Goal: Task Accomplishment & Management: Complete application form

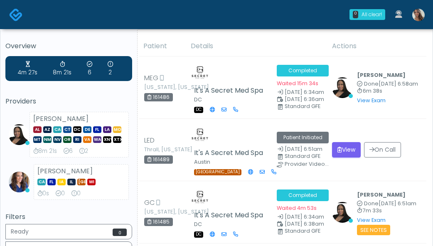
click at [422, 16] on img at bounding box center [418, 15] width 12 height 12
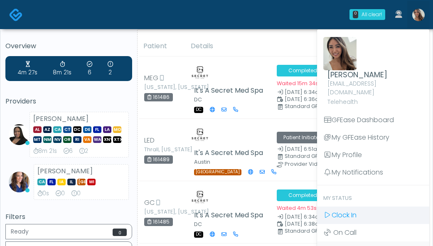
click at [338, 210] on span "Clock In" at bounding box center [343, 215] width 25 height 10
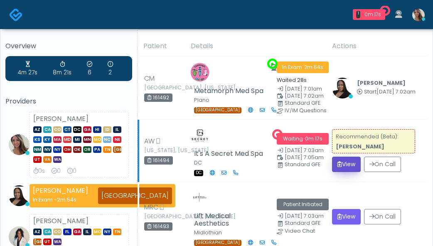
click at [340, 161] on button "View" at bounding box center [346, 164] width 29 height 15
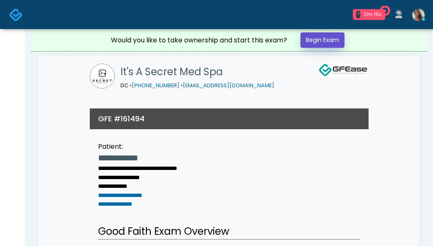
click at [333, 38] on link "Begin Exam" at bounding box center [322, 39] width 44 height 15
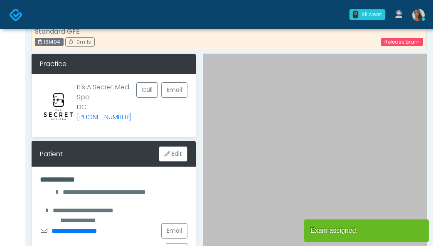
scroll to position [14, 0]
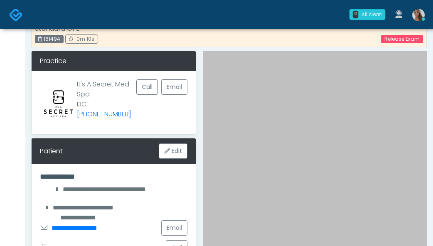
click at [154, 121] on div "It's A Secret Med Spa DC (202) 470-5800 Call Email" at bounding box center [114, 102] width 164 height 63
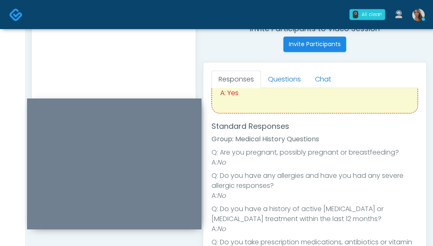
scroll to position [19, 0]
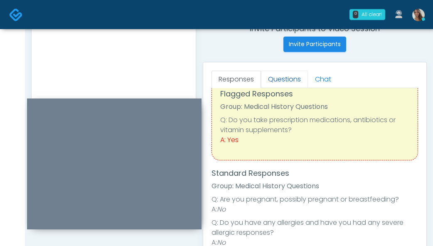
click at [295, 73] on link "Questions" at bounding box center [284, 79] width 47 height 17
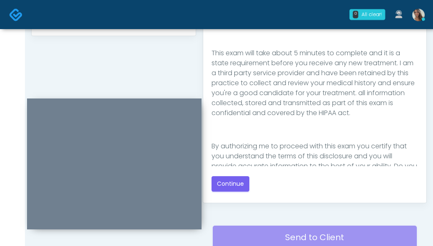
scroll to position [136, 0]
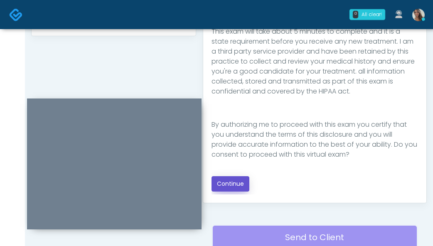
click at [238, 185] on button "Continue" at bounding box center [230, 183] width 38 height 15
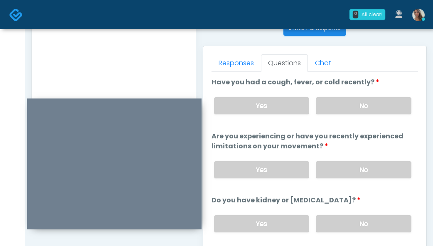
scroll to position [346, 0]
click at [380, 109] on label "No" at bounding box center [364, 106] width 96 height 17
drag, startPoint x: 368, startPoint y: 168, endPoint x: 346, endPoint y: 198, distance: 36.9
click at [368, 168] on label "No" at bounding box center [364, 170] width 96 height 17
click at [338, 224] on label "No" at bounding box center [364, 224] width 96 height 17
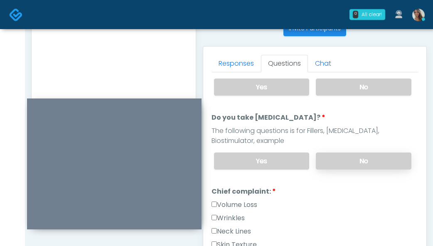
click at [344, 163] on label "No" at bounding box center [364, 160] width 96 height 17
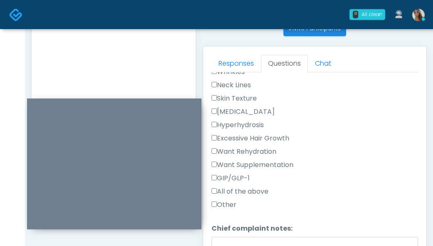
scroll to position [285, 0]
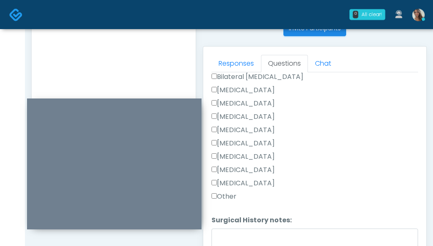
click at [233, 198] on label "Other" at bounding box center [223, 196] width 25 height 10
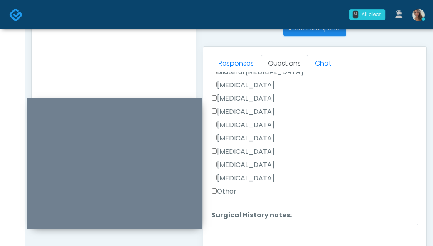
scroll to position [563, 0]
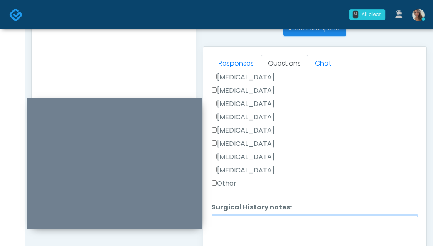
click at [245, 224] on textarea "Surgical History notes:" at bounding box center [314, 234] width 206 height 36
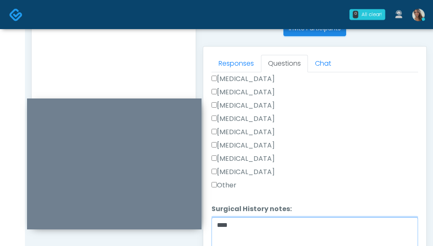
type textarea "****"
click at [248, 169] on label "Tonsillectomy" at bounding box center [242, 172] width 63 height 10
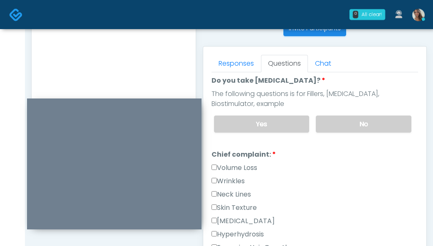
scroll to position [167, 0]
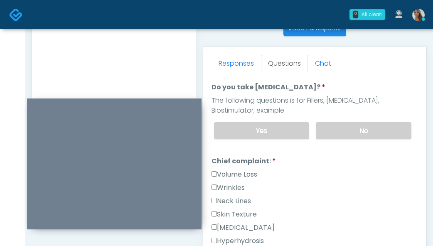
click at [233, 187] on label "Wrinkles" at bounding box center [227, 188] width 33 height 10
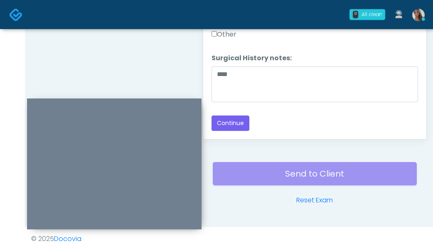
scroll to position [500, 0]
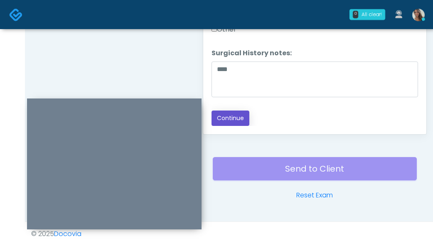
click at [244, 116] on button "Continue" at bounding box center [230, 117] width 38 height 15
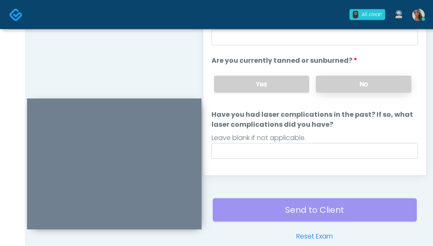
scroll to position [399, 0]
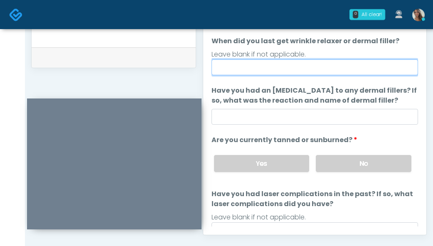
click at [303, 65] on input "When did you last get wrinkle relaxer or dermal filler?" at bounding box center [314, 67] width 206 height 16
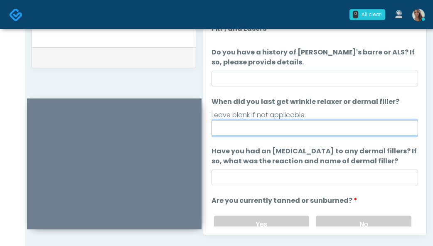
scroll to position [0, 0]
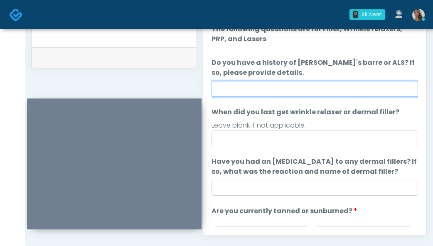
click at [284, 83] on input "Do you have a history of [PERSON_NAME]'s barre or ALS? If so, please provide de…" at bounding box center [314, 89] width 206 height 16
type input "**"
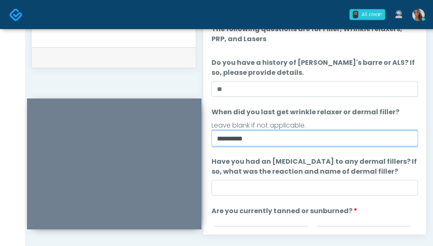
type input "*********"
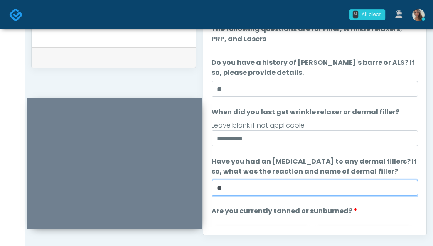
type input "**"
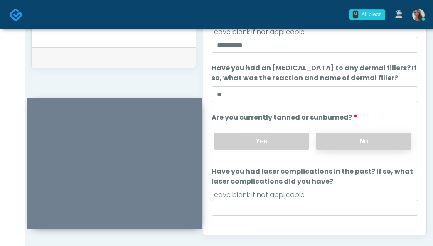
click at [358, 143] on label "No" at bounding box center [364, 140] width 96 height 17
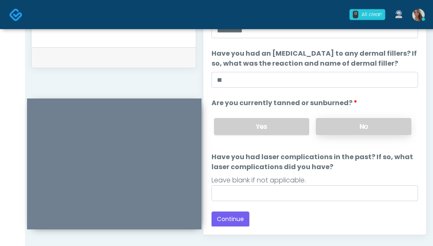
scroll to position [108, 0]
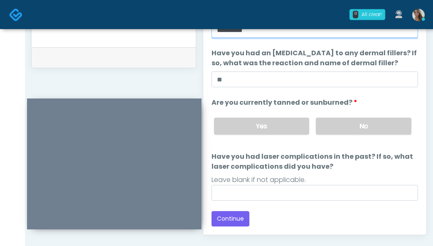
click at [293, 37] on input "*********" at bounding box center [314, 30] width 206 height 16
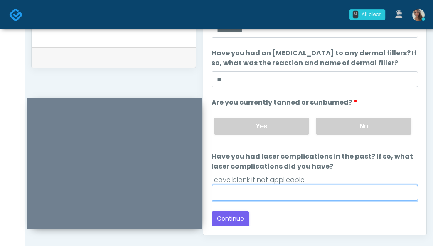
click at [239, 192] on input "Have you had laser complications in the past? If so, what laser complications d…" at bounding box center [314, 193] width 206 height 16
type input "**"
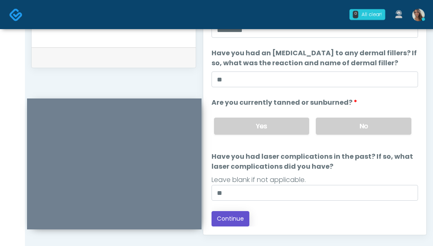
click at [228, 223] on button "Continue" at bounding box center [230, 218] width 38 height 15
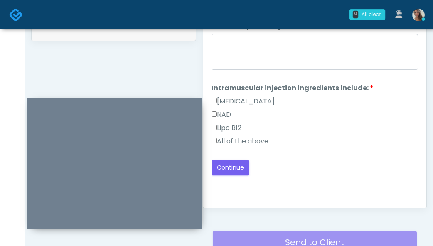
scroll to position [404, 0]
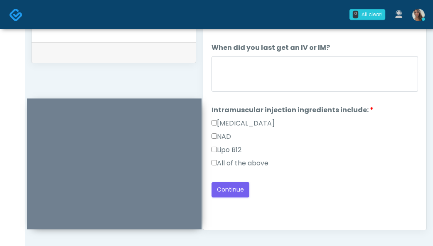
click at [249, 162] on label "All of the above" at bounding box center [239, 163] width 57 height 10
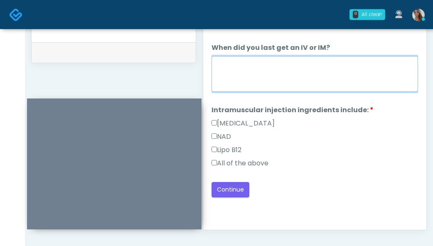
click at [292, 68] on textarea "When did you last get an IV or IM?" at bounding box center [314, 74] width 206 height 36
paste textarea "*********"
click at [255, 65] on textarea "**********" at bounding box center [314, 74] width 206 height 36
type textarea "**********"
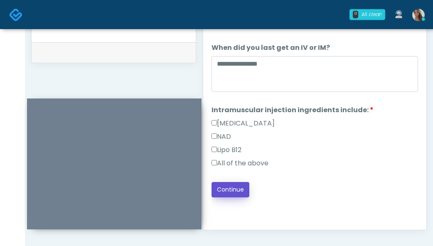
click at [243, 185] on button "Continue" at bounding box center [230, 189] width 38 height 15
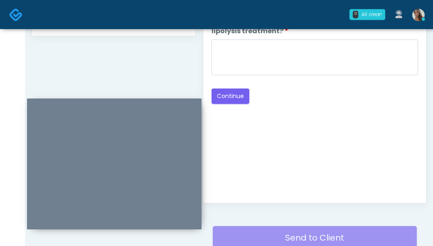
scroll to position [318, 0]
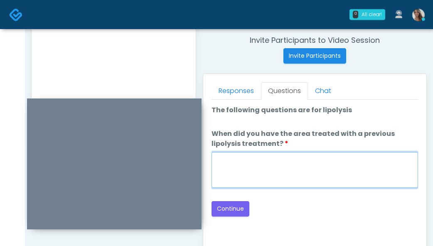
click at [282, 173] on textarea "When did you have the area treated with a previous lipolysis treatment?" at bounding box center [314, 170] width 206 height 36
paste textarea "**********"
type textarea "**********"
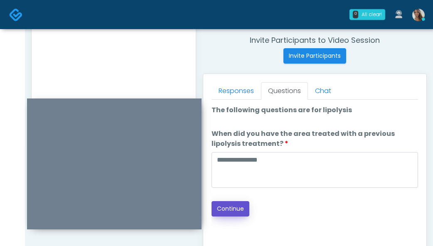
click at [236, 207] on button "Continue" at bounding box center [230, 208] width 38 height 15
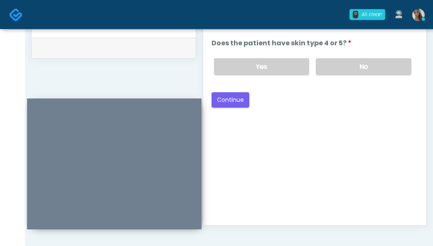
scroll to position [400, 0]
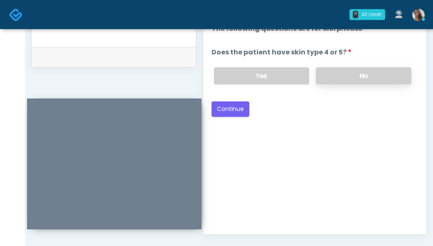
click at [358, 78] on label "No" at bounding box center [364, 75] width 96 height 17
click at [255, 110] on div "Back Continue" at bounding box center [314, 108] width 206 height 15
click at [233, 108] on button "Continue" at bounding box center [230, 108] width 38 height 15
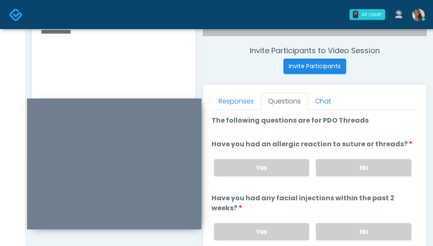
scroll to position [321, 0]
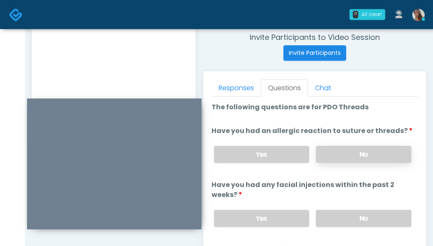
click at [361, 154] on label "No" at bounding box center [364, 154] width 96 height 17
click at [351, 220] on label "No" at bounding box center [364, 218] width 96 height 17
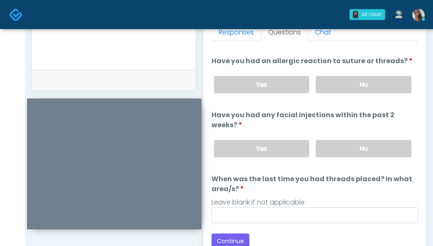
scroll to position [377, 0]
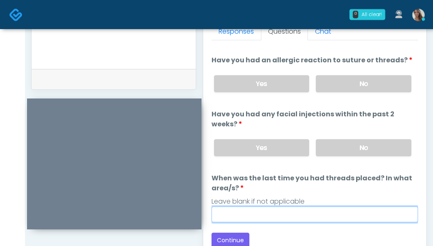
click at [264, 214] on input "When was the last time you had threads placed? In what area/s?" at bounding box center [314, 214] width 206 height 16
paste input "**********"
type input "**********"
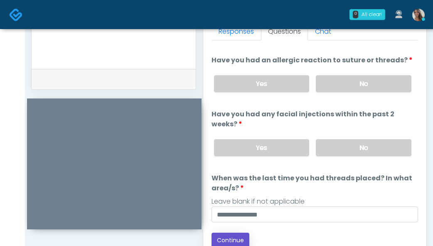
click at [228, 240] on button "Continue" at bounding box center [230, 240] width 38 height 15
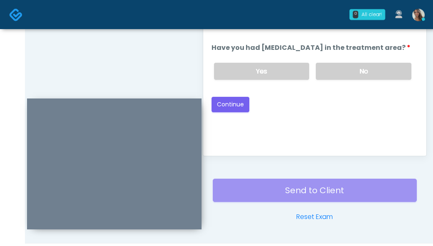
scroll to position [450, 0]
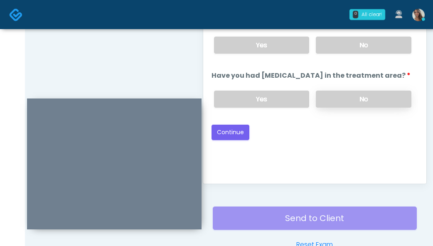
click at [358, 100] on label "No" at bounding box center [364, 99] width 96 height 17
click at [360, 51] on label "No" at bounding box center [364, 45] width 96 height 17
click at [242, 133] on button "Continue" at bounding box center [230, 132] width 38 height 15
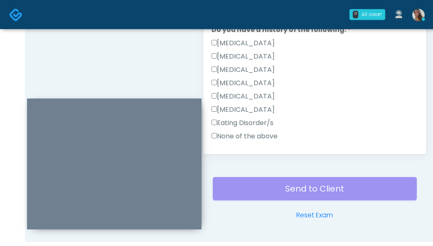
scroll to position [203, 0]
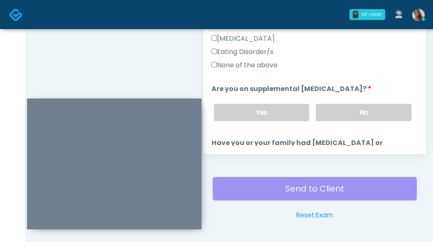
click at [265, 66] on label "None of the above" at bounding box center [244, 65] width 66 height 10
click at [325, 110] on label "No" at bounding box center [364, 112] width 96 height 17
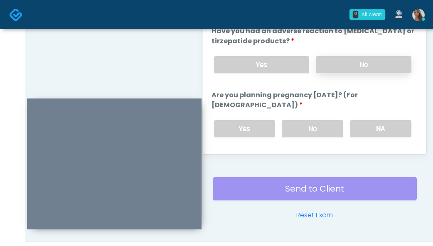
click at [353, 58] on label "No" at bounding box center [364, 64] width 96 height 17
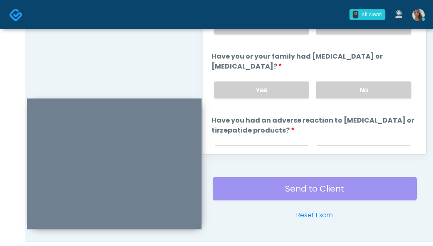
scroll to position [282, 0]
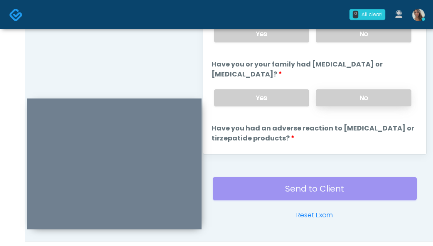
click at [360, 100] on label "No" at bounding box center [364, 97] width 96 height 17
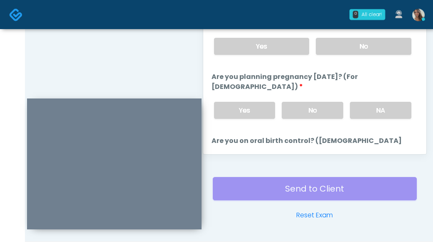
scroll to position [386, 0]
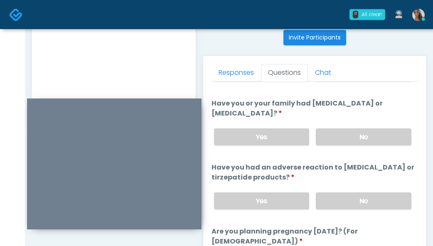
click at [150, 70] on textarea at bounding box center [113, 48] width 147 height 101
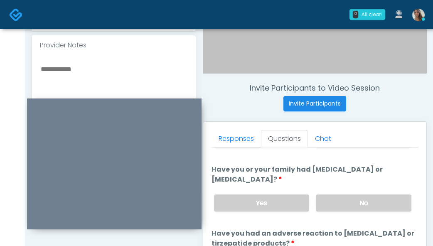
scroll to position [269, 0]
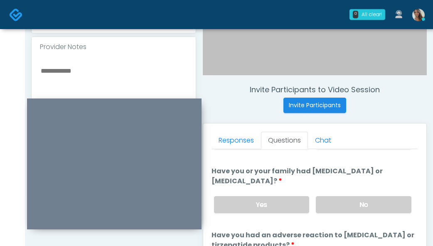
type textarea "*"
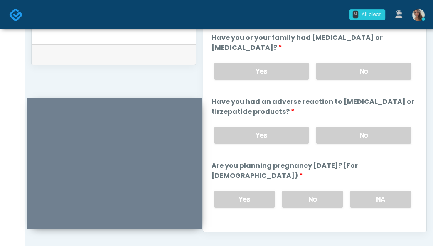
scroll to position [468, 0]
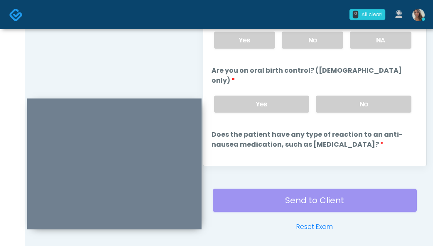
type textarea "**********"
click at [328, 42] on label "No" at bounding box center [312, 40] width 61 height 17
click at [350, 96] on label "No" at bounding box center [364, 104] width 96 height 17
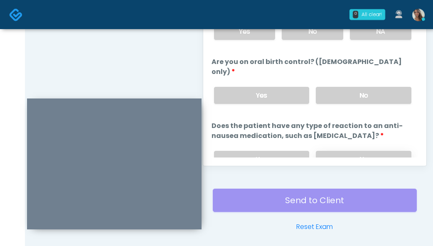
scroll to position [502, 0]
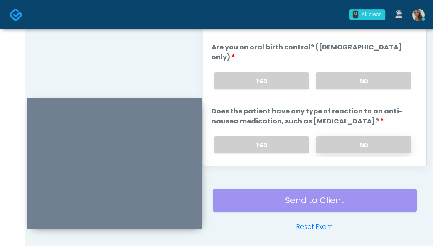
click at [350, 136] on label "No" at bounding box center [364, 144] width 96 height 17
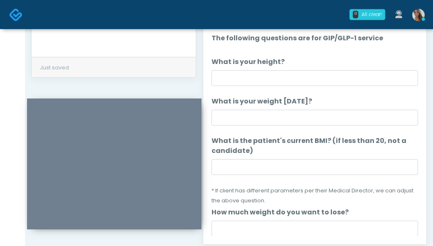
scroll to position [0, 0]
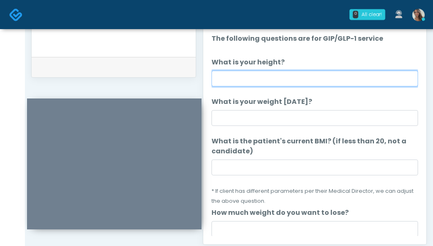
click at [272, 81] on input "What is your height?" at bounding box center [314, 79] width 206 height 16
type input "*****"
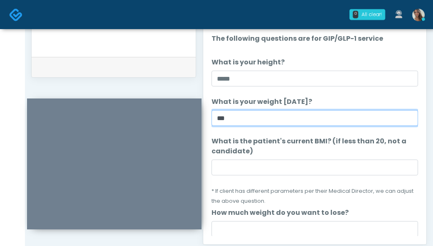
type input "***"
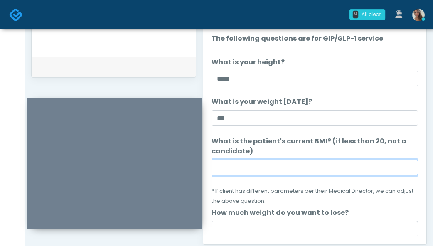
paste input "****"
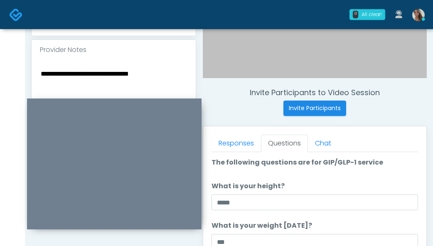
scroll to position [265, 0]
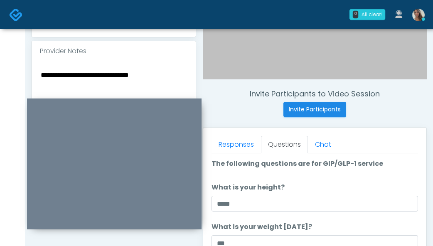
type input "****"
click at [135, 84] on textarea "**********" at bounding box center [113, 119] width 147 height 101
paste textarea "*****"
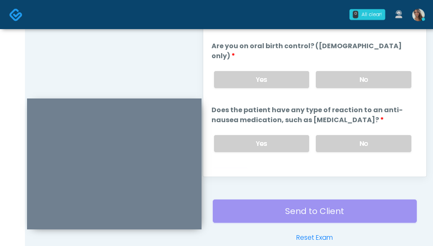
scroll to position [520, 0]
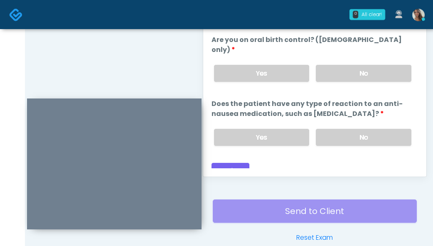
type textarea "**********"
click at [285, 163] on div "Back Continue" at bounding box center [314, 170] width 206 height 15
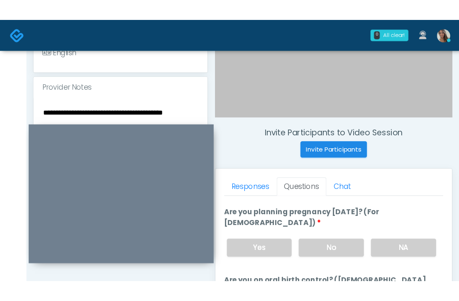
scroll to position [264, 0]
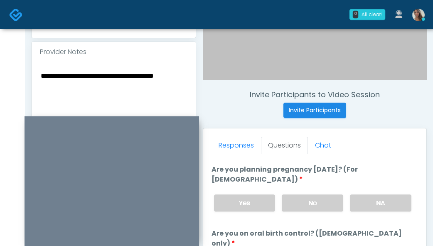
drag, startPoint x: 140, startPoint y: 103, endPoint x: 137, endPoint y: 120, distance: 17.3
click at [137, 120] on div at bounding box center [112, 181] width 174 height 131
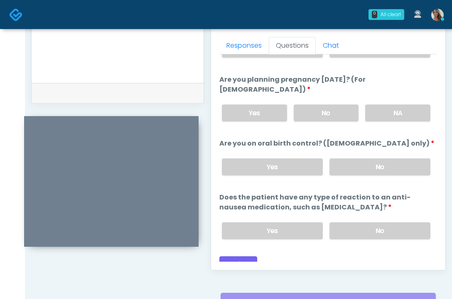
scroll to position [355, 0]
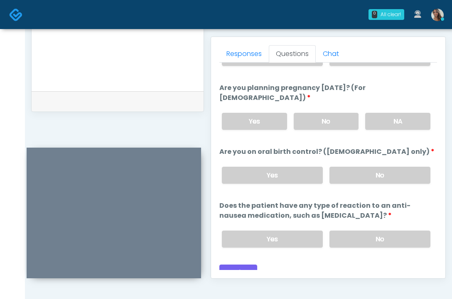
drag, startPoint x: 144, startPoint y: 120, endPoint x: 146, endPoint y: 152, distance: 31.7
click at [146, 152] on div at bounding box center [114, 213] width 174 height 131
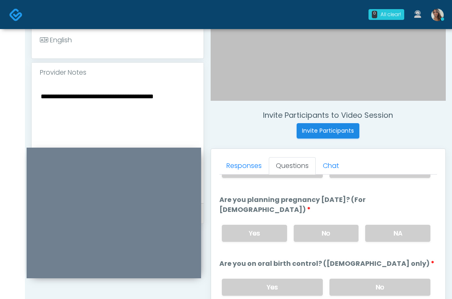
scroll to position [446, 0]
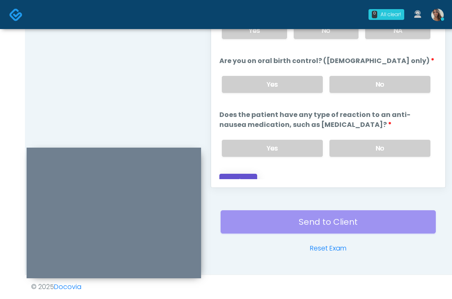
click at [252, 174] on button "Continue" at bounding box center [238, 181] width 38 height 15
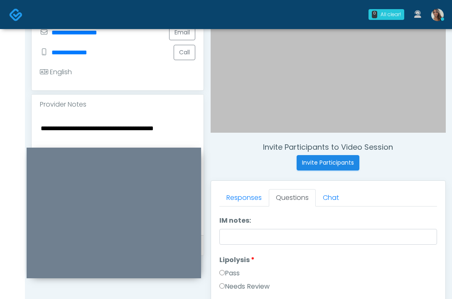
click at [115, 130] on textarea "**********" at bounding box center [117, 173] width 155 height 101
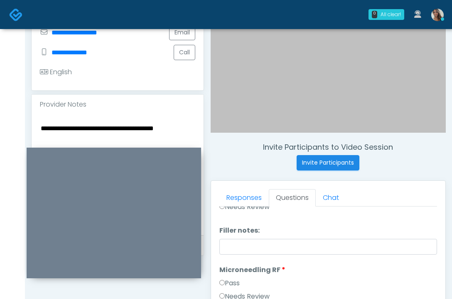
scroll to position [0, 0]
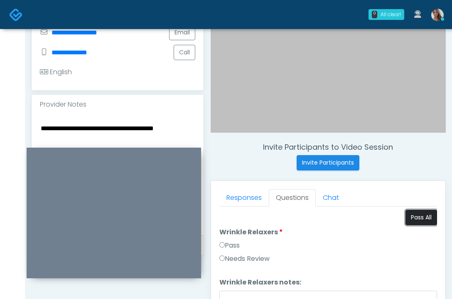
click at [419, 214] on button "Pass All" at bounding box center [421, 217] width 32 height 15
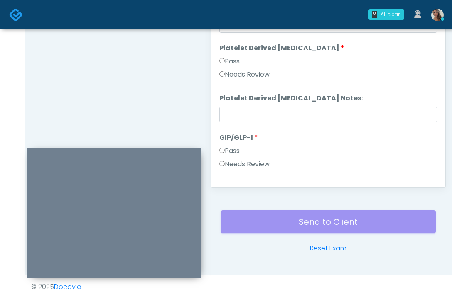
scroll to position [1533, 0]
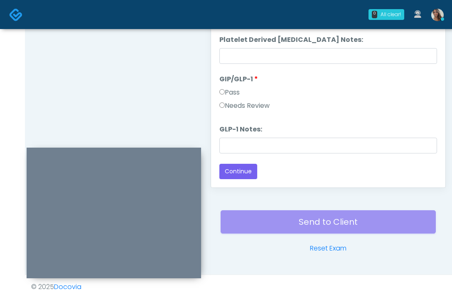
click at [256, 95] on div "Pass" at bounding box center [328, 94] width 218 height 13
click at [256, 99] on div "Pass" at bounding box center [328, 94] width 218 height 13
click at [256, 101] on label "Needs Review" at bounding box center [244, 106] width 50 height 10
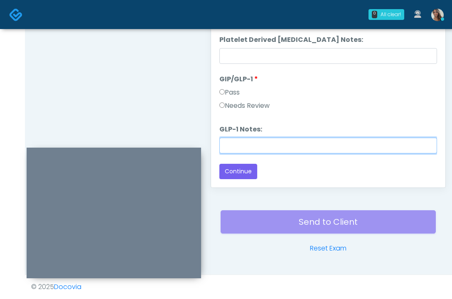
click at [249, 144] on input "GLP-1 Notes:" at bounding box center [328, 146] width 218 height 16
paste input "**********"
type input "**********"
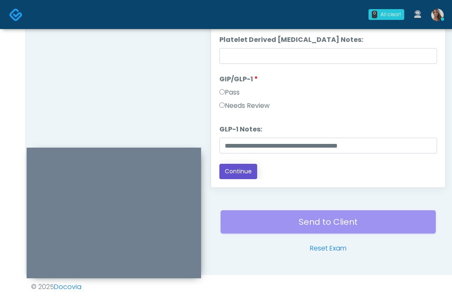
click at [242, 167] on button "Continue" at bounding box center [238, 171] width 38 height 15
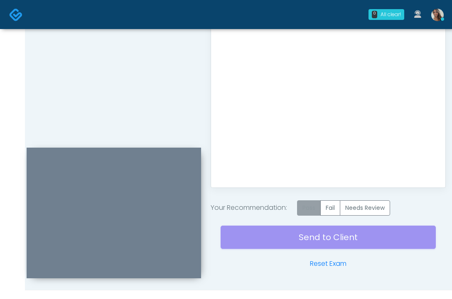
click at [306, 208] on label "Pass" at bounding box center [309, 208] width 24 height 15
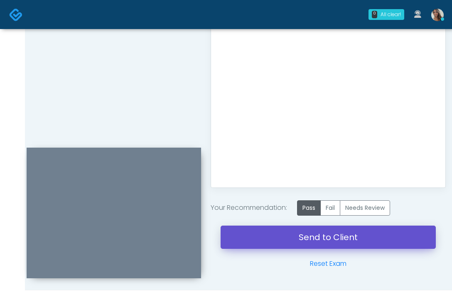
click at [305, 242] on link "Send to Client" at bounding box center [328, 237] width 215 height 23
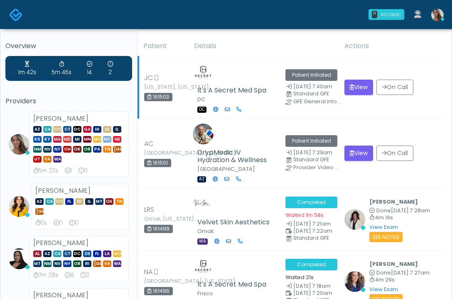
click at [348, 64] on td "View On Call" at bounding box center [392, 87] width 106 height 62
click at [378, 66] on td "View On Call" at bounding box center [392, 87] width 106 height 62
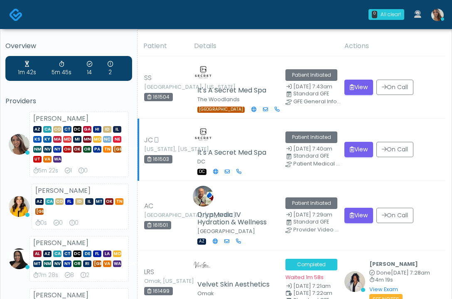
click at [371, 125] on td "View On Call" at bounding box center [392, 150] width 106 height 62
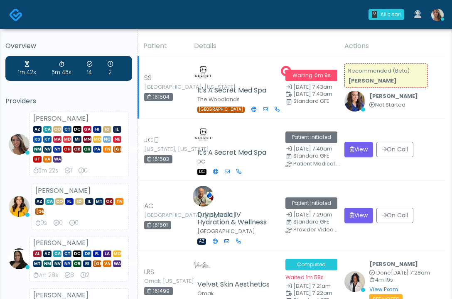
click at [415, 119] on td "View On Call" at bounding box center [392, 150] width 106 height 62
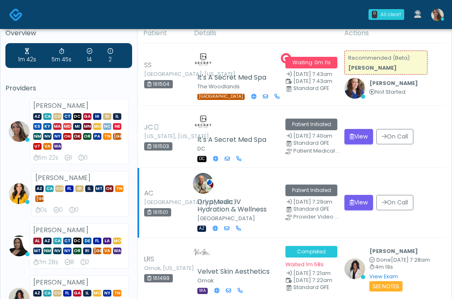
scroll to position [15, 0]
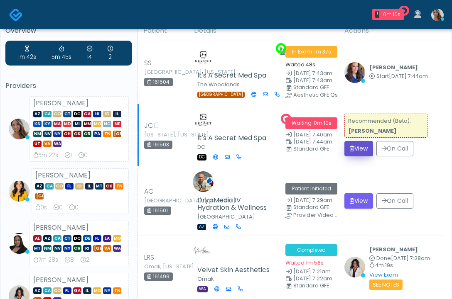
click at [344, 147] on button "View" at bounding box center [358, 148] width 29 height 15
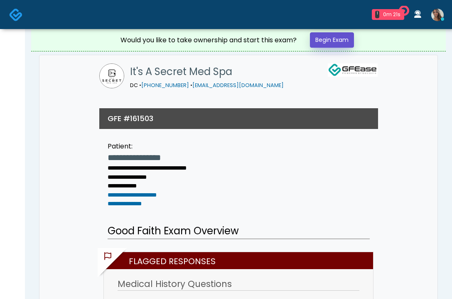
click at [331, 45] on link "Begin Exam" at bounding box center [332, 39] width 44 height 15
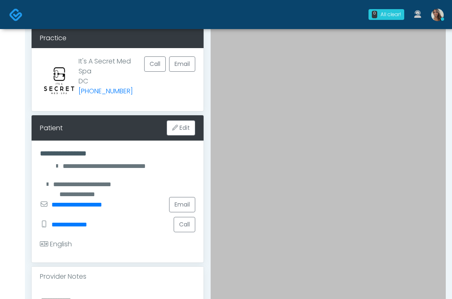
scroll to position [64, 0]
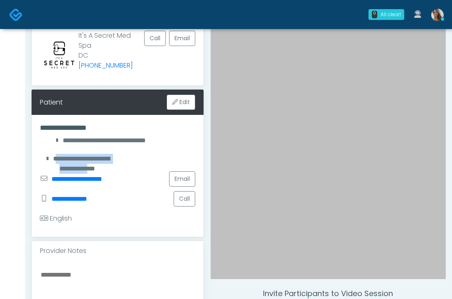
drag, startPoint x: 52, startPoint y: 156, endPoint x: 108, endPoint y: 157, distance: 56.1
click at [108, 157] on div "**********" at bounding box center [77, 159] width 74 height 10
click at [121, 157] on div "**********" at bounding box center [117, 159] width 155 height 20
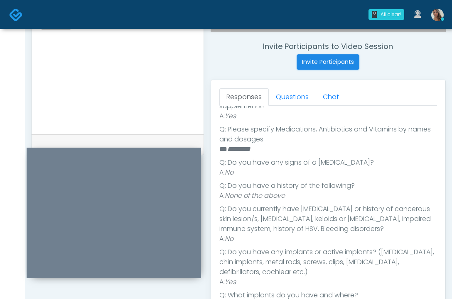
scroll to position [261, 0]
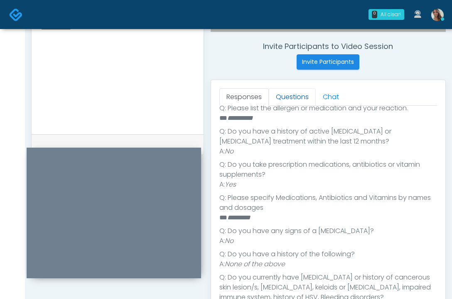
click at [291, 91] on link "Questions" at bounding box center [292, 96] width 47 height 17
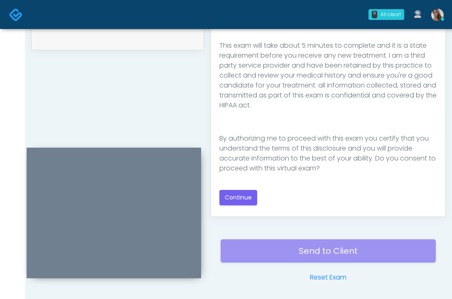
scroll to position [422, 0]
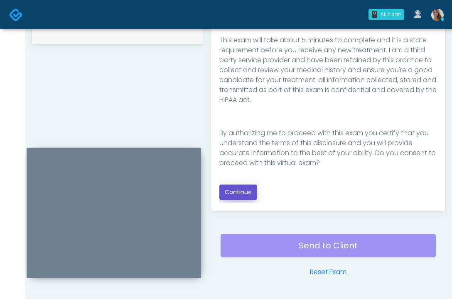
click at [238, 187] on button "Continue" at bounding box center [238, 192] width 38 height 15
drag, startPoint x: 182, startPoint y: 92, endPoint x: 270, endPoint y: 118, distance: 90.8
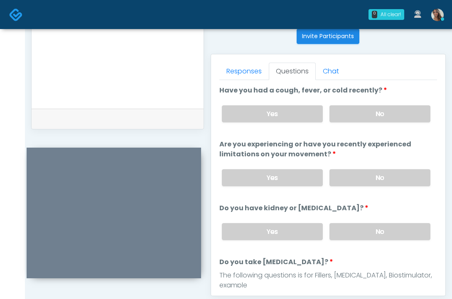
scroll to position [339, 0]
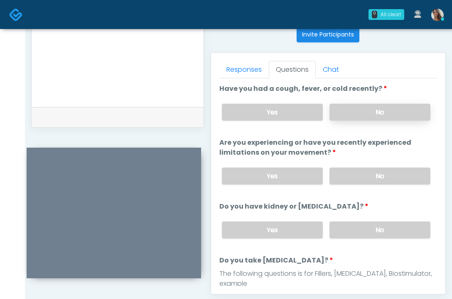
click at [396, 114] on label "No" at bounding box center [379, 112] width 101 height 17
click at [372, 178] on label "No" at bounding box center [379, 176] width 101 height 17
drag, startPoint x: 397, startPoint y: 228, endPoint x: 377, endPoint y: 216, distance: 23.1
click at [396, 228] on label "No" at bounding box center [379, 230] width 101 height 17
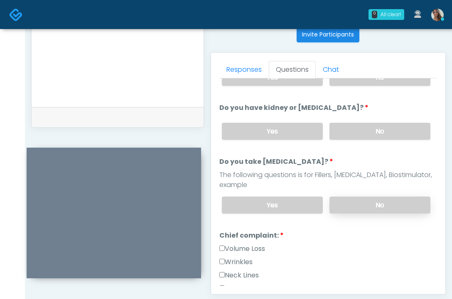
scroll to position [103, 0]
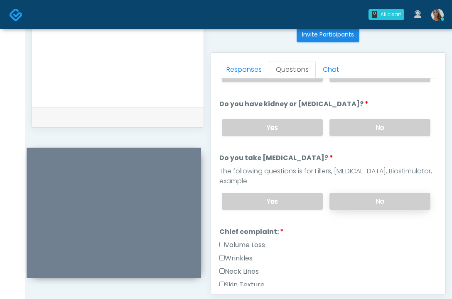
click at [364, 202] on label "No" at bounding box center [379, 201] width 101 height 17
drag, startPoint x: 187, startPoint y: 93, endPoint x: 36, endPoint y: 77, distance: 151.6
click at [187, 93] on textarea at bounding box center [117, 45] width 155 height 101
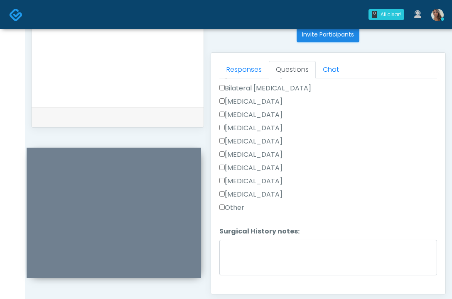
scroll to position [563, 0]
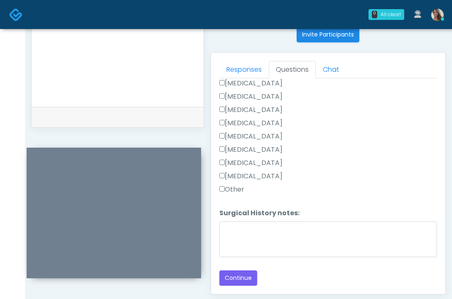
drag, startPoint x: 236, startPoint y: 191, endPoint x: 245, endPoint y: 213, distance: 23.9
click at [237, 191] on label "Other" at bounding box center [231, 190] width 25 height 10
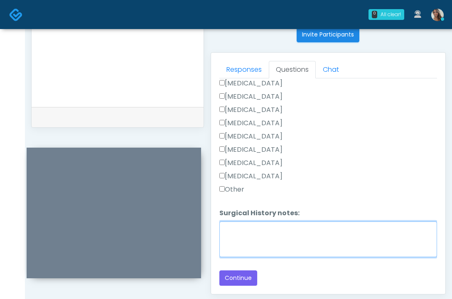
click at [252, 238] on textarea "Surgical History notes:" at bounding box center [328, 240] width 218 height 36
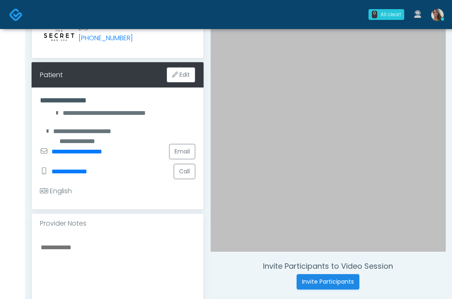
scroll to position [323, 0]
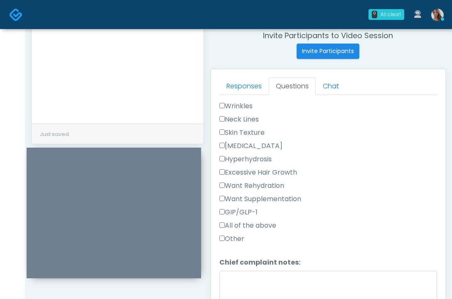
type textarea "********"
click at [241, 105] on label "Wrinkles" at bounding box center [235, 107] width 33 height 10
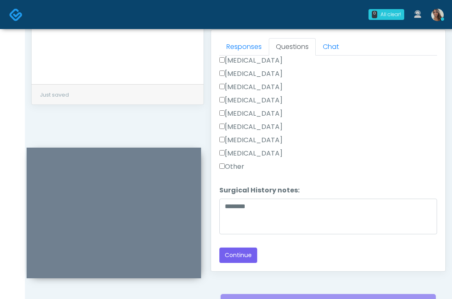
scroll to position [446, 0]
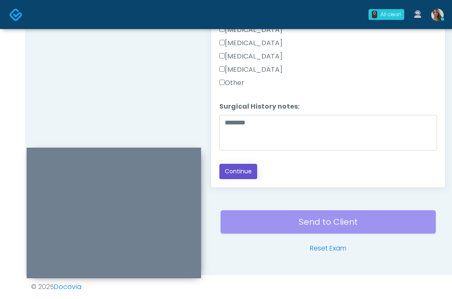
click at [243, 177] on button "Continue" at bounding box center [238, 171] width 38 height 15
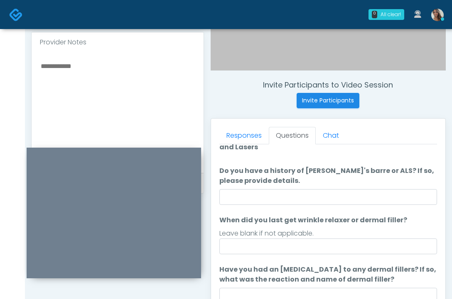
scroll to position [250, 0]
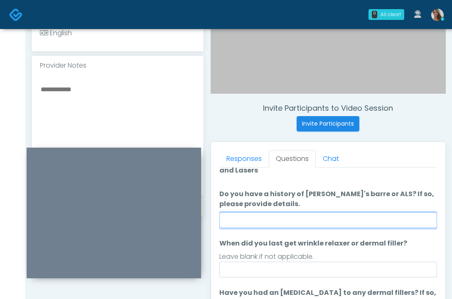
click at [325, 213] on input "Do you have a history of Guillain's barre or ALS? If so, please provide details." at bounding box center [328, 221] width 218 height 16
type input "**"
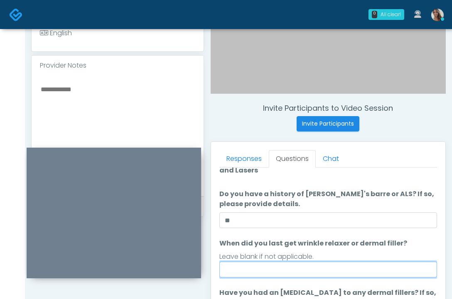
type input "*"
type input "**********"
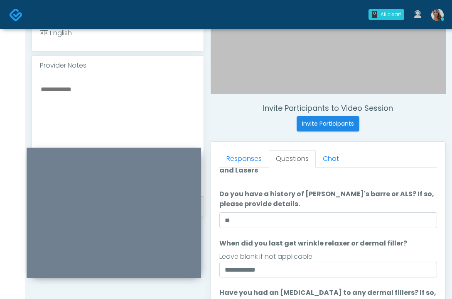
scroll to position [420, 0]
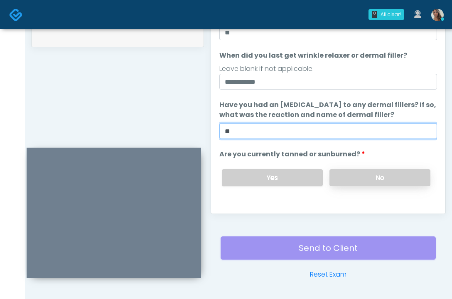
type input "**"
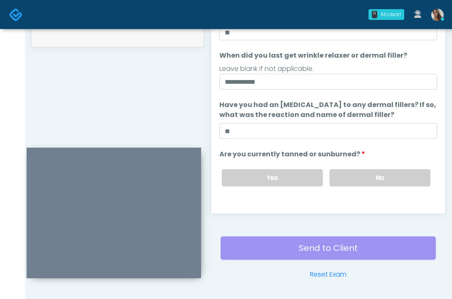
drag, startPoint x: 366, startPoint y: 180, endPoint x: 350, endPoint y: 167, distance: 20.7
click at [366, 181] on label "No" at bounding box center [379, 177] width 101 height 17
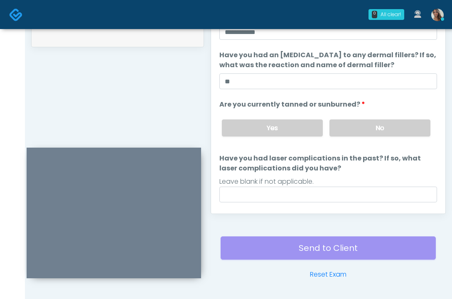
scroll to position [108, 0]
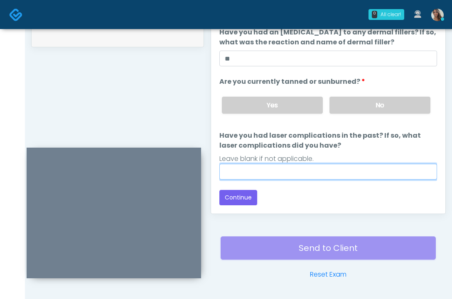
click at [310, 165] on input "Have you had laser complications in the past? If so, what laser complications d…" at bounding box center [328, 172] width 218 height 16
type input "**"
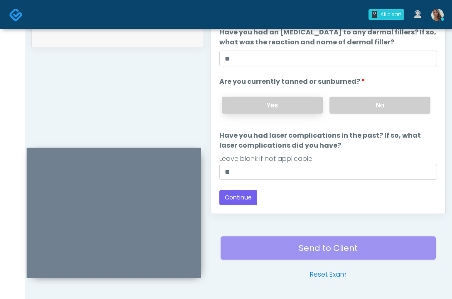
click at [306, 107] on label "Yes" at bounding box center [272, 105] width 101 height 17
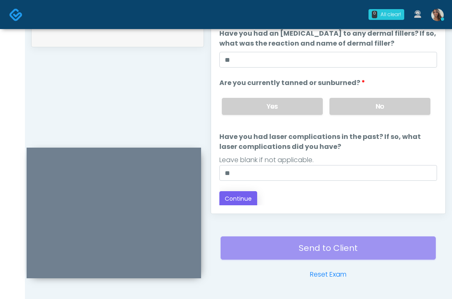
scroll to position [107, 0]
click at [230, 195] on button "Continue" at bounding box center [238, 199] width 38 height 15
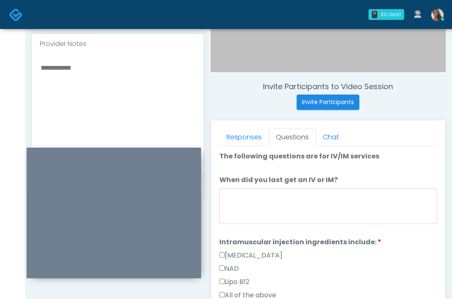
scroll to position [271, 0]
click at [131, 105] on textarea at bounding box center [117, 113] width 155 height 101
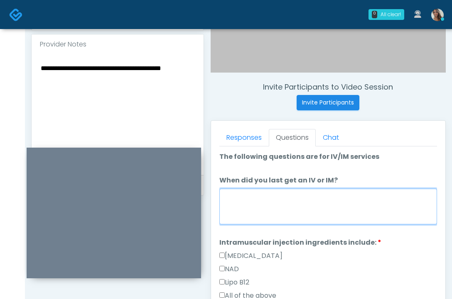
click at [332, 214] on textarea "When did you last get an IV or IM?" at bounding box center [328, 207] width 218 height 36
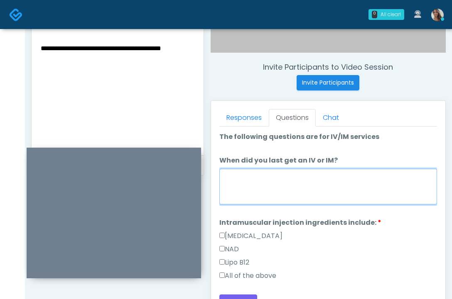
scroll to position [293, 0]
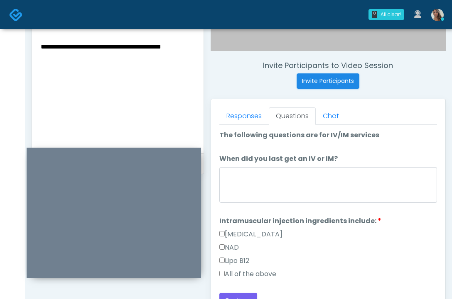
click at [244, 270] on label "All of the above" at bounding box center [247, 275] width 57 height 10
click at [237, 248] on label "NAD" at bounding box center [229, 248] width 20 height 10
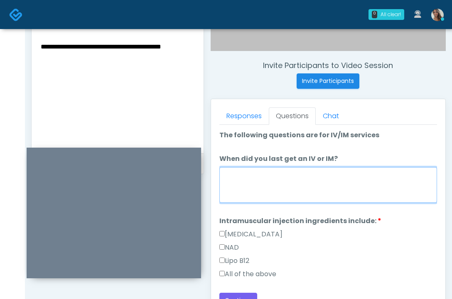
click at [281, 181] on textarea "When did you last get an IV or IM?" at bounding box center [328, 185] width 218 height 36
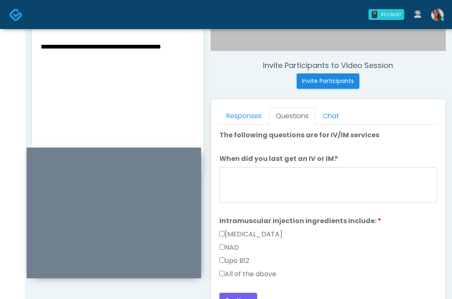
click at [88, 92] on textarea "**********" at bounding box center [117, 91] width 155 height 101
click at [43, 46] on textarea "**********" at bounding box center [117, 91] width 155 height 101
click at [41, 46] on textarea "**********" at bounding box center [117, 91] width 155 height 101
click at [105, 64] on textarea "**********" at bounding box center [117, 91] width 155 height 101
click at [41, 45] on textarea "**********" at bounding box center [117, 91] width 155 height 101
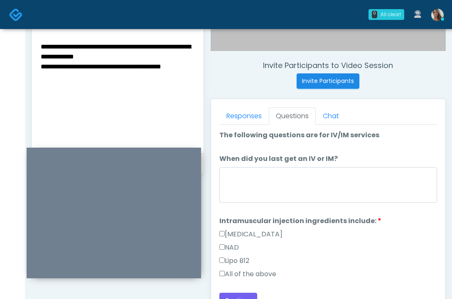
type textarea "**********"
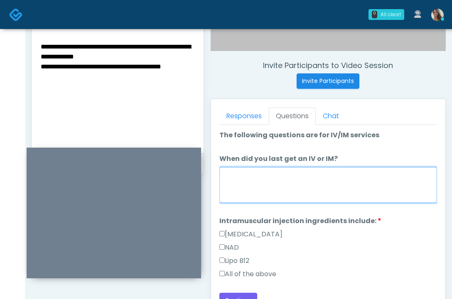
click at [276, 169] on textarea "When did you last get an IV or IM?" at bounding box center [328, 185] width 218 height 36
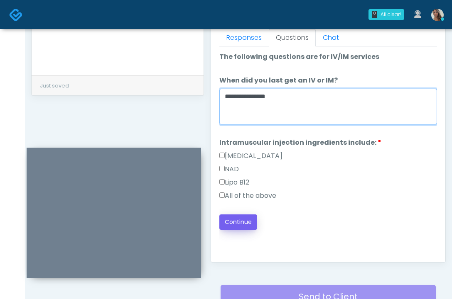
type textarea "**********"
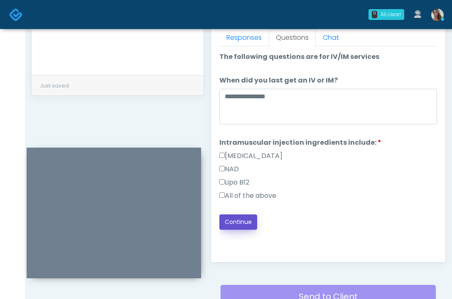
click at [241, 221] on button "Continue" at bounding box center [238, 222] width 38 height 15
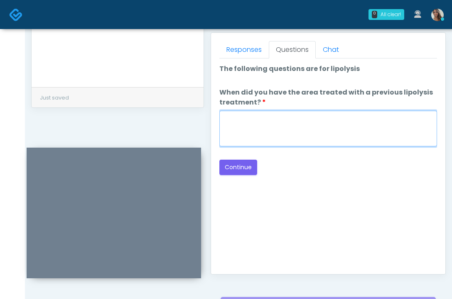
click at [295, 123] on textarea "When did you have the area treated with a previous lipolysis treatment?" at bounding box center [328, 129] width 218 height 36
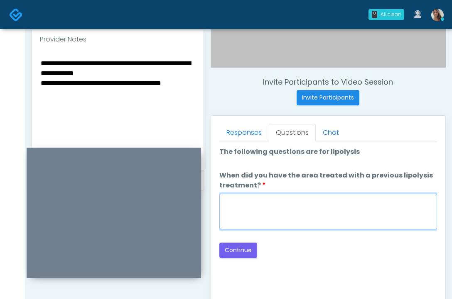
scroll to position [276, 0]
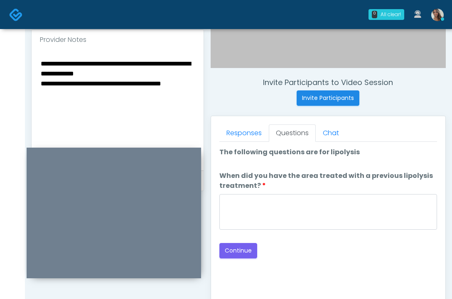
click at [144, 67] on textarea "**********" at bounding box center [117, 108] width 155 height 101
click at [150, 71] on textarea "**********" at bounding box center [117, 108] width 155 height 101
click at [151, 73] on textarea "**********" at bounding box center [117, 108] width 155 height 101
click at [166, 76] on textarea "**********" at bounding box center [117, 108] width 155 height 101
click at [153, 75] on textarea "**********" at bounding box center [117, 108] width 155 height 101
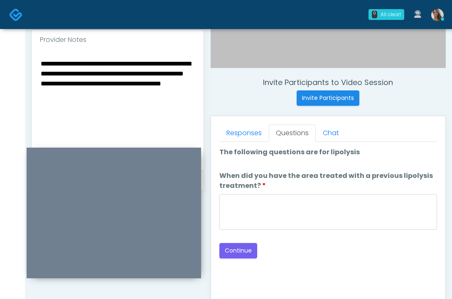
type textarea "**********"
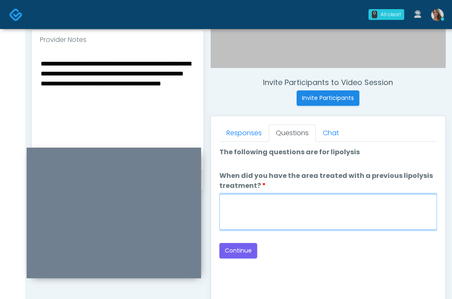
click at [294, 216] on textarea "When did you have the area treated with a previous lipolysis treatment?" at bounding box center [328, 212] width 218 height 36
type textarea "**********"
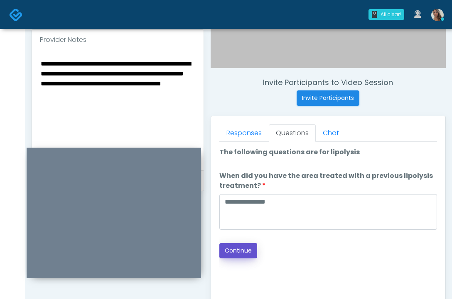
click at [245, 252] on button "Continue" at bounding box center [238, 250] width 38 height 15
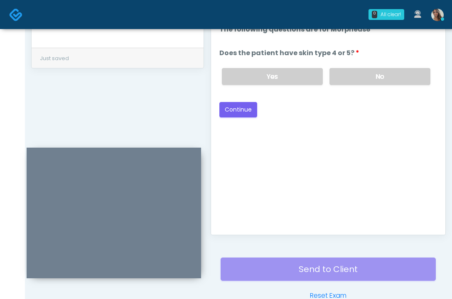
scroll to position [327, 0]
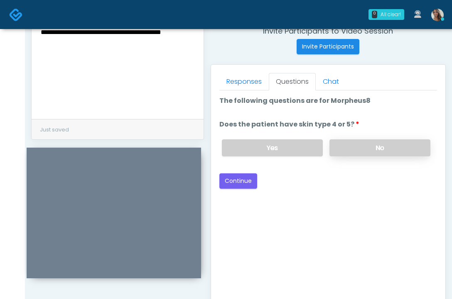
click at [361, 149] on label "No" at bounding box center [379, 148] width 101 height 17
click at [243, 181] on button "Continue" at bounding box center [238, 181] width 38 height 15
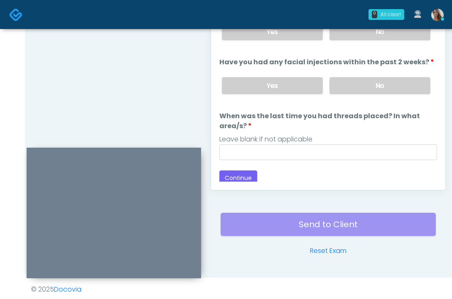
scroll to position [443, 0]
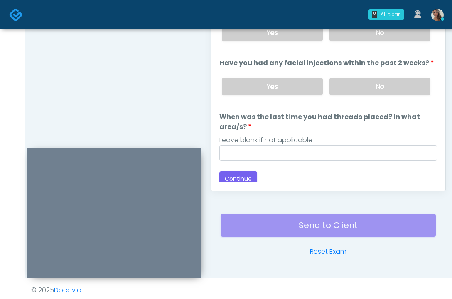
drag, startPoint x: 377, startPoint y: 34, endPoint x: 377, endPoint y: 65, distance: 30.7
click at [377, 34] on label "No" at bounding box center [379, 32] width 101 height 17
click at [375, 90] on label "No" at bounding box center [379, 86] width 101 height 17
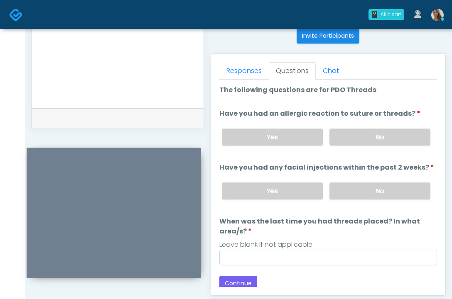
scroll to position [4, 0]
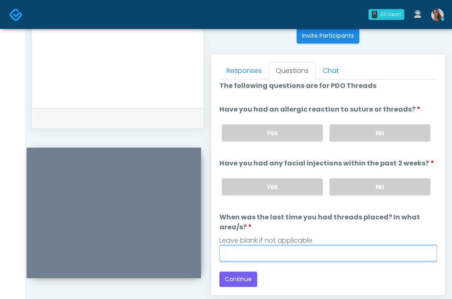
click at [240, 258] on input "When was the last time you had threads placed? In what area/s?" at bounding box center [328, 254] width 218 height 16
paste input "**********"
type input "**********"
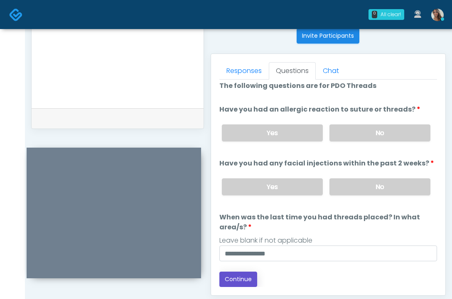
click at [239, 280] on button "Continue" at bounding box center [238, 279] width 38 height 15
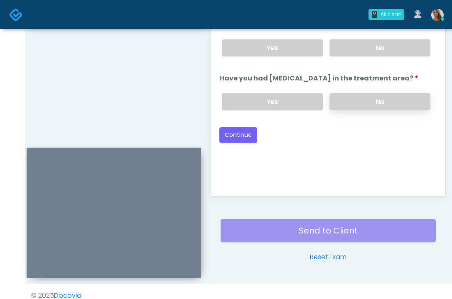
scroll to position [438, 0]
click at [364, 108] on label "No" at bounding box center [379, 101] width 101 height 17
click at [375, 55] on label "No" at bounding box center [379, 47] width 101 height 17
click at [249, 142] on button "Continue" at bounding box center [238, 134] width 38 height 15
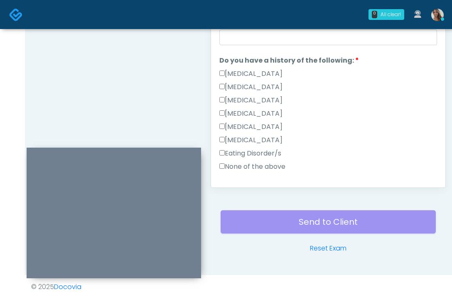
scroll to position [148, 0]
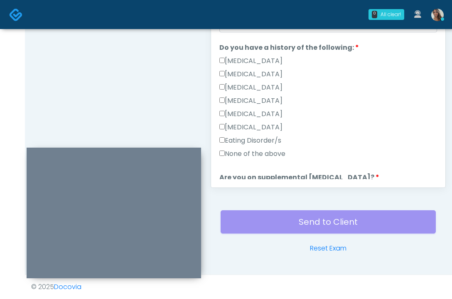
click at [262, 148] on div "Eating Disorder/s" at bounding box center [328, 142] width 218 height 13
click at [262, 150] on label "None of the above" at bounding box center [252, 154] width 66 height 10
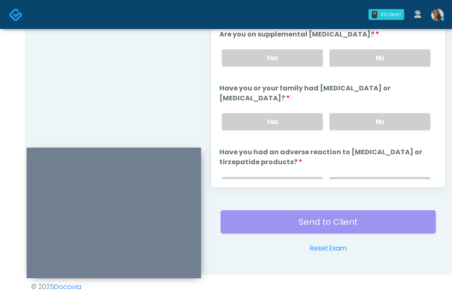
scroll to position [293, 0]
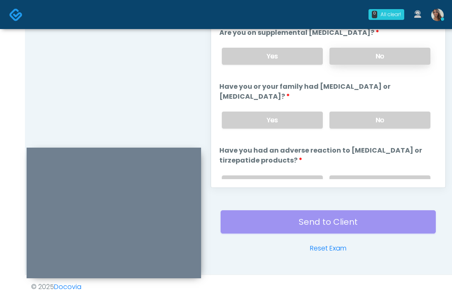
click at [375, 49] on label "No" at bounding box center [379, 56] width 101 height 17
click at [352, 130] on div "Yes No" at bounding box center [326, 120] width 222 height 30
click at [358, 122] on label "No" at bounding box center [379, 120] width 101 height 17
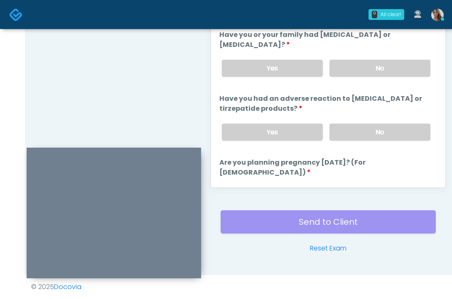
click at [369, 124] on label "No" at bounding box center [379, 132] width 101 height 17
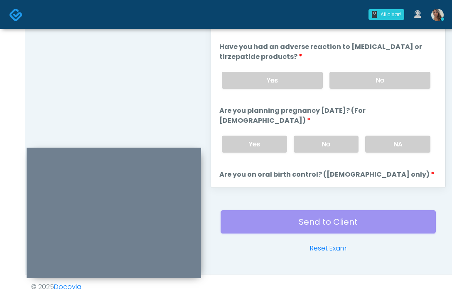
scroll to position [420, 0]
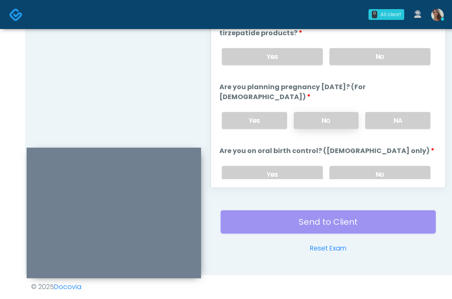
click at [329, 112] on label "No" at bounding box center [326, 120] width 65 height 17
click at [372, 159] on div "Yes No" at bounding box center [326, 174] width 222 height 30
click at [371, 166] on label "No" at bounding box center [379, 174] width 101 height 17
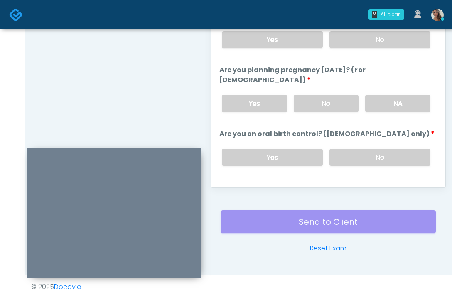
scroll to position [465, 0]
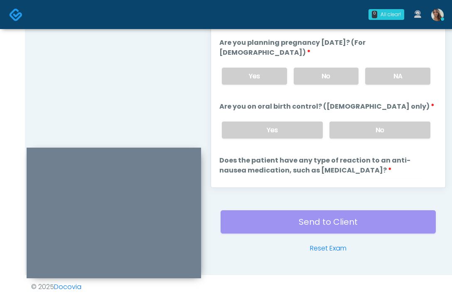
click at [365, 186] on label "No" at bounding box center [379, 194] width 101 height 17
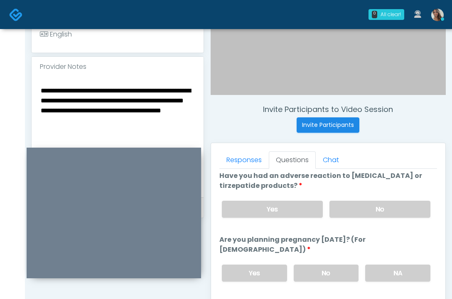
scroll to position [251, 0]
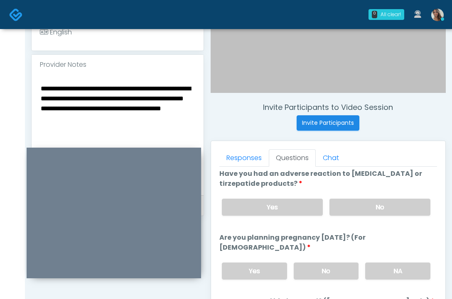
click at [154, 127] on textarea "**********" at bounding box center [117, 133] width 155 height 101
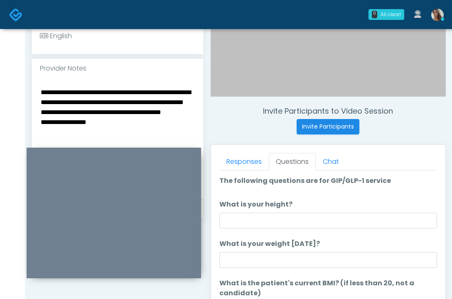
scroll to position [252, 0]
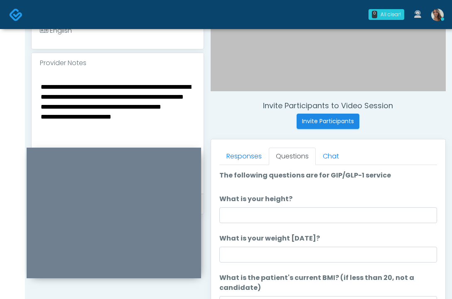
type textarea "**********"
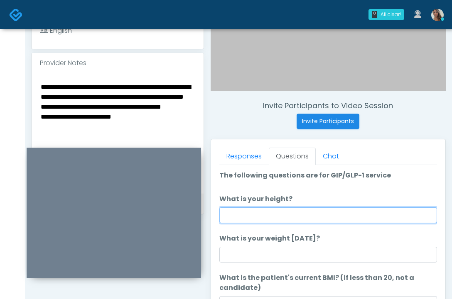
click at [276, 221] on input "What is your height?" at bounding box center [328, 216] width 218 height 16
type input "******"
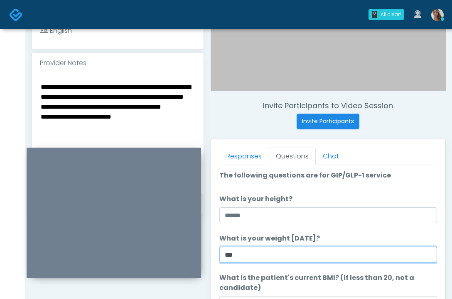
type input "***"
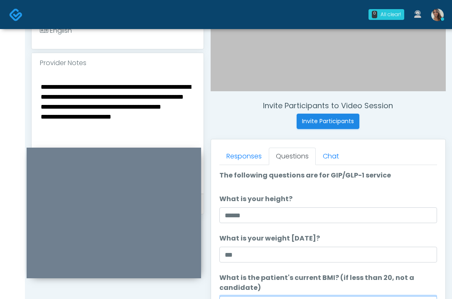
scroll to position [265, 0]
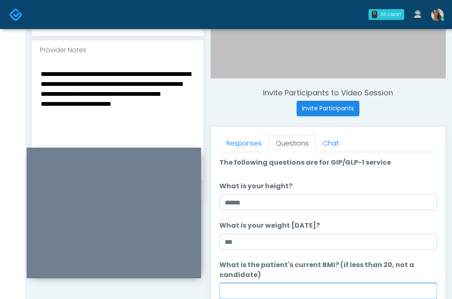
paste input "****"
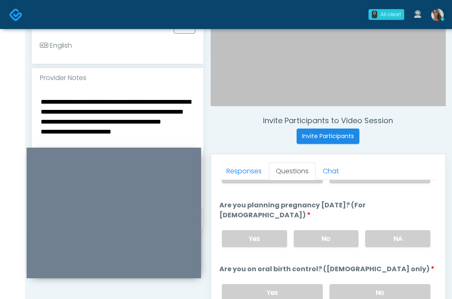
scroll to position [306, 0]
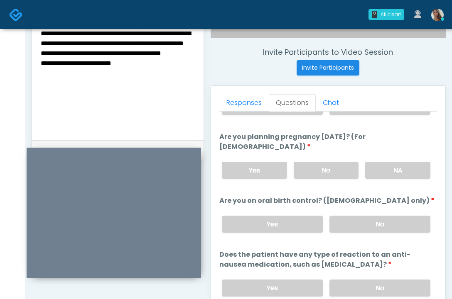
type input "****"
click at [140, 86] on textarea "**********" at bounding box center [117, 78] width 155 height 101
paste textarea "*****"
type textarea "**********"
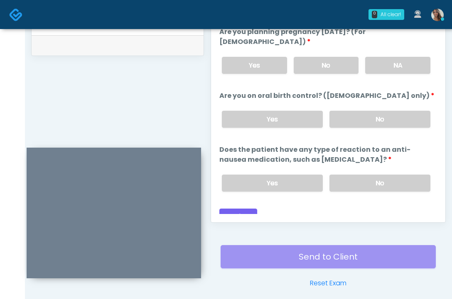
scroll to position [446, 0]
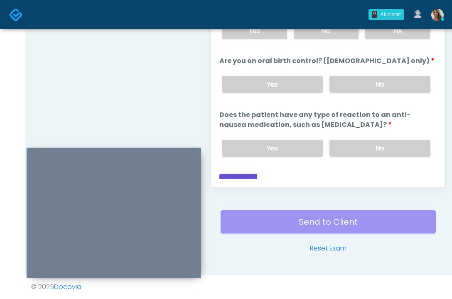
click at [237, 174] on button "Continue" at bounding box center [238, 181] width 38 height 15
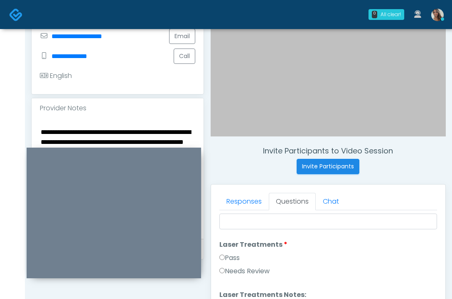
scroll to position [0, 0]
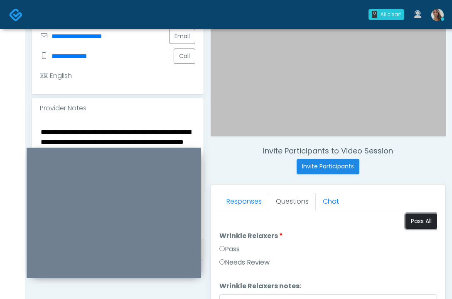
click at [407, 218] on button "Pass All" at bounding box center [421, 221] width 32 height 15
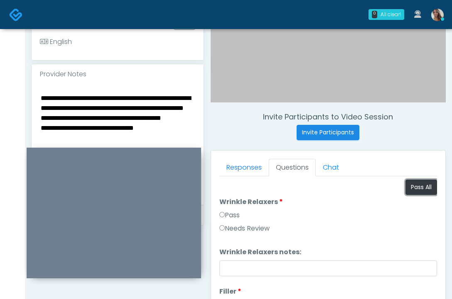
scroll to position [261, 0]
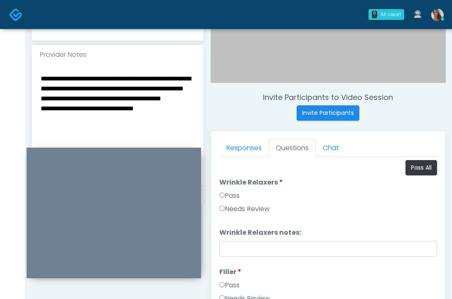
click at [109, 124] on textarea "**********" at bounding box center [117, 123] width 155 height 101
click at [110, 124] on textarea "**********" at bounding box center [117, 123] width 155 height 101
click at [137, 126] on textarea "**********" at bounding box center [117, 123] width 155 height 101
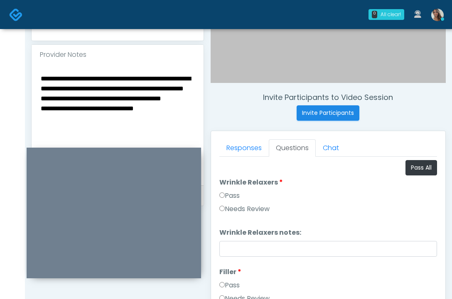
click at [137, 126] on textarea "**********" at bounding box center [117, 123] width 155 height 101
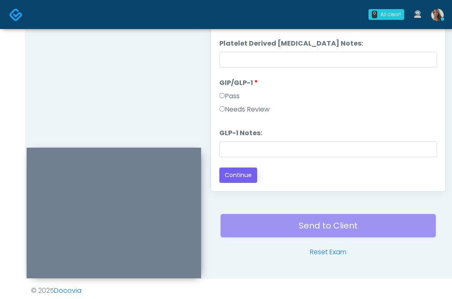
scroll to position [446, 0]
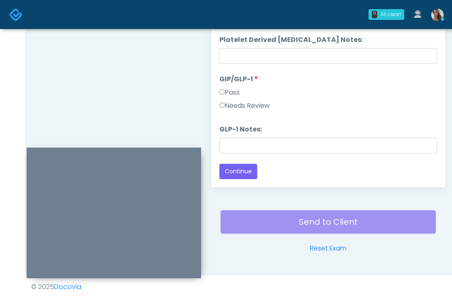
click at [238, 111] on div "Needs Review" at bounding box center [328, 107] width 218 height 13
click at [242, 106] on label "Needs Review" at bounding box center [244, 106] width 50 height 10
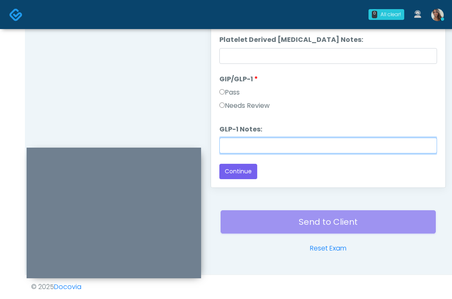
click at [242, 141] on input "GLP-1 Notes:" at bounding box center [328, 146] width 218 height 16
paste input "**********"
type input "**********"
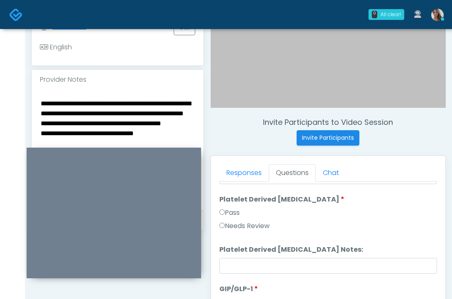
scroll to position [392, 0]
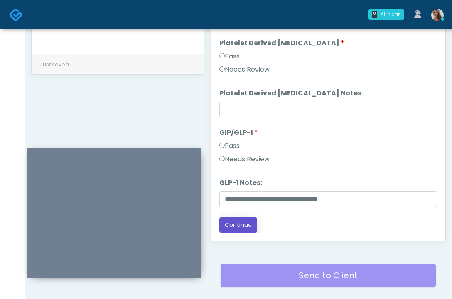
click at [225, 221] on button "Continue" at bounding box center [238, 225] width 38 height 15
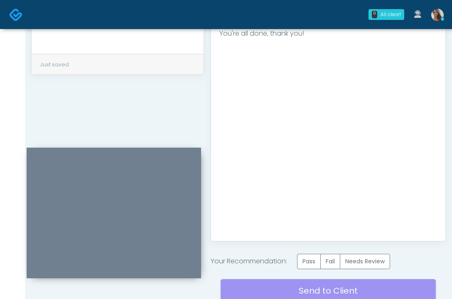
scroll to position [0, 0]
click at [313, 260] on label "Pass" at bounding box center [309, 261] width 24 height 15
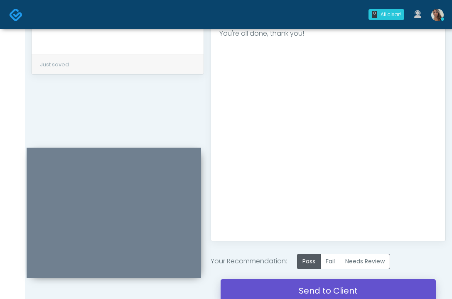
click at [300, 284] on link "Send to Client" at bounding box center [328, 290] width 215 height 23
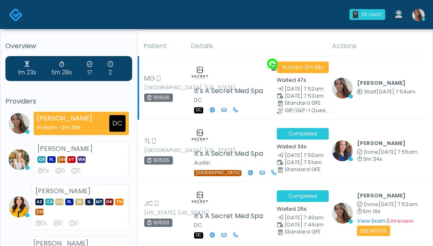
drag, startPoint x: 374, startPoint y: 102, endPoint x: 330, endPoint y: 85, distance: 47.6
click at [344, 91] on td "[PERSON_NAME] Start [DATE] 7:54am View Exam | Unreview" at bounding box center [376, 87] width 99 height 63
drag, startPoint x: 365, startPoint y: 105, endPoint x: 385, endPoint y: 100, distance: 20.3
click at [365, 105] on td "[PERSON_NAME] Start [DATE] 7:54am View Exam | Unreview" at bounding box center [376, 87] width 99 height 63
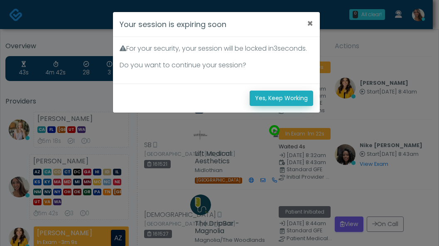
click at [280, 106] on button "Yes, Keep Working" at bounding box center [282, 98] width 64 height 15
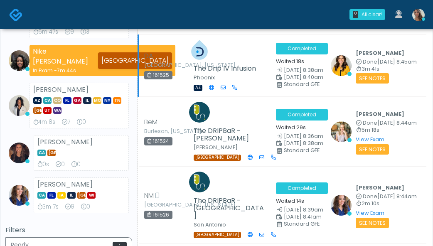
scroll to position [281, 0]
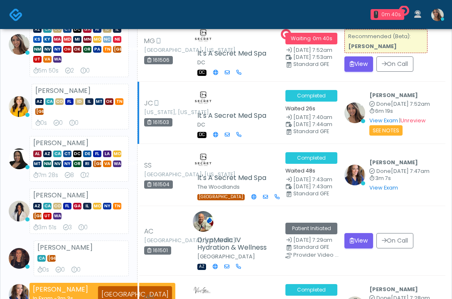
scroll to position [98, 0]
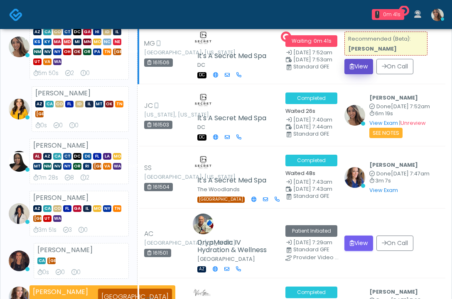
click at [355, 63] on button "View" at bounding box center [358, 66] width 29 height 15
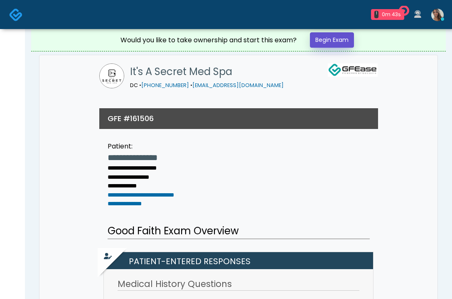
click at [333, 37] on link "Begin Exam" at bounding box center [332, 39] width 44 height 15
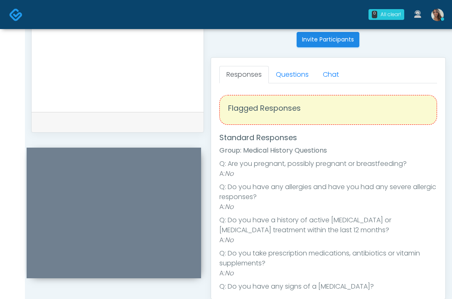
scroll to position [323, 0]
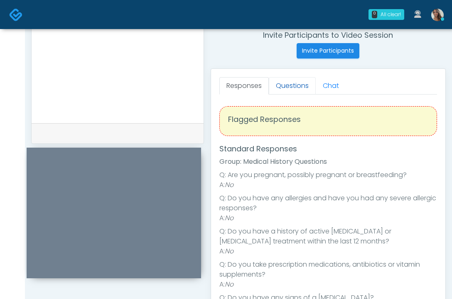
click at [301, 82] on link "Questions" at bounding box center [292, 85] width 47 height 17
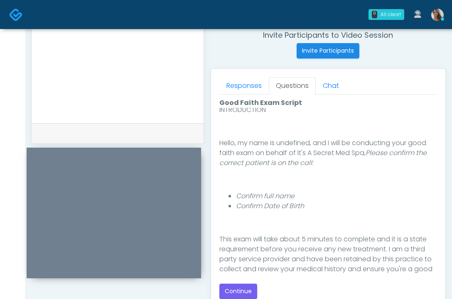
scroll to position [114, 0]
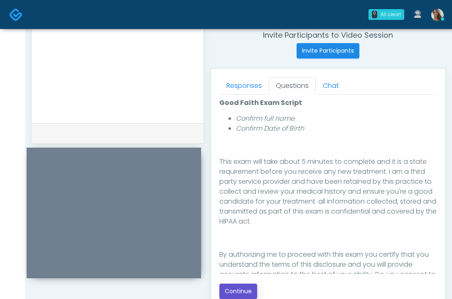
click at [242, 294] on button "Continue" at bounding box center [238, 291] width 38 height 15
click at [137, 113] on form at bounding box center [117, 63] width 155 height 104
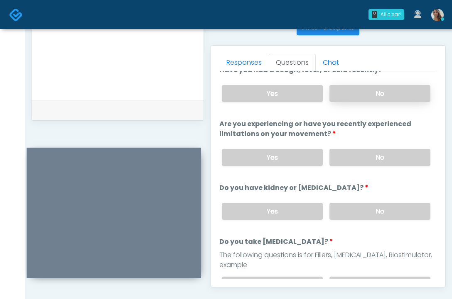
scroll to position [14, 0]
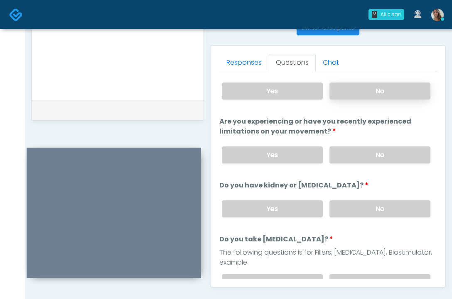
click at [395, 98] on label "No" at bounding box center [379, 91] width 101 height 17
click at [390, 155] on label "No" at bounding box center [379, 155] width 101 height 17
click at [382, 211] on label "No" at bounding box center [379, 209] width 101 height 17
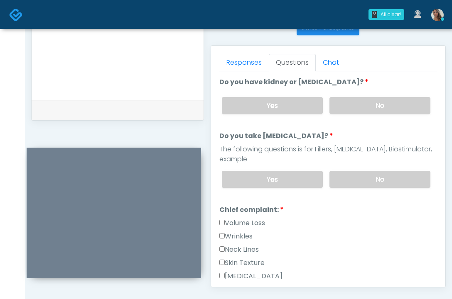
scroll to position [114, 0]
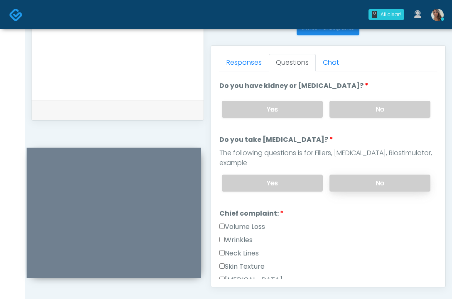
click at [369, 181] on label "No" at bounding box center [379, 183] width 101 height 17
click at [368, 181] on label "No" at bounding box center [379, 183] width 101 height 17
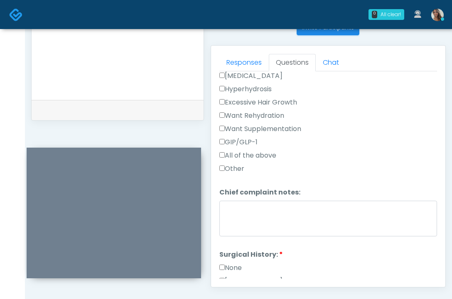
scroll to position [319, 0]
click at [234, 268] on label "None" at bounding box center [230, 268] width 22 height 10
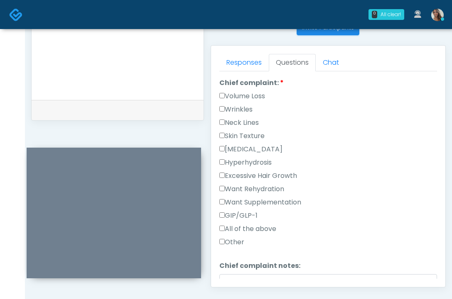
scroll to position [240, 0]
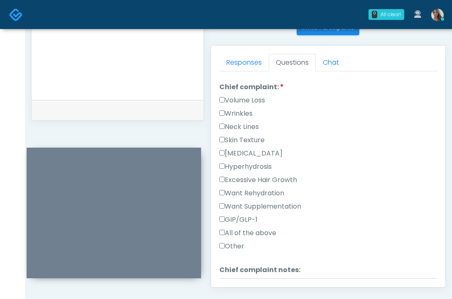
click at [242, 115] on label "Wrinkles" at bounding box center [235, 114] width 33 height 10
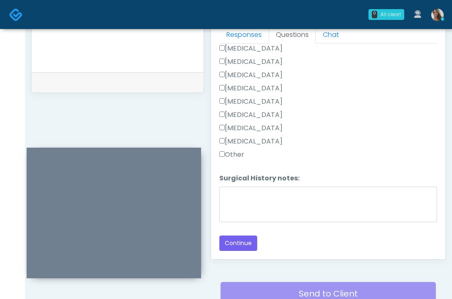
scroll to position [436, 0]
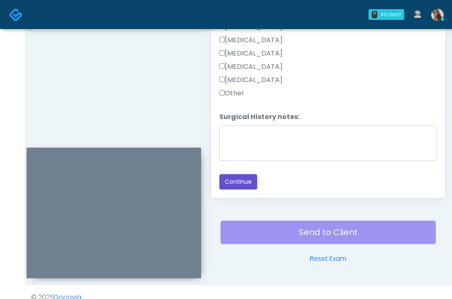
click at [242, 185] on button "Continue" at bounding box center [238, 181] width 38 height 15
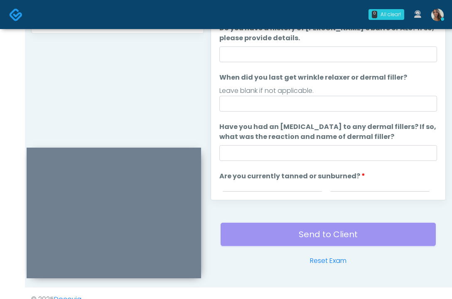
scroll to position [348, 0]
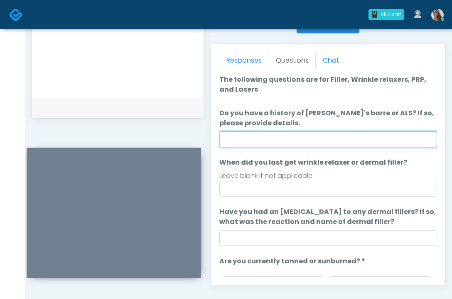
click at [311, 139] on input "Do you have a history of Guillain's barre or ALS? If so, please provide details." at bounding box center [328, 140] width 218 height 16
type input "**"
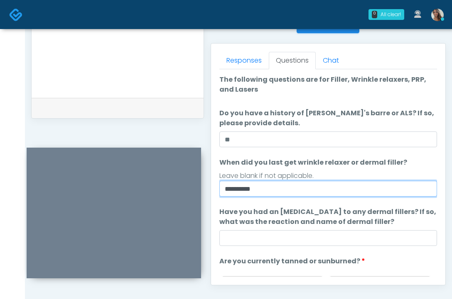
type input "**********"
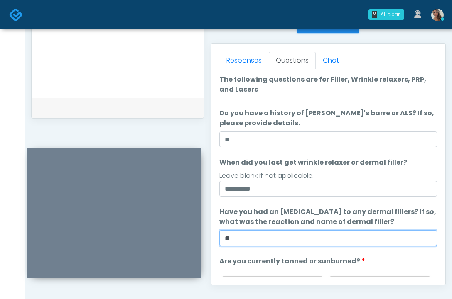
type input "**"
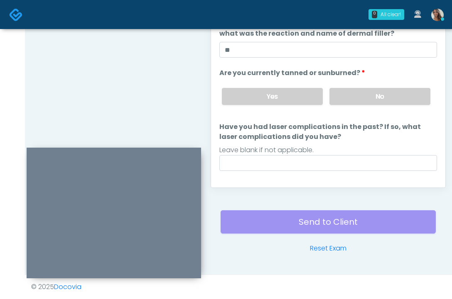
scroll to position [96, 0]
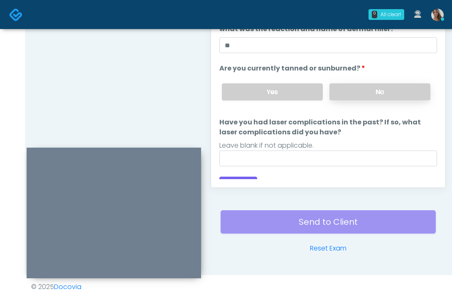
click at [368, 97] on label "No" at bounding box center [379, 91] width 101 height 17
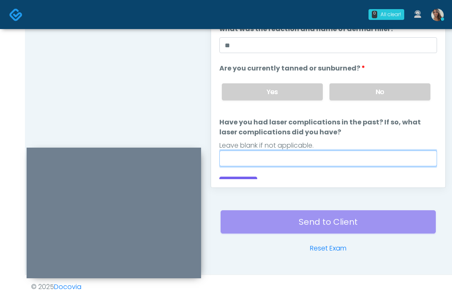
click at [300, 157] on input "Have you had laser complications in the past? If so, what laser complications d…" at bounding box center [328, 159] width 218 height 16
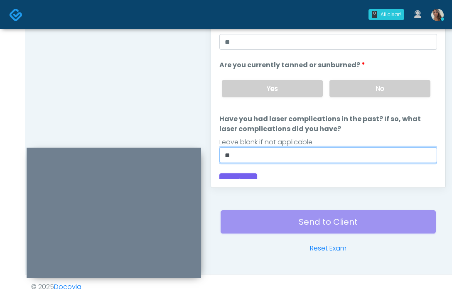
scroll to position [108, 0]
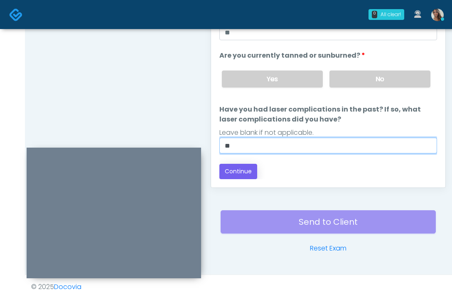
type input "**"
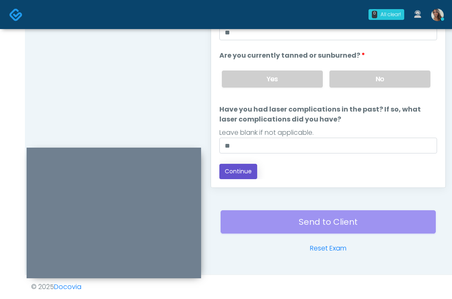
click at [236, 174] on button "Continue" at bounding box center [238, 171] width 38 height 15
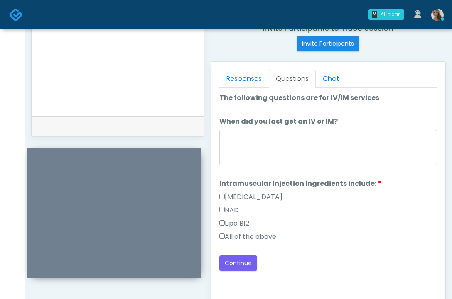
scroll to position [328, 0]
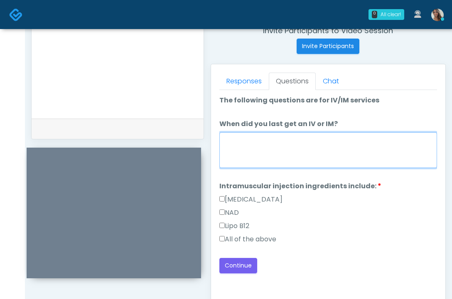
click at [346, 154] on textarea "When did you last get an IV or IM?" at bounding box center [328, 150] width 218 height 36
type textarea "**********"
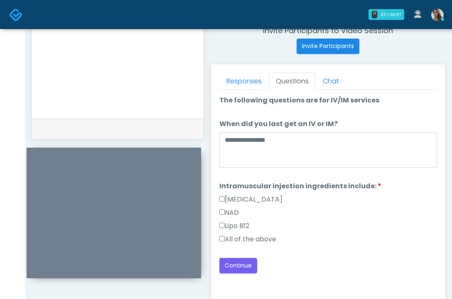
click at [265, 240] on label "All of the above" at bounding box center [247, 240] width 57 height 10
click at [239, 268] on button "Continue" at bounding box center [238, 265] width 38 height 15
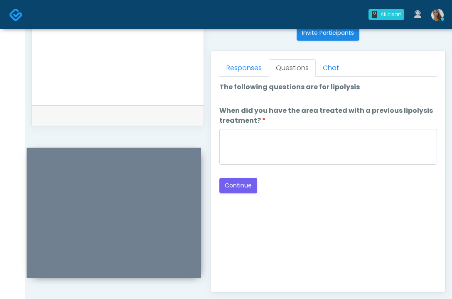
scroll to position [337, 0]
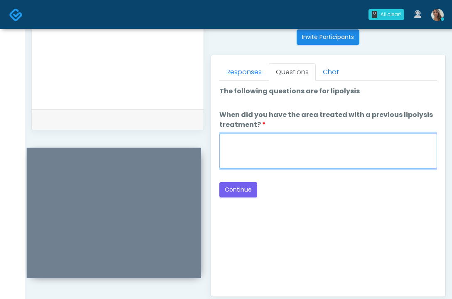
click at [340, 157] on textarea "When did you have the area treated with a previous lipolysis treatment?" at bounding box center [328, 151] width 218 height 36
click at [268, 152] on textarea "When did you have the area treated with a previous lipolysis treatment?" at bounding box center [328, 151] width 218 height 36
paste textarea "**********"
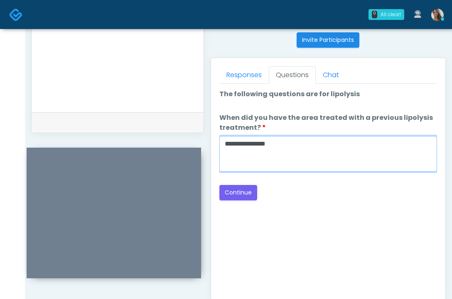
scroll to position [333, 0]
type textarea "**********"
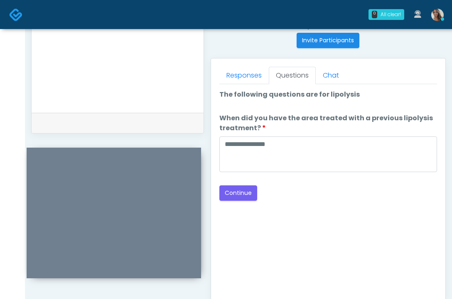
click at [359, 225] on div "Good Faith Exam Script Good Faith Exam Script INTRODUCTION Hello, my name is un…" at bounding box center [328, 188] width 218 height 208
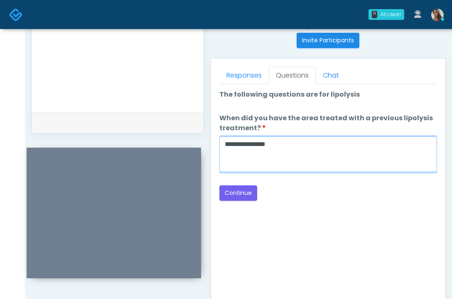
click at [346, 152] on textarea "**********" at bounding box center [328, 155] width 218 height 36
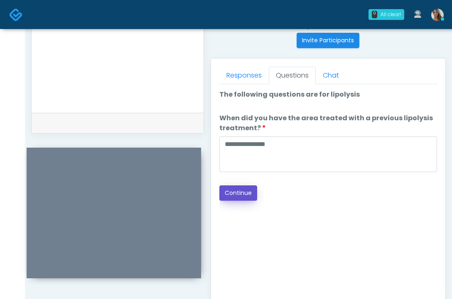
click at [241, 188] on button "Continue" at bounding box center [238, 193] width 38 height 15
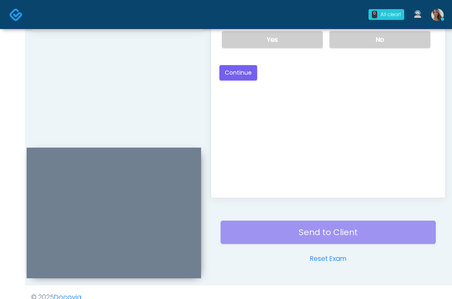
scroll to position [407, 0]
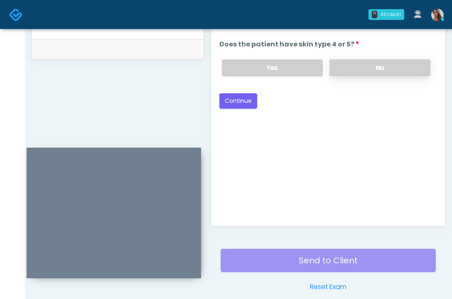
click at [367, 70] on label "No" at bounding box center [379, 67] width 101 height 17
click at [241, 100] on button "Continue" at bounding box center [238, 100] width 38 height 15
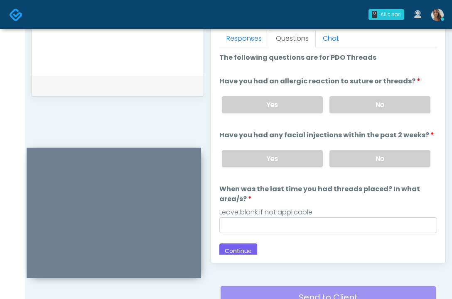
scroll to position [340, 0]
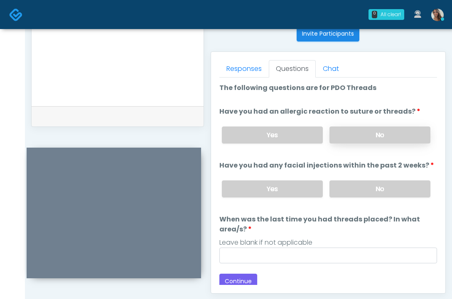
click at [367, 141] on label "No" at bounding box center [379, 135] width 101 height 17
click at [365, 195] on label "No" at bounding box center [379, 189] width 101 height 17
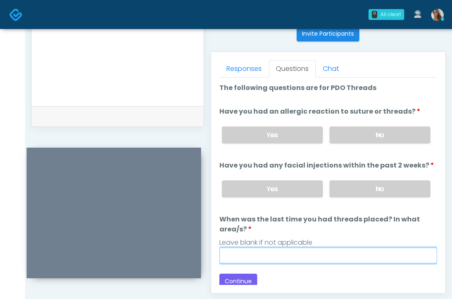
click at [328, 256] on input "When was the last time you had threads placed? In what area/s?" at bounding box center [328, 256] width 218 height 16
paste input "**********"
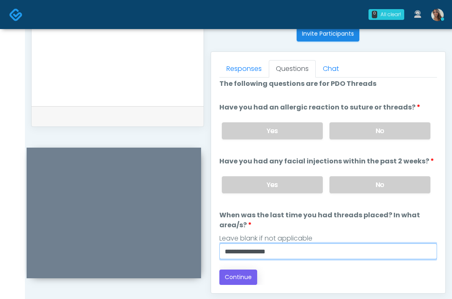
type input "**********"
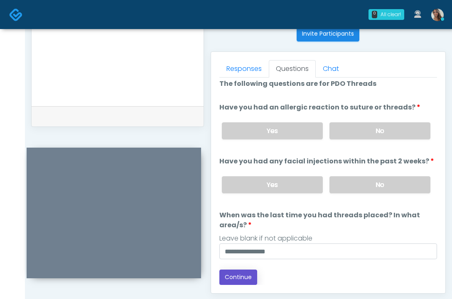
click at [238, 277] on button "Continue" at bounding box center [238, 277] width 38 height 15
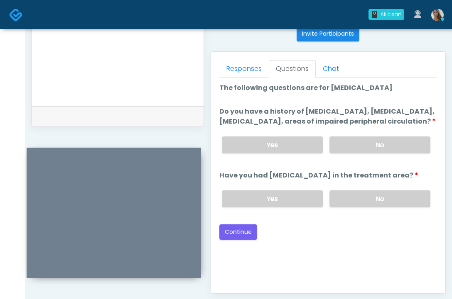
scroll to position [0, 0]
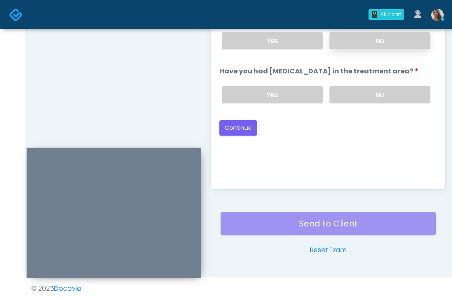
drag, startPoint x: 392, startPoint y: 98, endPoint x: 391, endPoint y: 46, distance: 51.9
click at [392, 98] on label "No" at bounding box center [379, 94] width 101 height 17
click at [391, 43] on label "No" at bounding box center [379, 40] width 101 height 17
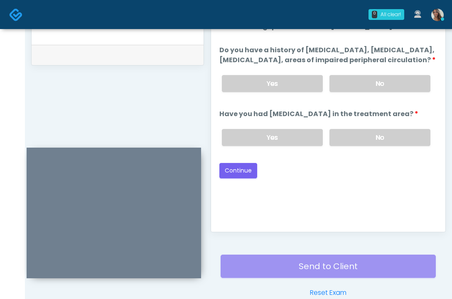
scroll to position [370, 0]
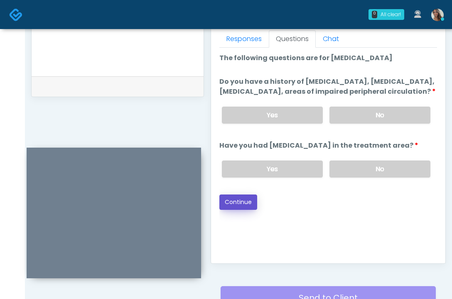
click at [247, 210] on button "Continue" at bounding box center [238, 202] width 38 height 15
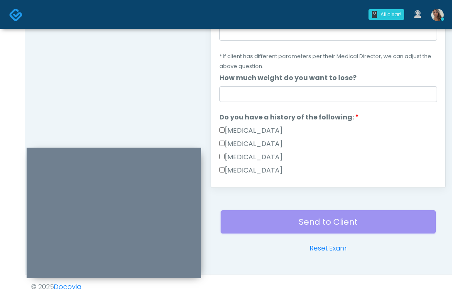
scroll to position [179, 0]
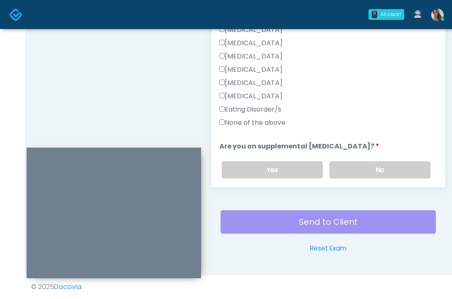
click at [270, 122] on label "None of the above" at bounding box center [252, 123] width 66 height 10
click at [356, 166] on label "No" at bounding box center [379, 170] width 101 height 17
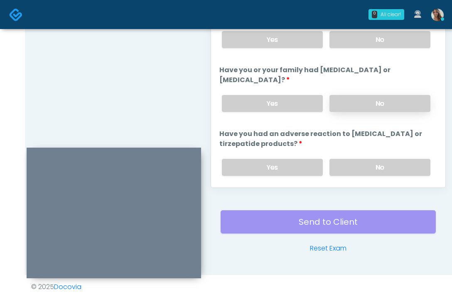
click at [351, 101] on label "No" at bounding box center [379, 103] width 101 height 17
click at [356, 164] on label "No" at bounding box center [379, 167] width 101 height 17
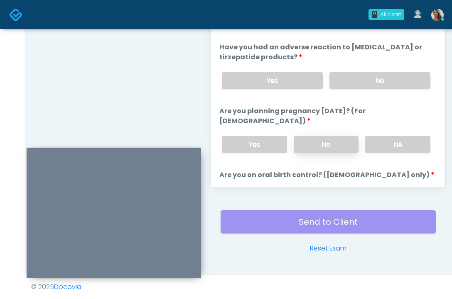
click at [333, 138] on label "No" at bounding box center [326, 144] width 65 height 17
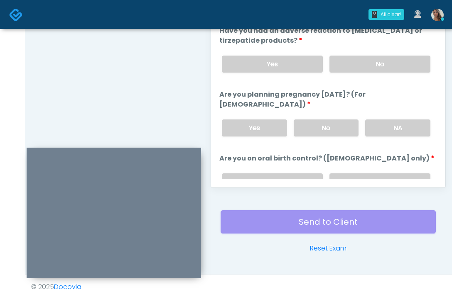
scroll to position [490, 0]
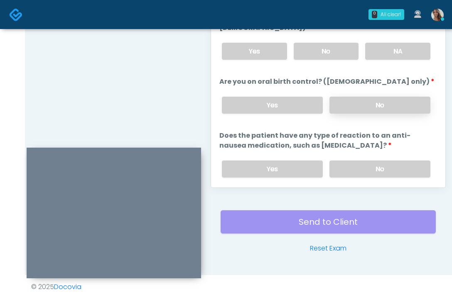
click at [356, 97] on label "No" at bounding box center [379, 105] width 101 height 17
click at [350, 168] on div "Yes No" at bounding box center [326, 169] width 222 height 30
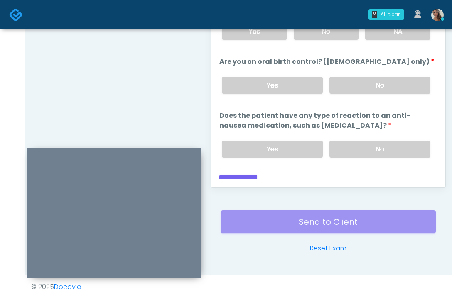
scroll to position [510, 0]
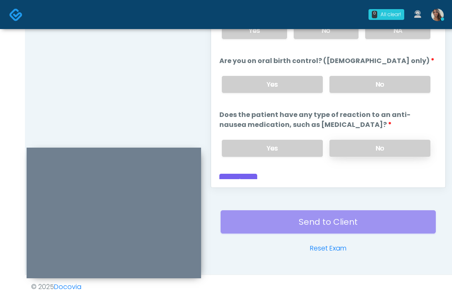
click at [371, 140] on label "No" at bounding box center [379, 148] width 101 height 17
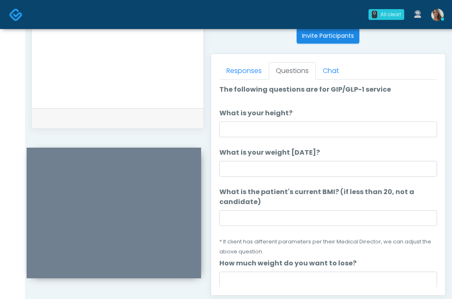
scroll to position [0, 0]
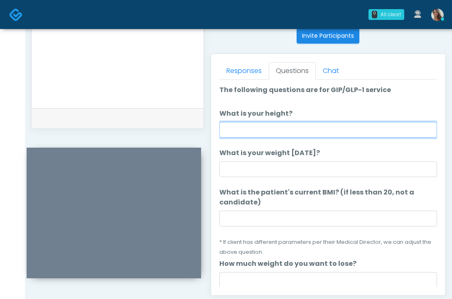
click at [277, 132] on input "What is your height?" at bounding box center [328, 130] width 218 height 16
type input "*****"
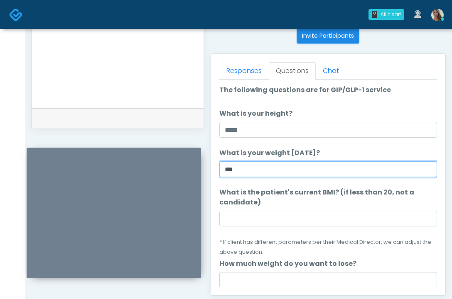
type input "***"
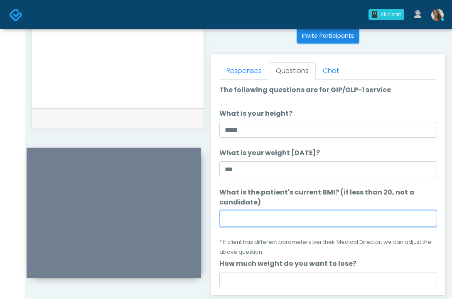
paste input "**********"
type input "**********"
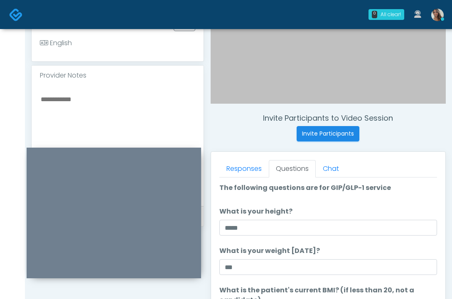
scroll to position [236, 0]
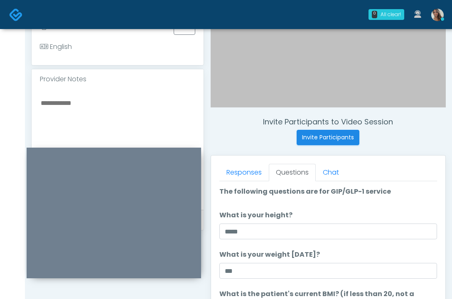
type input "****"
click at [102, 129] on textarea at bounding box center [117, 148] width 155 height 101
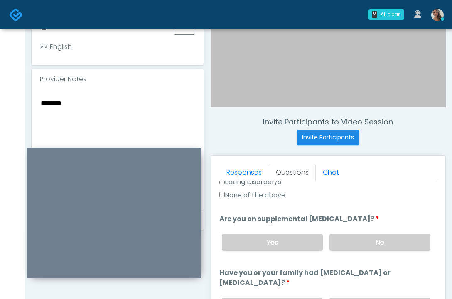
scroll to position [510, 0]
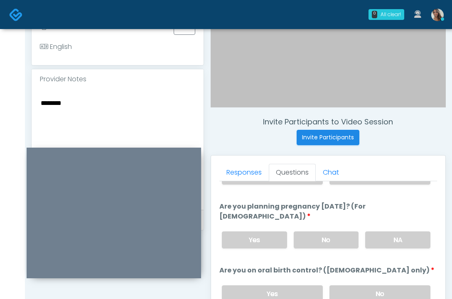
type textarea "********"
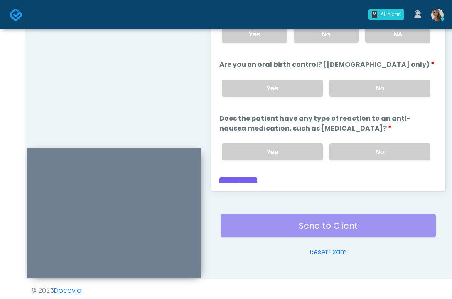
scroll to position [446, 0]
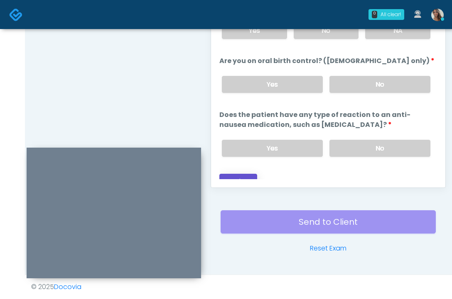
click at [242, 174] on button "Continue" at bounding box center [238, 181] width 38 height 15
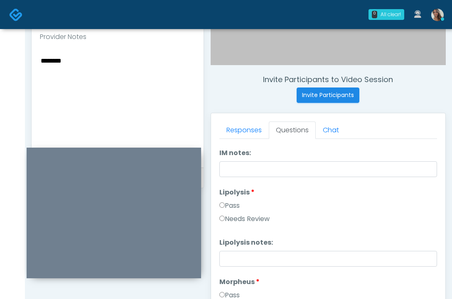
scroll to position [264, 0]
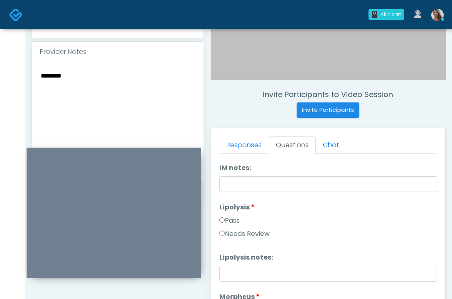
click at [140, 88] on textarea "********" at bounding box center [117, 120] width 155 height 101
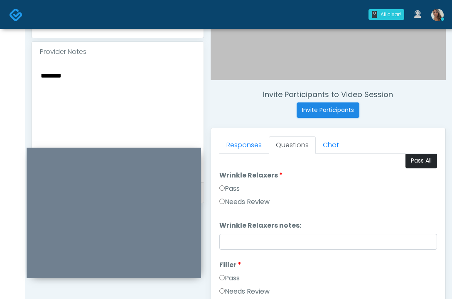
scroll to position [0, 0]
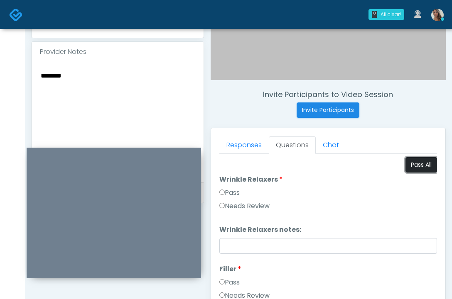
click at [417, 163] on button "Pass All" at bounding box center [421, 164] width 32 height 15
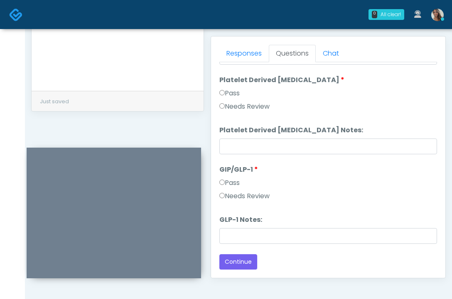
scroll to position [446, 0]
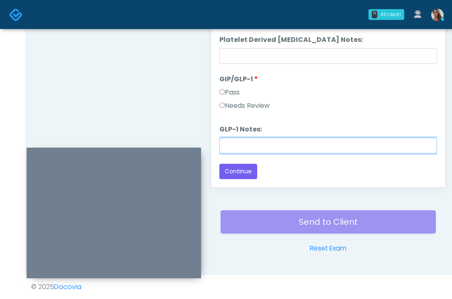
click at [275, 148] on input "GLP-1 Notes:" at bounding box center [328, 146] width 218 height 16
paste input "********"
type input "********"
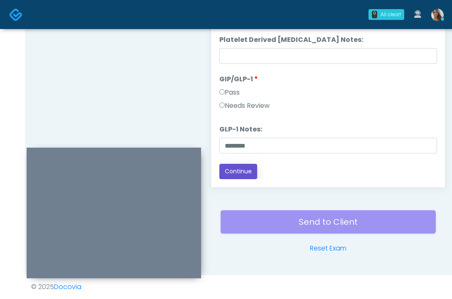
click at [244, 174] on button "Continue" at bounding box center [238, 171] width 38 height 15
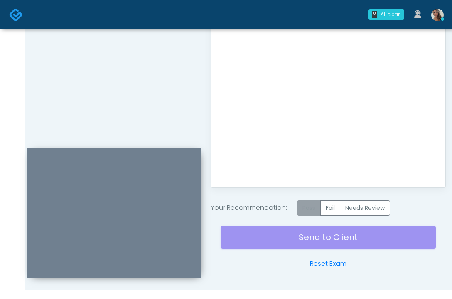
click at [317, 207] on label "Pass" at bounding box center [309, 208] width 24 height 15
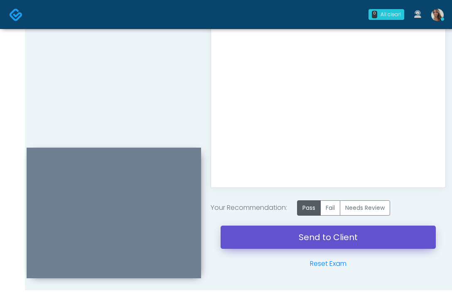
click at [304, 238] on link "Send to Client" at bounding box center [328, 237] width 215 height 23
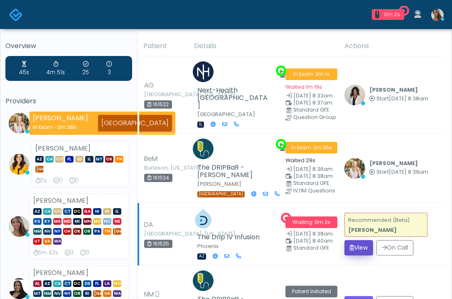
click at [359, 240] on button "View" at bounding box center [358, 247] width 29 height 15
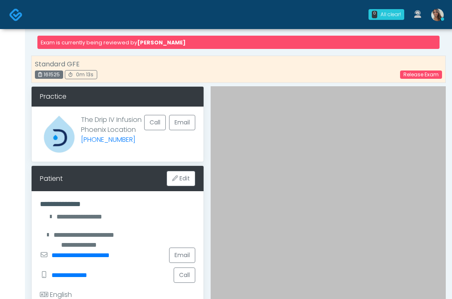
click at [17, 17] on img at bounding box center [16, 15] width 14 height 14
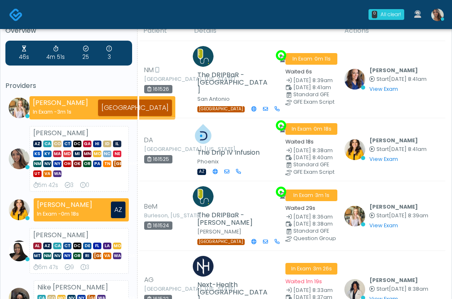
scroll to position [15, 0]
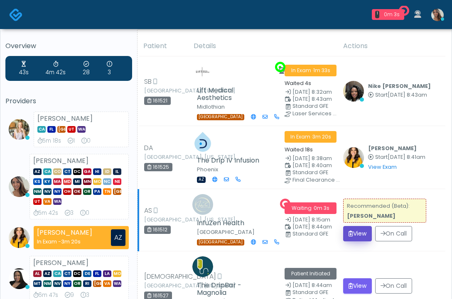
click at [364, 227] on button "View" at bounding box center [357, 233] width 29 height 15
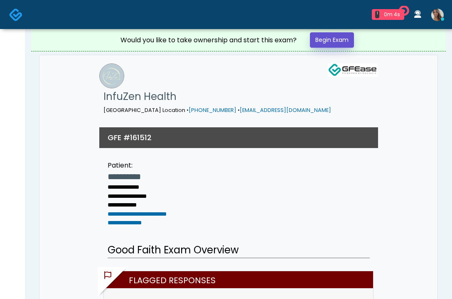
click at [350, 36] on link "Begin Exam" at bounding box center [332, 39] width 44 height 15
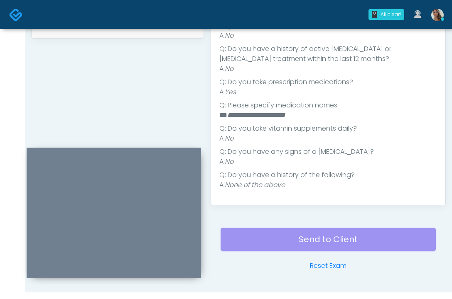
scroll to position [328, 0]
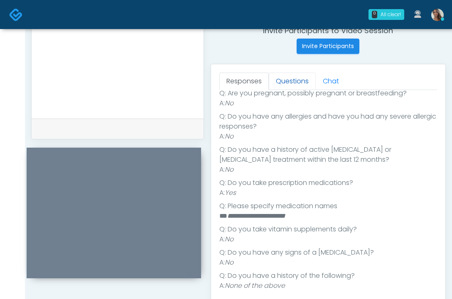
click at [291, 82] on link "Questions" at bounding box center [292, 81] width 47 height 17
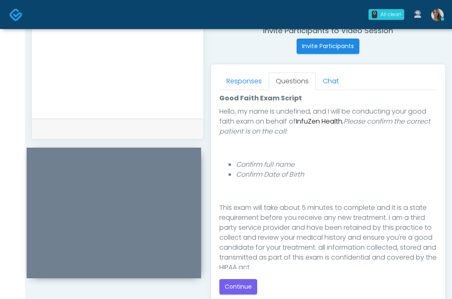
scroll to position [103, 0]
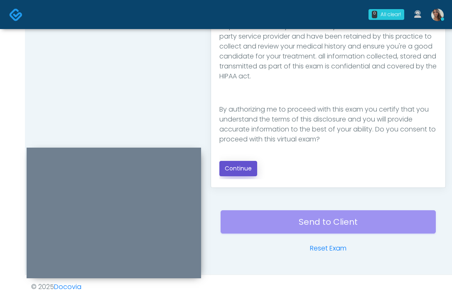
drag, startPoint x: 243, startPoint y: 168, endPoint x: 226, endPoint y: 154, distance: 22.4
click at [243, 168] on button "Continue" at bounding box center [238, 168] width 38 height 15
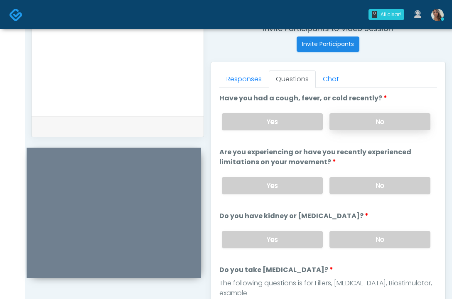
scroll to position [269, 0]
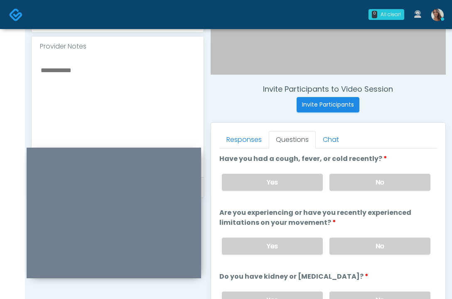
click at [383, 173] on div "Yes No" at bounding box center [326, 182] width 222 height 30
click at [384, 179] on label "No" at bounding box center [379, 182] width 101 height 17
click at [382, 236] on div "Yes No" at bounding box center [326, 246] width 222 height 30
click at [382, 248] on label "No" at bounding box center [379, 246] width 101 height 17
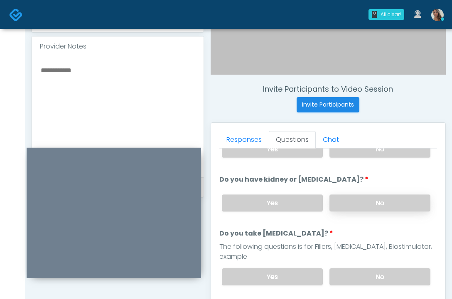
click at [354, 206] on label "No" at bounding box center [379, 203] width 101 height 17
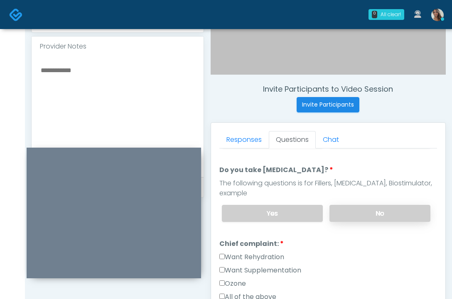
scroll to position [152, 0]
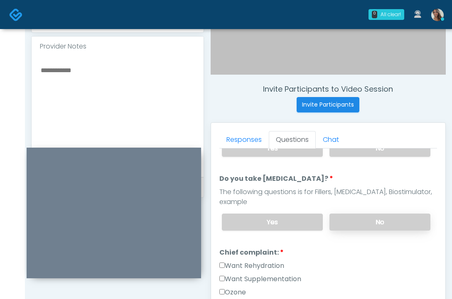
click at [389, 230] on label "No" at bounding box center [379, 222] width 101 height 17
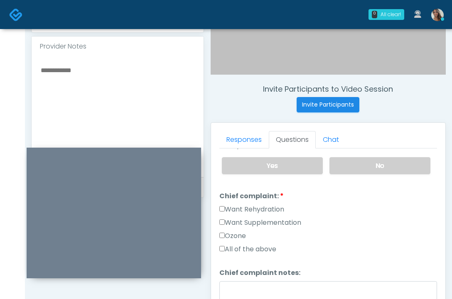
scroll to position [208, 0]
click at [261, 219] on label "Want Supplementation" at bounding box center [260, 224] width 82 height 10
click at [263, 208] on label "Want Rehydration" at bounding box center [251, 211] width 65 height 10
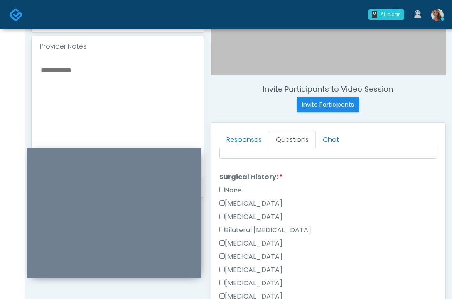
click at [237, 190] on label "None" at bounding box center [230, 191] width 22 height 10
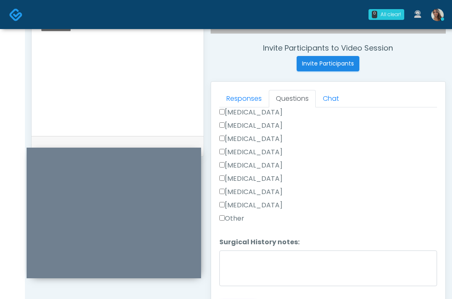
scroll to position [390, 0]
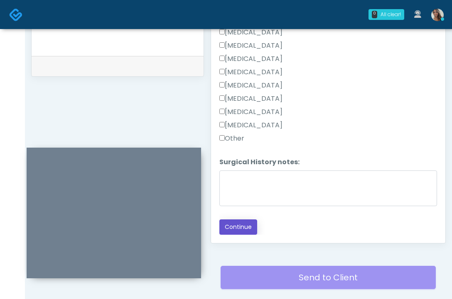
drag, startPoint x: 235, startPoint y: 231, endPoint x: 214, endPoint y: 216, distance: 26.3
click at [235, 231] on button "Continue" at bounding box center [238, 227] width 38 height 15
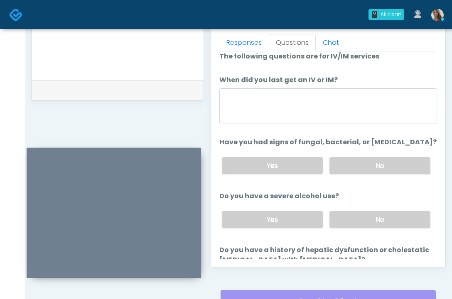
scroll to position [0, 0]
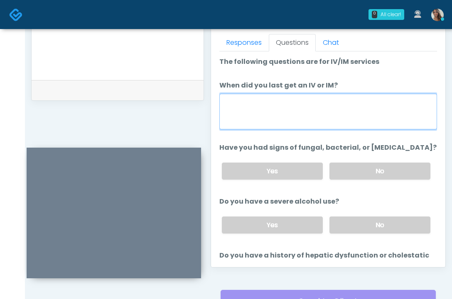
click at [316, 105] on textarea "When did you last get an IV or IM?" at bounding box center [328, 112] width 218 height 36
type textarea "**********"
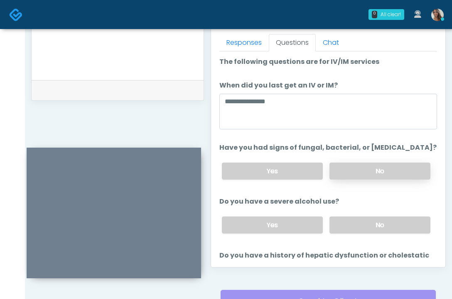
click at [395, 163] on label "No" at bounding box center [379, 171] width 101 height 17
click at [392, 208] on li "Do you have a severe alcohol use? Do you have a severe alcohol use? Yes No" at bounding box center [328, 219] width 218 height 44
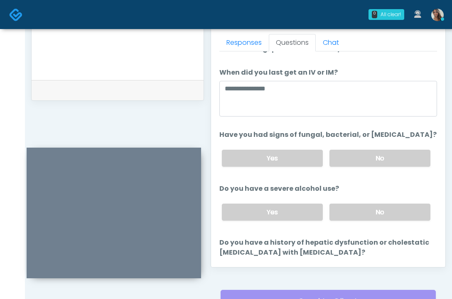
drag, startPoint x: 374, startPoint y: 213, endPoint x: 377, endPoint y: 194, distance: 19.0
click at [375, 213] on label "No" at bounding box center [379, 212] width 101 height 17
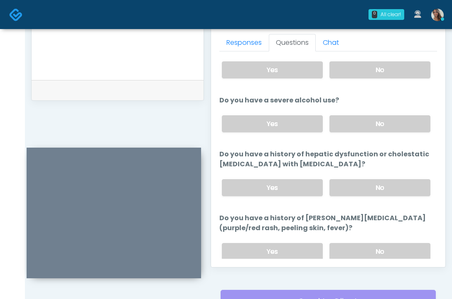
scroll to position [111, 0]
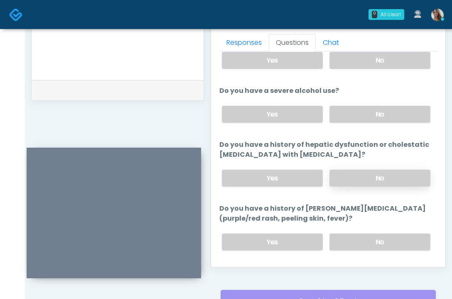
click at [375, 184] on label "No" at bounding box center [379, 178] width 101 height 17
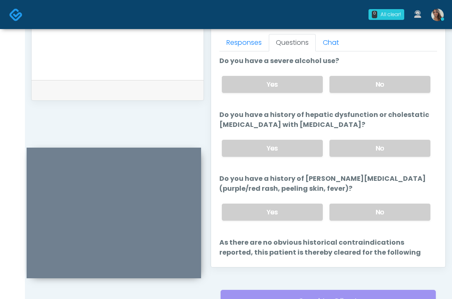
scroll to position [147, 0]
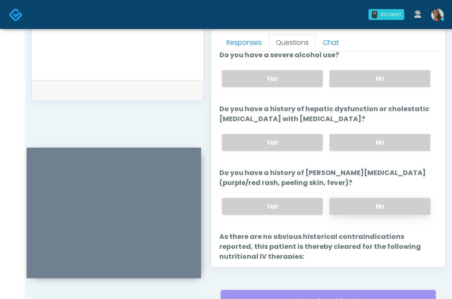
click at [386, 199] on label "No" at bounding box center [379, 206] width 101 height 17
drag, startPoint x: 360, startPoint y: 187, endPoint x: 281, endPoint y: 163, distance: 82.2
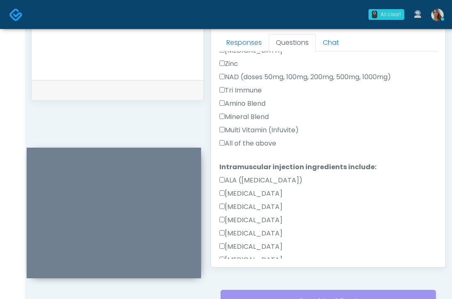
click at [255, 145] on label "All of the above" at bounding box center [247, 144] width 57 height 10
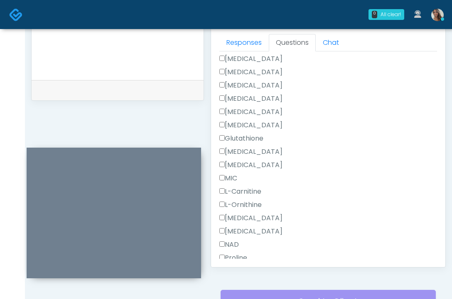
scroll to position [1159, 0]
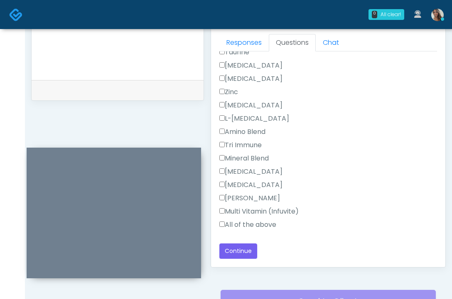
click at [250, 223] on label "All of the above" at bounding box center [247, 225] width 57 height 10
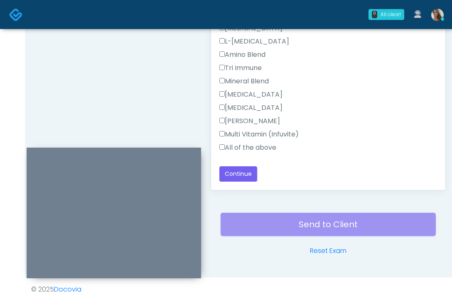
scroll to position [446, 0]
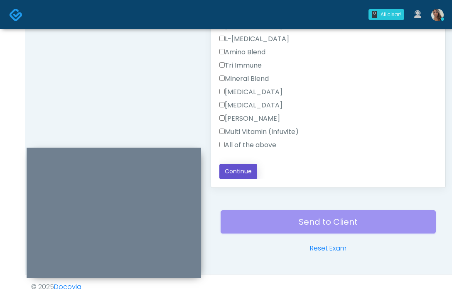
click at [253, 171] on button "Continue" at bounding box center [238, 171] width 38 height 15
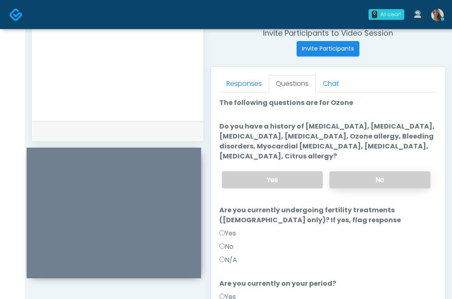
scroll to position [321, 0]
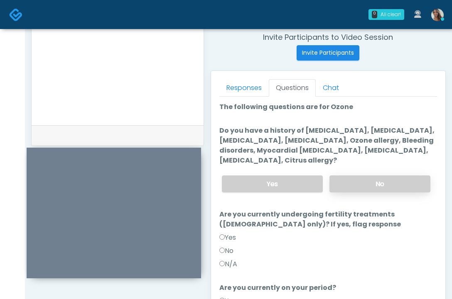
click at [358, 178] on label "No" at bounding box center [379, 184] width 101 height 17
drag, startPoint x: 323, startPoint y: 130, endPoint x: 329, endPoint y: 161, distance: 31.0
click at [329, 161] on label "Do you have a history of Hyperthyroidism, Hypotension, Hypocalcemia, Hypoglycem…" at bounding box center [328, 146] width 218 height 40
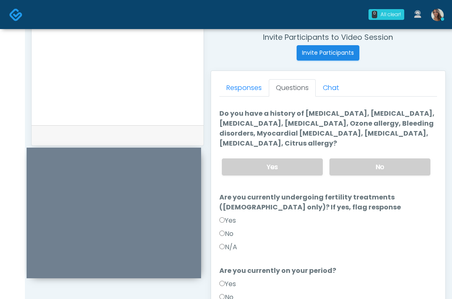
scroll to position [19, 0]
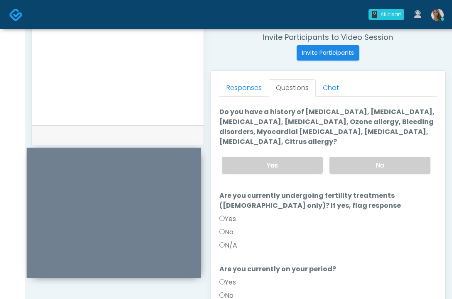
click at [226, 244] on label "N/A" at bounding box center [228, 246] width 18 height 10
click at [216, 229] on div "Responses Questions Chat Good Faith Exam Script INTRODUCTION Hello, my name is …" at bounding box center [328, 192] width 234 height 242
click at [230, 231] on label "No" at bounding box center [226, 233] width 14 height 10
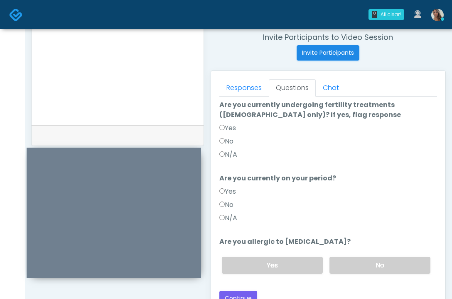
scroll to position [112, 0]
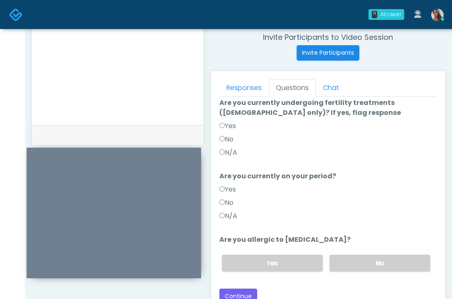
drag, startPoint x: 234, startPoint y: 204, endPoint x: 407, endPoint y: 224, distance: 173.9
click at [233, 204] on label "No" at bounding box center [226, 203] width 14 height 10
click at [407, 224] on div "N/A" at bounding box center [328, 217] width 218 height 13
click at [366, 256] on label "No" at bounding box center [379, 263] width 101 height 17
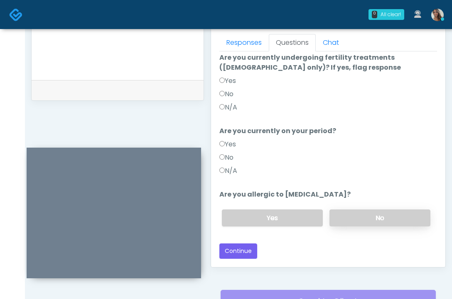
scroll to position [385, 0]
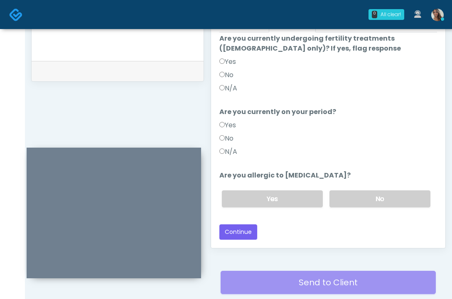
drag, startPoint x: 157, startPoint y: 103, endPoint x: 244, endPoint y: 166, distance: 107.7
click at [245, 229] on button "Continue" at bounding box center [238, 232] width 38 height 15
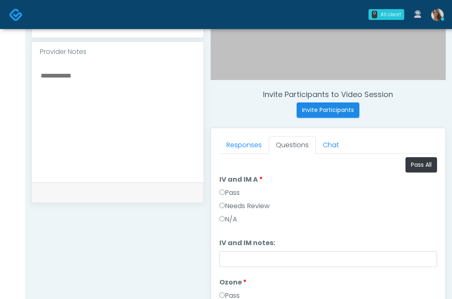
scroll to position [265, 0]
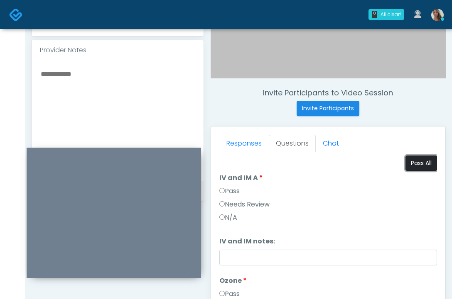
click at [421, 162] on button "Pass All" at bounding box center [421, 163] width 32 height 15
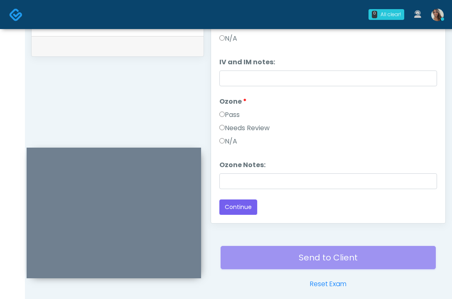
scroll to position [426, 0]
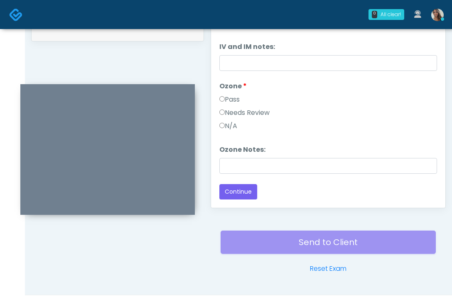
drag, startPoint x: 156, startPoint y: 149, endPoint x: 150, endPoint y: 86, distance: 63.8
click at [150, 86] on div at bounding box center [107, 149] width 174 height 131
click at [240, 188] on button "Continue" at bounding box center [238, 191] width 38 height 15
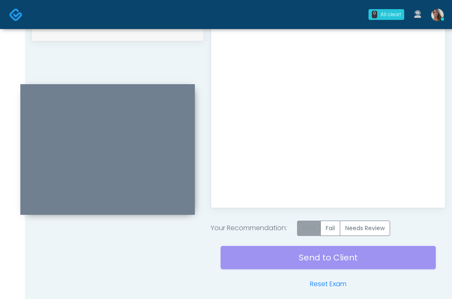
click at [316, 228] on label "Pass" at bounding box center [309, 228] width 24 height 15
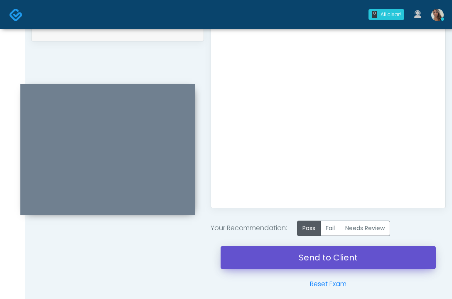
click at [311, 268] on link "Send to Client" at bounding box center [328, 257] width 215 height 23
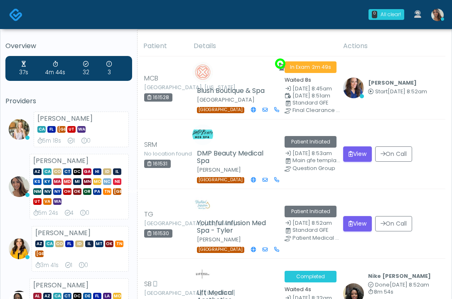
scroll to position [2, 0]
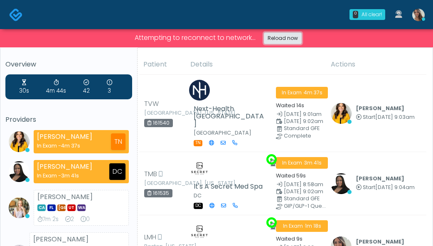
click at [289, 36] on link "Reload now" at bounding box center [283, 38] width 38 height 12
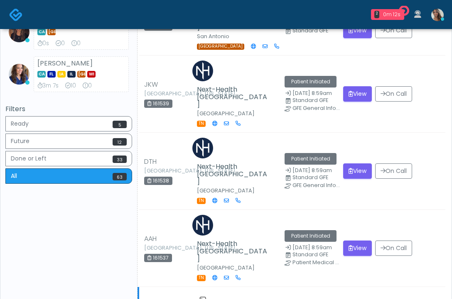
scroll to position [405, 0]
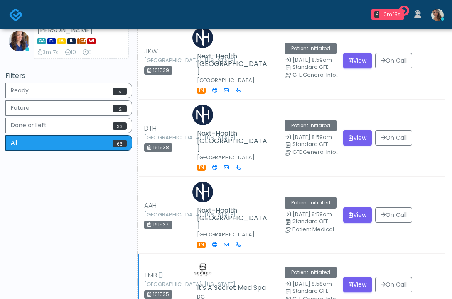
click at [371, 254] on td "View On Call" at bounding box center [391, 285] width 107 height 62
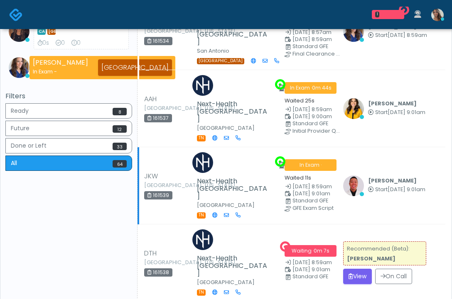
scroll to position [358, 0]
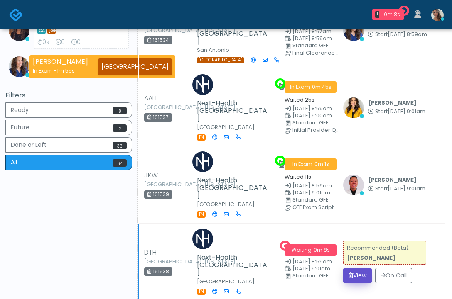
click at [357, 268] on button "View" at bounding box center [357, 275] width 29 height 15
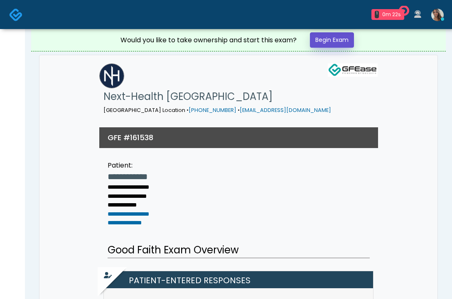
drag, startPoint x: 350, startPoint y: 39, endPoint x: 346, endPoint y: 38, distance: 4.6
click at [350, 39] on link "Begin Exam" at bounding box center [332, 39] width 44 height 15
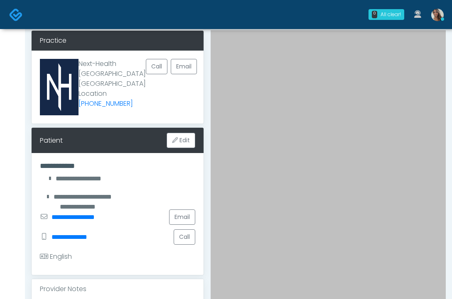
scroll to position [37, 0]
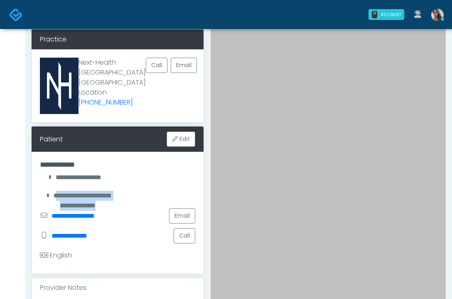
drag, startPoint x: 119, startPoint y: 190, endPoint x: 68, endPoint y: 190, distance: 51.1
click at [51, 189] on div "**********" at bounding box center [117, 196] width 155 height 20
drag, startPoint x: 70, startPoint y: 191, endPoint x: 105, endPoint y: 194, distance: 35.0
click at [70, 191] on div "**********" at bounding box center [117, 196] width 155 height 20
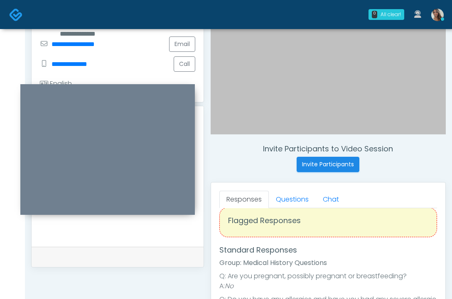
scroll to position [0, 0]
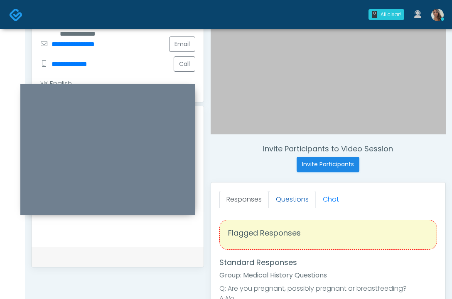
click at [293, 202] on link "Questions" at bounding box center [292, 199] width 47 height 17
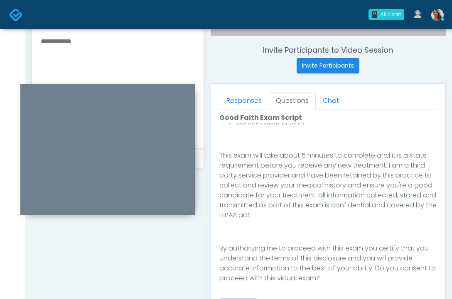
scroll to position [136, 0]
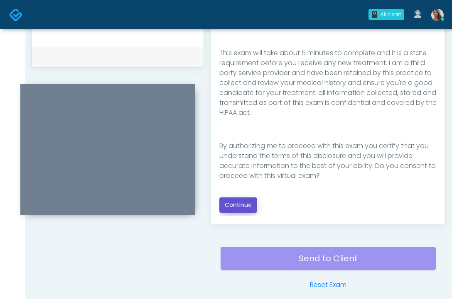
click at [243, 209] on button "Continue" at bounding box center [238, 205] width 38 height 15
drag, startPoint x: 184, startPoint y: 251, endPoint x: 201, endPoint y: 242, distance: 20.3
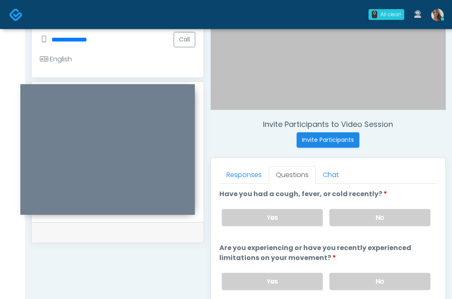
scroll to position [252, 0]
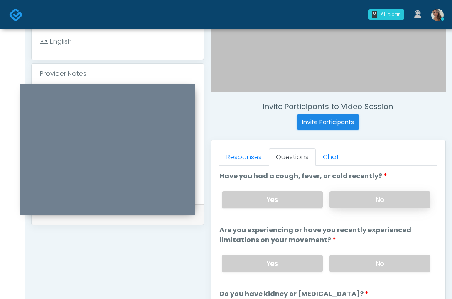
click at [380, 195] on label "No" at bounding box center [379, 199] width 101 height 17
click at [373, 258] on label "No" at bounding box center [379, 263] width 101 height 17
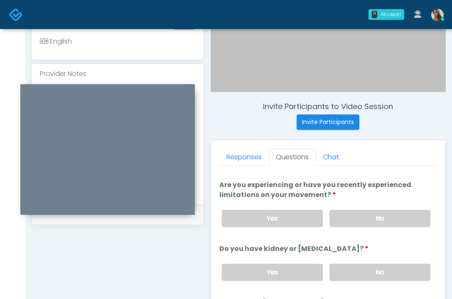
scroll to position [74, 0]
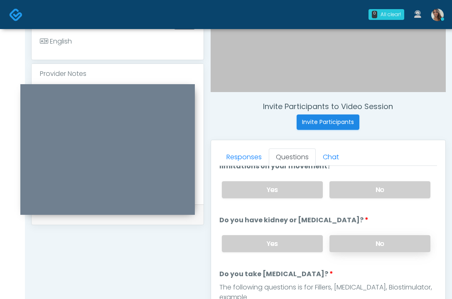
click at [357, 246] on label "No" at bounding box center [379, 243] width 101 height 17
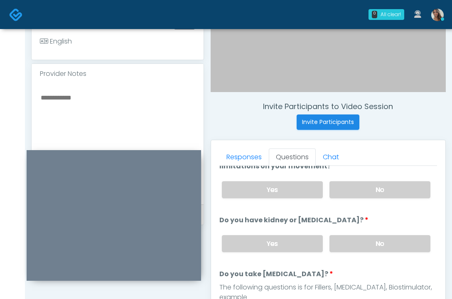
click at [162, 157] on div at bounding box center [114, 215] width 174 height 131
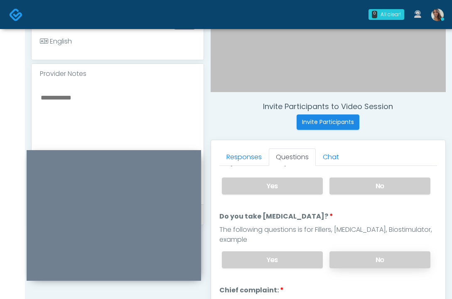
scroll to position [136, 0]
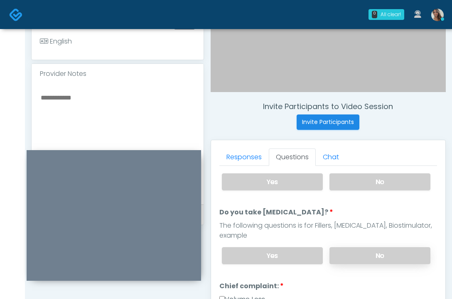
click at [390, 254] on label "No" at bounding box center [379, 256] width 101 height 17
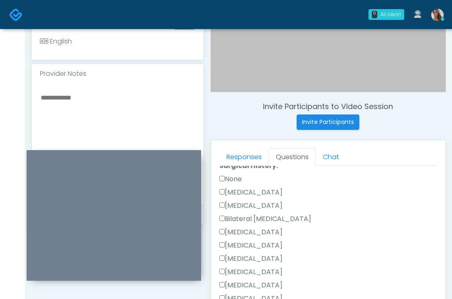
click at [235, 176] on label "None" at bounding box center [230, 179] width 22 height 10
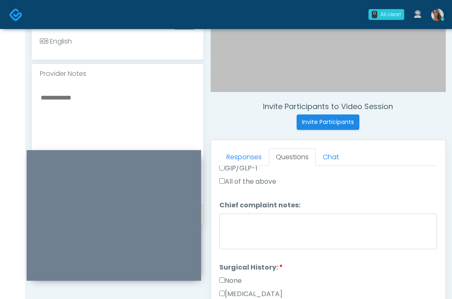
scroll to position [313, 0]
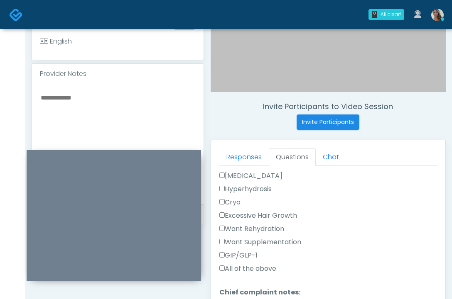
drag, startPoint x: 284, startPoint y: 243, endPoint x: 278, endPoint y: 238, distance: 7.9
click at [284, 243] on label "Want Supplementation" at bounding box center [260, 243] width 82 height 10
click at [269, 227] on label "Want Rehydration" at bounding box center [251, 229] width 65 height 10
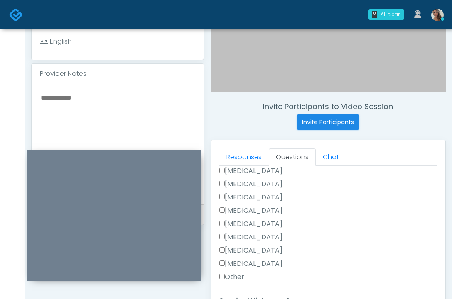
scroll to position [446, 0]
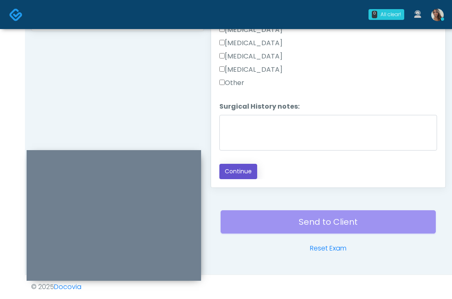
click at [253, 174] on button "Continue" at bounding box center [238, 171] width 38 height 15
drag, startPoint x: 173, startPoint y: 123, endPoint x: 201, endPoint y: 132, distance: 30.2
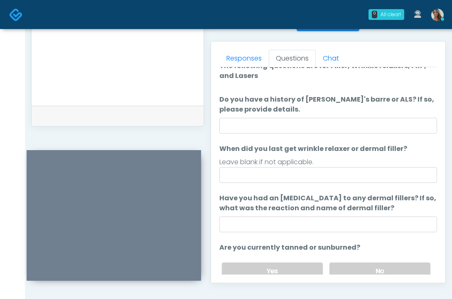
scroll to position [9, 0]
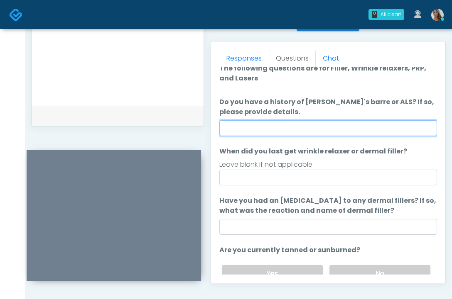
click at [308, 126] on input "Do you have a history of [PERSON_NAME]'s barre or ALS? If so, please provide de…" at bounding box center [328, 128] width 218 height 16
type input "**"
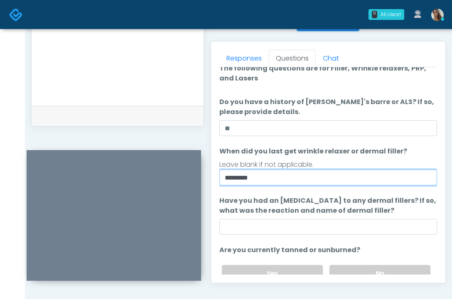
type input "*********"
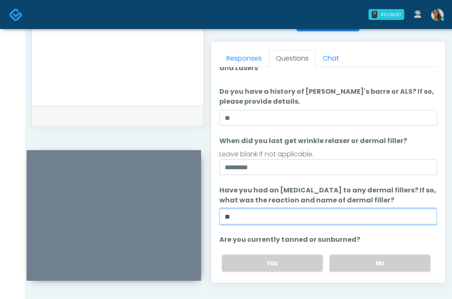
scroll to position [93, 0]
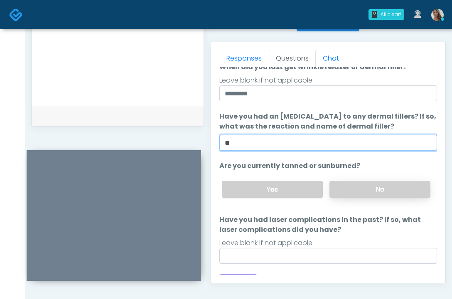
type input "**"
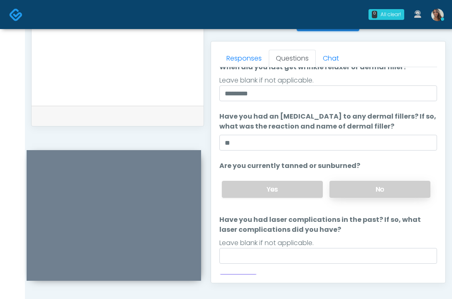
click at [367, 191] on label "No" at bounding box center [379, 189] width 101 height 17
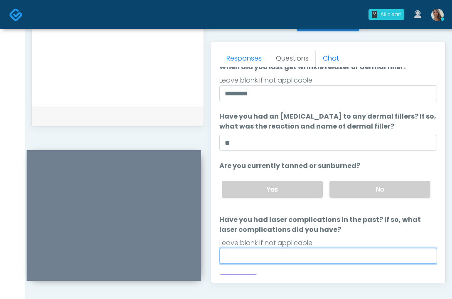
click at [318, 253] on input "Have you had laser complications in the past? If so, what laser complications d…" at bounding box center [328, 256] width 218 height 16
type input "**"
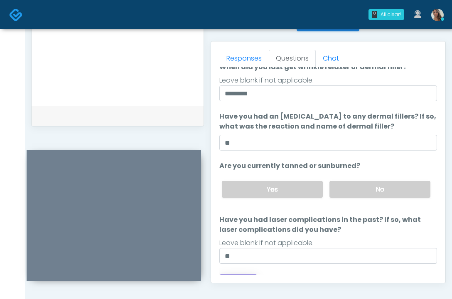
click at [236, 275] on button "Continue" at bounding box center [238, 282] width 38 height 15
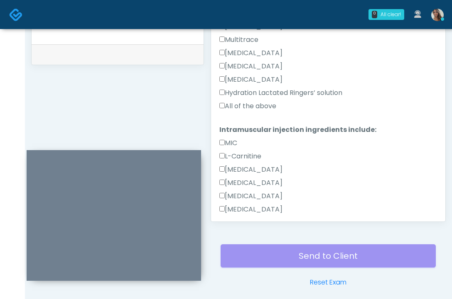
scroll to position [352, 0]
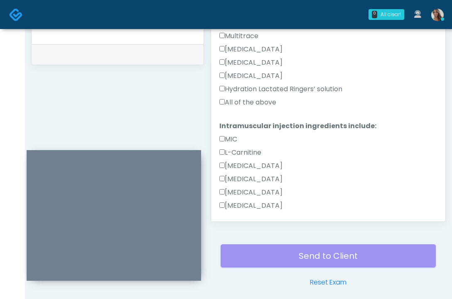
click at [263, 99] on label "All of the above" at bounding box center [247, 103] width 57 height 10
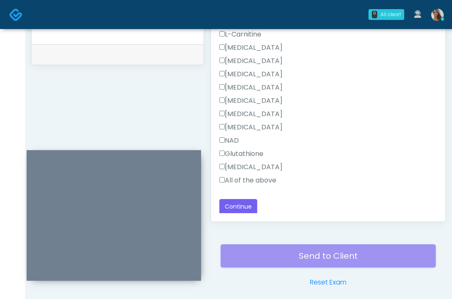
scroll to position [471, 0]
click at [256, 179] on label "All of the above" at bounding box center [247, 179] width 57 height 10
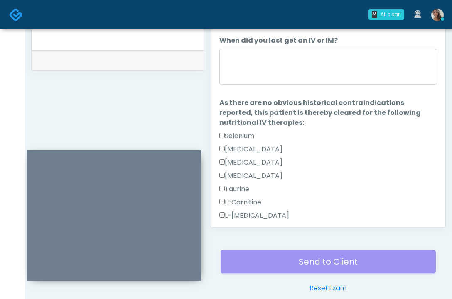
scroll to position [3, 0]
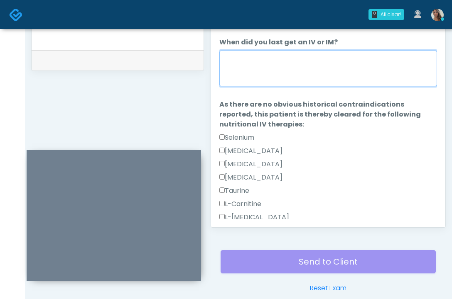
click at [324, 72] on textarea "When did you last get an IV or IM?" at bounding box center [328, 69] width 218 height 36
type textarea "**********"
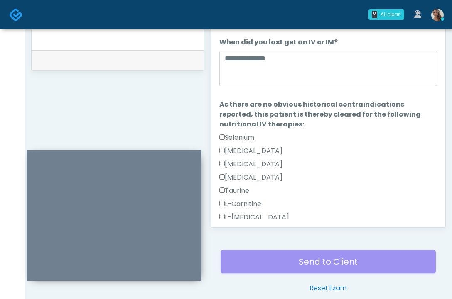
click at [306, 157] on div "Glutamine" at bounding box center [328, 152] width 218 height 13
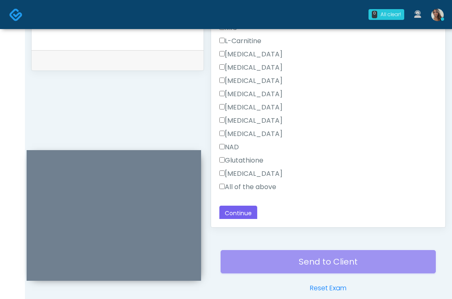
scroll to position [471, 0]
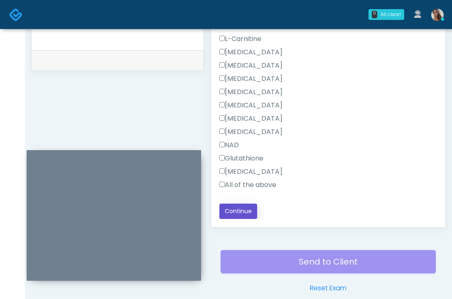
click at [242, 212] on button "Continue" at bounding box center [238, 211] width 38 height 15
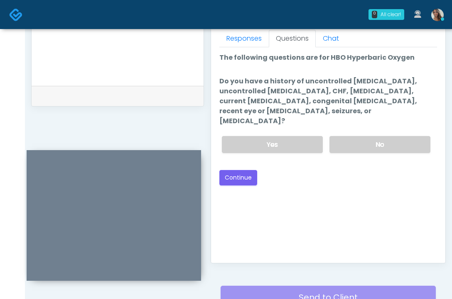
scroll to position [358, 0]
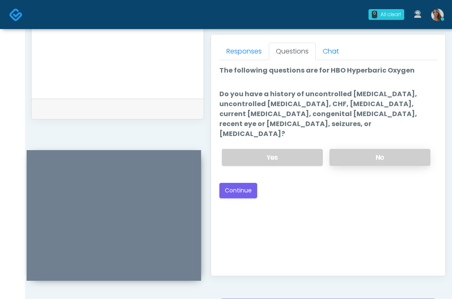
click at [369, 149] on label "No" at bounding box center [379, 157] width 101 height 17
click at [248, 183] on button "Continue" at bounding box center [238, 190] width 38 height 15
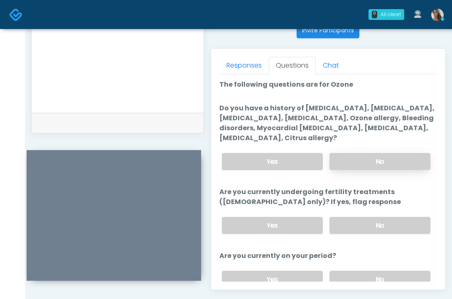
scroll to position [342, 0]
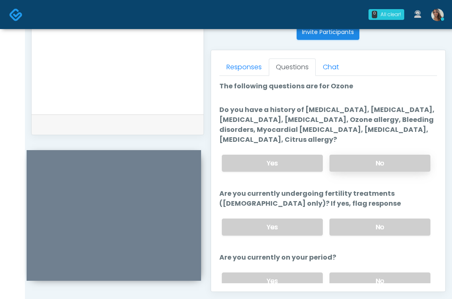
click at [382, 163] on label "No" at bounding box center [379, 163] width 101 height 17
click at [361, 220] on label "No" at bounding box center [379, 227] width 101 height 17
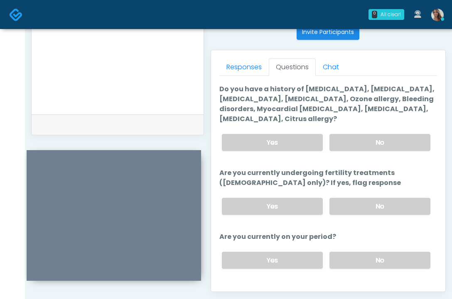
scroll to position [93, 0]
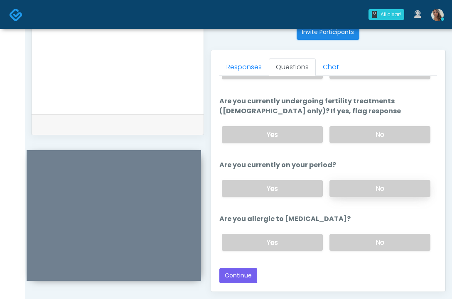
click at [360, 185] on label "No" at bounding box center [379, 188] width 101 height 17
click at [350, 240] on label "No" at bounding box center [379, 242] width 101 height 17
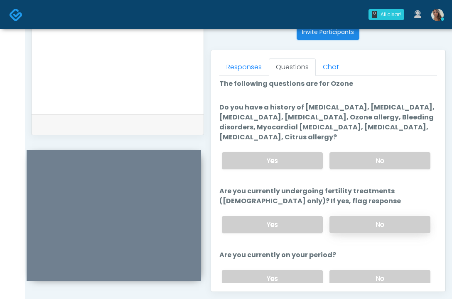
scroll to position [0, 0]
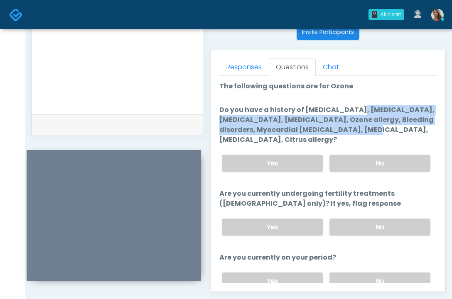
drag, startPoint x: 300, startPoint y: 114, endPoint x: 336, endPoint y: 132, distance: 40.1
click at [330, 130] on label "Do you have a history of Hyperthyroidism, Hypotension, Hypocalcemia, Hypoglycem…" at bounding box center [328, 125] width 218 height 40
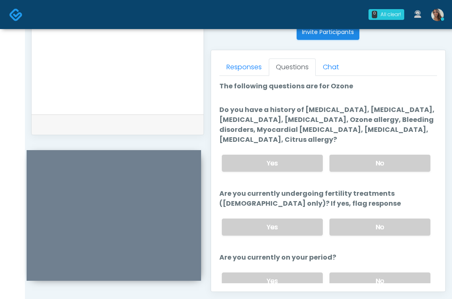
click at [364, 141] on label "Do you have a history of Hyperthyroidism, Hypotension, Hypocalcemia, Hypoglycem…" at bounding box center [328, 125] width 218 height 40
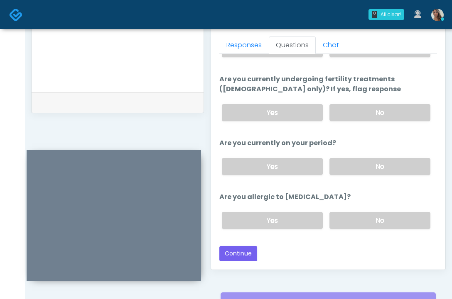
scroll to position [389, 0]
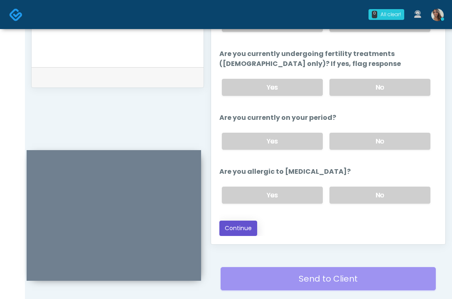
drag, startPoint x: 235, startPoint y: 229, endPoint x: 233, endPoint y: 223, distance: 6.4
click at [235, 228] on button "Continue" at bounding box center [238, 228] width 38 height 15
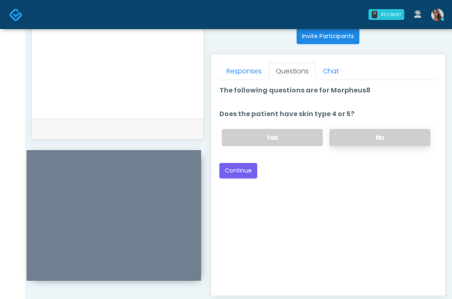
scroll to position [320, 0]
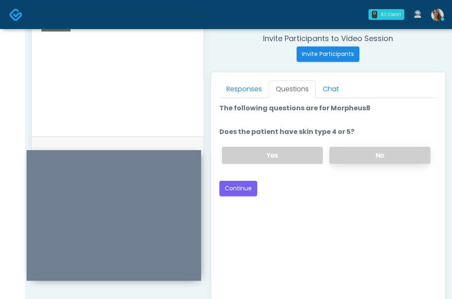
click at [369, 151] on label "No" at bounding box center [379, 155] width 101 height 17
click at [229, 189] on button "Continue" at bounding box center [238, 188] width 38 height 15
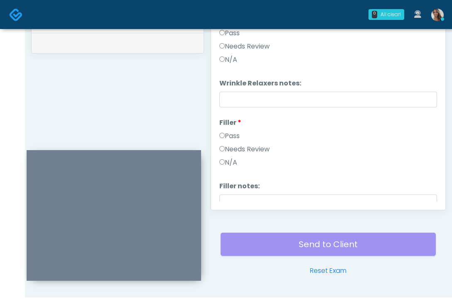
scroll to position [345, 0]
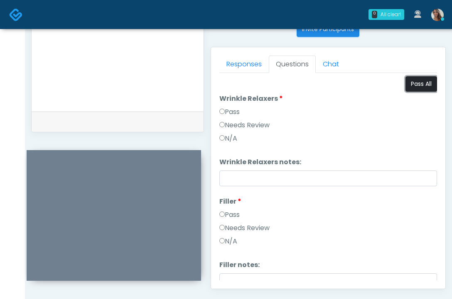
click at [423, 83] on button "Pass All" at bounding box center [421, 83] width 32 height 15
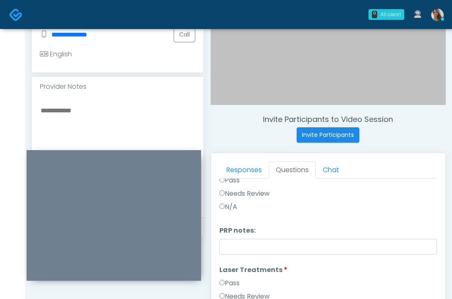
scroll to position [356, 0]
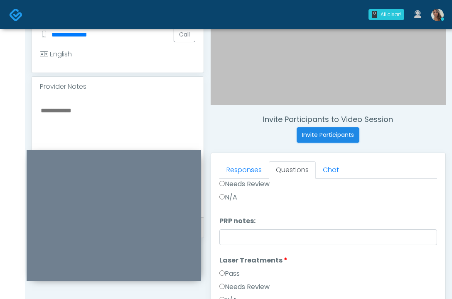
click at [107, 123] on textarea at bounding box center [117, 155] width 155 height 101
click at [102, 105] on textarea "*******" at bounding box center [117, 155] width 155 height 101
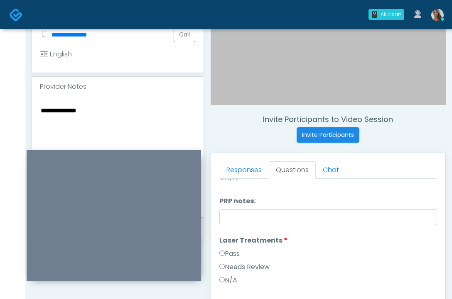
type textarea "**********"
click at [259, 267] on label "Needs Review" at bounding box center [244, 267] width 50 height 10
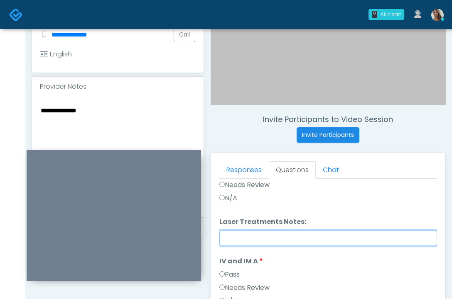
click at [260, 240] on input "Laser Treatments Notes:" at bounding box center [328, 238] width 218 height 16
paste input "**********"
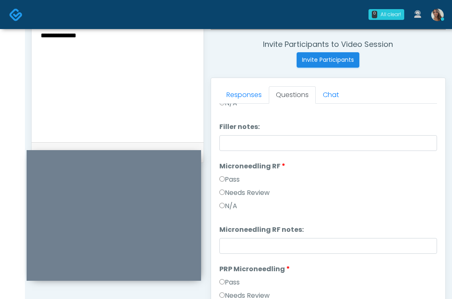
scroll to position [0, 0]
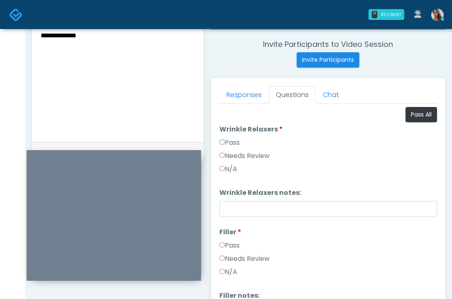
type input "**********"
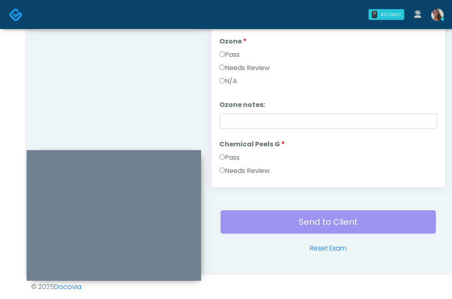
scroll to position [961, 0]
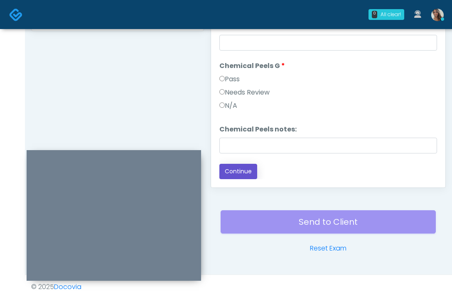
click at [242, 171] on button "Continue" at bounding box center [238, 171] width 38 height 15
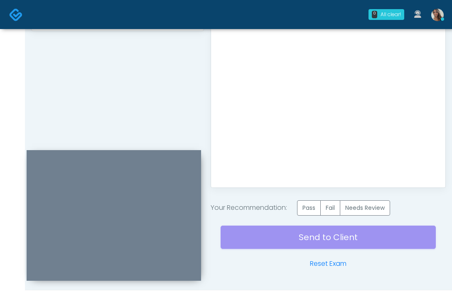
scroll to position [0, 0]
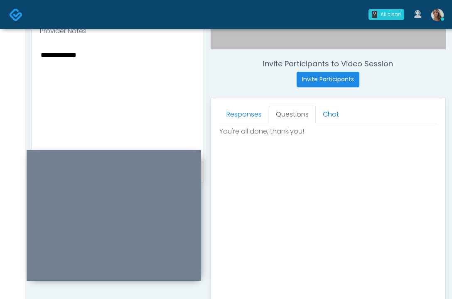
click at [170, 108] on textarea "**********" at bounding box center [117, 99] width 155 height 101
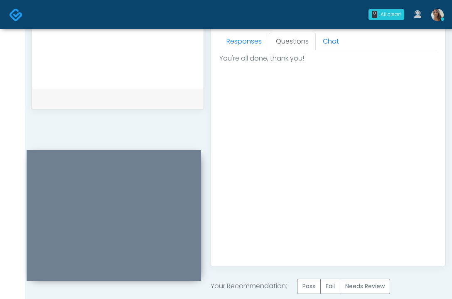
scroll to position [461, 0]
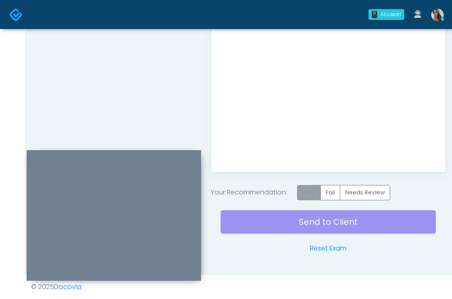
click at [319, 189] on label "Pass" at bounding box center [309, 192] width 24 height 15
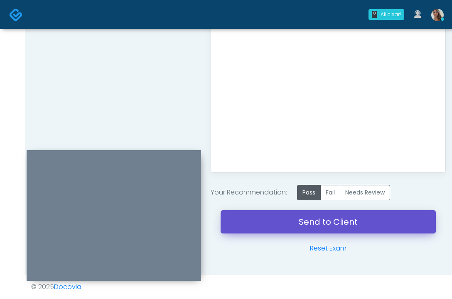
click at [300, 220] on link "Send to Client" at bounding box center [328, 222] width 215 height 23
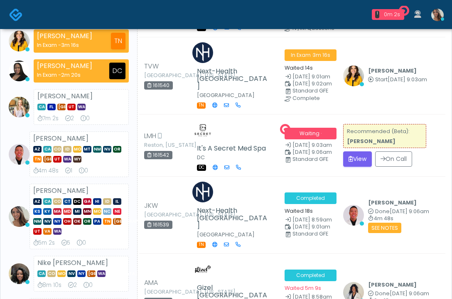
scroll to position [84, 0]
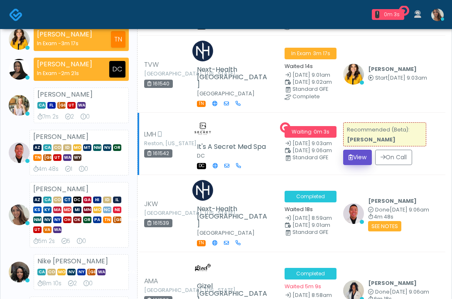
click at [362, 150] on button "View" at bounding box center [357, 157] width 29 height 15
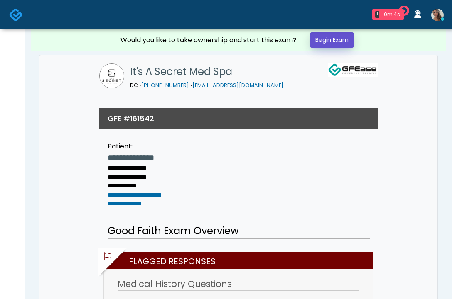
click at [348, 41] on link "Begin Exam" at bounding box center [332, 39] width 44 height 15
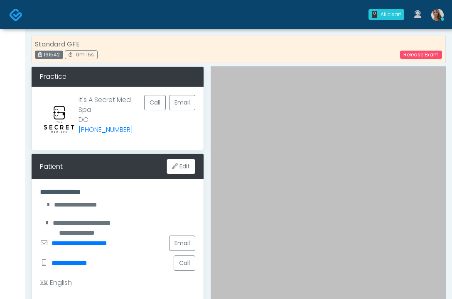
click at [177, 60] on div "Standard GFE 161542 0m 15s Release Exam" at bounding box center [238, 49] width 414 height 27
drag, startPoint x: 180, startPoint y: 50, endPoint x: 2, endPoint y: 69, distance: 178.3
click at [180, 50] on div "Standard GFE 161542 0m 15s Release Exam" at bounding box center [238, 49] width 414 height 27
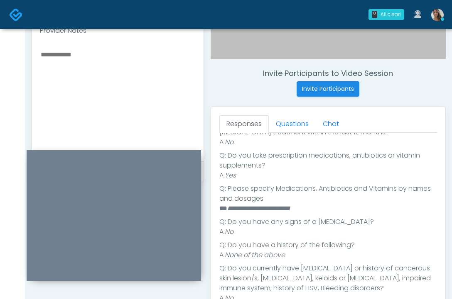
scroll to position [275, 0]
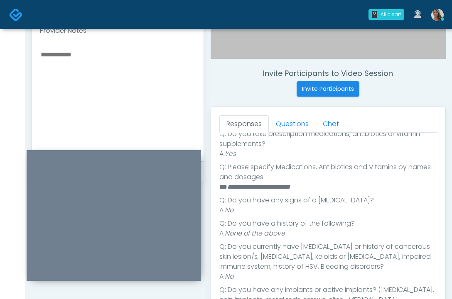
click at [250, 189] on em "**********" at bounding box center [258, 187] width 63 height 6
click at [348, 193] on ul "**********" at bounding box center [328, 182] width 218 height 332
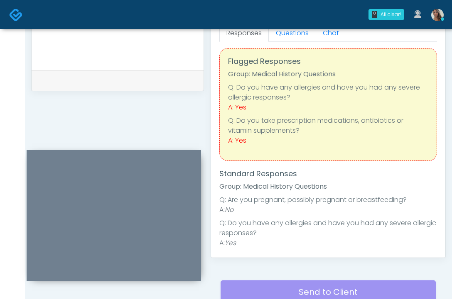
scroll to position [0, 0]
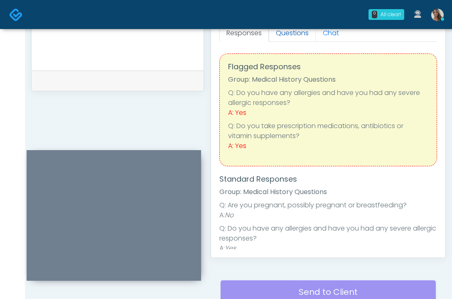
click at [300, 39] on link "Questions" at bounding box center [292, 33] width 47 height 17
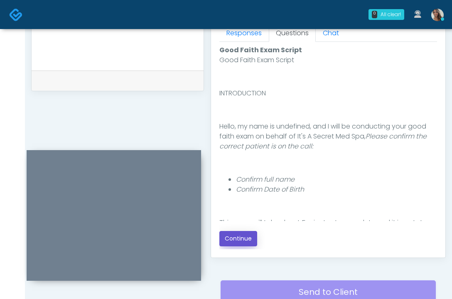
click at [253, 236] on button "Continue" at bounding box center [238, 238] width 38 height 15
click at [161, 97] on div "**********" at bounding box center [117, 7] width 173 height 633
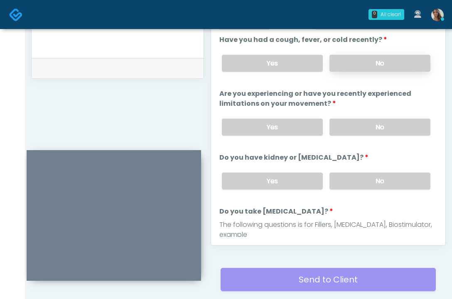
scroll to position [329, 0]
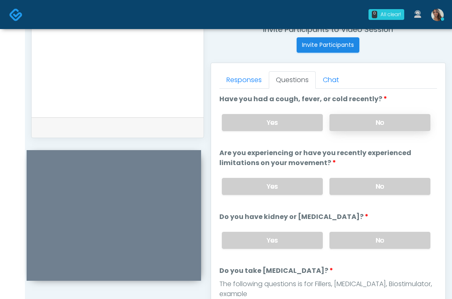
click at [385, 123] on label "No" at bounding box center [379, 122] width 101 height 17
click at [382, 189] on label "No" at bounding box center [379, 186] width 101 height 17
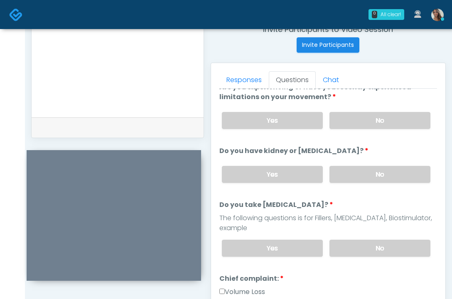
scroll to position [80, 0]
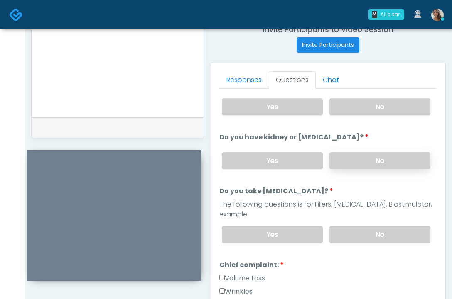
click at [377, 169] on label "No" at bounding box center [379, 160] width 101 height 17
click at [374, 229] on label "No" at bounding box center [379, 234] width 101 height 17
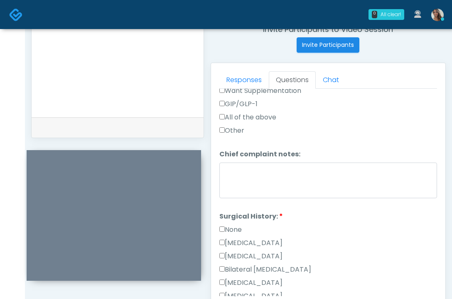
scroll to position [392, 0]
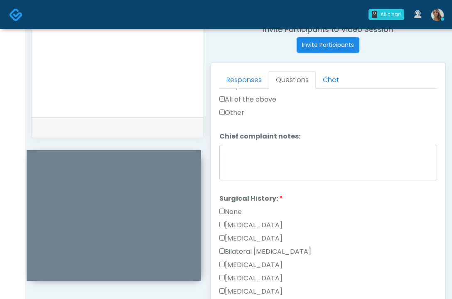
click at [235, 214] on label "None" at bounding box center [230, 212] width 22 height 10
click at [234, 213] on label "None" at bounding box center [230, 212] width 22 height 10
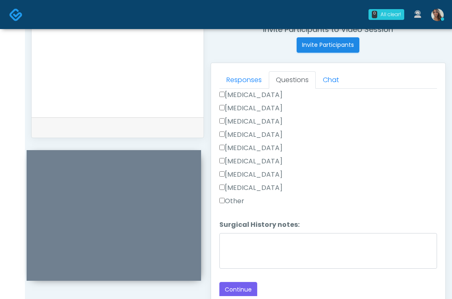
scroll to position [563, 0]
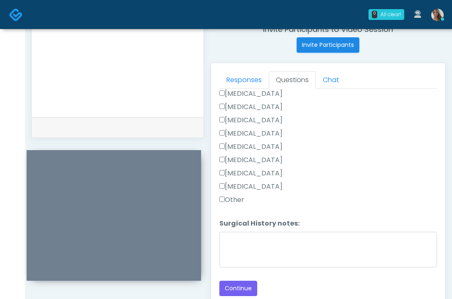
click at [257, 173] on label "Appendectomy" at bounding box center [250, 174] width 63 height 10
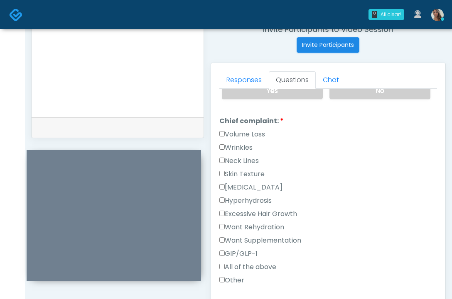
scroll to position [223, 0]
click at [245, 147] on label "Wrinkles" at bounding box center [235, 148] width 33 height 10
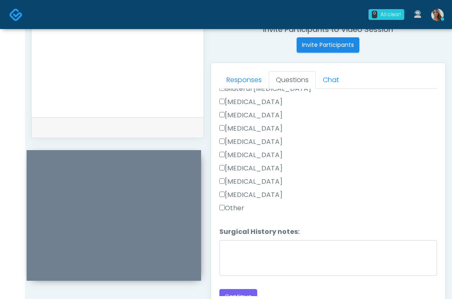
scroll to position [563, 0]
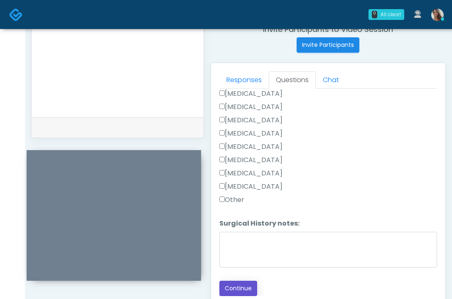
click at [235, 292] on button "Continue" at bounding box center [238, 288] width 38 height 15
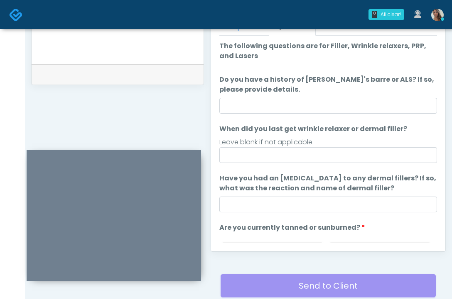
scroll to position [365, 0]
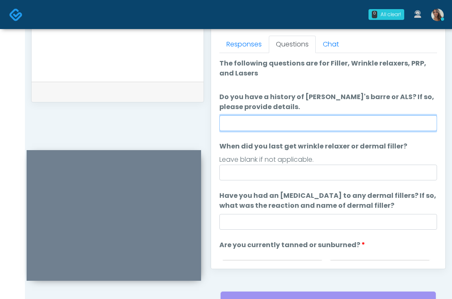
click at [280, 123] on input "Do you have a history of Guillain's barre or ALS? If so, please provide details." at bounding box center [328, 123] width 218 height 16
type input "**"
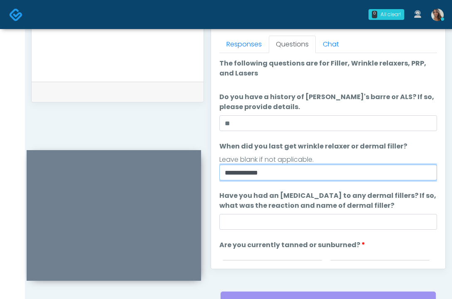
type input "**********"
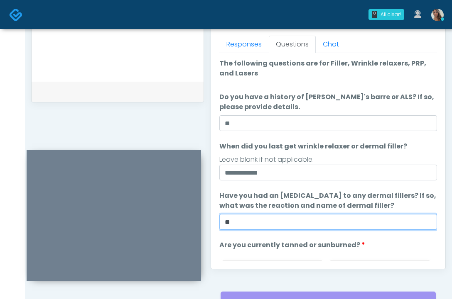
type input "**"
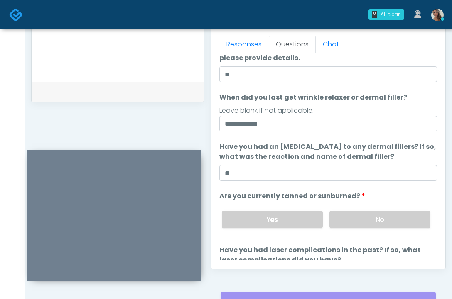
scroll to position [108, 0]
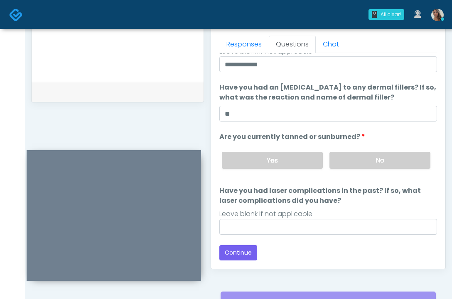
drag, startPoint x: 395, startPoint y: 159, endPoint x: 355, endPoint y: 188, distance: 49.3
click at [395, 159] on label "No" at bounding box center [379, 160] width 101 height 17
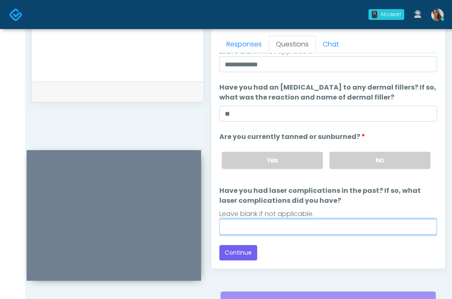
click at [316, 223] on input "Have you had laser complications in the past? If so, what laser complications d…" at bounding box center [328, 227] width 218 height 16
type input "**"
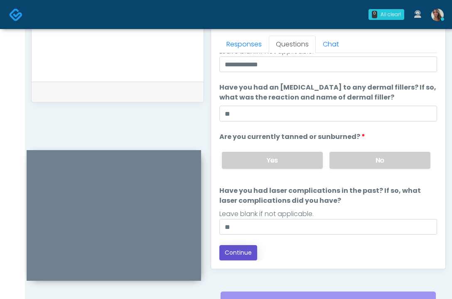
click at [243, 250] on button "Continue" at bounding box center [238, 252] width 38 height 15
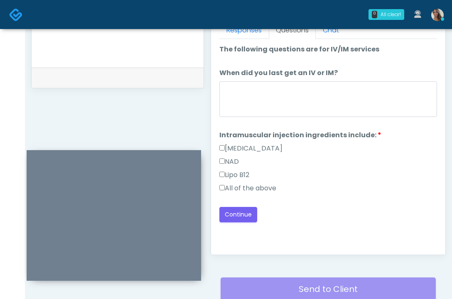
scroll to position [331, 0]
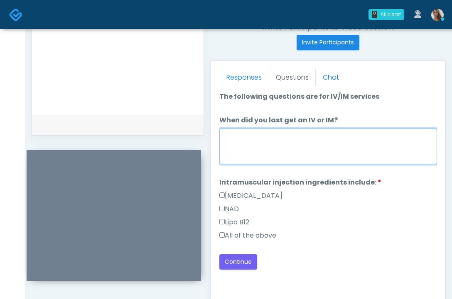
click at [319, 162] on textarea "When did you last get an IV or IM?" at bounding box center [328, 147] width 218 height 36
type textarea "**********"
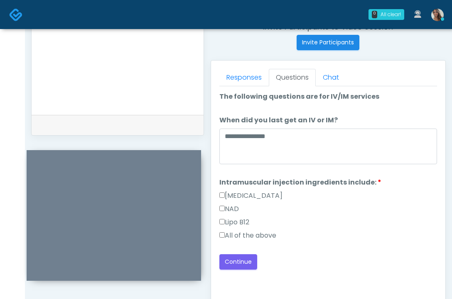
click at [264, 237] on label "All of the above" at bounding box center [247, 236] width 57 height 10
click at [242, 258] on button "Continue" at bounding box center [238, 262] width 38 height 15
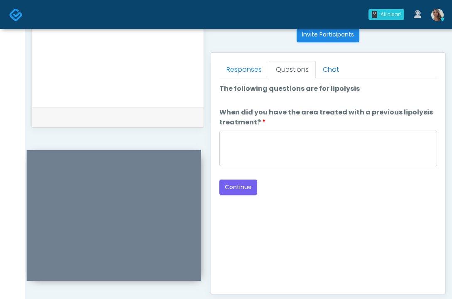
scroll to position [338, 0]
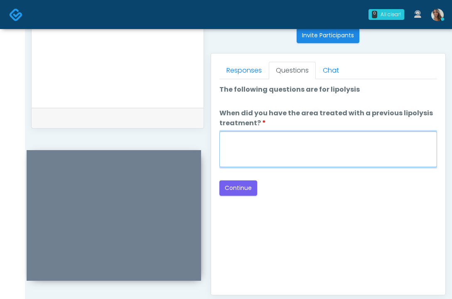
click at [313, 146] on textarea "When did you have the area treated with a previous lipolysis treatment?" at bounding box center [328, 150] width 218 height 36
paste textarea "**********"
type textarea "**********"
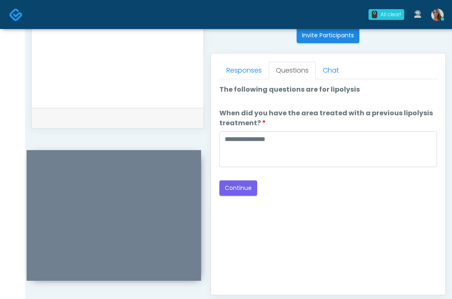
click at [134, 98] on form at bounding box center [117, 47] width 155 height 104
click at [230, 187] on button "Continue" at bounding box center [238, 188] width 38 height 15
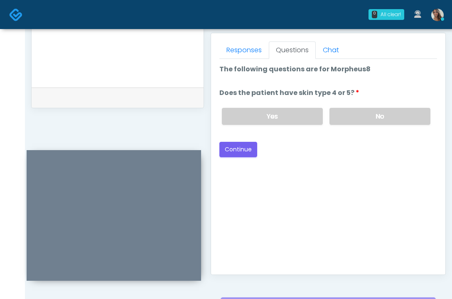
scroll to position [347, 0]
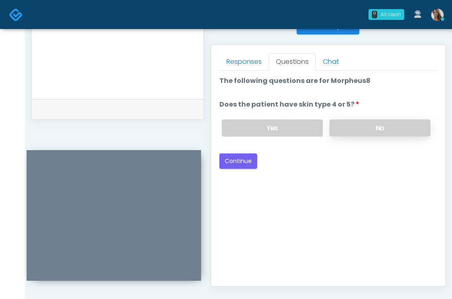
click at [382, 131] on label "No" at bounding box center [379, 128] width 101 height 17
click at [229, 159] on button "Continue" at bounding box center [238, 161] width 38 height 15
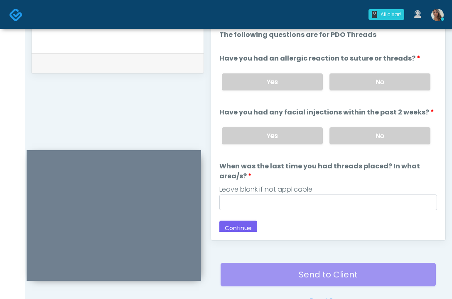
scroll to position [371, 0]
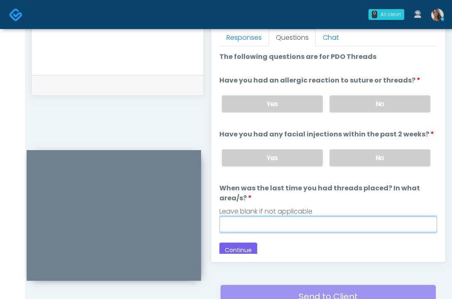
click at [319, 229] on input "When was the last time you had threads placed? In what area/s?" at bounding box center [328, 225] width 218 height 16
paste input "**********"
type input "**********"
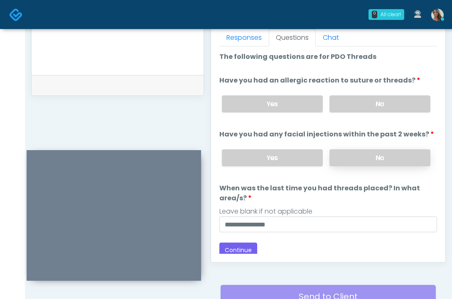
click at [375, 154] on label "No" at bounding box center [379, 158] width 101 height 17
click at [381, 93] on div "Yes No" at bounding box center [326, 104] width 222 height 30
click at [375, 97] on label "No" at bounding box center [379, 104] width 101 height 17
click at [232, 250] on button "Continue" at bounding box center [238, 250] width 38 height 15
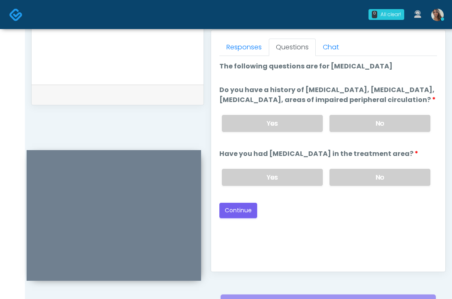
scroll to position [355, 0]
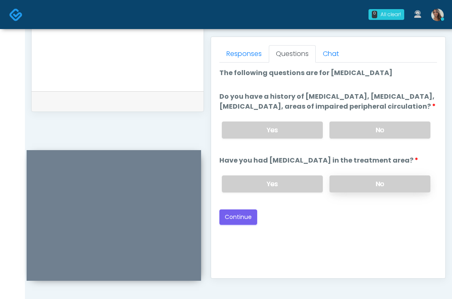
click at [379, 189] on label "No" at bounding box center [379, 184] width 101 height 17
drag, startPoint x: 374, startPoint y: 138, endPoint x: 343, endPoint y: 160, distance: 38.7
click at [375, 138] on label "No" at bounding box center [379, 130] width 101 height 17
click at [237, 225] on button "Continue" at bounding box center [238, 217] width 38 height 15
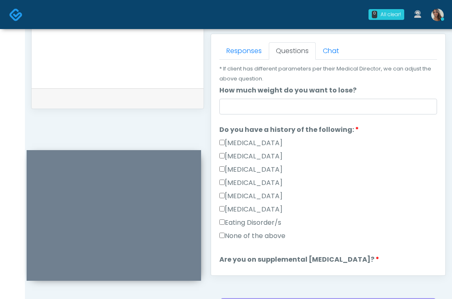
scroll to position [172, 0]
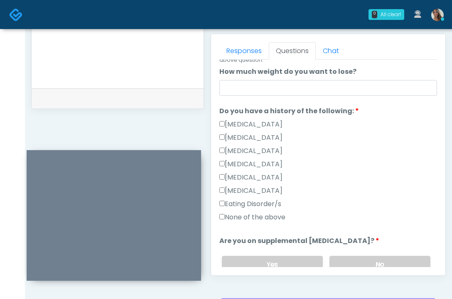
click at [281, 214] on label "None of the above" at bounding box center [252, 218] width 66 height 10
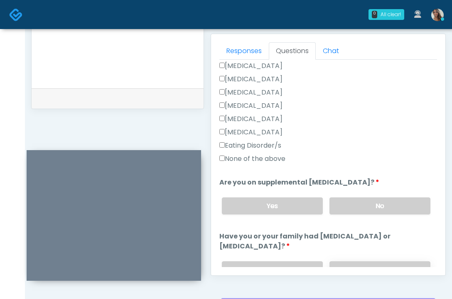
scroll to position [258, 0]
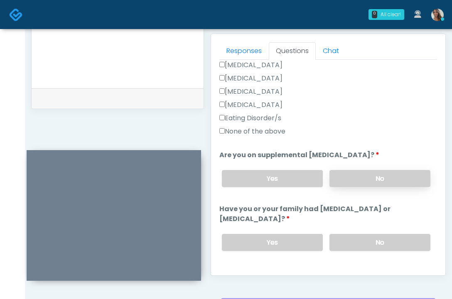
click at [386, 182] on label "No" at bounding box center [379, 178] width 101 height 17
click at [362, 239] on label "No" at bounding box center [379, 242] width 101 height 17
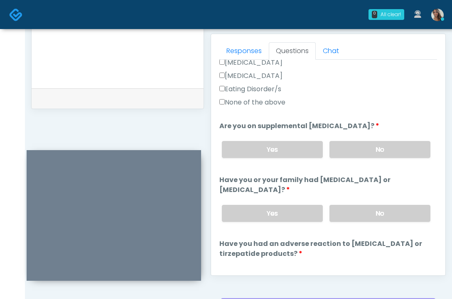
scroll to position [373, 0]
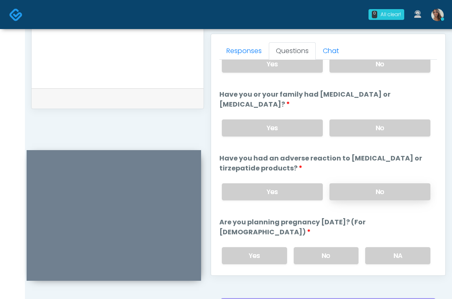
click at [357, 196] on label "No" at bounding box center [379, 192] width 101 height 17
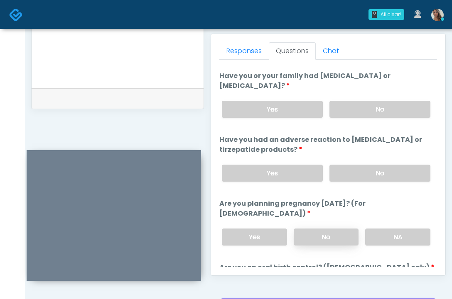
click at [321, 230] on label "No" at bounding box center [326, 237] width 65 height 17
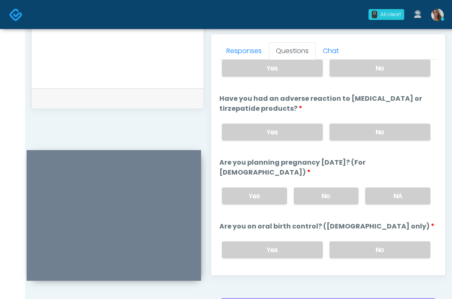
scroll to position [510, 0]
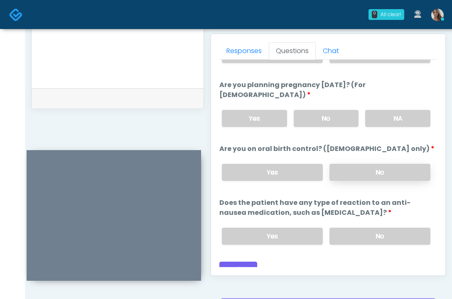
click at [397, 164] on label "No" at bounding box center [379, 172] width 101 height 17
click at [384, 228] on label "No" at bounding box center [379, 236] width 101 height 17
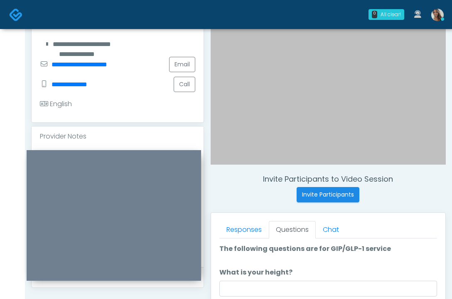
scroll to position [348, 0]
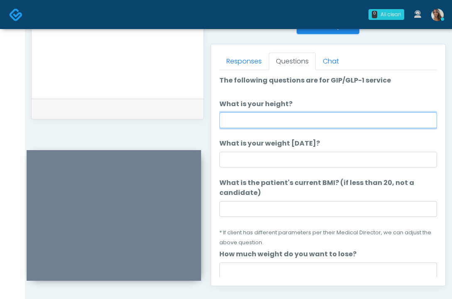
click at [276, 120] on input "What is your height?" at bounding box center [328, 121] width 218 height 16
type input "*****"
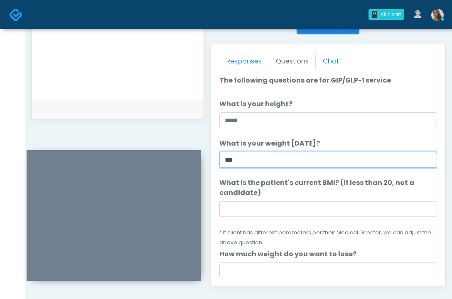
type input "***"
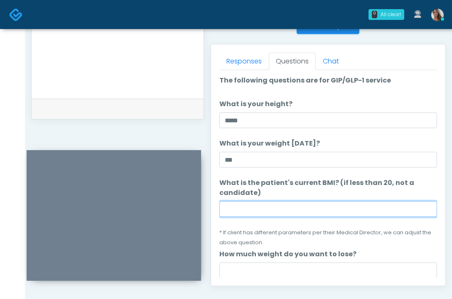
paste input "****"
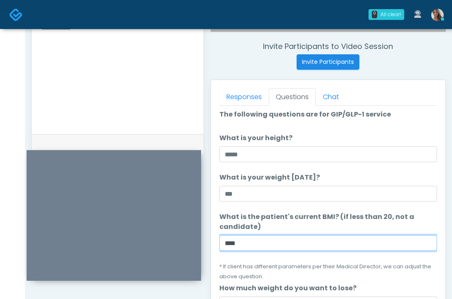
scroll to position [284, 0]
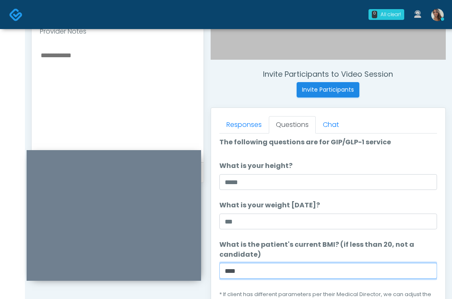
type input "****"
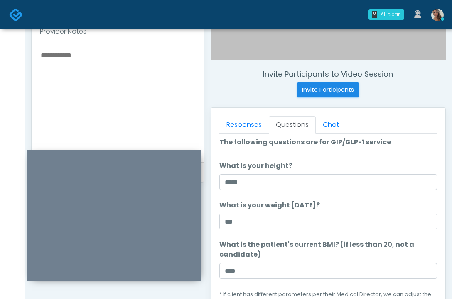
click at [124, 117] on textarea at bounding box center [117, 100] width 155 height 101
paste textarea "*****"
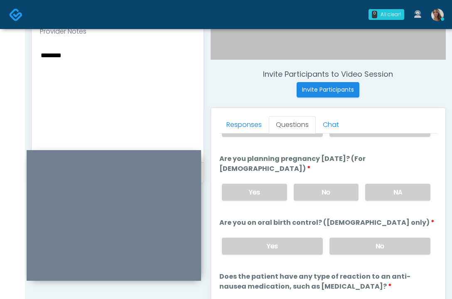
scroll to position [446, 0]
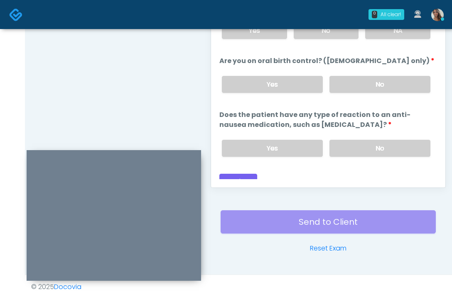
type textarea "********"
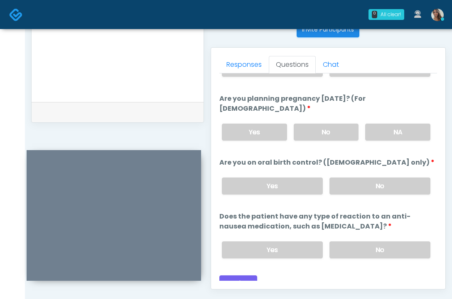
scroll to position [338, 0]
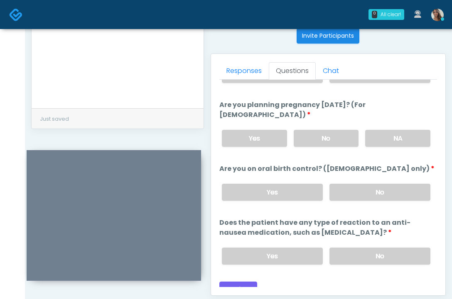
drag, startPoint x: 338, startPoint y: 152, endPoint x: 324, endPoint y: 150, distance: 13.9
click at [104, 91] on textarea "********" at bounding box center [117, 46] width 155 height 101
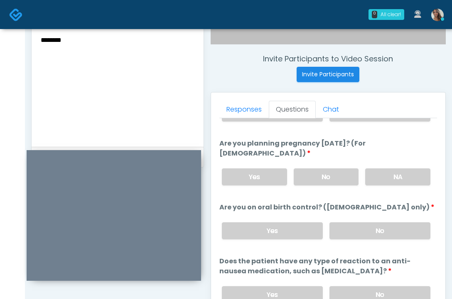
scroll to position [446, 0]
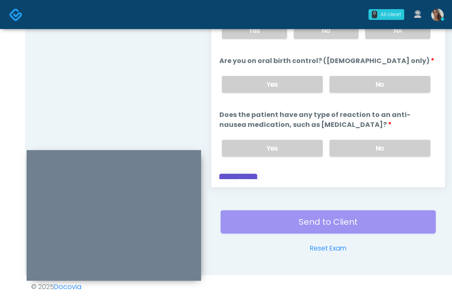
click at [252, 174] on button "Continue" at bounding box center [238, 181] width 38 height 15
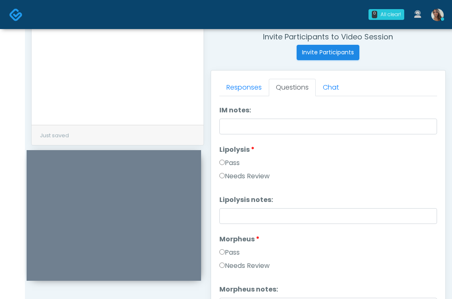
scroll to position [246, 0]
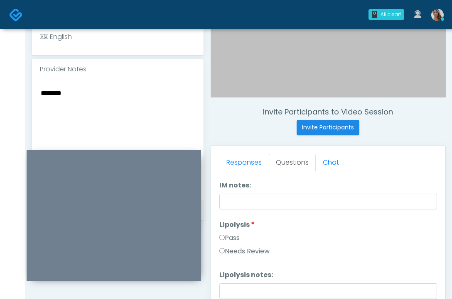
click at [164, 102] on textarea "********" at bounding box center [117, 138] width 155 height 101
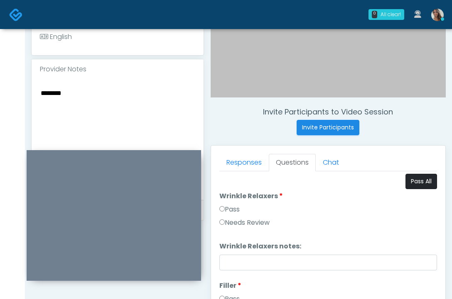
scroll to position [0, 0]
click at [424, 189] on button "Pass All" at bounding box center [421, 182] width 32 height 15
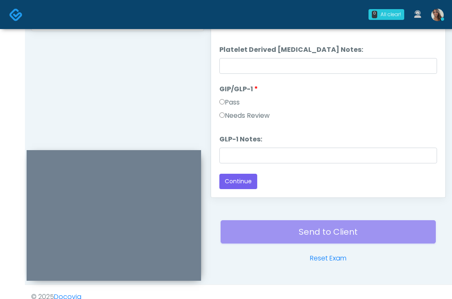
scroll to position [446, 0]
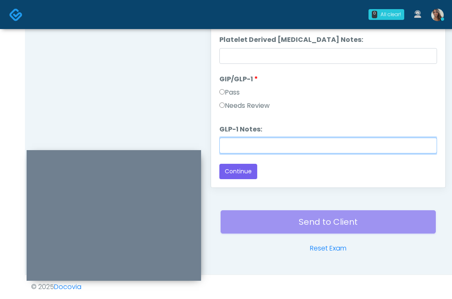
click at [245, 147] on input "GLP-1 Notes:" at bounding box center [328, 146] width 218 height 16
paste input "********"
type input "********"
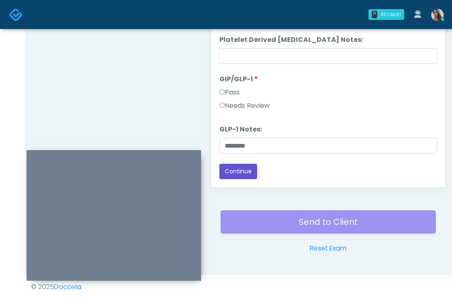
click at [235, 169] on button "Continue" at bounding box center [238, 171] width 38 height 15
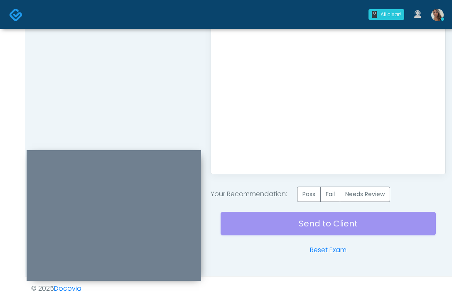
scroll to position [461, 0]
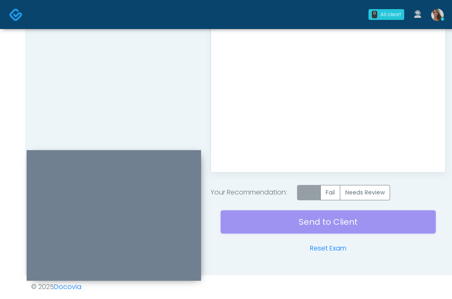
click at [312, 194] on label "Pass" at bounding box center [309, 192] width 24 height 15
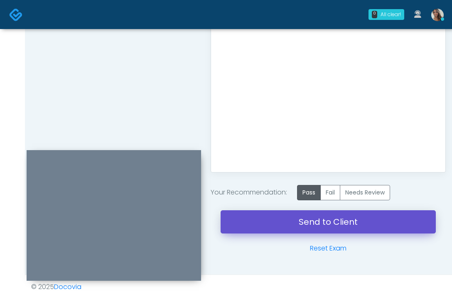
click at [304, 222] on link "Send to Client" at bounding box center [328, 222] width 215 height 23
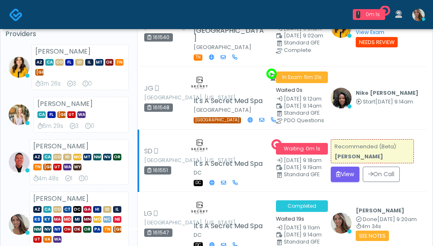
scroll to position [69, 0]
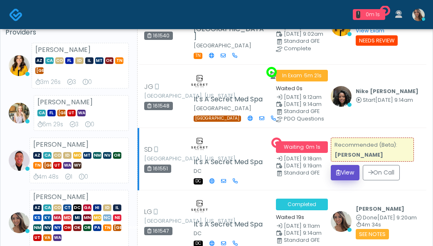
click at [349, 165] on button "View" at bounding box center [345, 172] width 29 height 15
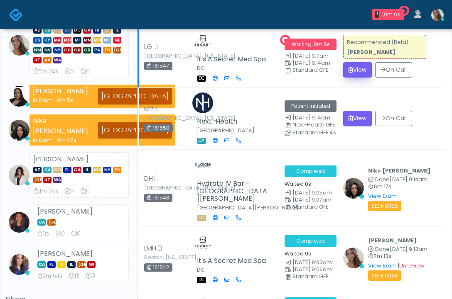
scroll to position [235, 0]
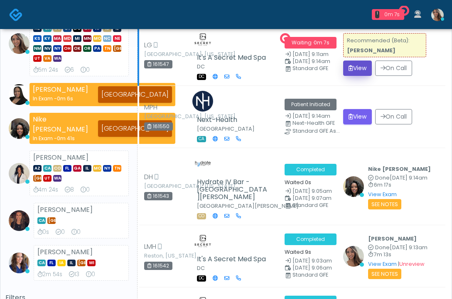
click at [359, 66] on button "View" at bounding box center [357, 68] width 29 height 15
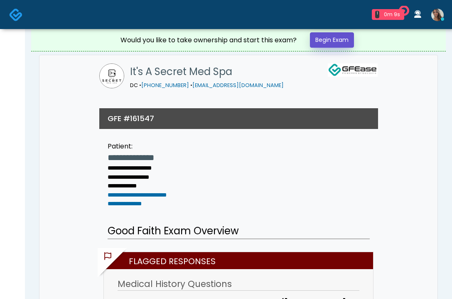
click at [342, 40] on link "Begin Exam" at bounding box center [332, 39] width 44 height 15
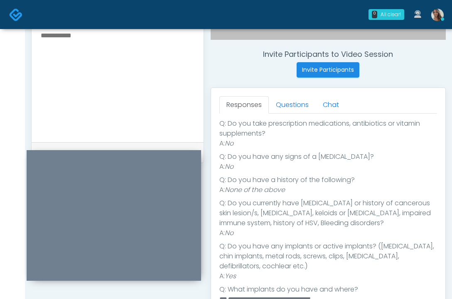
scroll to position [233, 0]
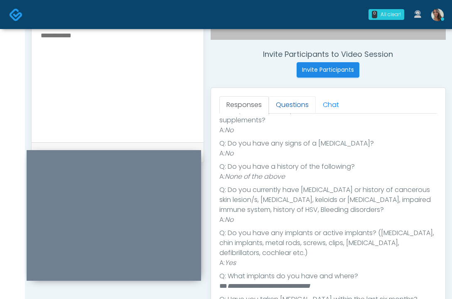
click at [291, 106] on link "Questions" at bounding box center [292, 104] width 47 height 17
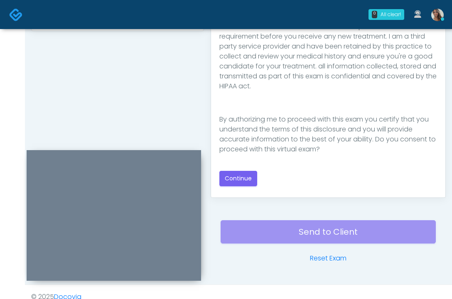
scroll to position [446, 0]
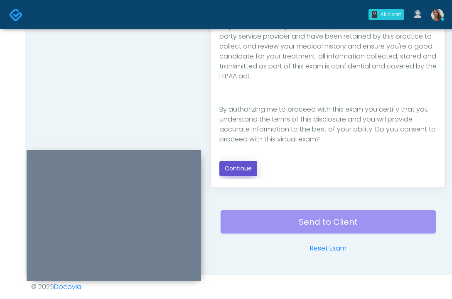
click at [239, 167] on button "Continue" at bounding box center [238, 168] width 38 height 15
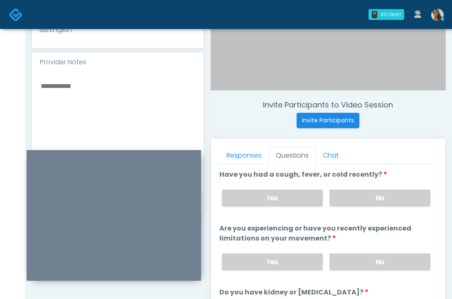
scroll to position [251, 0]
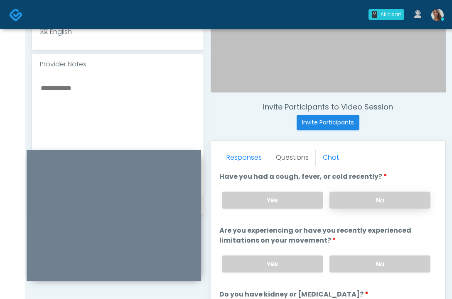
click at [392, 203] on label "No" at bounding box center [379, 200] width 101 height 17
click at [387, 260] on label "No" at bounding box center [379, 264] width 101 height 17
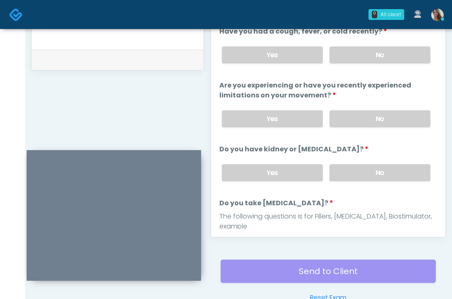
scroll to position [394, 0]
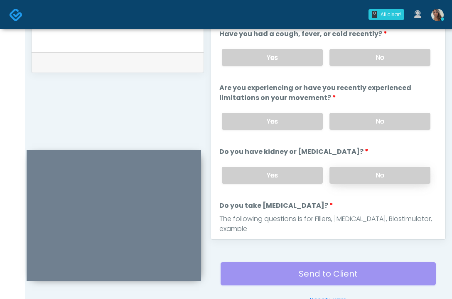
click at [394, 171] on label "No" at bounding box center [379, 175] width 101 height 17
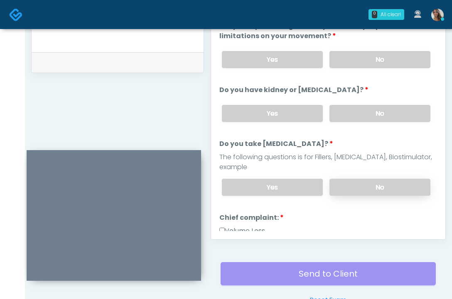
scroll to position [82, 0]
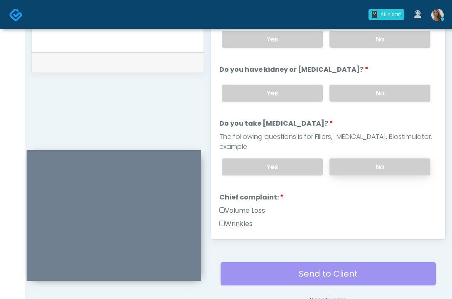
click at [384, 169] on label "No" at bounding box center [379, 167] width 101 height 17
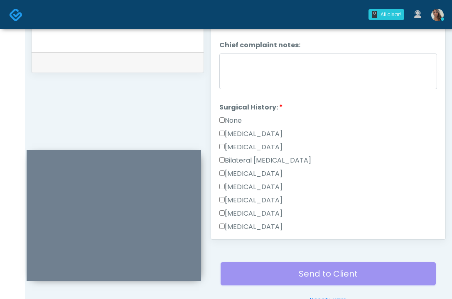
scroll to position [455, 0]
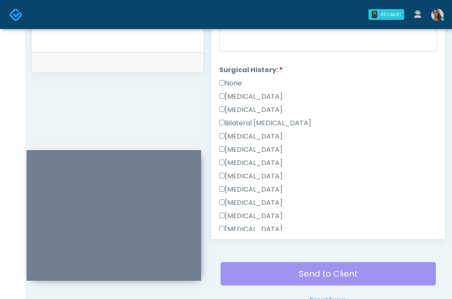
click at [230, 85] on label "None" at bounding box center [230, 83] width 22 height 10
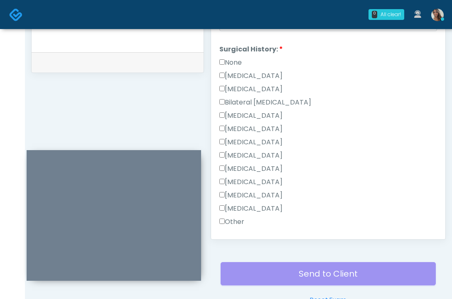
scroll to position [464, 0]
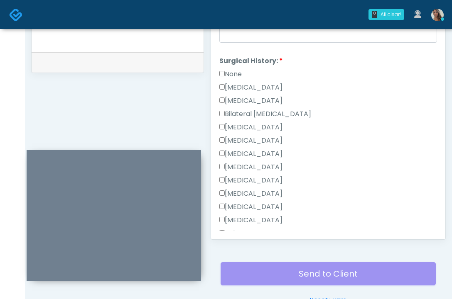
click at [238, 76] on label "None" at bounding box center [230, 74] width 22 height 10
click at [358, 167] on div "Hair Transplant" at bounding box center [328, 168] width 218 height 13
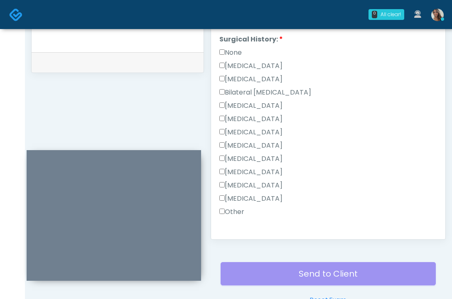
scroll to position [514, 0]
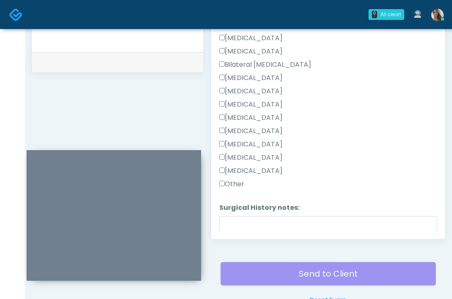
click at [233, 183] on label "Other" at bounding box center [231, 184] width 25 height 10
click at [243, 224] on textarea "Surgical History notes:" at bounding box center [328, 234] width 218 height 36
click at [374, 185] on div "Other" at bounding box center [328, 185] width 218 height 13
click at [277, 229] on textarea "***" at bounding box center [328, 234] width 218 height 36
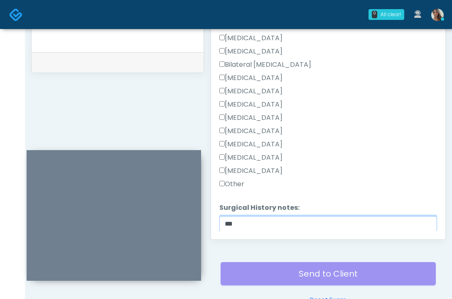
click at [224, 223] on textarea "***" at bounding box center [328, 234] width 218 height 36
click at [331, 223] on textarea "**********" at bounding box center [328, 234] width 218 height 36
type textarea "**********"
drag, startPoint x: 155, startPoint y: 105, endPoint x: 281, endPoint y: 126, distance: 127.6
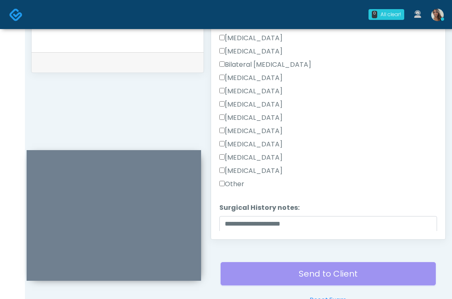
click at [353, 137] on div "Vasectomy" at bounding box center [328, 132] width 218 height 13
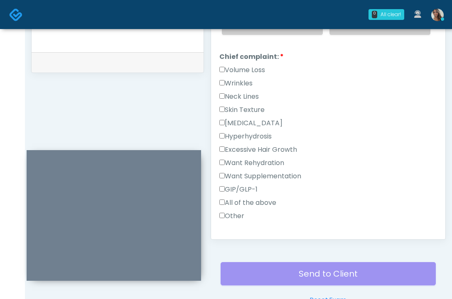
click at [245, 88] on label "Wrinkles" at bounding box center [235, 83] width 33 height 10
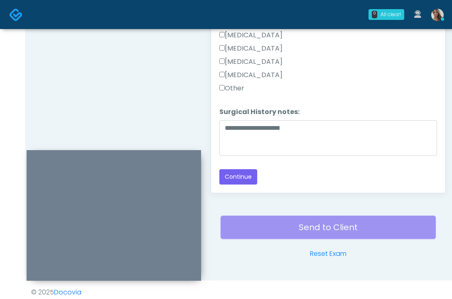
scroll to position [446, 0]
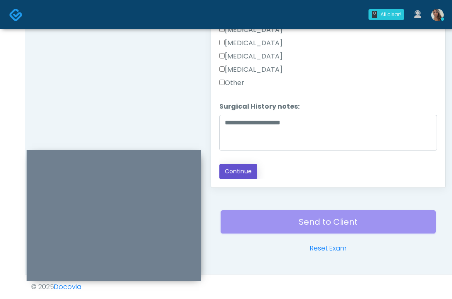
click at [227, 164] on button "Continue" at bounding box center [238, 171] width 38 height 15
drag, startPoint x: 177, startPoint y: 91, endPoint x: 238, endPoint y: 108, distance: 63.0
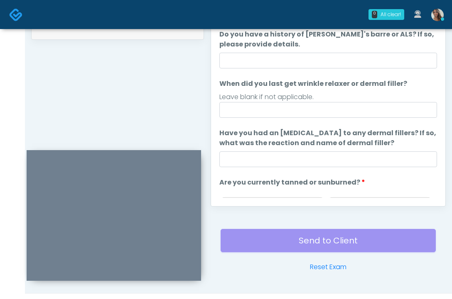
scroll to position [426, 0]
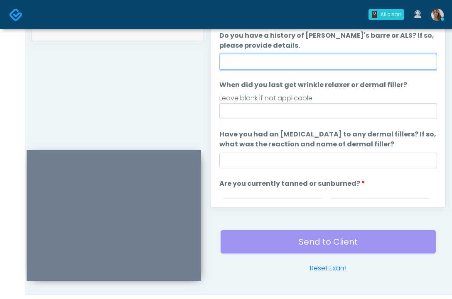
click at [280, 61] on input "Do you have a history of Guillain's barre or ALS? If so, please provide details." at bounding box center [328, 62] width 218 height 16
type input "**"
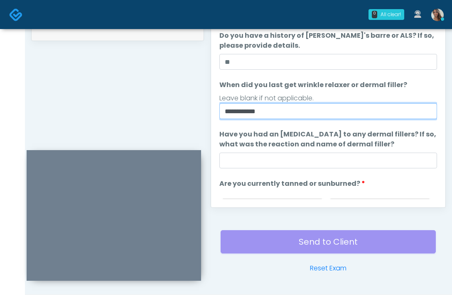
type input "**********"
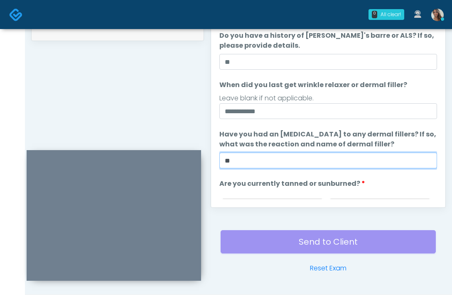
type input "**"
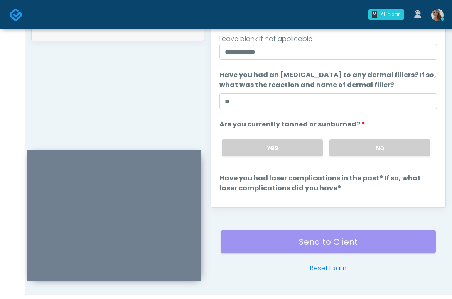
click at [361, 138] on div "Yes No" at bounding box center [326, 148] width 222 height 30
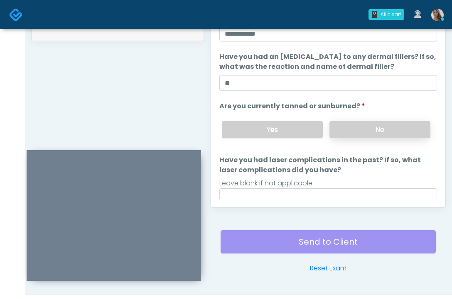
click at [365, 128] on label "No" at bounding box center [379, 129] width 101 height 17
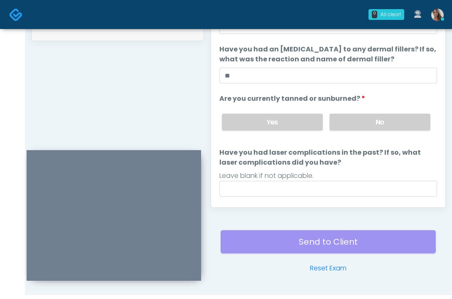
scroll to position [108, 0]
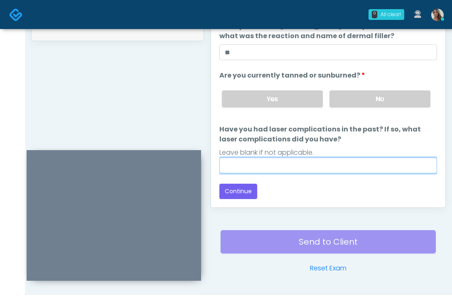
click at [282, 166] on input "Have you had laser complications in the past? If so, what laser complications d…" at bounding box center [328, 166] width 218 height 16
type input "**"
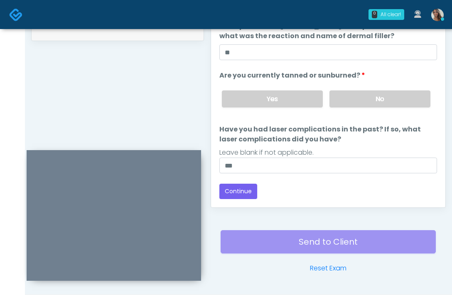
click at [345, 134] on label "Have you had laser complications in the past? If so, what laser complications d…" at bounding box center [328, 135] width 218 height 20
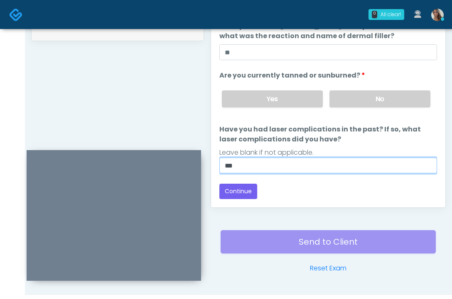
click at [345, 158] on input "**" at bounding box center [328, 166] width 218 height 16
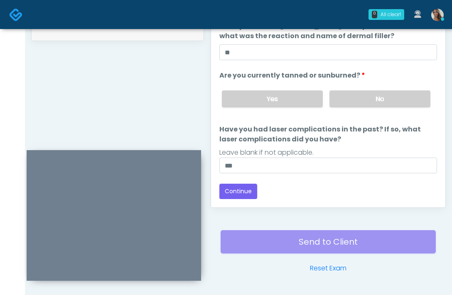
click at [304, 197] on div "Back Continue" at bounding box center [328, 191] width 218 height 15
click at [247, 196] on button "Continue" at bounding box center [238, 191] width 38 height 15
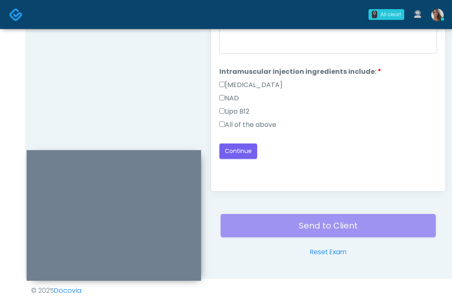
scroll to position [377, 0]
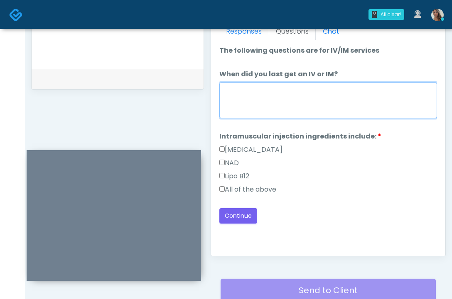
click at [325, 108] on textarea "When did you last get an IV or IM?" at bounding box center [328, 101] width 218 height 36
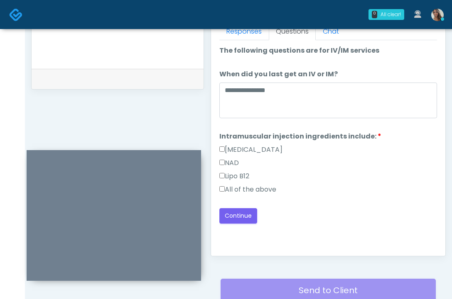
drag, startPoint x: 262, startPoint y: 190, endPoint x: 265, endPoint y: 180, distance: 10.4
click at [262, 190] on label "All of the above" at bounding box center [247, 190] width 57 height 10
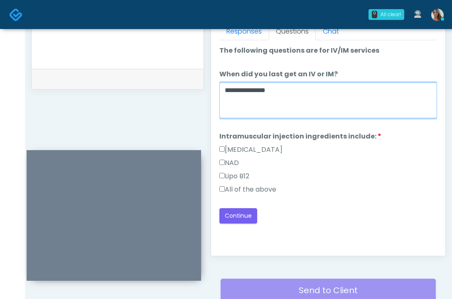
click at [289, 104] on textarea "**********" at bounding box center [328, 101] width 218 height 36
type textarea "**********"
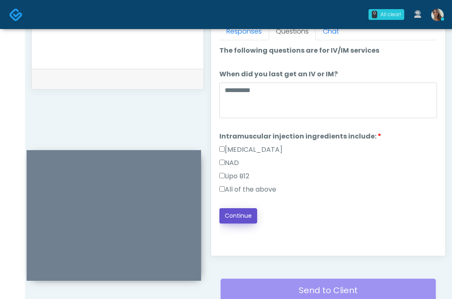
click at [243, 216] on button "Continue" at bounding box center [238, 215] width 38 height 15
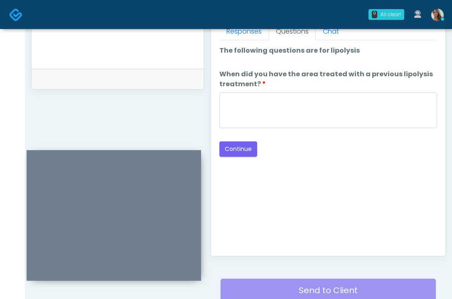
scroll to position [374, 0]
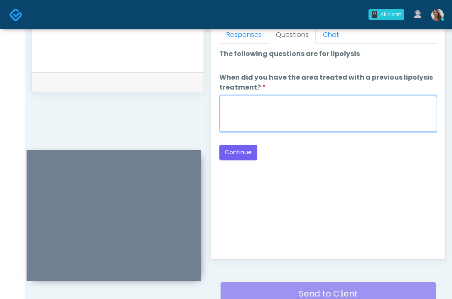
click at [321, 123] on textarea "When did you have the area treated with a previous lipolysis treatment?" at bounding box center [328, 114] width 218 height 36
paste textarea "**********"
type textarea "**********"
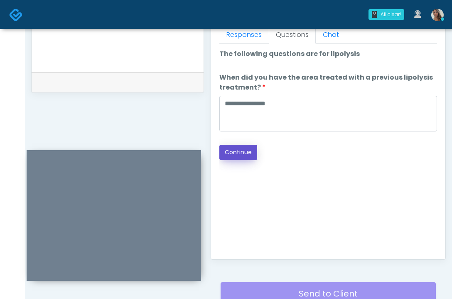
click at [242, 152] on button "Continue" at bounding box center [238, 152] width 38 height 15
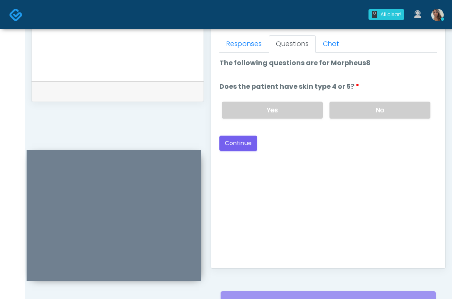
scroll to position [364, 0]
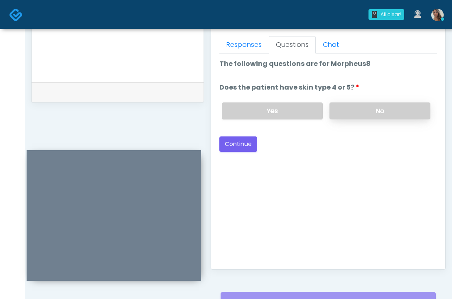
drag, startPoint x: 380, startPoint y: 101, endPoint x: 363, endPoint y: 108, distance: 18.3
click at [380, 101] on div "Yes No" at bounding box center [326, 111] width 222 height 30
click at [364, 104] on label "No" at bounding box center [379, 111] width 101 height 17
click at [242, 150] on button "Continue" at bounding box center [238, 144] width 38 height 15
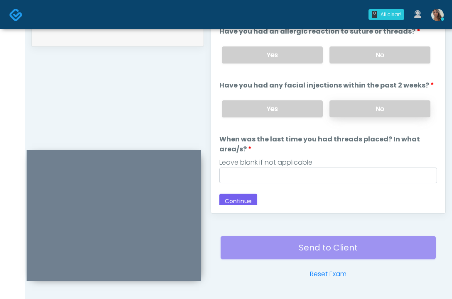
scroll to position [381, 0]
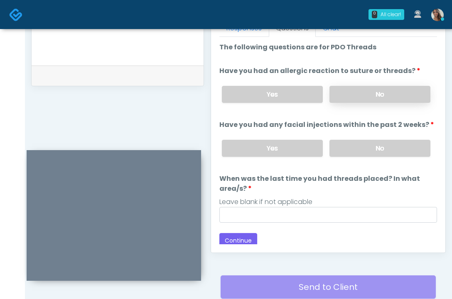
click at [382, 87] on label "No" at bounding box center [379, 94] width 101 height 17
click at [370, 151] on label "No" at bounding box center [379, 148] width 101 height 17
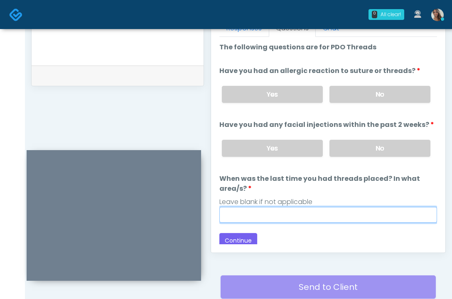
click at [292, 219] on input "When was the last time you had threads placed? In what area/s?" at bounding box center [328, 215] width 218 height 16
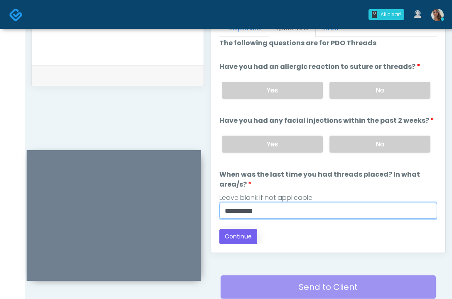
type input "**********"
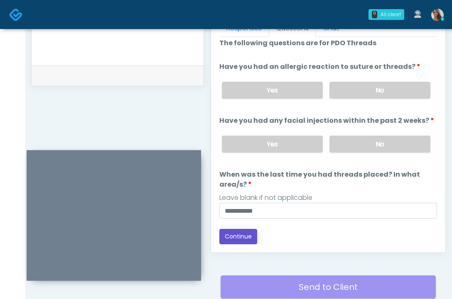
click at [240, 238] on button "Continue" at bounding box center [238, 236] width 38 height 15
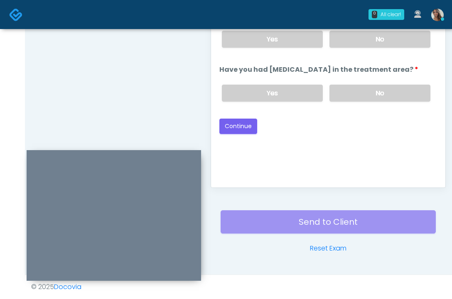
drag, startPoint x: 387, startPoint y: 107, endPoint x: 384, endPoint y: 163, distance: 55.7
click at [387, 102] on label "No" at bounding box center [379, 93] width 101 height 17
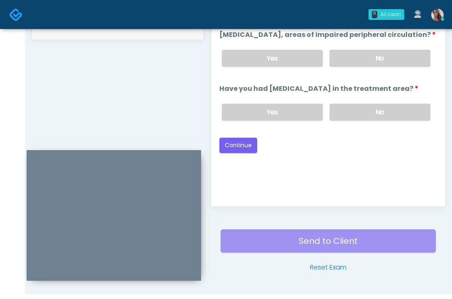
scroll to position [426, 0]
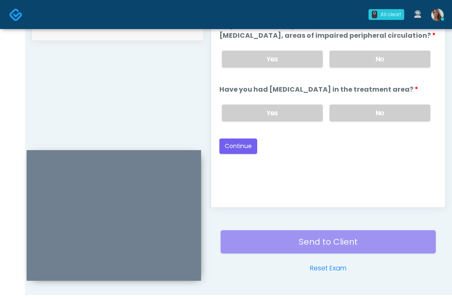
click at [382, 74] on div "Yes No" at bounding box center [326, 59] width 222 height 30
click at [376, 68] on label "No" at bounding box center [379, 59] width 101 height 17
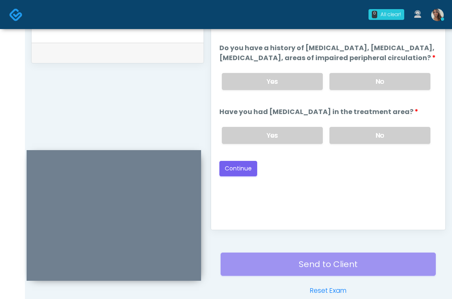
scroll to position [350, 0]
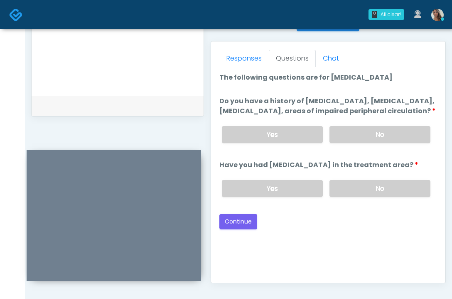
click at [372, 224] on div "Back Continue" at bounding box center [328, 221] width 218 height 15
click at [244, 230] on button "Continue" at bounding box center [238, 221] width 38 height 15
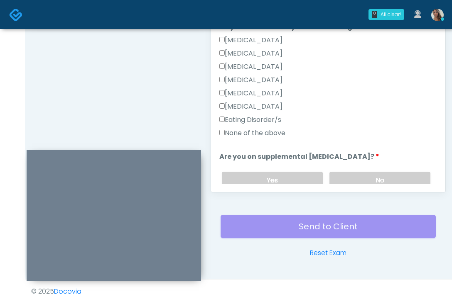
scroll to position [174, 0]
click at [270, 133] on label "None of the above" at bounding box center [252, 132] width 66 height 10
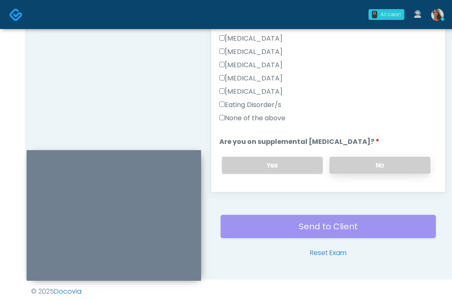
click at [380, 165] on label "No" at bounding box center [379, 165] width 101 height 17
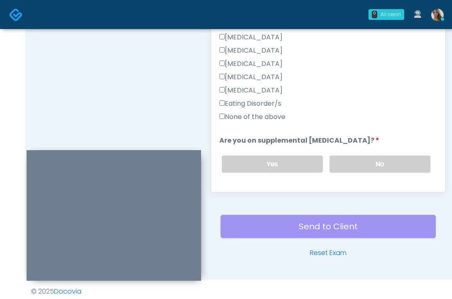
scroll to position [190, 0]
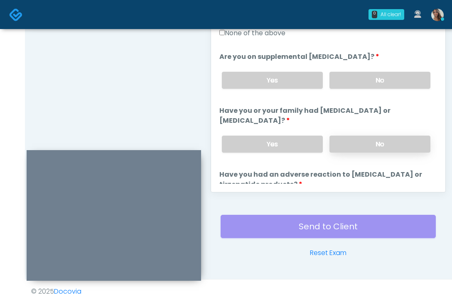
click at [374, 140] on label "No" at bounding box center [379, 144] width 101 height 17
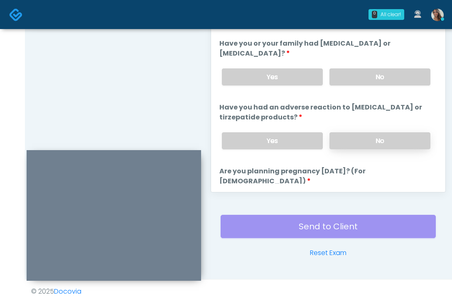
click at [349, 140] on label "No" at bounding box center [379, 140] width 101 height 17
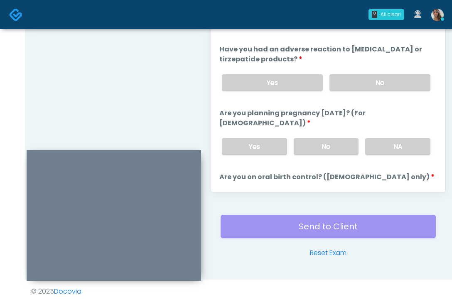
scroll to position [422, 0]
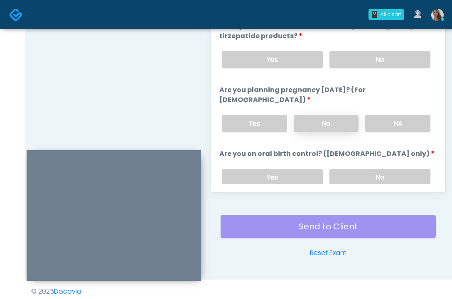
click at [342, 115] on label "No" at bounding box center [326, 123] width 65 height 17
drag, startPoint x: 371, startPoint y: 169, endPoint x: 358, endPoint y: 160, distance: 15.8
click at [371, 169] on label "No" at bounding box center [379, 177] width 101 height 17
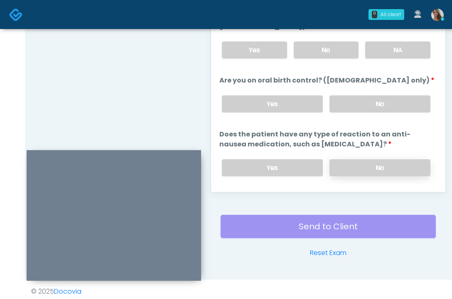
scroll to position [510, 0]
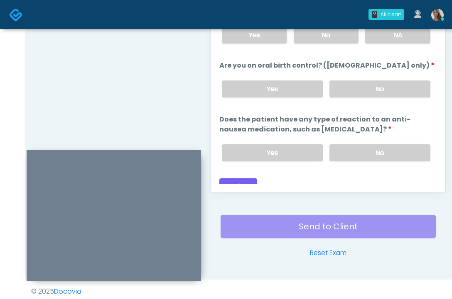
drag, startPoint x: 369, startPoint y: 142, endPoint x: 143, endPoint y: 77, distance: 235.1
click at [369, 145] on label "No" at bounding box center [379, 153] width 101 height 17
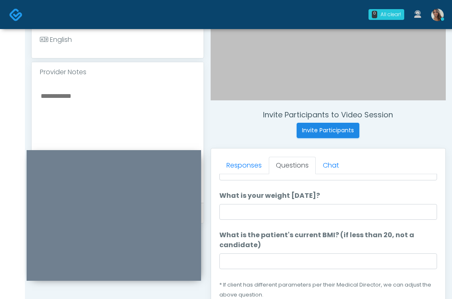
scroll to position [0, 0]
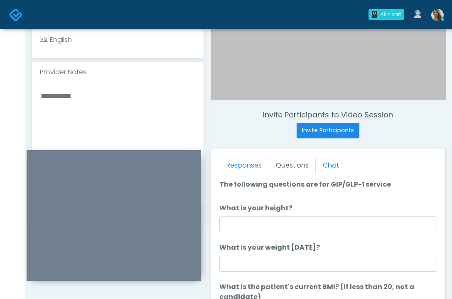
click at [156, 121] on textarea at bounding box center [117, 141] width 155 height 101
click at [129, 120] on textarea at bounding box center [117, 141] width 155 height 101
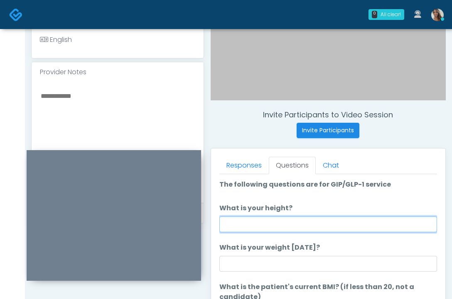
click at [282, 230] on input "What is your height?" at bounding box center [328, 225] width 218 height 16
type input "*****"
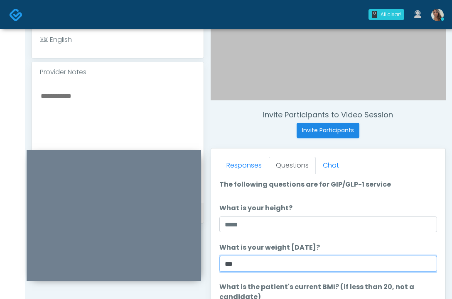
type input "***"
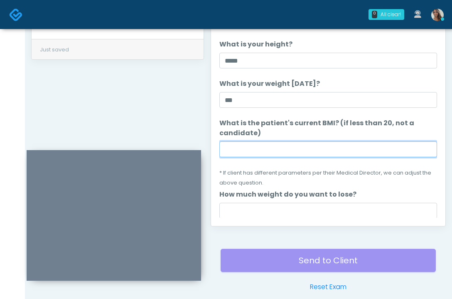
paste input "****"
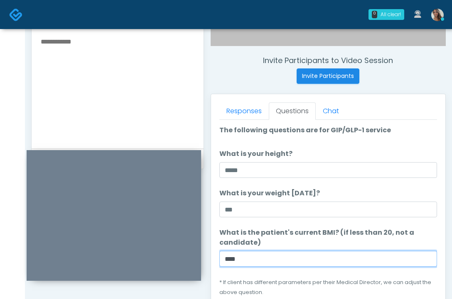
scroll to position [295, 0]
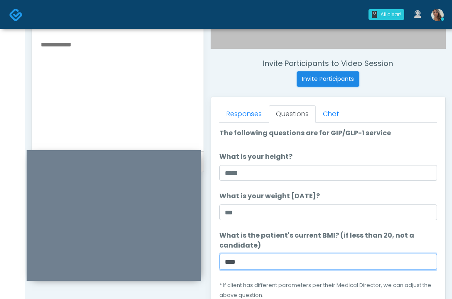
type input "****"
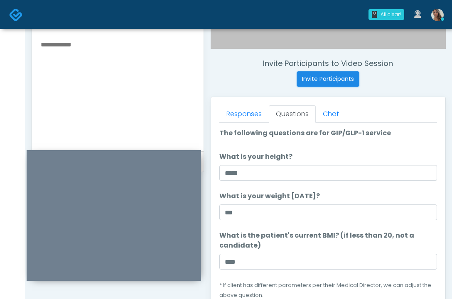
click at [111, 90] on textarea at bounding box center [117, 89] width 155 height 101
paste textarea "*****"
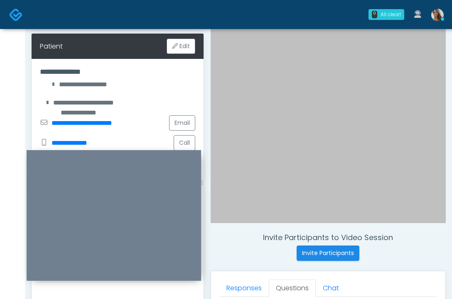
scroll to position [119, 0]
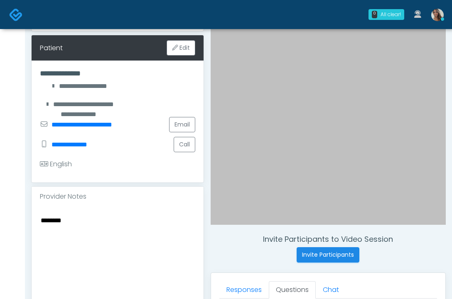
type textarea "********"
click at [89, 76] on h4 "**********" at bounding box center [117, 73] width 155 height 9
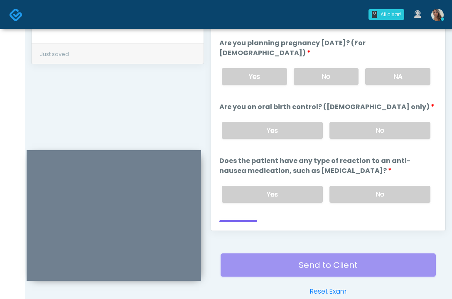
scroll to position [510, 0]
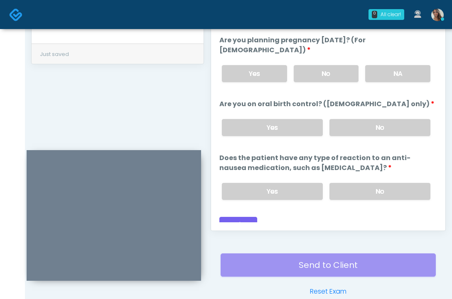
drag, startPoint x: 148, startPoint y: 90, endPoint x: 151, endPoint y: 166, distance: 76.1
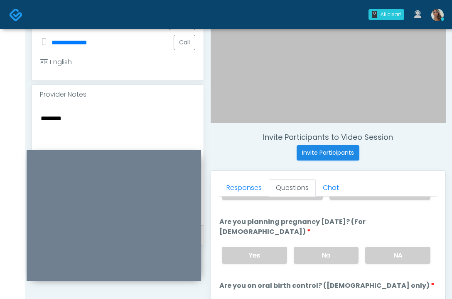
scroll to position [216, 0]
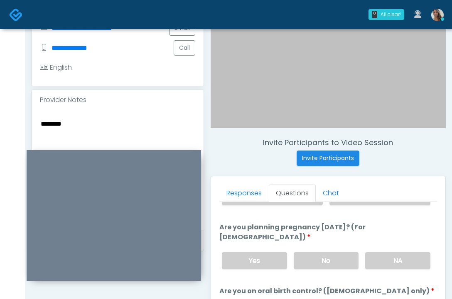
click at [102, 142] on textarea "********" at bounding box center [117, 168] width 155 height 101
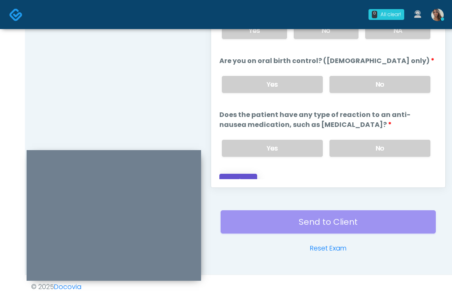
click at [248, 174] on button "Continue" at bounding box center [238, 181] width 38 height 15
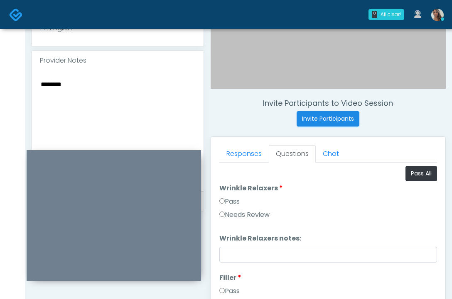
scroll to position [247, 0]
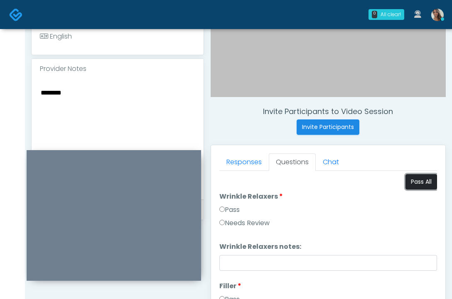
click at [414, 178] on button "Pass All" at bounding box center [421, 181] width 32 height 15
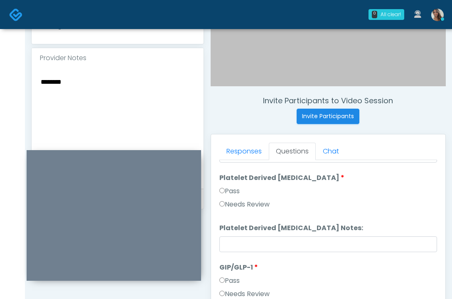
scroll to position [332, 0]
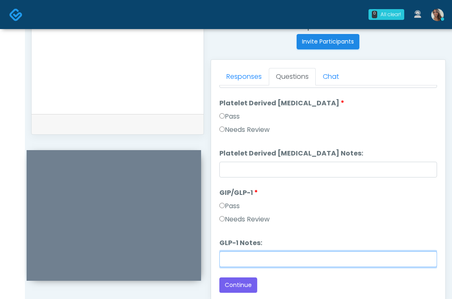
click at [257, 255] on input "GLP-1 Notes:" at bounding box center [328, 260] width 218 height 16
paste input "********"
type input "********"
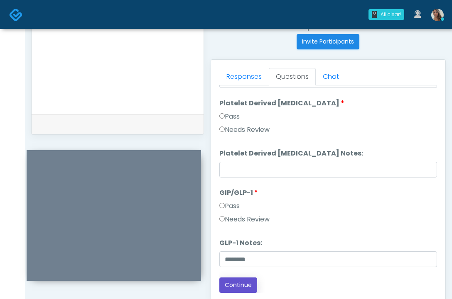
click at [243, 283] on button "Continue" at bounding box center [238, 285] width 38 height 15
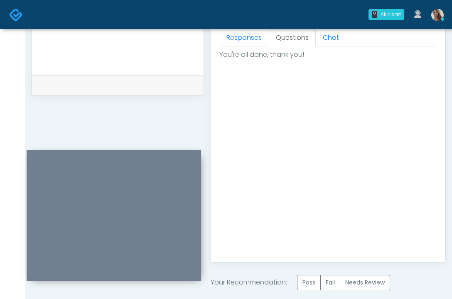
scroll to position [377, 0]
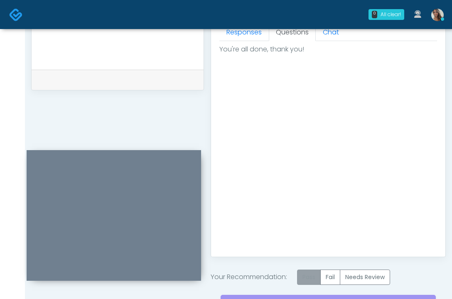
click at [305, 279] on label "Pass" at bounding box center [309, 277] width 24 height 15
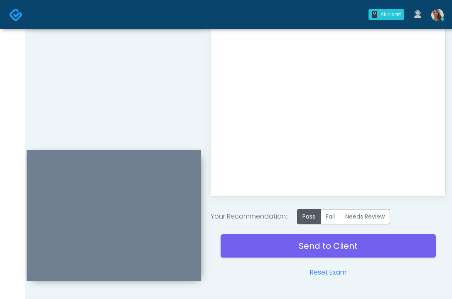
scroll to position [461, 0]
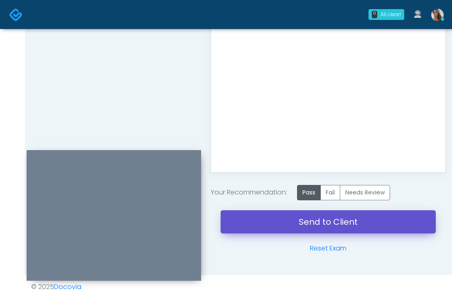
click at [278, 216] on link "Send to Client" at bounding box center [328, 222] width 215 height 23
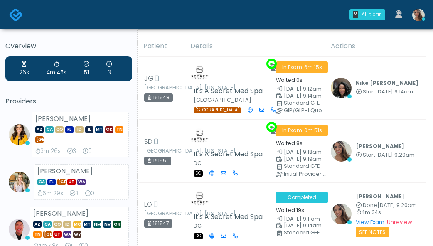
click at [412, 141] on div "[PERSON_NAME] Start [DATE] 9:20am View Exam | Unreview" at bounding box center [384, 151] width 59 height 21
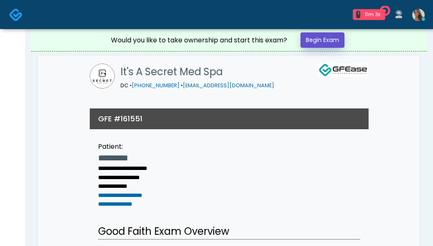
click at [336, 43] on link "Begin Exam" at bounding box center [322, 39] width 44 height 15
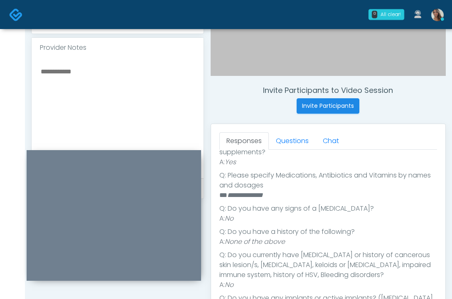
scroll to position [233, 0]
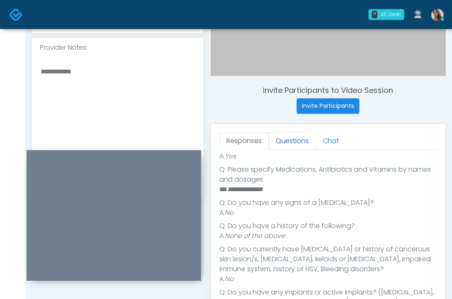
click at [294, 141] on link "Questions" at bounding box center [292, 140] width 47 height 17
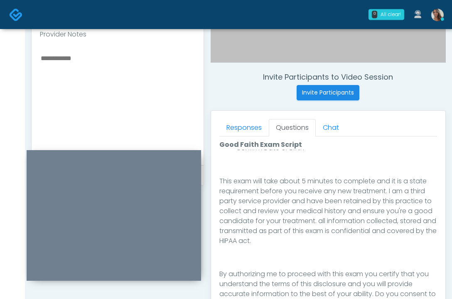
scroll to position [446, 0]
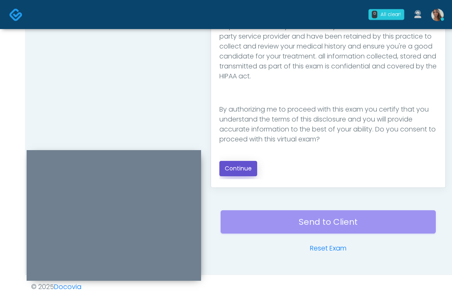
drag, startPoint x: 245, startPoint y: 166, endPoint x: 243, endPoint y: 162, distance: 5.1
click at [245, 166] on button "Continue" at bounding box center [238, 168] width 38 height 15
drag, startPoint x: 128, startPoint y: 99, endPoint x: 170, endPoint y: 115, distance: 44.8
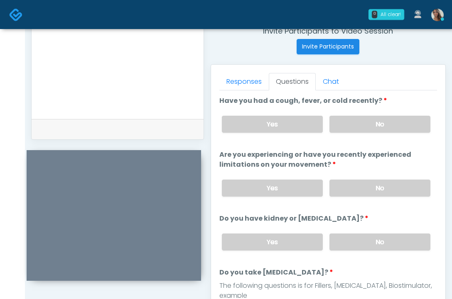
scroll to position [314, 0]
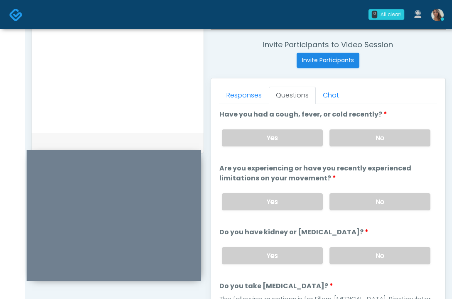
drag, startPoint x: 375, startPoint y: 142, endPoint x: 385, endPoint y: 183, distance: 41.9
click at [375, 143] on label "No" at bounding box center [379, 138] width 101 height 17
click at [395, 203] on label "No" at bounding box center [379, 202] width 101 height 17
click at [396, 245] on label "No" at bounding box center [379, 256] width 101 height 17
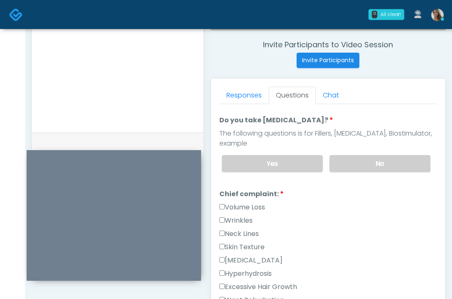
scroll to position [160, 0]
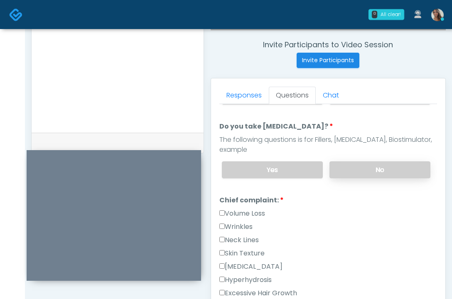
click at [360, 170] on label "No" at bounding box center [379, 170] width 101 height 17
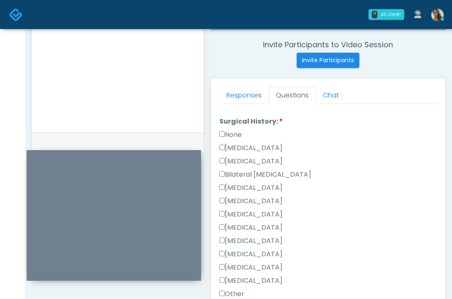
scroll to position [484, 0]
click at [238, 134] on label "None" at bounding box center [230, 135] width 22 height 10
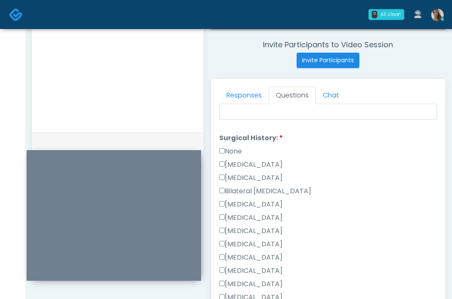
scroll to position [467, 0]
click at [237, 154] on label "None" at bounding box center [230, 152] width 22 height 10
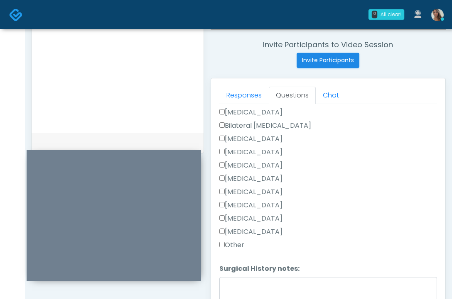
scroll to position [534, 0]
drag, startPoint x: 233, startPoint y: 245, endPoint x: 245, endPoint y: 271, distance: 28.5
click at [233, 245] on label "Other" at bounding box center [231, 245] width 25 height 10
click at [248, 245] on textarea "Surgical History notes:" at bounding box center [328, 295] width 218 height 36
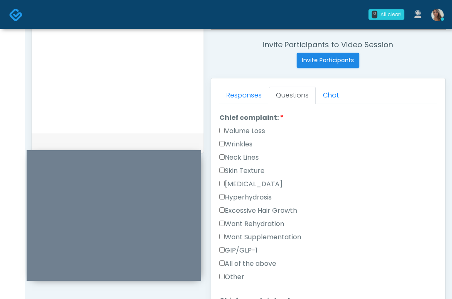
scroll to position [239, 0]
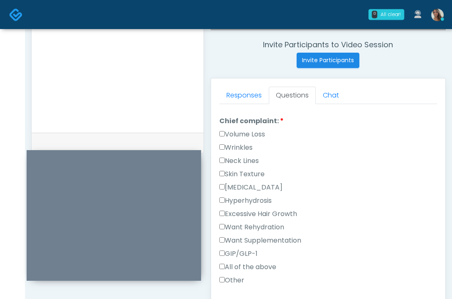
type textarea "******"
click at [245, 147] on label "Wrinkles" at bounding box center [235, 148] width 33 height 10
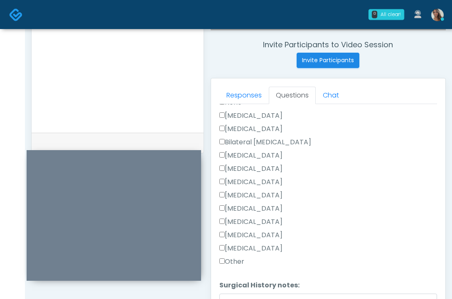
scroll to position [563, 0]
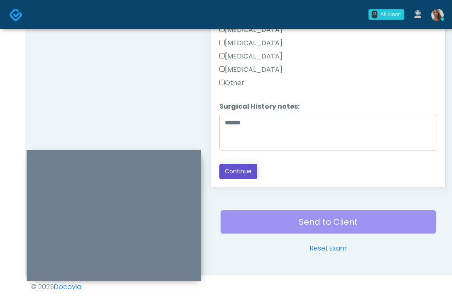
click at [242, 174] on button "Continue" at bounding box center [238, 171] width 38 height 15
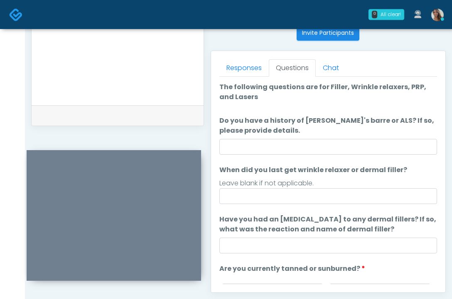
scroll to position [335, 0]
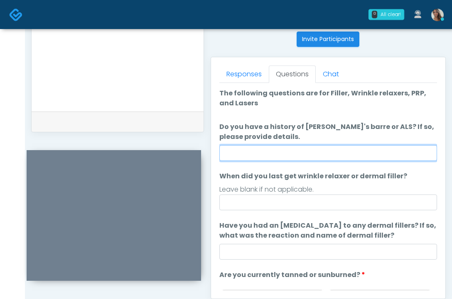
click at [306, 154] on input "Do you have a history of Guillain's barre or ALS? If so, please provide details." at bounding box center [328, 153] width 218 height 16
type input "**"
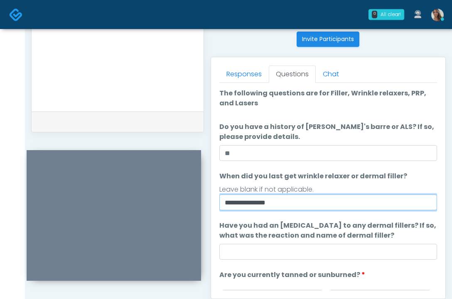
type input "**********"
click at [274, 206] on input "**********" at bounding box center [328, 203] width 218 height 16
click at [273, 206] on input "**********" at bounding box center [328, 203] width 218 height 16
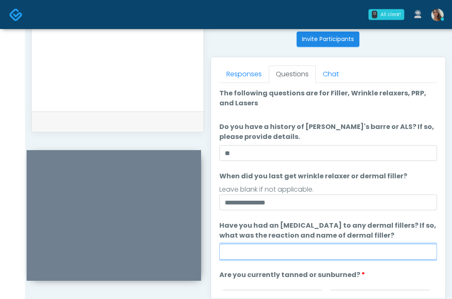
click at [259, 245] on input "Have you had an allergic response to any dermal fillers? If so, what was the re…" at bounding box center [328, 252] width 218 height 16
paste input "**********"
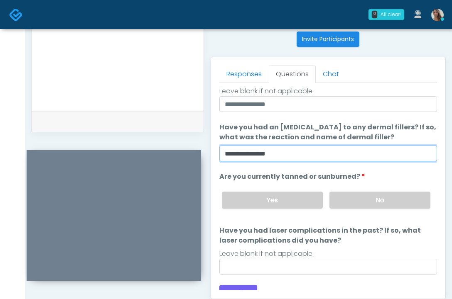
scroll to position [103, 0]
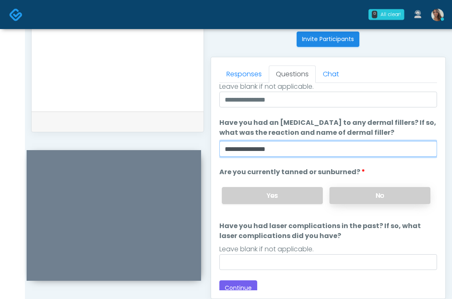
type input "**********"
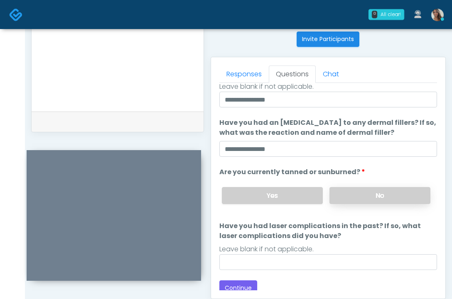
click at [385, 200] on label "No" at bounding box center [379, 195] width 101 height 17
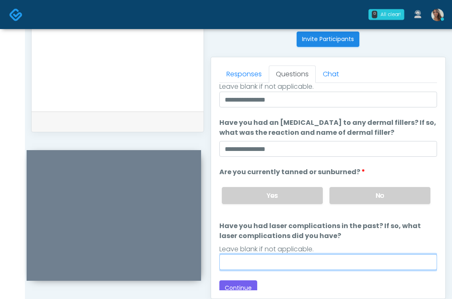
click at [265, 245] on input "Have you had laser complications in the past? If so, what laser complications d…" at bounding box center [328, 263] width 218 height 16
type input "**"
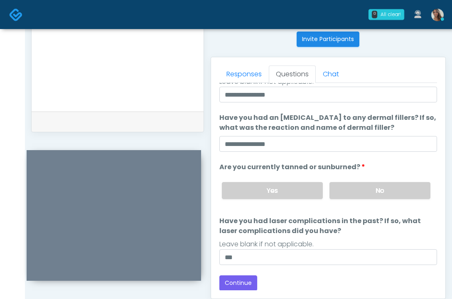
scroll to position [108, 0]
click at [244, 245] on button "Continue" at bounding box center [238, 282] width 38 height 15
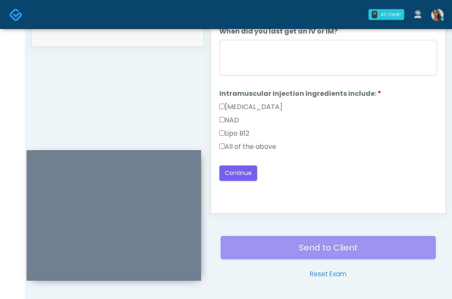
scroll to position [409, 0]
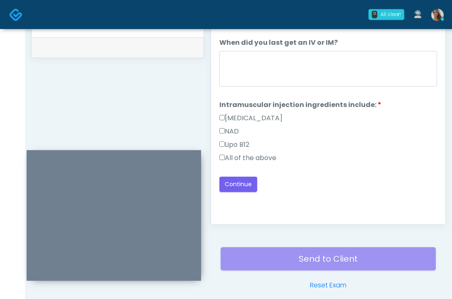
click at [306, 89] on div at bounding box center [328, 70] width 218 height 39
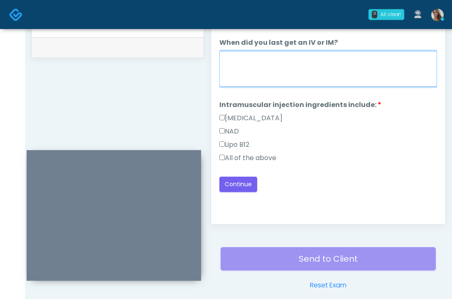
click at [306, 78] on textarea "When did you last get an IV or IM?" at bounding box center [328, 69] width 218 height 36
paste textarea "**********"
type textarea "**********"
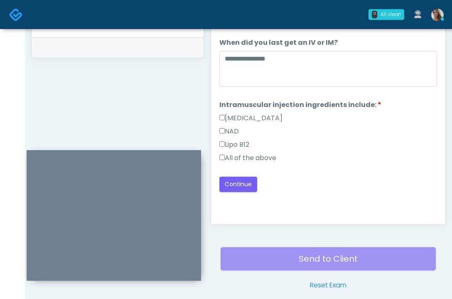
click at [312, 196] on div "Good Faith Exam Script Good Faith Exam Script INTRODUCTION Hello, my name is un…" at bounding box center [328, 113] width 218 height 208
click at [255, 146] on div "Lipo B12" at bounding box center [328, 146] width 218 height 13
click at [254, 153] on label "All of the above" at bounding box center [247, 158] width 57 height 10
drag, startPoint x: 141, startPoint y: 88, endPoint x: 235, endPoint y: 154, distance: 115.0
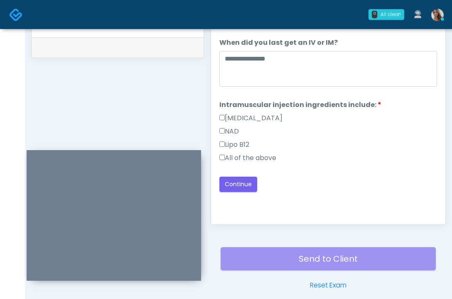
drag, startPoint x: 309, startPoint y: 176, endPoint x: 316, endPoint y: 179, distance: 7.3
click at [316, 179] on div "**********" at bounding box center [328, 103] width 218 height 178
click at [233, 190] on button "Continue" at bounding box center [238, 184] width 38 height 15
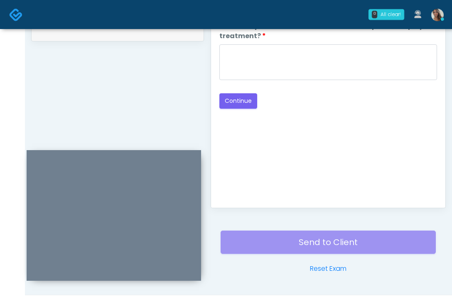
scroll to position [425, 0]
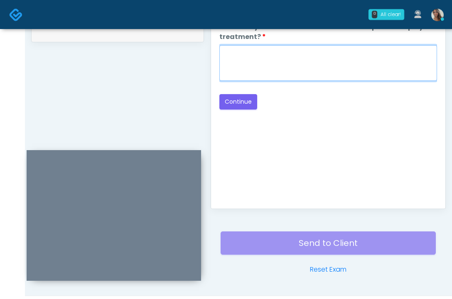
drag, startPoint x: 339, startPoint y: 80, endPoint x: 343, endPoint y: 71, distance: 10.3
click at [339, 79] on textarea "When did you have the area treated with a previous lipolysis treatment?" at bounding box center [328, 63] width 218 height 36
click at [345, 63] on textarea "When did you have the area treated with a previous lipolysis treatment?" at bounding box center [328, 63] width 218 height 36
paste textarea "**********"
type textarea "**********"
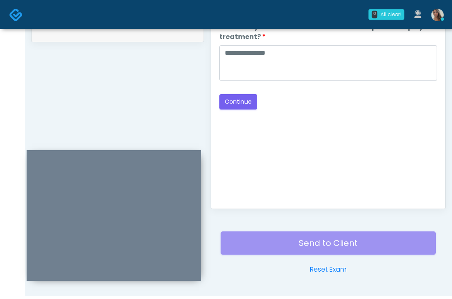
click at [334, 186] on div "Good Faith Exam Script Good Faith Exam Script INTRODUCTION Hello, my name is un…" at bounding box center [328, 97] width 218 height 208
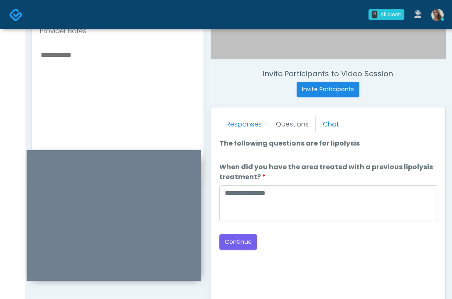
scroll to position [373, 0]
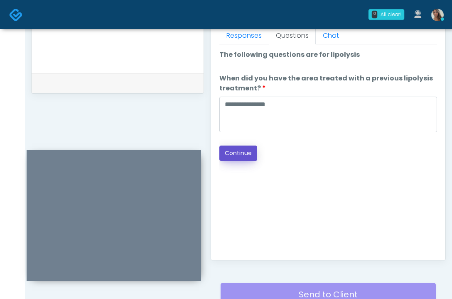
click at [245, 157] on button "Continue" at bounding box center [238, 153] width 38 height 15
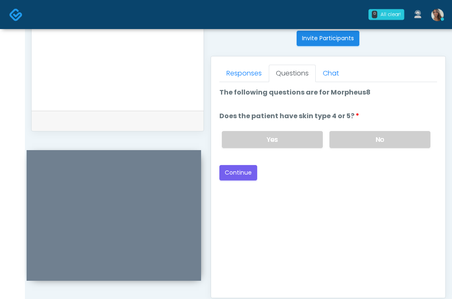
scroll to position [318, 0]
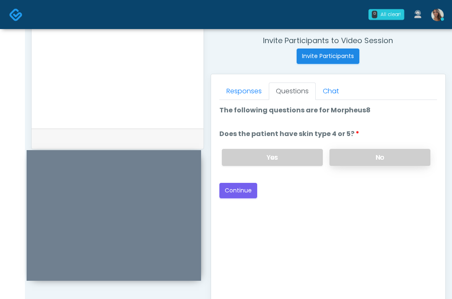
click at [375, 153] on label "No" at bounding box center [379, 157] width 101 height 17
click at [350, 118] on ol "The following questions are for Morpheus8 The following questions are for Morph…" at bounding box center [328, 138] width 218 height 67
click at [232, 189] on button "Continue" at bounding box center [238, 190] width 38 height 15
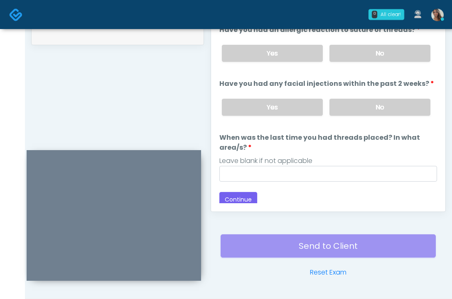
scroll to position [421, 0]
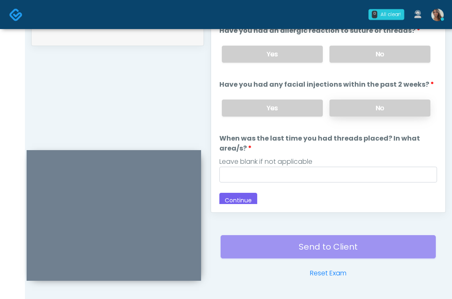
click at [371, 111] on label "No" at bounding box center [379, 108] width 101 height 17
click at [377, 57] on label "No" at bounding box center [379, 54] width 101 height 17
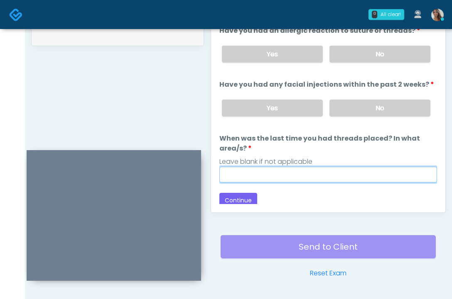
click at [297, 177] on input "When was the last time you had threads placed? In what area/s?" at bounding box center [328, 175] width 218 height 16
paste input "**********"
type input "**********"
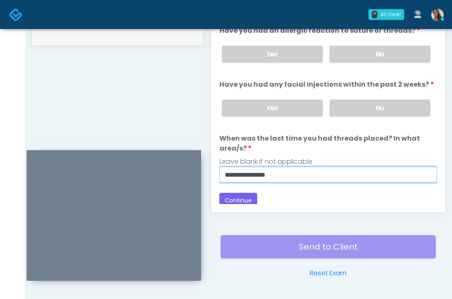
click at [315, 178] on input "**********" at bounding box center [328, 175] width 218 height 16
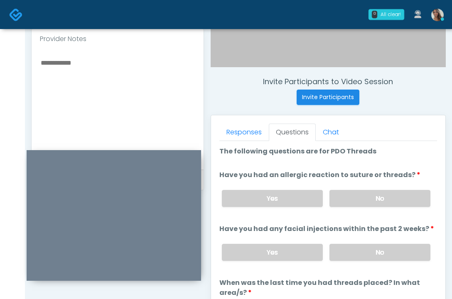
scroll to position [275, 0]
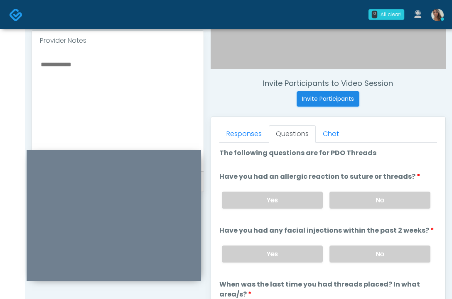
click at [110, 114] on textarea at bounding box center [117, 109] width 155 height 101
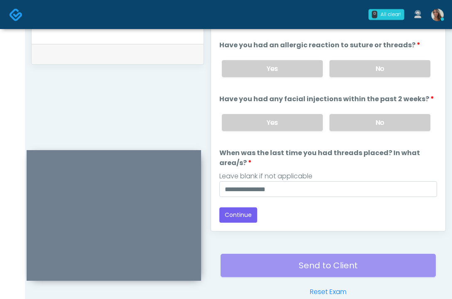
scroll to position [446, 0]
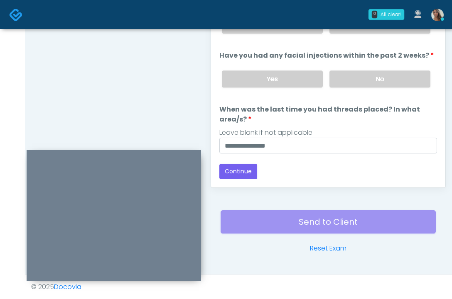
click at [282, 183] on div "Responses Questions Chat Good Faith Exam Script Good Faith Exam Script INTRODUC…" at bounding box center [328, 67] width 234 height 242
click at [248, 173] on button "Continue" at bounding box center [238, 171] width 38 height 15
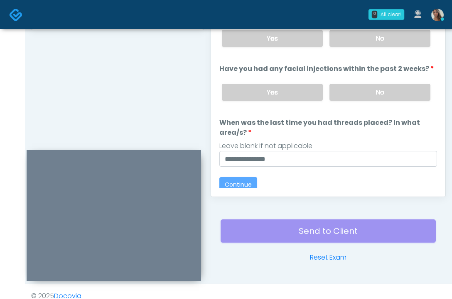
scroll to position [0, 0]
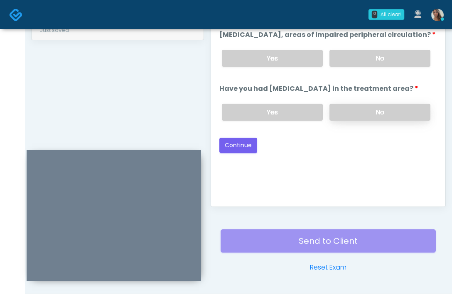
drag, startPoint x: 377, startPoint y: 124, endPoint x: 379, endPoint y: 115, distance: 9.9
click at [377, 121] on label "No" at bounding box center [379, 112] width 101 height 17
click at [382, 62] on label "No" at bounding box center [379, 58] width 101 height 17
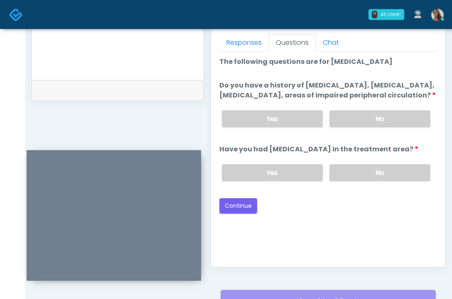
scroll to position [375, 0]
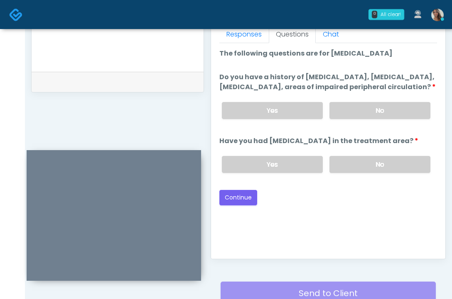
click at [243, 206] on button "Continue" at bounding box center [238, 197] width 38 height 15
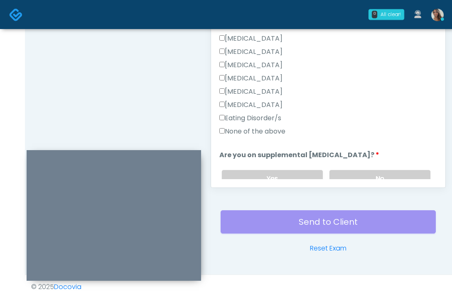
scroll to position [181, 0]
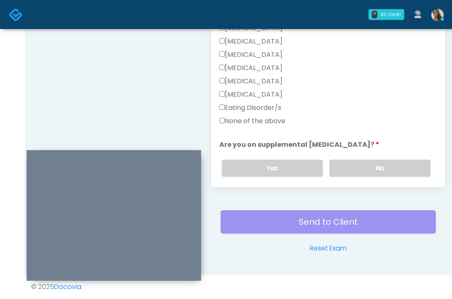
drag, startPoint x: 257, startPoint y: 119, endPoint x: 350, endPoint y: 141, distance: 95.6
click at [257, 119] on label "None of the above" at bounding box center [252, 121] width 66 height 10
click at [379, 168] on label "No" at bounding box center [379, 168] width 101 height 17
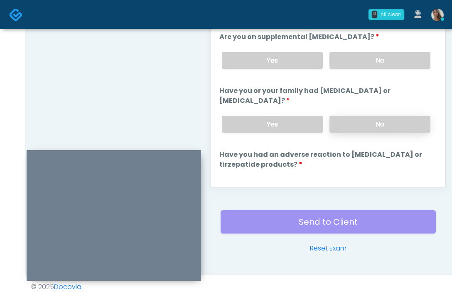
click at [352, 117] on label "No" at bounding box center [379, 124] width 101 height 17
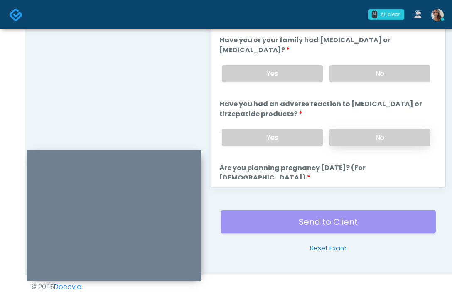
scroll to position [362, 0]
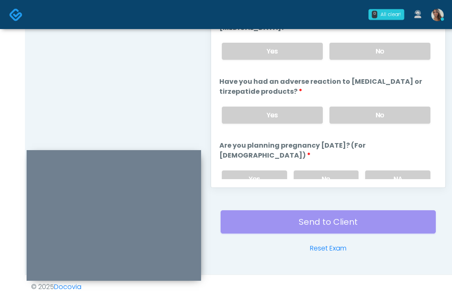
drag, startPoint x: 368, startPoint y: 113, endPoint x: 362, endPoint y: 138, distance: 26.0
click at [368, 113] on label "No" at bounding box center [379, 115] width 101 height 17
click at [350, 171] on label "No" at bounding box center [326, 179] width 65 height 17
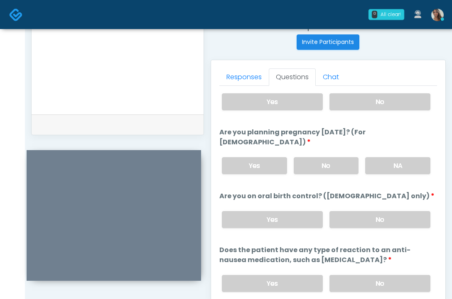
scroll to position [510, 0]
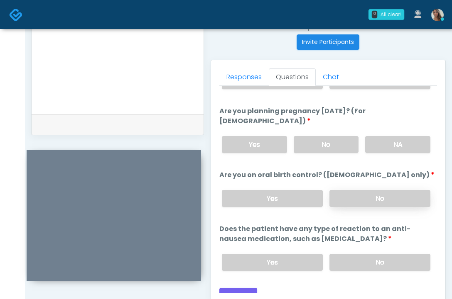
click at [379, 193] on label "No" at bounding box center [379, 198] width 101 height 17
click at [381, 245] on label "No" at bounding box center [379, 262] width 101 height 17
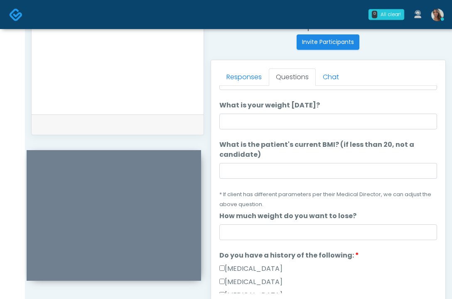
scroll to position [0, 0]
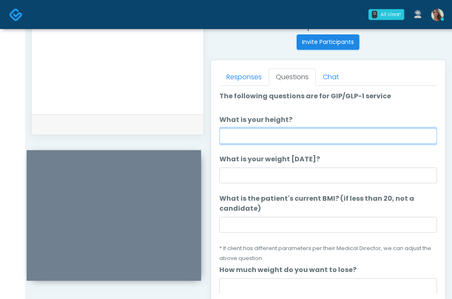
click at [331, 135] on input "What is your height?" at bounding box center [328, 136] width 218 height 16
drag, startPoint x: 298, startPoint y: 134, endPoint x: 139, endPoint y: 137, distance: 159.1
click at [298, 135] on input "What is your height?" at bounding box center [328, 136] width 218 height 16
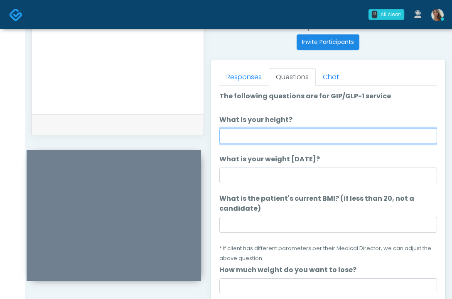
click at [296, 139] on input "What is your height?" at bounding box center [328, 136] width 218 height 16
type input "*****"
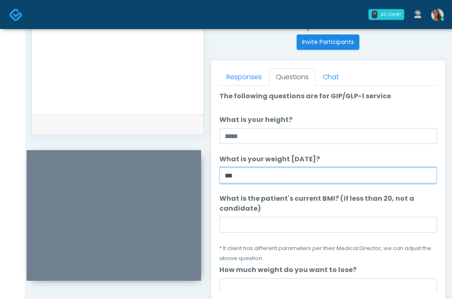
type input "***"
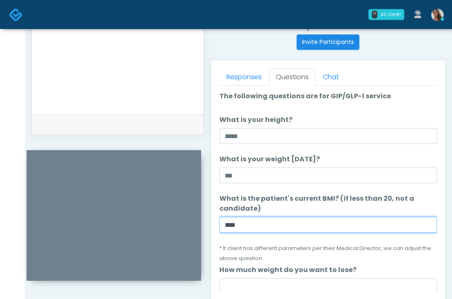
type input "****"
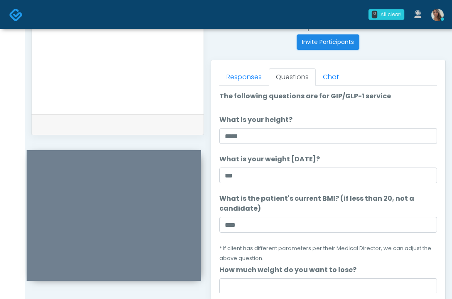
click at [156, 101] on textarea at bounding box center [117, 52] width 155 height 101
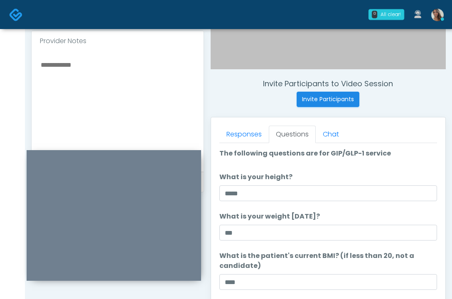
scroll to position [272, 0]
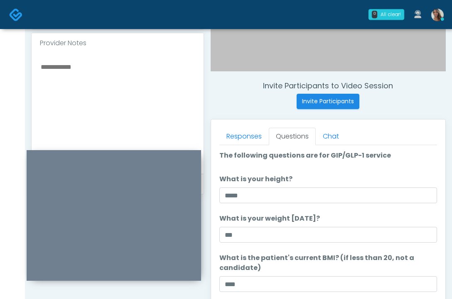
click at [116, 121] on textarea at bounding box center [117, 111] width 155 height 101
click at [175, 125] on textarea "********" at bounding box center [117, 111] width 155 height 101
type textarea "********"
click at [229, 245] on label "What is the patient's current BMI? (if less than 20, not a candidate)" at bounding box center [328, 263] width 218 height 20
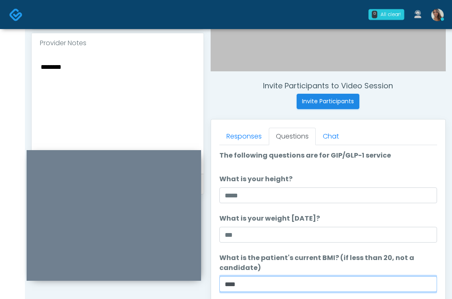
click at [229, 245] on input "****" at bounding box center [328, 285] width 218 height 16
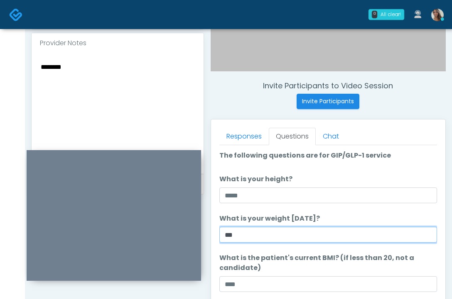
drag, startPoint x: 400, startPoint y: 235, endPoint x: 392, endPoint y: 237, distance: 8.7
click at [400, 235] on input "***" at bounding box center [328, 235] width 218 height 16
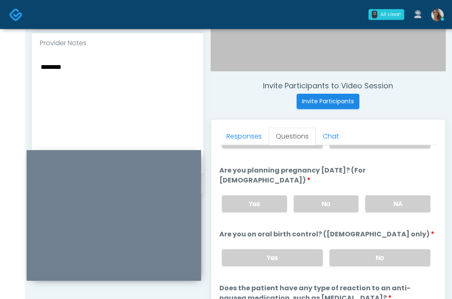
scroll to position [446, 0]
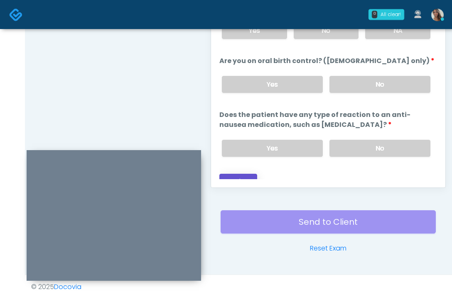
drag, startPoint x: 243, startPoint y: 169, endPoint x: 194, endPoint y: 165, distance: 48.8
click at [243, 174] on button "Continue" at bounding box center [238, 181] width 38 height 15
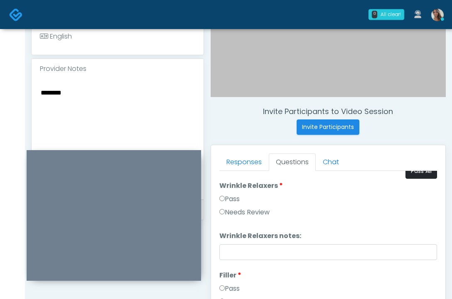
scroll to position [0, 0]
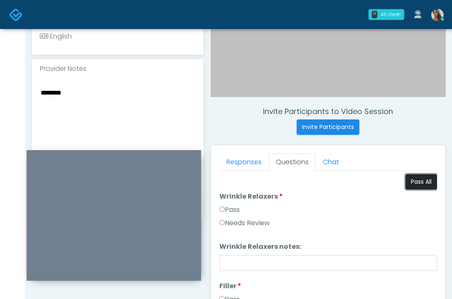
click at [417, 177] on button "Pass All" at bounding box center [421, 181] width 32 height 15
click at [116, 97] on textarea "********" at bounding box center [117, 137] width 155 height 101
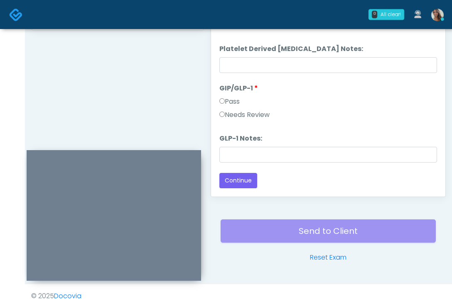
scroll to position [446, 0]
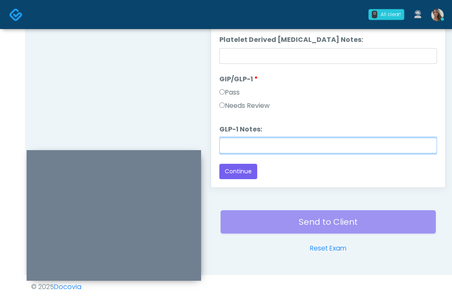
click at [256, 151] on input "GLP-1 Notes:" at bounding box center [328, 146] width 218 height 16
paste input "********"
type input "********"
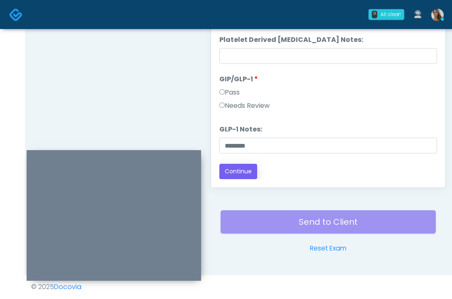
click at [243, 171] on button "Continue" at bounding box center [238, 171] width 38 height 15
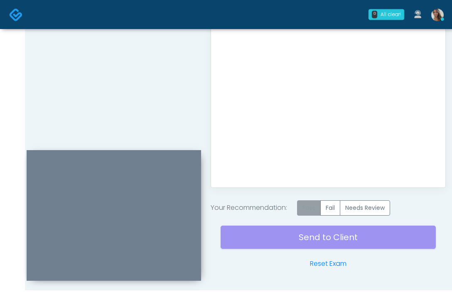
click at [309, 203] on label "Pass" at bounding box center [309, 208] width 24 height 15
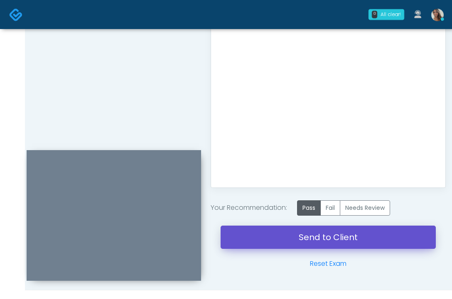
click at [296, 238] on link "Send to Client" at bounding box center [328, 237] width 215 height 23
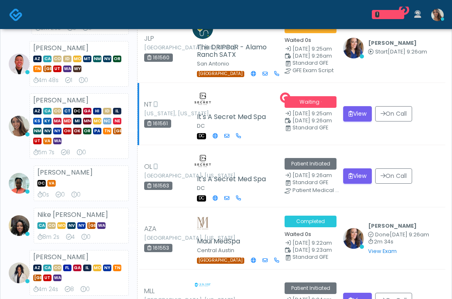
scroll to position [184, 0]
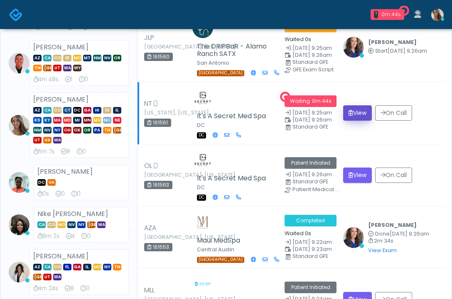
click at [359, 115] on button "View" at bounding box center [357, 112] width 29 height 15
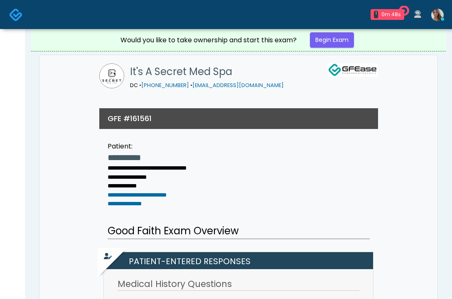
click at [15, 9] on img at bounding box center [16, 15] width 14 height 14
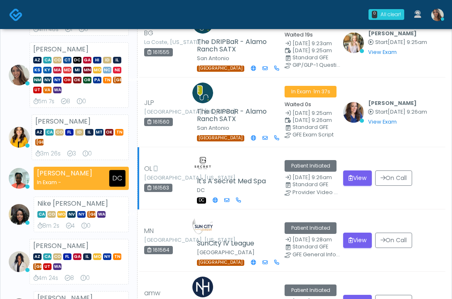
scroll to position [179, 0]
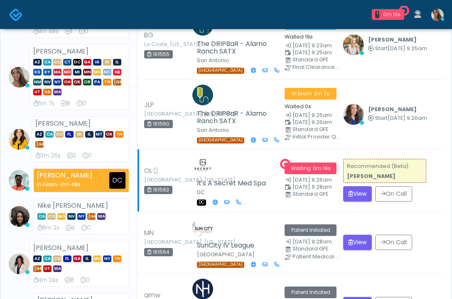
click at [341, 150] on td "Recommended (Beta): [PERSON_NAME] View On Call" at bounding box center [391, 181] width 107 height 62
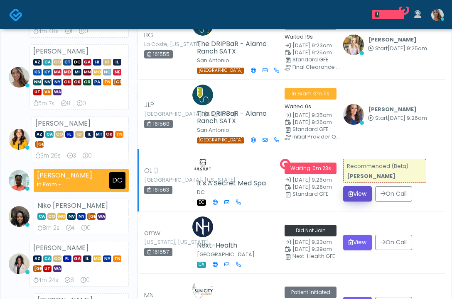
click at [354, 196] on button "View" at bounding box center [357, 193] width 29 height 15
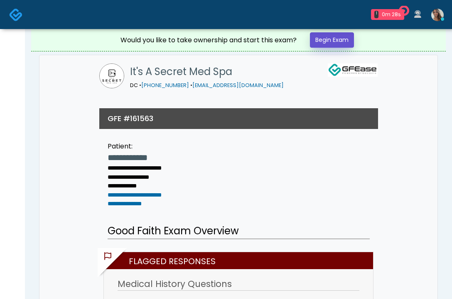
click at [337, 44] on link "Begin Exam" at bounding box center [332, 39] width 44 height 15
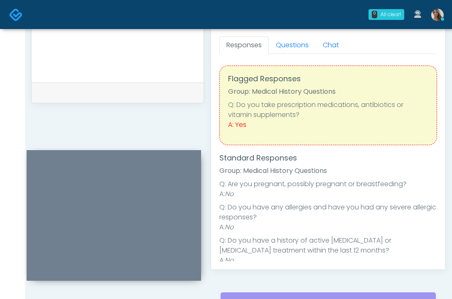
click at [300, 211] on li "Q: Do you have any allergies and have you had any severe allergic responses?" at bounding box center [328, 213] width 218 height 20
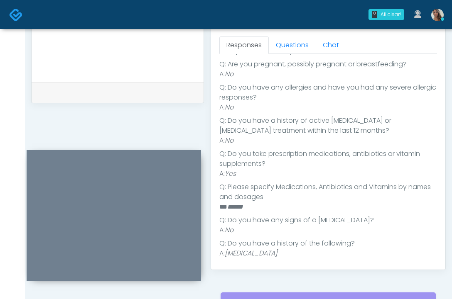
scroll to position [121, 0]
click at [240, 204] on em "******" at bounding box center [235, 206] width 16 height 6
copy em "******"
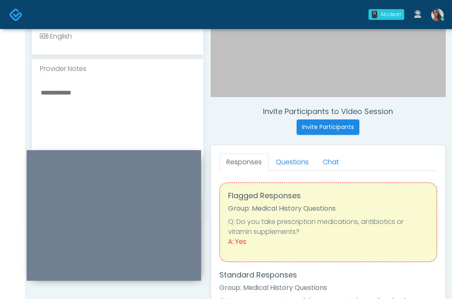
scroll to position [221, 0]
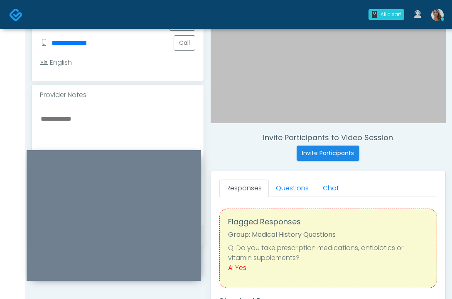
click at [109, 133] on textarea at bounding box center [117, 163] width 155 height 101
click at [292, 192] on link "Questions" at bounding box center [292, 188] width 47 height 17
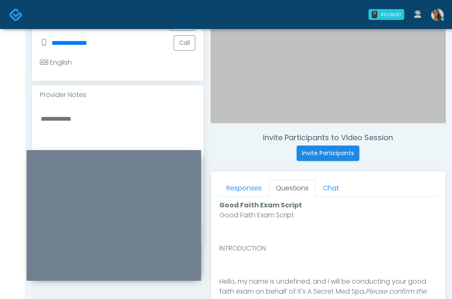
click at [94, 141] on textarea at bounding box center [117, 163] width 155 height 101
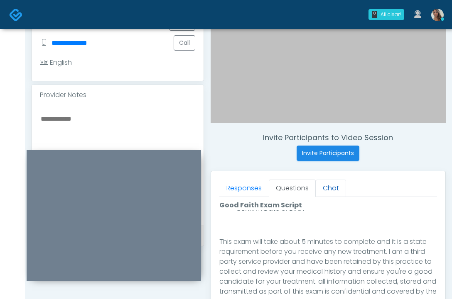
scroll to position [446, 0]
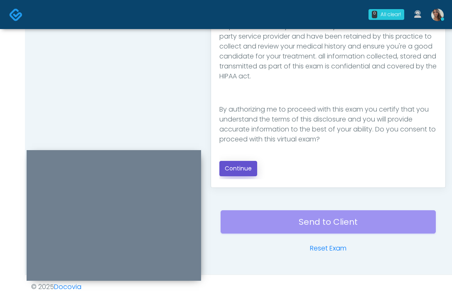
click at [234, 168] on button "Continue" at bounding box center [238, 168] width 38 height 15
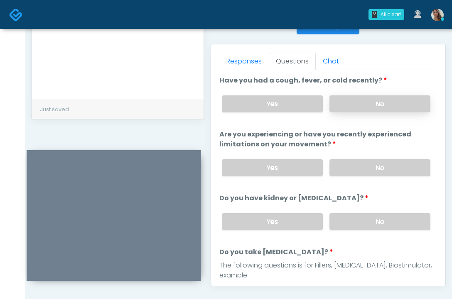
scroll to position [347, 0]
click at [386, 105] on label "No" at bounding box center [379, 104] width 101 height 17
click at [370, 169] on label "No" at bounding box center [379, 168] width 101 height 17
drag, startPoint x: 369, startPoint y: 219, endPoint x: 316, endPoint y: 180, distance: 65.4
click at [369, 219] on label "No" at bounding box center [379, 222] width 101 height 17
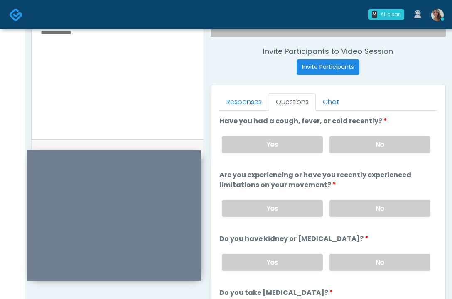
scroll to position [240, 0]
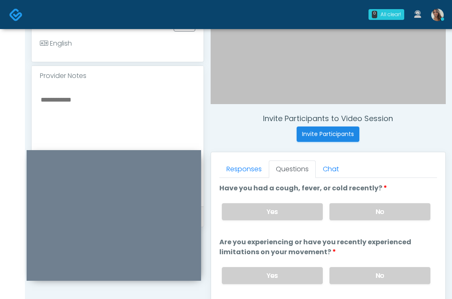
click at [116, 105] on textarea at bounding box center [117, 144] width 155 height 101
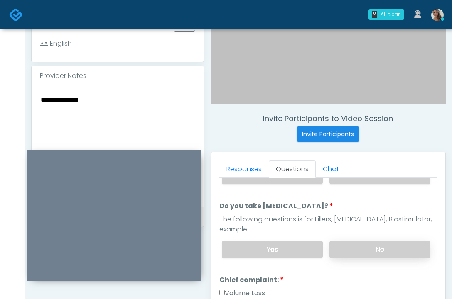
scroll to position [153, 0]
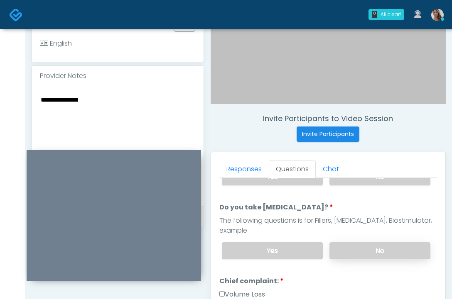
click at [366, 245] on label "No" at bounding box center [379, 251] width 101 height 17
click at [128, 127] on textarea "**********" at bounding box center [117, 144] width 155 height 101
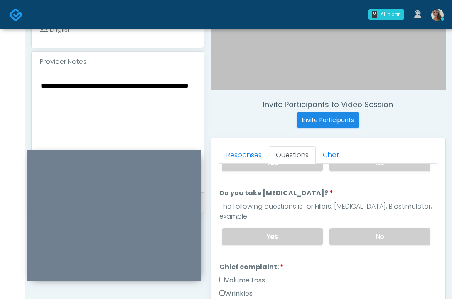
scroll to position [284, 0]
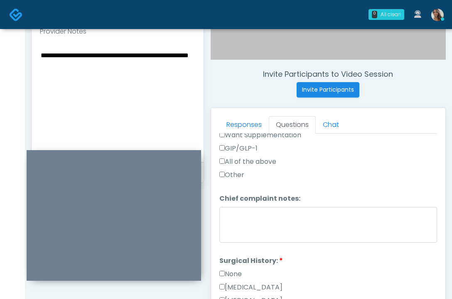
type textarea "**********"
click at [238, 275] on label "None" at bounding box center [230, 275] width 22 height 10
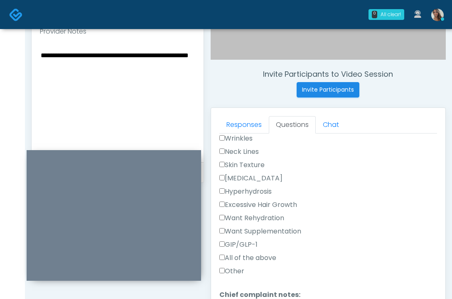
click at [244, 139] on label "Wrinkles" at bounding box center [235, 139] width 33 height 10
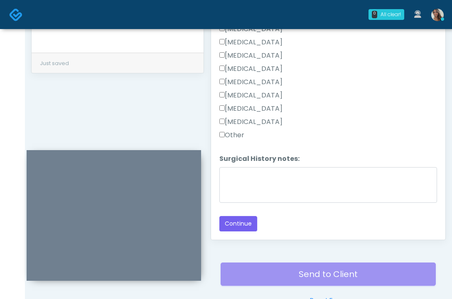
scroll to position [446, 0]
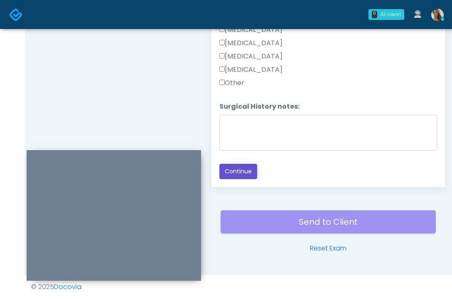
click at [244, 174] on button "Continue" at bounding box center [238, 171] width 38 height 15
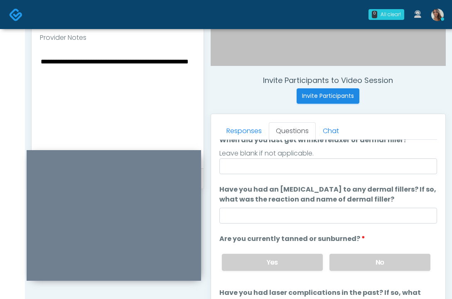
scroll to position [17, 0]
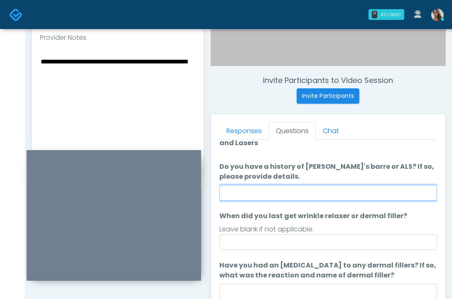
click at [282, 190] on input "Do you have a history of Guillain's barre or ALS? If so, please provide details." at bounding box center [328, 193] width 218 height 16
type input "**"
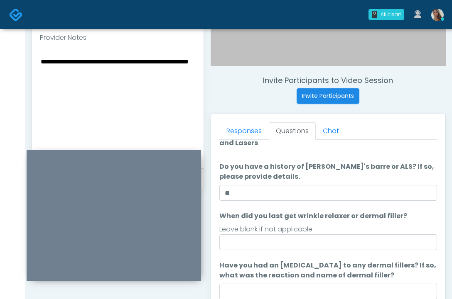
click at [158, 82] on textarea "**********" at bounding box center [117, 106] width 155 height 101
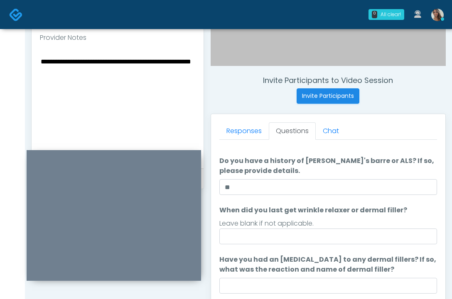
scroll to position [24, 0]
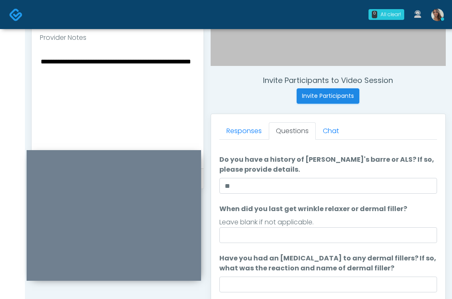
type textarea "**********"
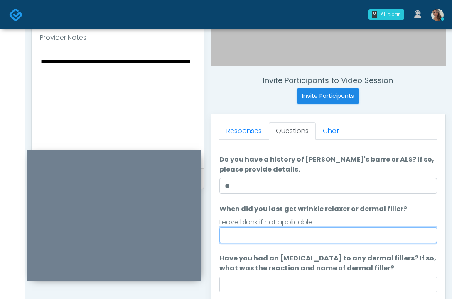
click at [264, 234] on input "When did you last get wrinkle relaxer or dermal filler?" at bounding box center [328, 236] width 218 height 16
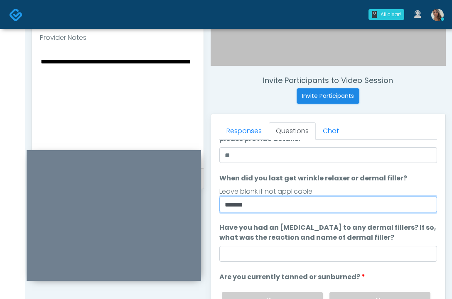
type input "*******"
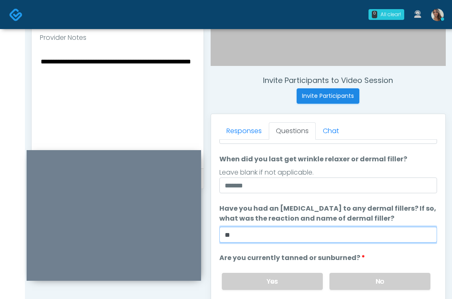
scroll to position [108, 0]
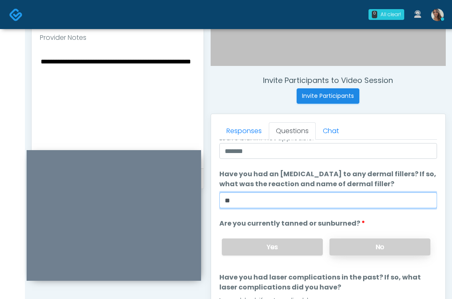
type input "**"
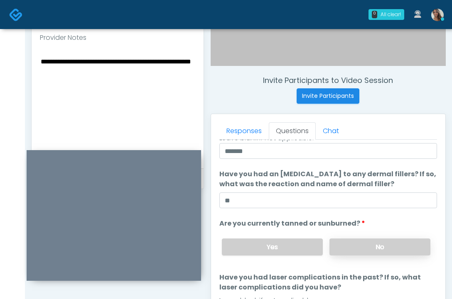
click at [335, 243] on label "No" at bounding box center [379, 247] width 101 height 17
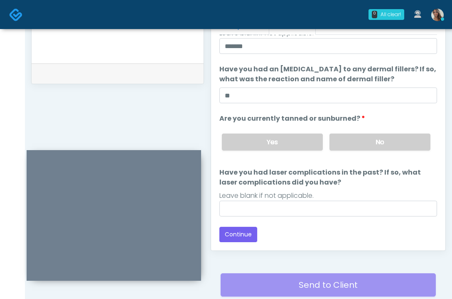
scroll to position [387, 0]
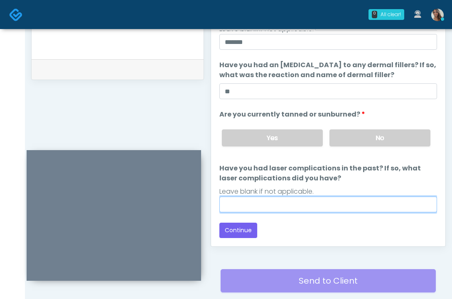
click at [311, 206] on input "Have you had laser complications in the past? If so, what laser complications d…" at bounding box center [328, 205] width 218 height 16
type input "**"
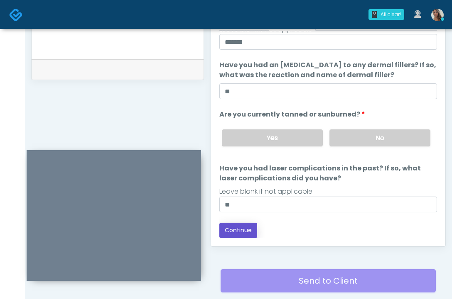
click at [238, 232] on button "Continue" at bounding box center [238, 230] width 38 height 15
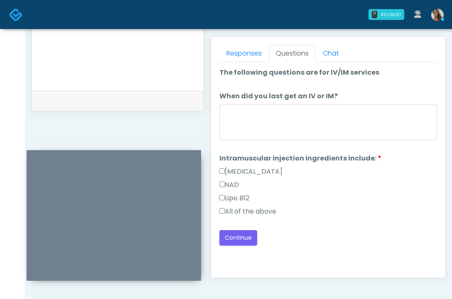
scroll to position [350, 0]
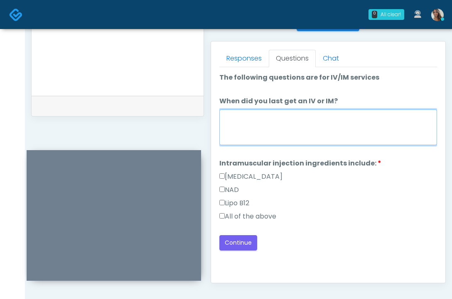
click at [301, 129] on textarea "When did you last get an IV or IM?" at bounding box center [328, 128] width 218 height 36
type textarea "**********"
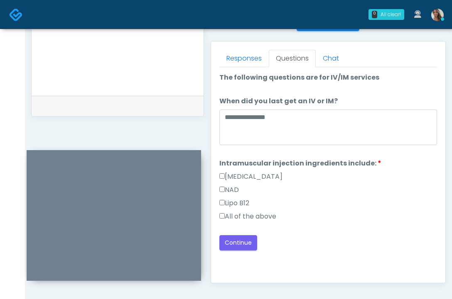
click at [262, 214] on label "All of the above" at bounding box center [247, 217] width 57 height 10
click at [247, 240] on button "Continue" at bounding box center [238, 242] width 38 height 15
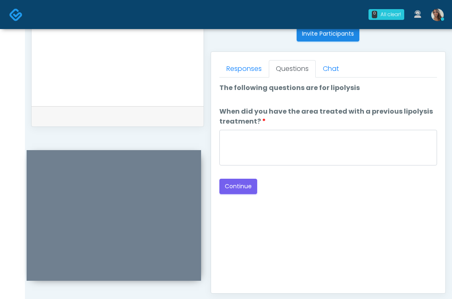
scroll to position [340, 0]
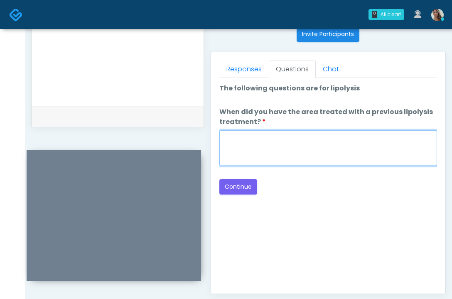
click at [283, 142] on textarea "When did you have the area treated with a previous lipolysis treatment?" at bounding box center [328, 148] width 218 height 36
paste textarea "**********"
type textarea "**********"
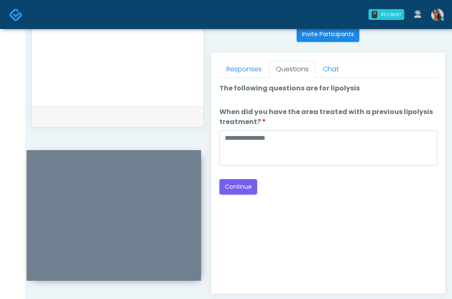
click at [321, 218] on div "Good Faith Exam Script Good Faith Exam Script INTRODUCTION Hello, my name is un…" at bounding box center [328, 182] width 218 height 208
click at [239, 185] on button "Continue" at bounding box center [238, 186] width 38 height 15
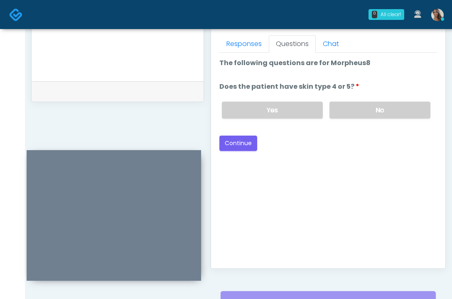
scroll to position [365, 0]
click at [361, 113] on label "No" at bounding box center [379, 110] width 101 height 17
click at [254, 143] on button "Continue" at bounding box center [238, 143] width 38 height 15
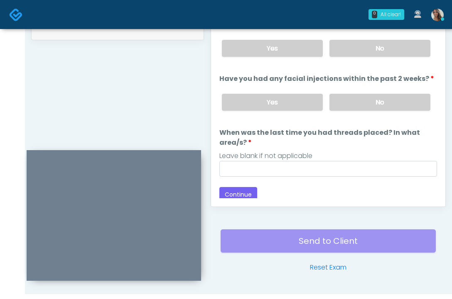
scroll to position [424, 0]
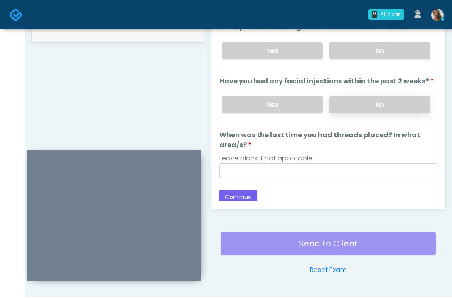
click at [370, 109] on label "No" at bounding box center [379, 104] width 101 height 17
click at [380, 53] on label "No" at bounding box center [379, 50] width 101 height 17
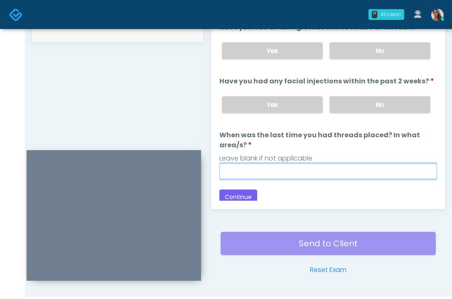
click at [290, 165] on input "When was the last time you had threads placed? In what area/s?" at bounding box center [328, 172] width 218 height 16
click at [285, 175] on input "When was the last time you had threads placed? In what area/s?" at bounding box center [328, 172] width 218 height 16
paste input "**********"
type input "**********"
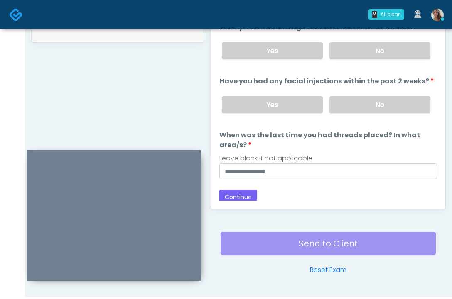
click at [282, 196] on div "Back Continue" at bounding box center [328, 197] width 218 height 15
click at [241, 196] on button "Continue" at bounding box center [238, 197] width 38 height 15
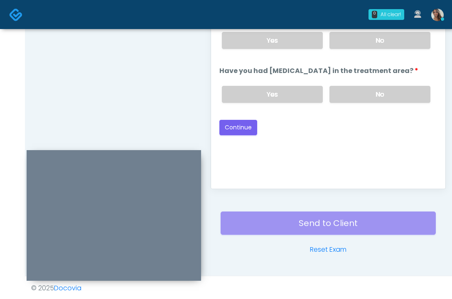
scroll to position [444, 0]
click at [370, 103] on label "No" at bounding box center [379, 94] width 101 height 17
click at [378, 48] on label "No" at bounding box center [379, 40] width 101 height 17
click at [240, 136] on button "Continue" at bounding box center [238, 127] width 38 height 15
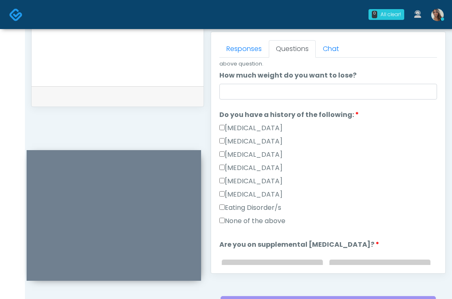
scroll to position [167, 0]
click at [228, 222] on label "None of the above" at bounding box center [252, 221] width 66 height 10
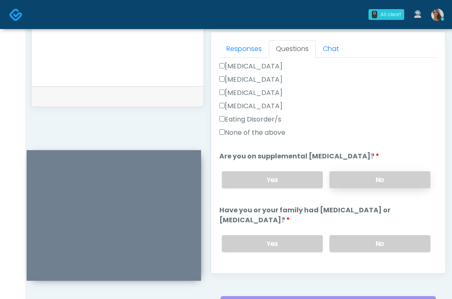
scroll to position [255, 0]
click at [365, 179] on label "No" at bounding box center [379, 179] width 101 height 17
click at [357, 250] on label "No" at bounding box center [379, 243] width 101 height 17
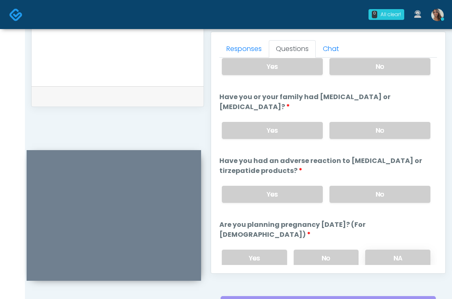
scroll to position [392, 0]
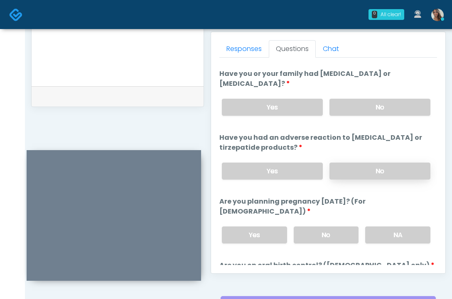
click at [378, 163] on label "No" at bounding box center [379, 171] width 101 height 17
click at [342, 227] on label "No" at bounding box center [326, 235] width 65 height 17
drag, startPoint x: 339, startPoint y: 223, endPoint x: 325, endPoint y: 217, distance: 14.9
click at [339, 227] on label "No" at bounding box center [326, 235] width 65 height 17
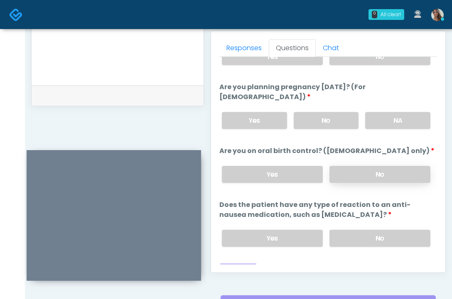
scroll to position [510, 0]
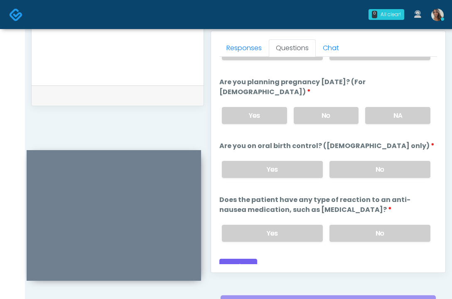
click at [367, 161] on label "No" at bounding box center [379, 169] width 101 height 17
click at [369, 225] on label "No" at bounding box center [379, 233] width 101 height 17
click at [154, 92] on div "Just saved" at bounding box center [118, 96] width 172 height 20
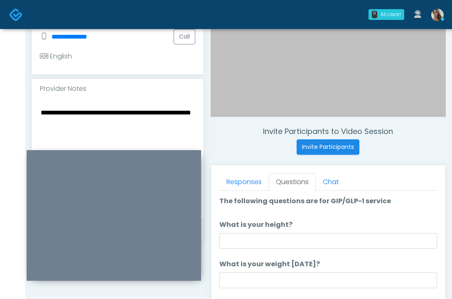
scroll to position [232, 0]
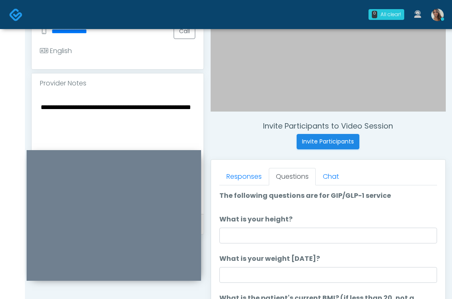
click at [120, 116] on textarea "**********" at bounding box center [117, 152] width 155 height 101
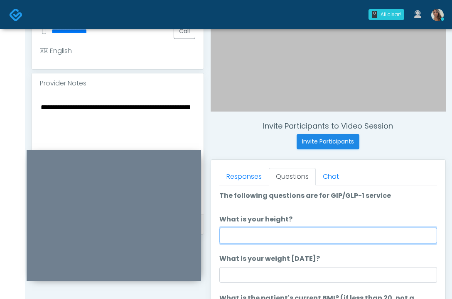
click at [312, 238] on input "What is your height?" at bounding box center [328, 236] width 218 height 16
type input "*****"
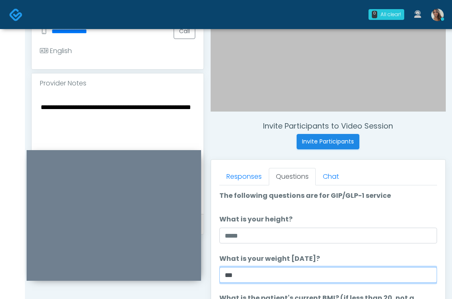
type input "***"
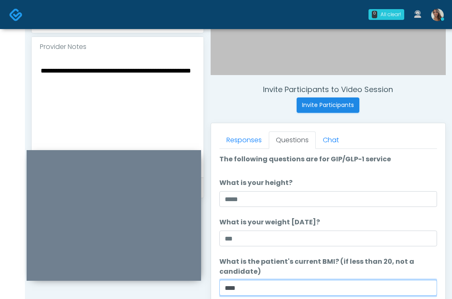
scroll to position [262, 0]
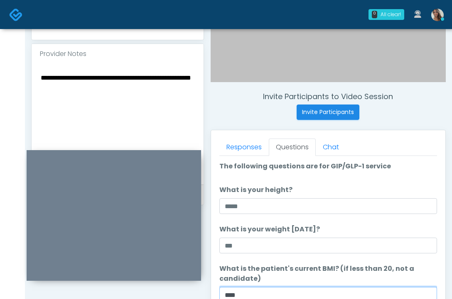
type input "****"
click at [142, 102] on textarea "**********" at bounding box center [117, 122] width 155 height 101
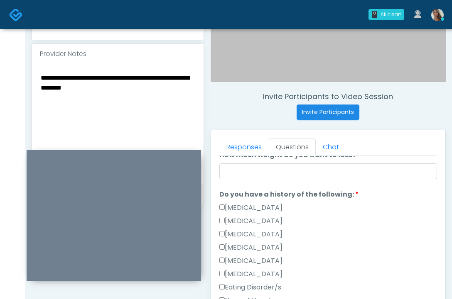
scroll to position [187, 0]
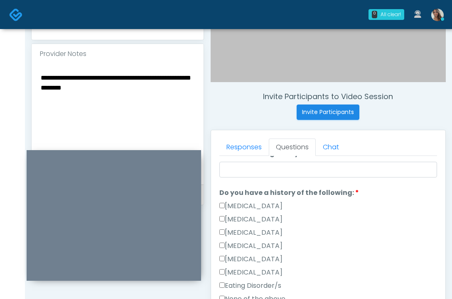
type textarea "**********"
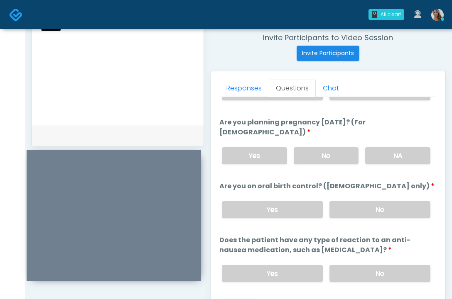
scroll to position [446, 0]
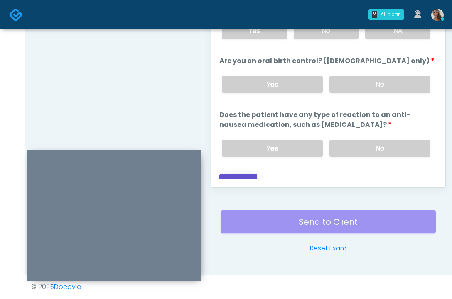
click at [243, 174] on button "Continue" at bounding box center [238, 181] width 38 height 15
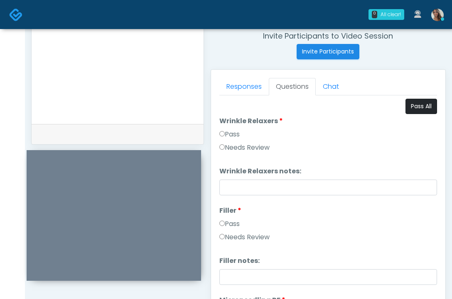
scroll to position [322, 0]
drag, startPoint x: 426, startPoint y: 109, endPoint x: 411, endPoint y: 109, distance: 15.0
click at [426, 109] on button "Pass All" at bounding box center [421, 106] width 32 height 15
click at [184, 73] on textarea "**********" at bounding box center [117, 62] width 155 height 101
click at [56, 49] on textarea "**********" at bounding box center [117, 62] width 155 height 101
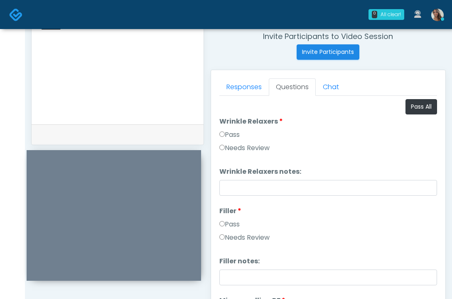
click at [62, 40] on textarea "**********" at bounding box center [117, 62] width 155 height 101
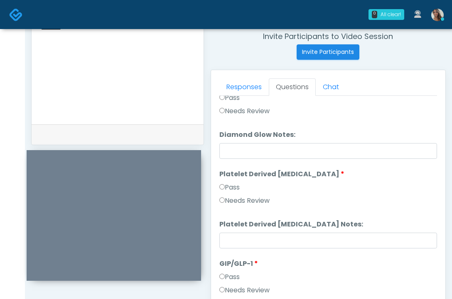
scroll to position [1533, 0]
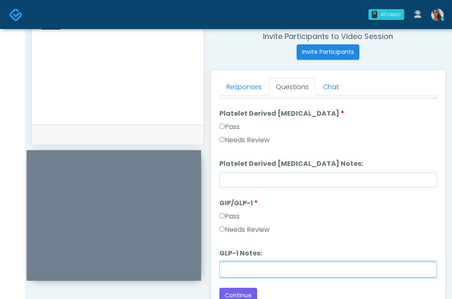
click at [245, 273] on input "GLP-1 Notes:" at bounding box center [328, 270] width 218 height 16
paste input "********"
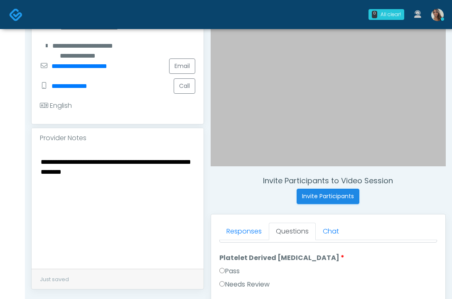
scroll to position [181, 0]
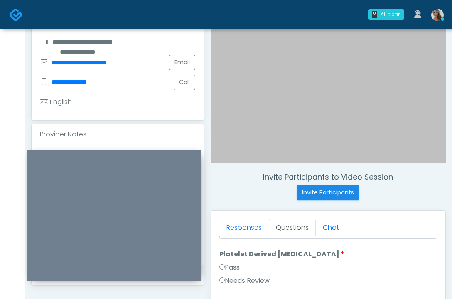
type input "********"
click at [98, 138] on div "Provider Notes" at bounding box center [118, 135] width 172 height 20
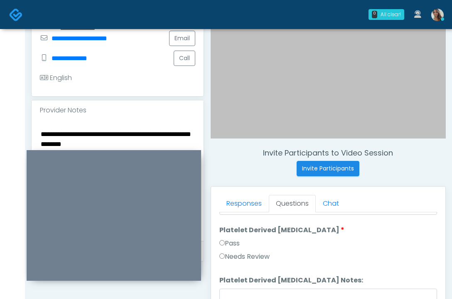
scroll to position [206, 0]
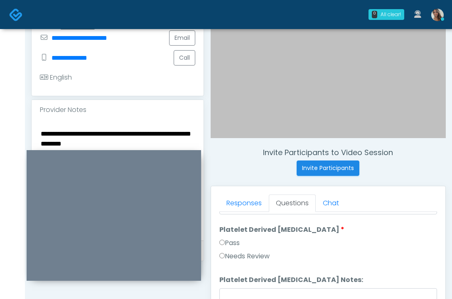
click at [95, 135] on textarea "**********" at bounding box center [117, 178] width 155 height 101
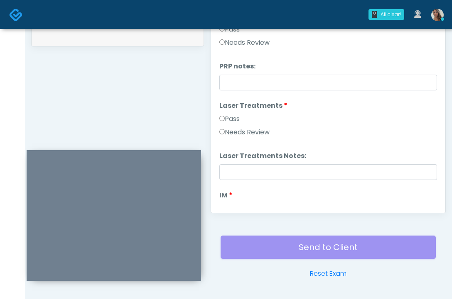
scroll to position [290, 0]
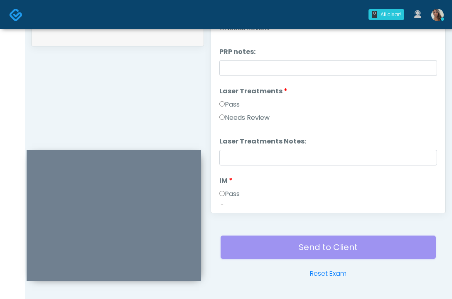
click at [256, 116] on label "Needs Review" at bounding box center [244, 118] width 50 height 10
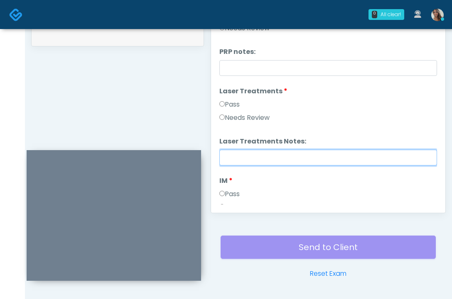
click at [250, 151] on input "Laser Treatments Notes:" at bounding box center [328, 158] width 218 height 16
paste input "**********"
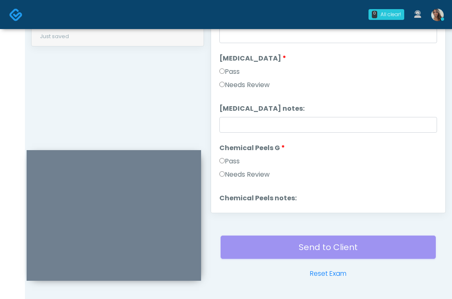
scroll to position [1017, 0]
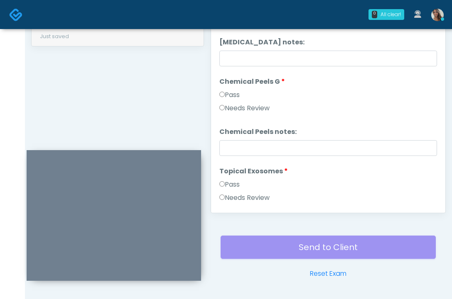
type input "**********"
click at [251, 109] on label "Needs Review" at bounding box center [244, 108] width 50 height 10
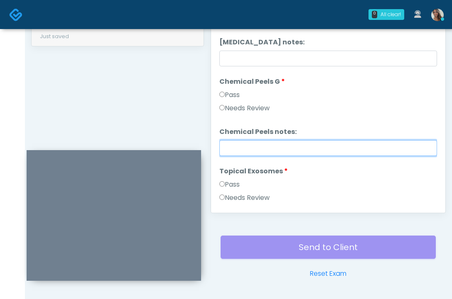
click at [247, 145] on input "Chemical Peels notes:" at bounding box center [328, 148] width 218 height 16
paste input "**********"
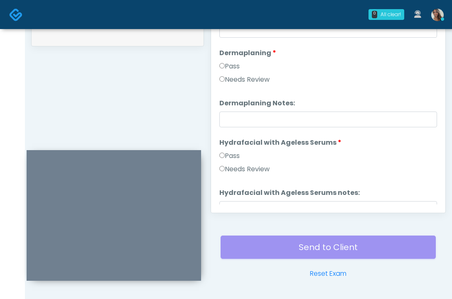
scroll to position [1218, 0]
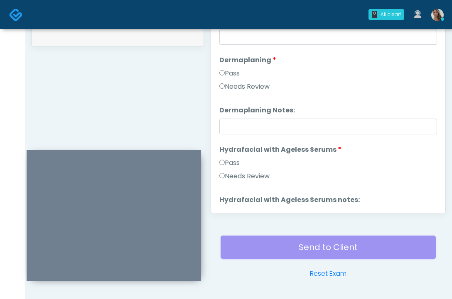
type input "**********"
click at [266, 88] on label "Needs Review" at bounding box center [244, 87] width 50 height 10
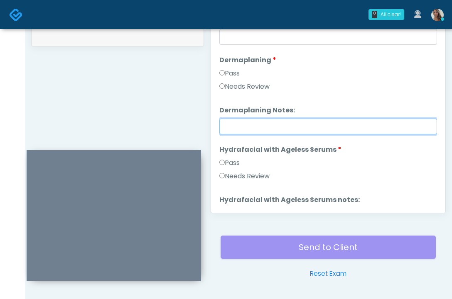
click at [266, 133] on input "Dermaplaning Notes:" at bounding box center [328, 127] width 218 height 16
paste input "**********"
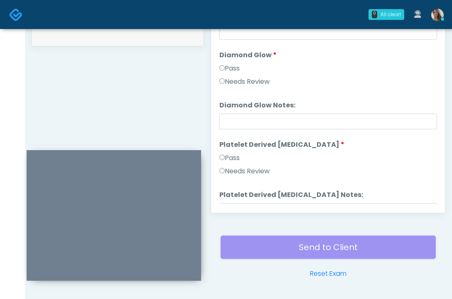
scroll to position [1533, 0]
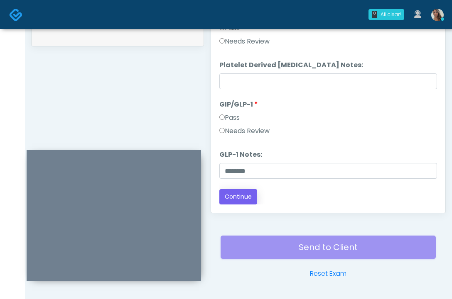
type input "**********"
click at [237, 194] on button "Continue" at bounding box center [238, 196] width 38 height 15
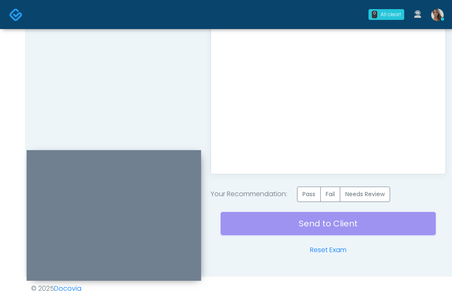
scroll to position [461, 0]
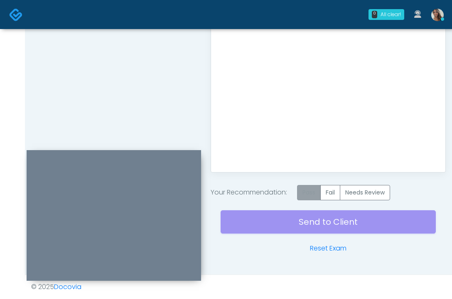
click at [310, 197] on label "Pass" at bounding box center [309, 192] width 24 height 15
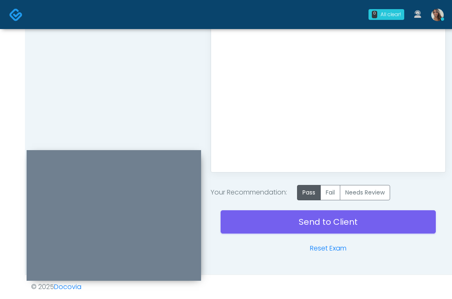
click at [307, 236] on div "Send to Client Reset Exam" at bounding box center [328, 227] width 215 height 53
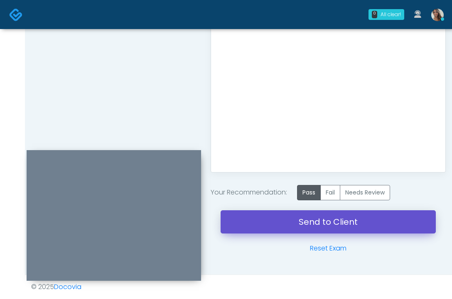
click at [304, 226] on link "Send to Client" at bounding box center [328, 222] width 215 height 23
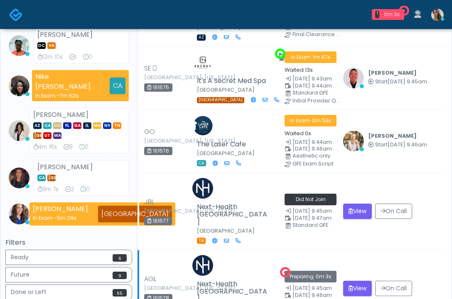
scroll to position [353, 0]
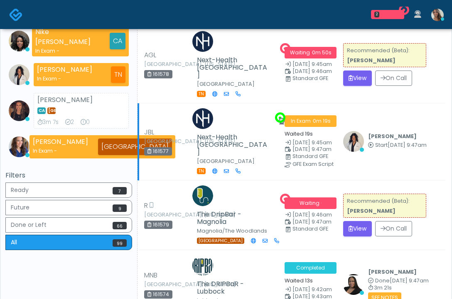
click at [230, 103] on td "Next-Health Nashville Nashville TN" at bounding box center [234, 141] width 91 height 77
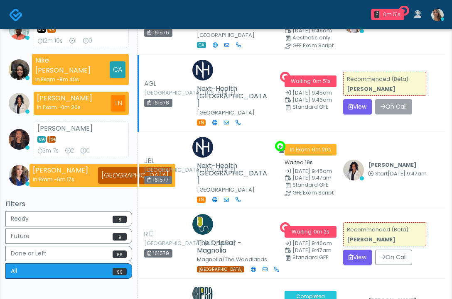
scroll to position [298, 0]
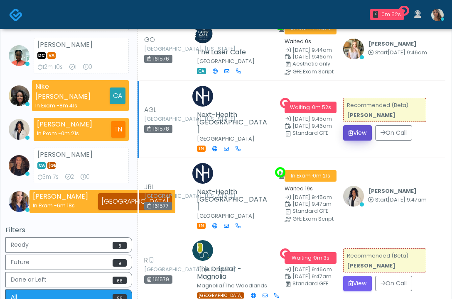
click at [361, 130] on button "View" at bounding box center [357, 132] width 29 height 15
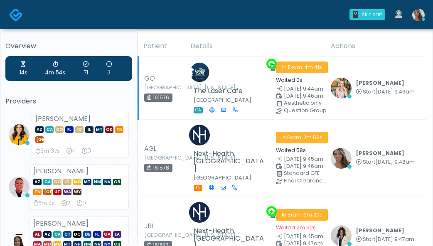
drag, startPoint x: 363, startPoint y: 96, endPoint x: 368, endPoint y: 100, distance: 6.5
click at [368, 100] on td "Cameron Ellis Start Aug 23, 9:46am View Exam | Unreview" at bounding box center [376, 87] width 100 height 63
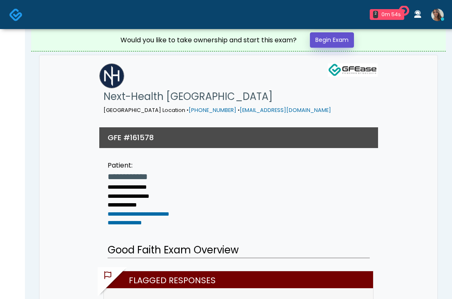
click at [338, 39] on link "Begin Exam" at bounding box center [332, 39] width 44 height 15
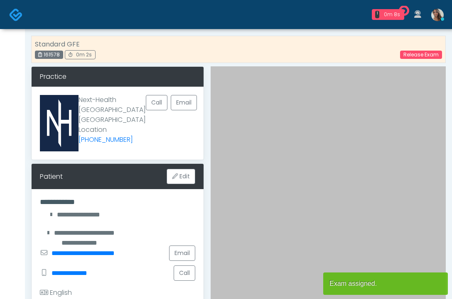
click at [362, 41] on div "Standard GFE 161578 0m 2s Release Exam" at bounding box center [238, 49] width 414 height 27
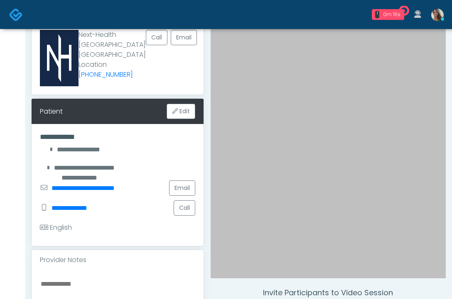
scroll to position [67, 0]
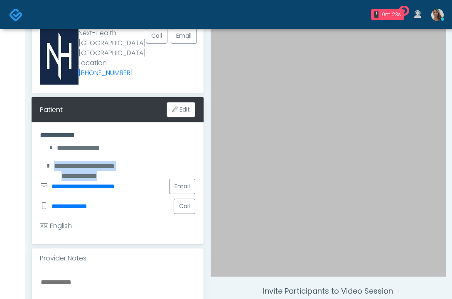
drag, startPoint x: 87, startPoint y: 150, endPoint x: 60, endPoint y: 145, distance: 27.5
click at [60, 145] on div "**********" at bounding box center [118, 184] width 172 height 122
click at [79, 143] on div "**********" at bounding box center [74, 148] width 68 height 10
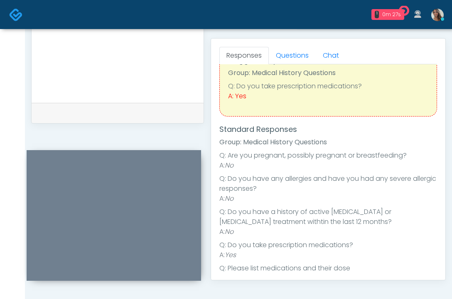
scroll to position [0, 0]
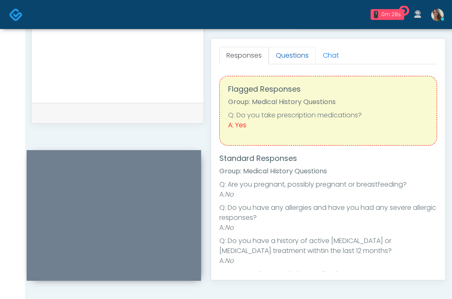
click at [295, 61] on link "Questions" at bounding box center [292, 55] width 47 height 17
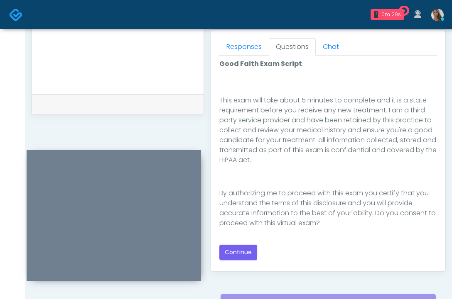
scroll to position [409, 0]
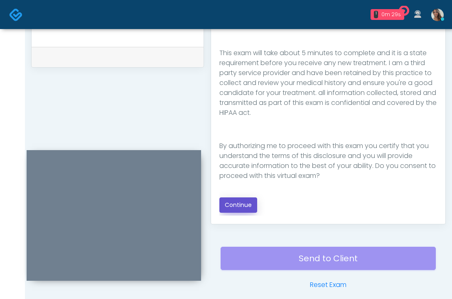
click at [238, 212] on button "Continue" at bounding box center [238, 205] width 38 height 15
drag, startPoint x: 174, startPoint y: 101, endPoint x: 191, endPoint y: 102, distance: 17.4
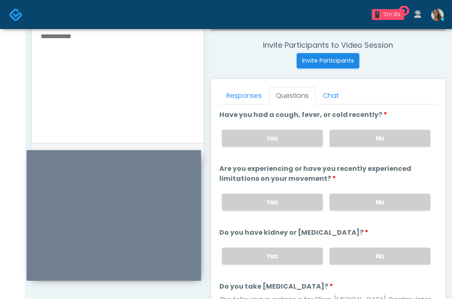
scroll to position [294, 0]
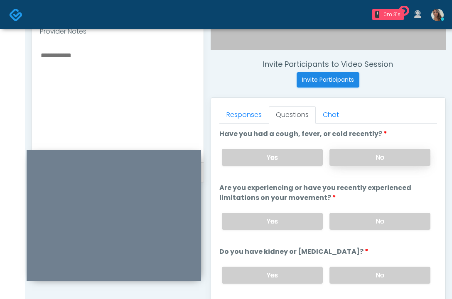
click at [368, 162] on label "No" at bounding box center [379, 157] width 101 height 17
click at [367, 221] on label "No" at bounding box center [379, 221] width 101 height 17
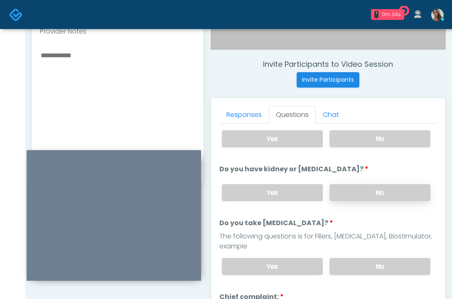
scroll to position [85, 0]
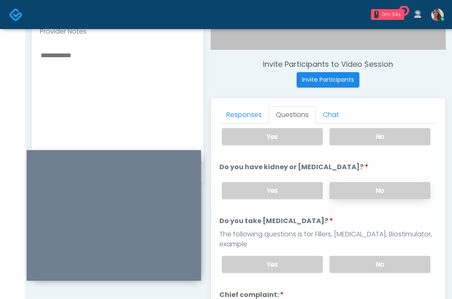
click at [385, 190] on label "No" at bounding box center [379, 190] width 101 height 17
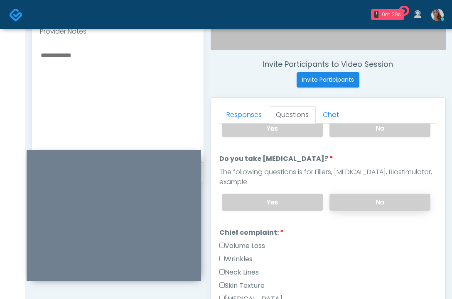
click at [356, 195] on label "No" at bounding box center [379, 202] width 101 height 17
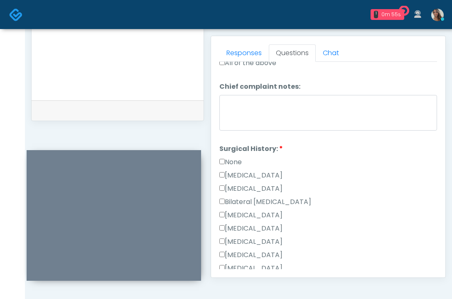
scroll to position [431, 0]
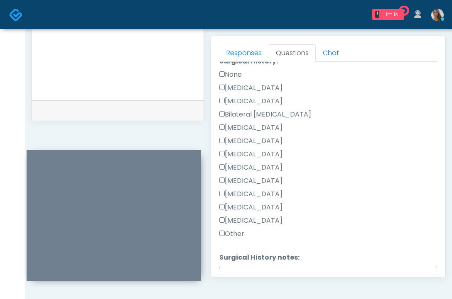
click at [263, 224] on label "[MEDICAL_DATA]" at bounding box center [250, 221] width 63 height 10
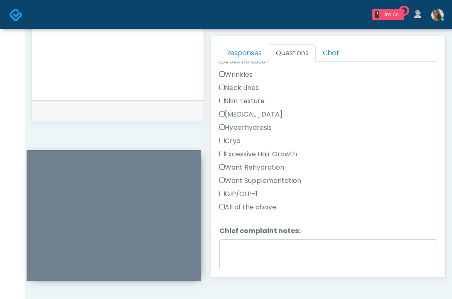
scroll to position [205, 0]
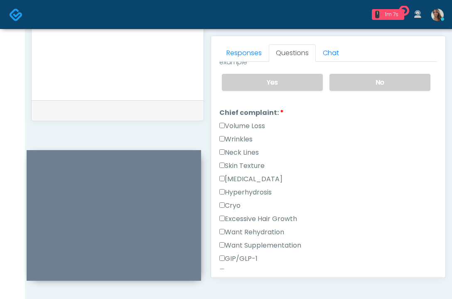
click at [272, 234] on label "Want Rehydration" at bounding box center [251, 233] width 65 height 10
click at [272, 239] on div "Want Rehydration" at bounding box center [328, 234] width 218 height 13
click at [272, 244] on label "Want Supplementation" at bounding box center [260, 246] width 82 height 10
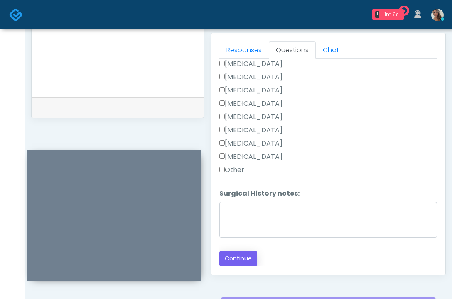
scroll to position [375, 0]
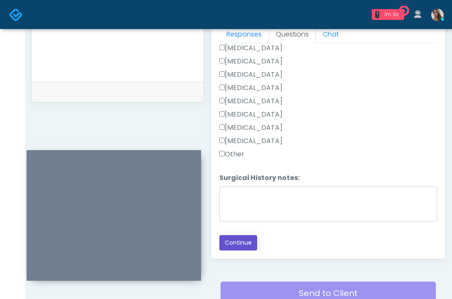
click at [250, 243] on button "Continue" at bounding box center [238, 242] width 38 height 15
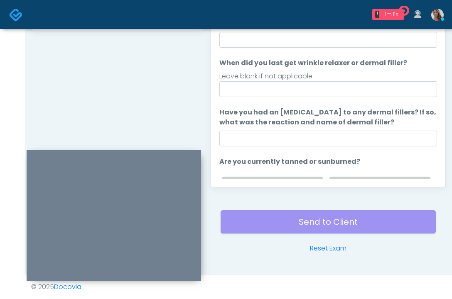
scroll to position [0, 0]
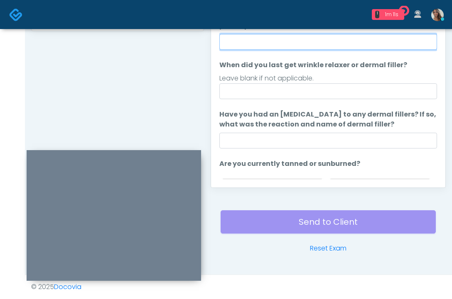
click at [310, 47] on input "Do you have a history of [PERSON_NAME]'s barre or ALS? If so, please provide de…" at bounding box center [328, 42] width 218 height 16
type input "**"
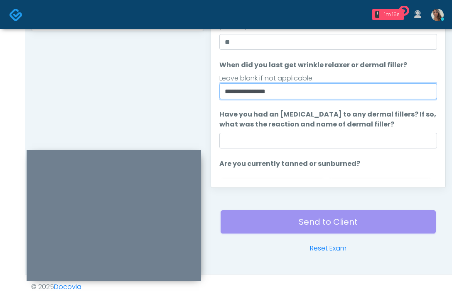
type input "**********"
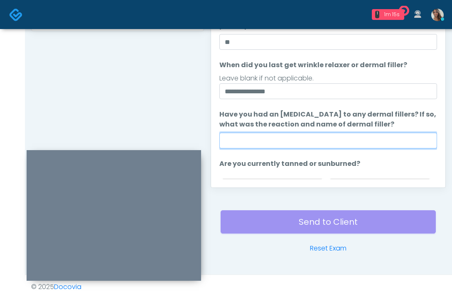
click at [302, 139] on input "Have you had an [MEDICAL_DATA] to any dermal fillers? If so, what was the react…" at bounding box center [328, 141] width 218 height 16
paste input "**********"
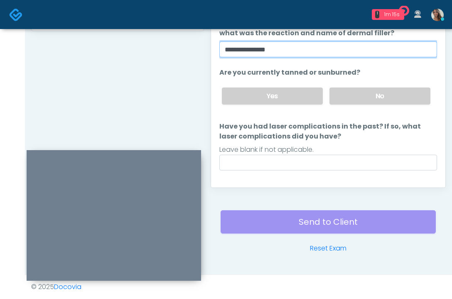
scroll to position [99, 0]
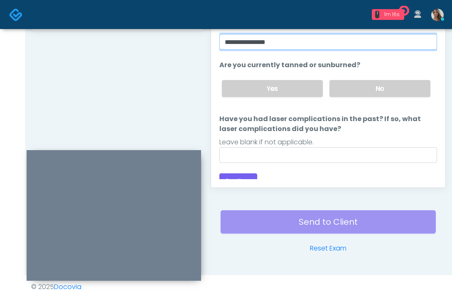
type input "**********"
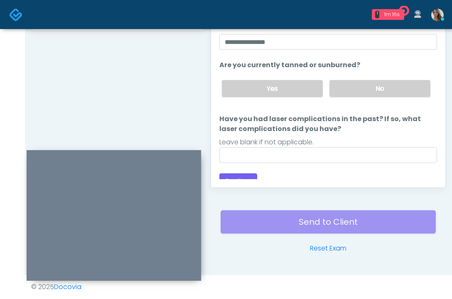
click at [358, 101] on div "Yes No" at bounding box center [326, 89] width 222 height 30
click at [359, 97] on label "No" at bounding box center [379, 88] width 101 height 17
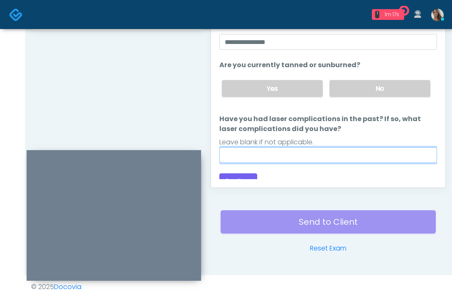
click at [309, 159] on input "Have you had laser complications in the past? If so, what laser complications d…" at bounding box center [328, 155] width 218 height 16
paste input "**********"
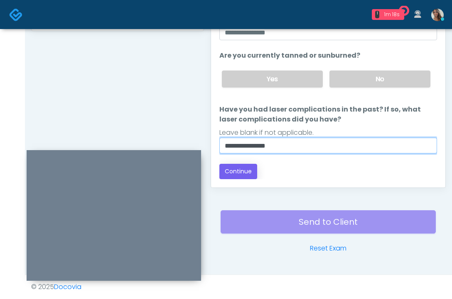
type input "**********"
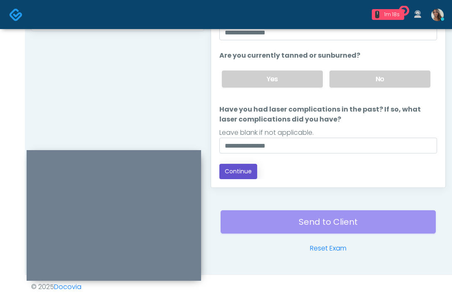
click at [249, 170] on button "Continue" at bounding box center [238, 171] width 38 height 15
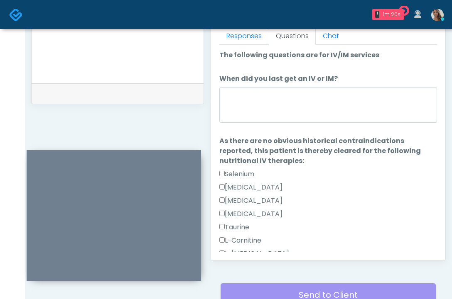
scroll to position [349, 0]
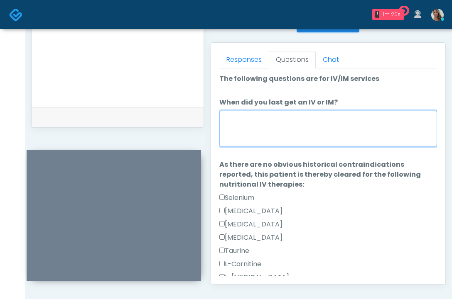
click at [346, 121] on textarea "When did you last get an IV or IM?" at bounding box center [328, 129] width 218 height 36
paste textarea "**********"
type textarea "**********"
click at [320, 132] on textarea "**********" at bounding box center [328, 129] width 218 height 36
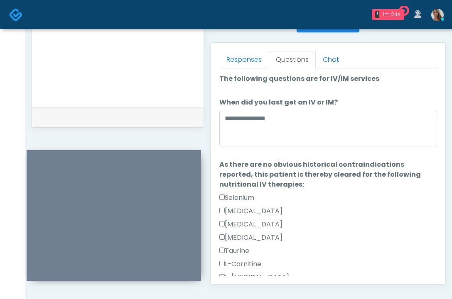
click at [333, 223] on div "Glycine" at bounding box center [328, 226] width 218 height 13
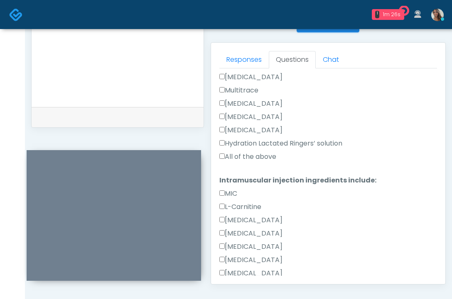
click at [267, 148] on label "Hydration Lactated Ringers’ solution" at bounding box center [280, 144] width 123 height 10
click at [264, 156] on label "All of the above" at bounding box center [247, 157] width 57 height 10
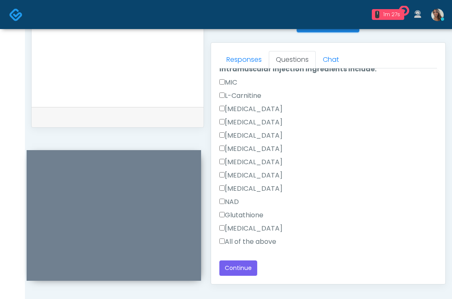
scroll to position [446, 0]
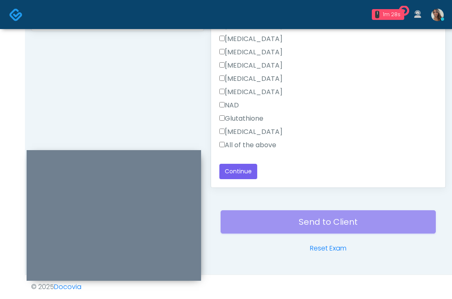
click at [251, 146] on label "All of the above" at bounding box center [247, 145] width 57 height 10
click at [243, 172] on button "Continue" at bounding box center [238, 171] width 38 height 15
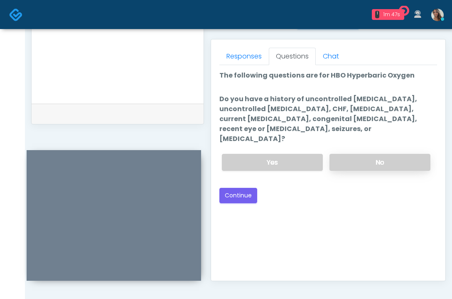
scroll to position [348, 0]
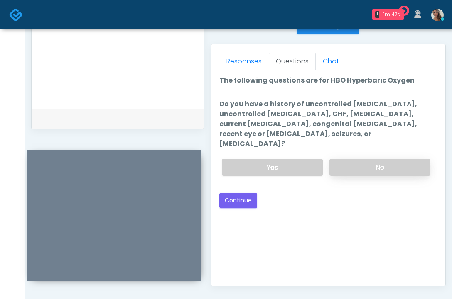
click at [393, 164] on label "No" at bounding box center [379, 167] width 101 height 17
drag, startPoint x: 341, startPoint y: 132, endPoint x: 354, endPoint y: 100, distance: 34.5
click at [354, 100] on label "Do you have a history of uncontrolled hypertension, uncontrolled diabetes, CHF,…" at bounding box center [328, 124] width 218 height 50
click at [330, 108] on label "Do you have a history of uncontrolled hypertension, uncontrolled diabetes, CHF,…" at bounding box center [328, 124] width 218 height 50
drag, startPoint x: 350, startPoint y: 102, endPoint x: 350, endPoint y: 123, distance: 21.6
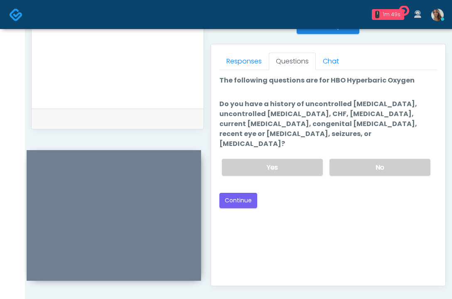
click at [350, 123] on label "Do you have a history of uncontrolled hypertension, uncontrolled diabetes, CHF,…" at bounding box center [328, 124] width 218 height 50
drag, startPoint x: 310, startPoint y: 95, endPoint x: 307, endPoint y: 136, distance: 40.8
click at [307, 136] on ol "The following questions are for HBO Hyperbaric Oxygen The following questions a…" at bounding box center [328, 129] width 218 height 107
click at [234, 193] on button "Continue" at bounding box center [238, 200] width 38 height 15
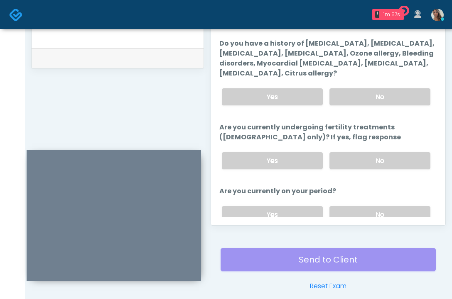
scroll to position [402, 0]
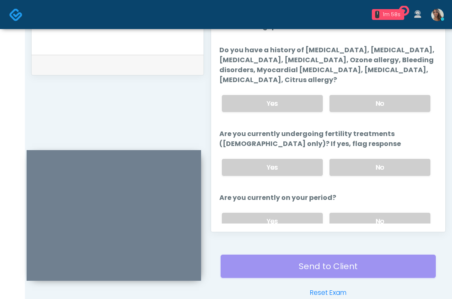
drag, startPoint x: 395, startPoint y: 105, endPoint x: 394, endPoint y: 118, distance: 12.9
click at [395, 105] on label "No" at bounding box center [379, 103] width 101 height 17
click at [382, 165] on label "No" at bounding box center [379, 167] width 101 height 17
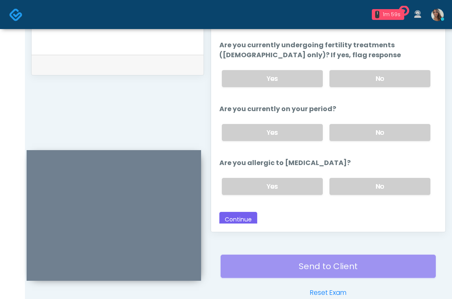
scroll to position [93, 0]
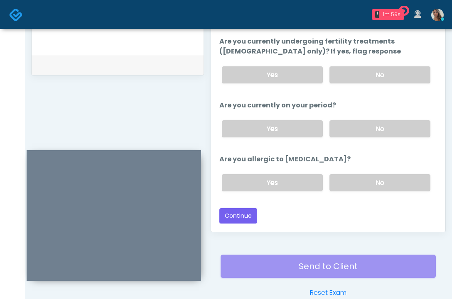
click at [368, 134] on label "No" at bounding box center [379, 128] width 101 height 17
click at [347, 186] on label "No" at bounding box center [379, 182] width 101 height 17
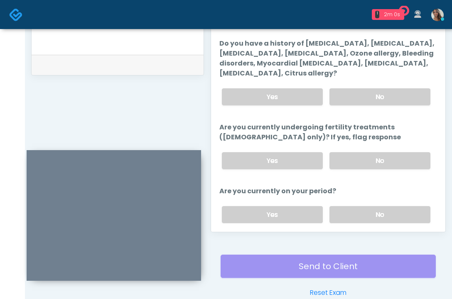
scroll to position [0, 0]
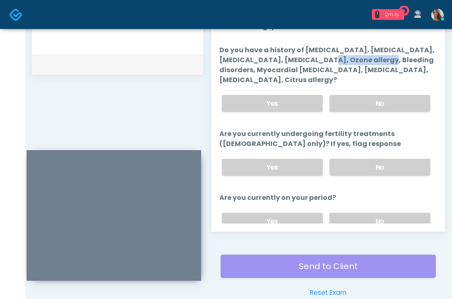
drag, startPoint x: 279, startPoint y: 57, endPoint x: 344, endPoint y: 60, distance: 64.8
click at [344, 60] on label "Do you have a history of Hyperthyroidism, Hypotension, Hypocalcemia, Hypoglycem…" at bounding box center [328, 65] width 218 height 40
click at [345, 61] on label "Do you have a history of Hyperthyroidism, Hypotension, Hypocalcemia, Hypoglycem…" at bounding box center [328, 65] width 218 height 40
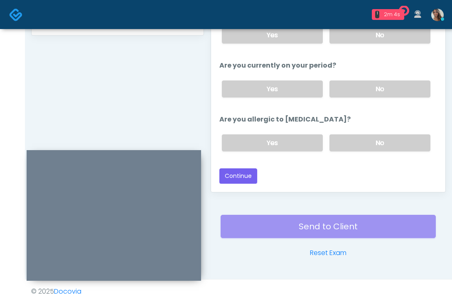
scroll to position [446, 0]
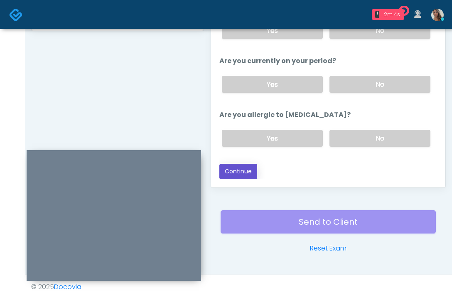
click at [256, 171] on button "Continue" at bounding box center [238, 171] width 38 height 15
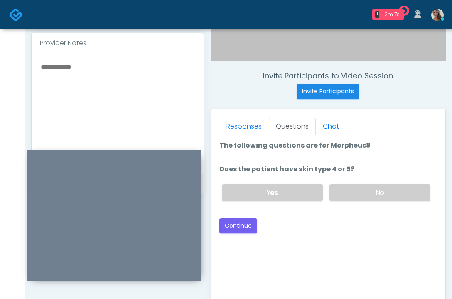
scroll to position [274, 0]
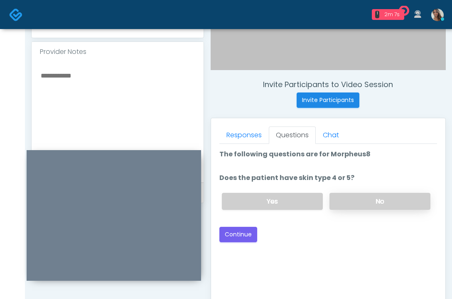
click at [365, 203] on label "No" at bounding box center [379, 201] width 101 height 17
click at [251, 233] on button "Continue" at bounding box center [238, 234] width 38 height 15
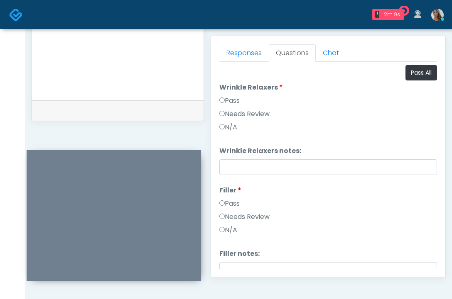
scroll to position [281, 0]
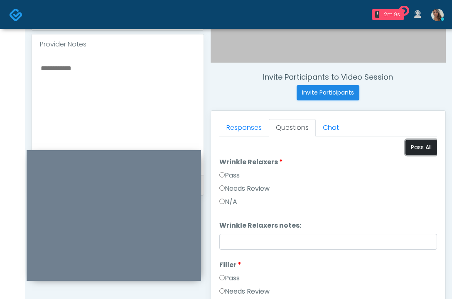
click at [417, 146] on button "Pass All" at bounding box center [421, 147] width 32 height 15
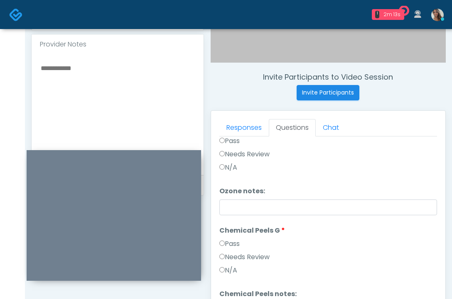
scroll to position [446, 0]
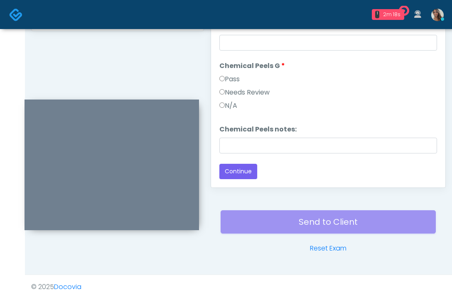
drag, startPoint x: 133, startPoint y: 154, endPoint x: 131, endPoint y: 103, distance: 50.7
click at [131, 103] on div at bounding box center [112, 165] width 174 height 131
drag, startPoint x: 328, startPoint y: 99, endPoint x: 338, endPoint y: 100, distance: 10.0
click at [328, 99] on div "Needs Review" at bounding box center [328, 94] width 218 height 13
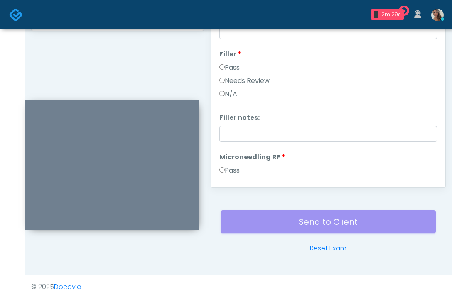
scroll to position [15, 0]
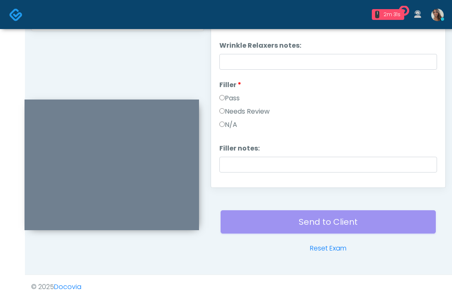
drag, startPoint x: 142, startPoint y: 61, endPoint x: 164, endPoint y: 110, distance: 53.9
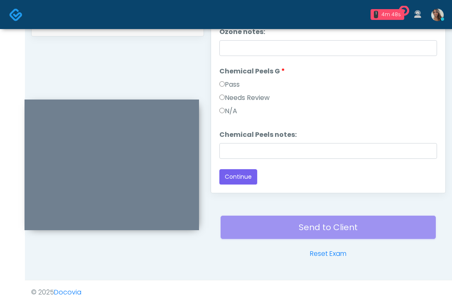
scroll to position [446, 0]
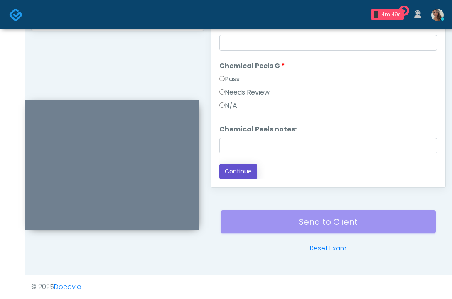
click at [245, 172] on button "Continue" at bounding box center [238, 171] width 38 height 15
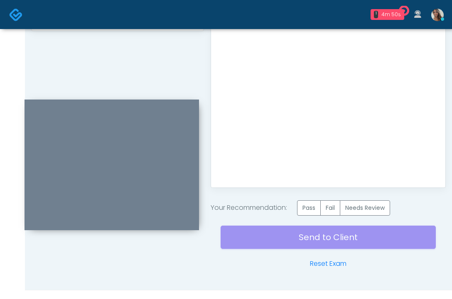
scroll to position [0, 0]
drag, startPoint x: 315, startPoint y: 206, endPoint x: 310, endPoint y: 214, distance: 9.8
click at [315, 206] on label "Pass" at bounding box center [309, 208] width 24 height 15
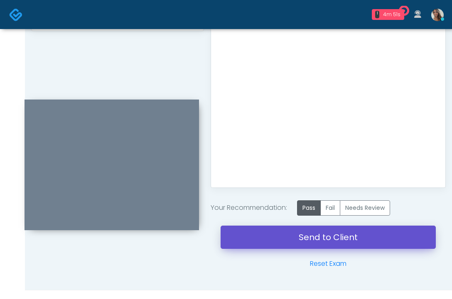
click at [294, 243] on link "Send to Client" at bounding box center [328, 237] width 215 height 23
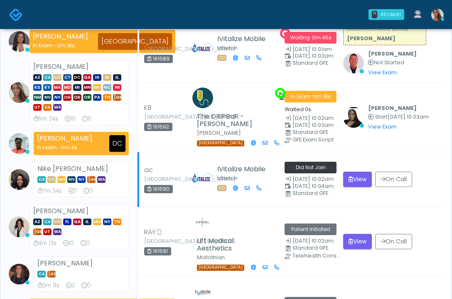
scroll to position [237, 0]
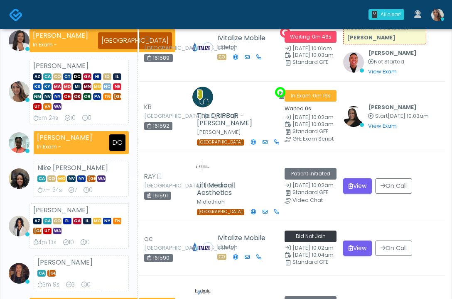
click at [20, 12] on img at bounding box center [16, 15] width 14 height 14
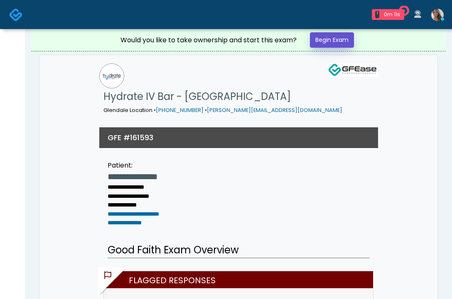
click at [334, 43] on link "Begin Exam" at bounding box center [332, 39] width 44 height 15
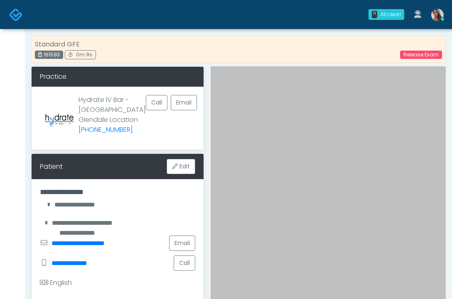
click at [182, 48] on div "Standard GFE 161593 0m 9s Release Exam" at bounding box center [238, 49] width 414 height 27
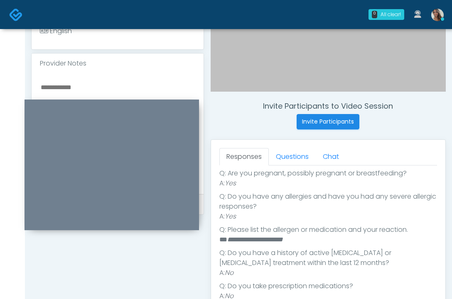
scroll to position [150, 0]
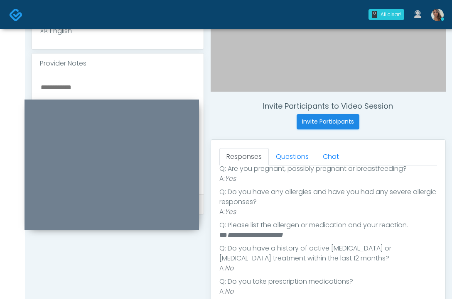
click at [82, 89] on textarea at bounding box center [117, 132] width 155 height 101
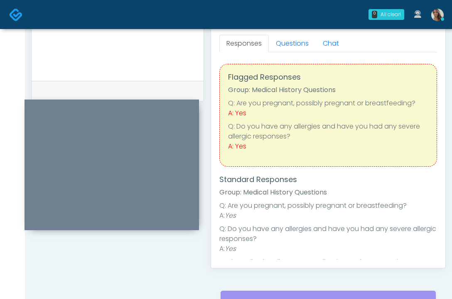
scroll to position [181, 0]
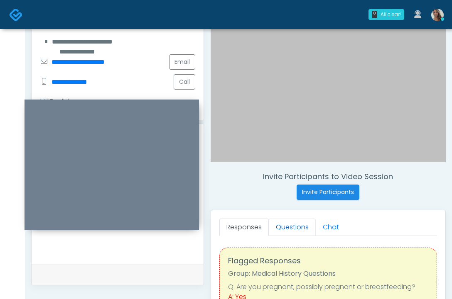
type textarea "**********"
click at [294, 225] on link "Questions" at bounding box center [292, 227] width 47 height 17
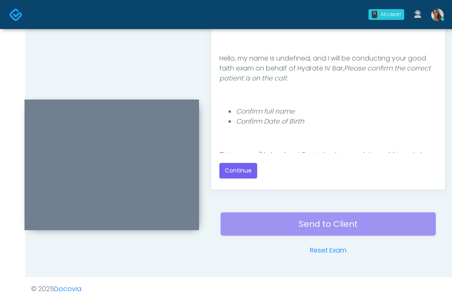
scroll to position [446, 0]
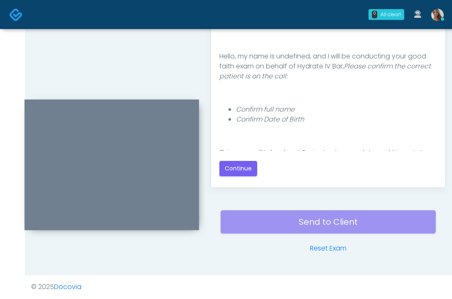
click at [245, 179] on div "Good Faith Exam Script Good Faith Exam Script INTRODUCTION Hello, my name is un…" at bounding box center [328, 76] width 218 height 208
click at [242, 174] on button "Continue" at bounding box center [238, 168] width 38 height 15
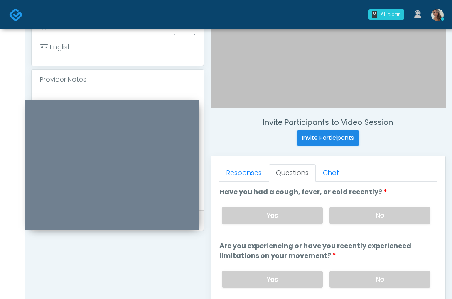
click at [368, 218] on label "No" at bounding box center [379, 215] width 101 height 17
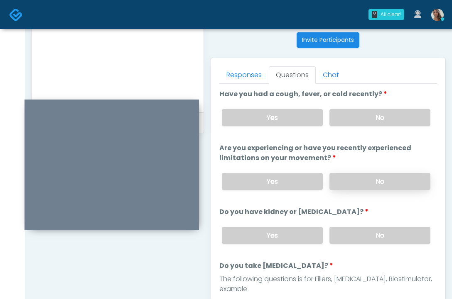
scroll to position [336, 0]
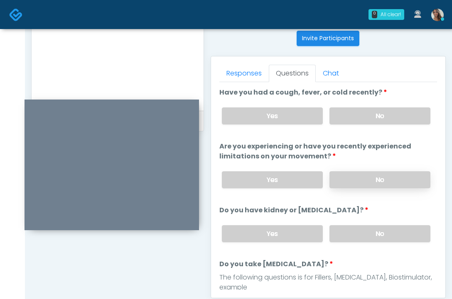
click at [382, 184] on label "No" at bounding box center [379, 180] width 101 height 17
drag, startPoint x: 386, startPoint y: 236, endPoint x: 377, endPoint y: 235, distance: 9.6
click at [386, 236] on label "No" at bounding box center [379, 233] width 101 height 17
click at [131, 65] on textarea "**********" at bounding box center [117, 48] width 155 height 101
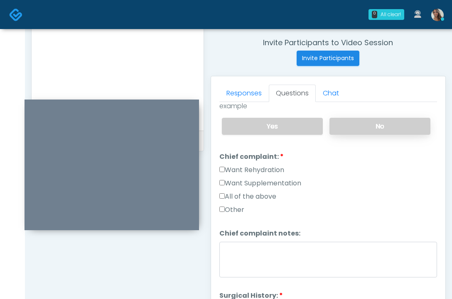
scroll to position [194, 0]
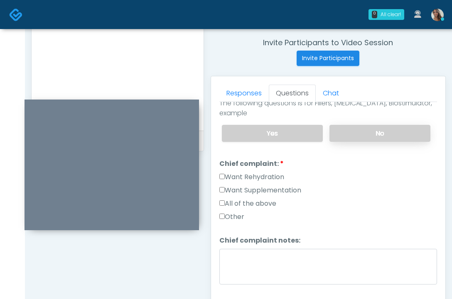
drag, startPoint x: 373, startPoint y: 132, endPoint x: 368, endPoint y: 139, distance: 8.1
click at [373, 133] on label "No" at bounding box center [379, 133] width 101 height 17
click at [278, 190] on label "Want Supplementation" at bounding box center [260, 191] width 82 height 10
click at [275, 179] on label "Want Rehydration" at bounding box center [251, 177] width 65 height 10
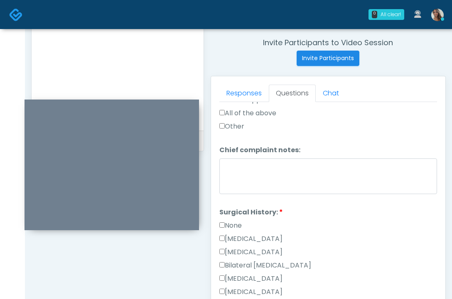
scroll to position [444, 0]
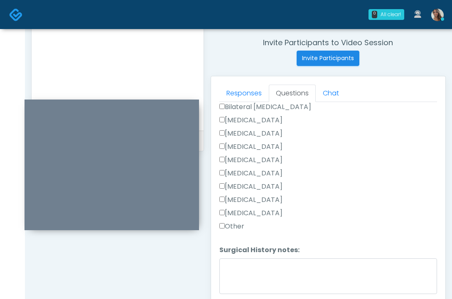
click at [240, 221] on div "None Cesarean Section Hysterectomy Bilateral Tubal Ligation Breast Augmentation…" at bounding box center [328, 148] width 218 height 173
click at [228, 228] on label "Other" at bounding box center [231, 227] width 25 height 10
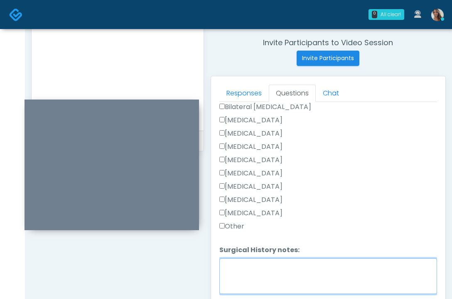
click at [253, 275] on textarea "Surgical History notes:" at bounding box center [328, 277] width 218 height 36
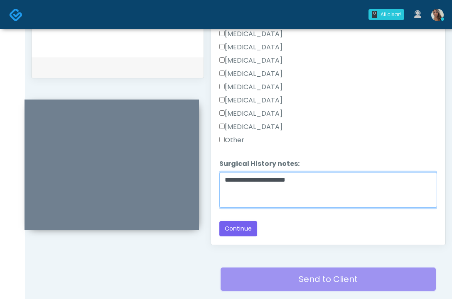
scroll to position [402, 0]
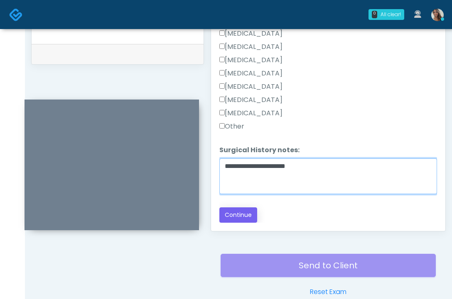
type textarea "**********"
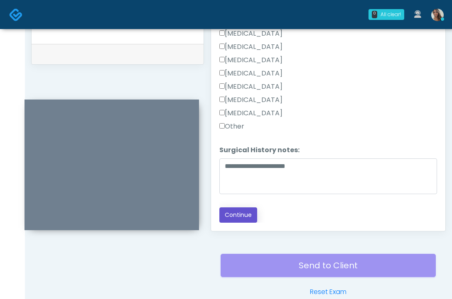
click at [244, 216] on button "Continue" at bounding box center [238, 215] width 38 height 15
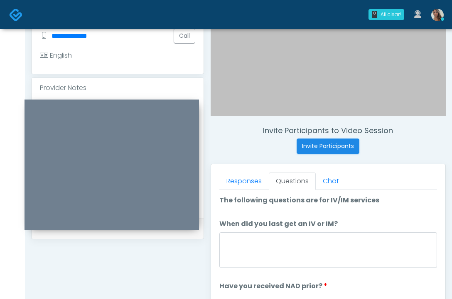
scroll to position [238, 0]
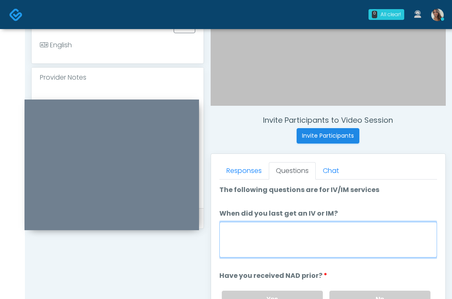
click at [311, 243] on textarea "When did you last get an IV or IM?" at bounding box center [328, 240] width 218 height 36
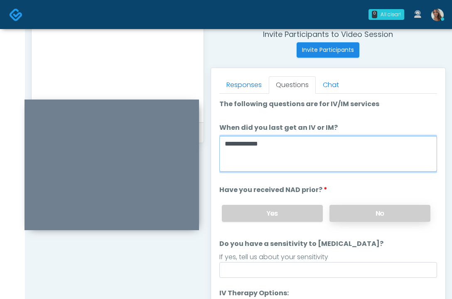
scroll to position [342, 0]
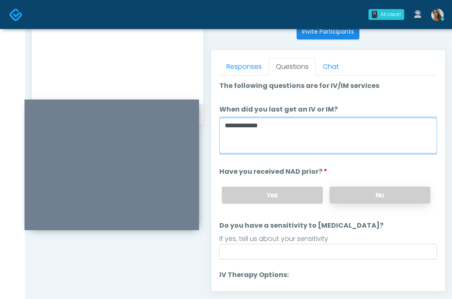
type textarea "**********"
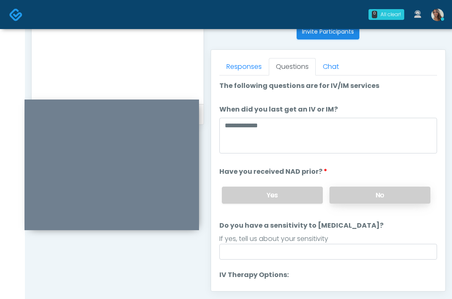
click at [374, 199] on label "No" at bounding box center [379, 195] width 101 height 17
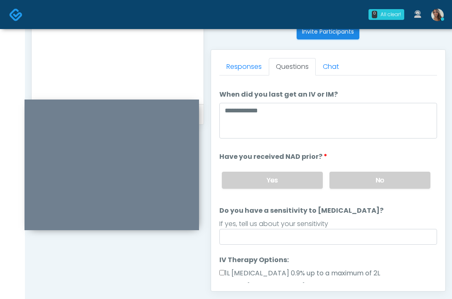
scroll to position [17, 0]
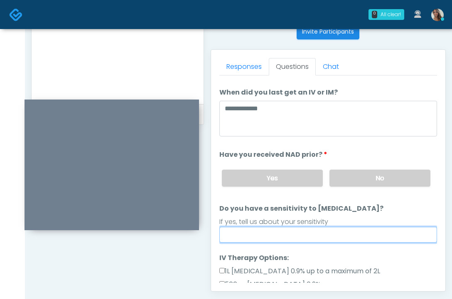
click at [296, 240] on input "Do you have a sensitivity to Niacin?" at bounding box center [328, 235] width 218 height 16
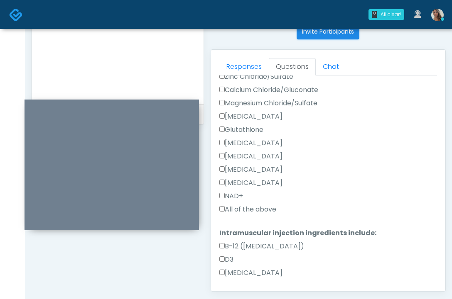
type input "**"
click at [268, 209] on label "All of the above" at bounding box center [247, 210] width 57 height 10
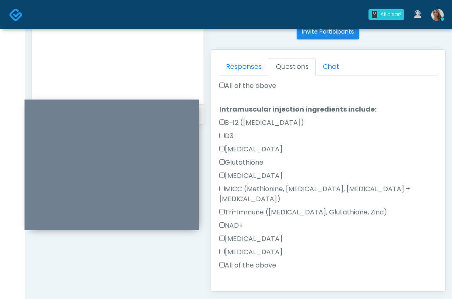
scroll to position [422, 0]
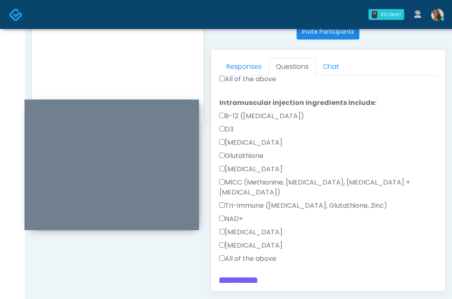
click at [241, 254] on label "All of the above" at bounding box center [247, 259] width 57 height 10
click at [145, 67] on textarea "**********" at bounding box center [117, 42] width 155 height 101
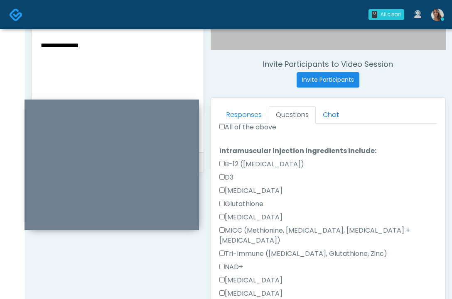
scroll to position [293, 0]
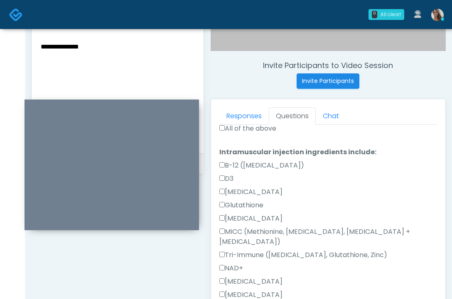
paste textarea "**********"
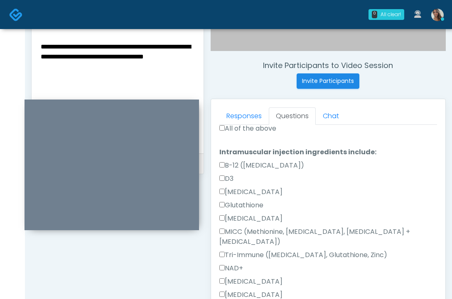
click at [110, 69] on textarea "**********" at bounding box center [117, 91] width 155 height 101
click at [235, 78] on div "Invite Participants to Video Session Invite Participants" at bounding box center [328, 75] width 235 height 28
click at [184, 85] on textarea "**********" at bounding box center [117, 91] width 155 height 101
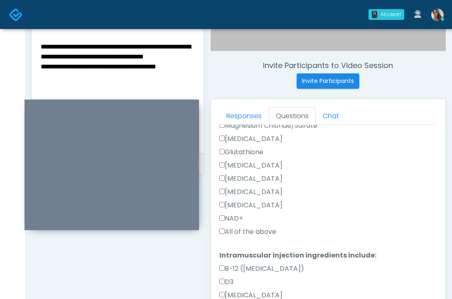
scroll to position [317, 0]
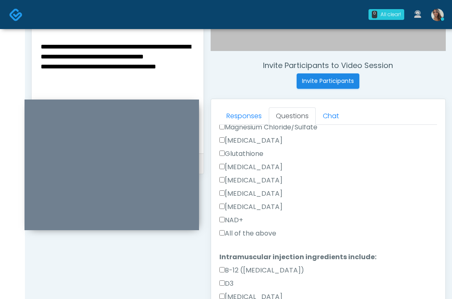
click at [237, 220] on label "NAD+" at bounding box center [231, 221] width 24 height 10
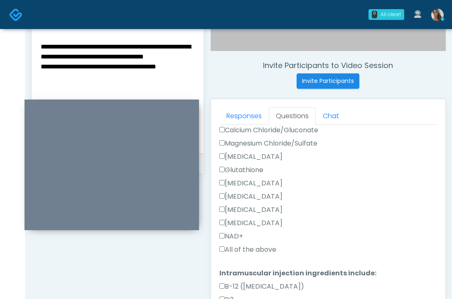
scroll to position [299, 0]
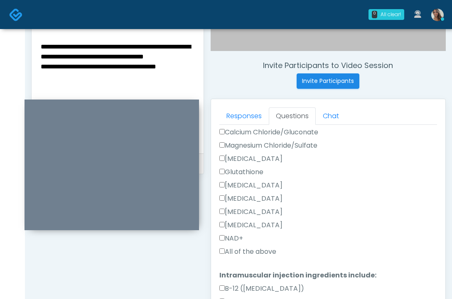
click at [257, 172] on label "Glutathione" at bounding box center [241, 172] width 44 height 10
click at [240, 211] on label "Toradol" at bounding box center [250, 212] width 63 height 10
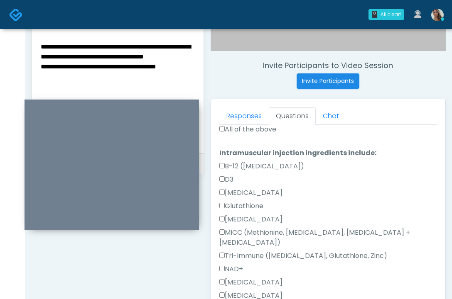
scroll to position [422, 0]
click at [235, 264] on label "NAD+" at bounding box center [231, 269] width 24 height 10
click at [235, 277] on label "Zofran" at bounding box center [250, 282] width 63 height 10
click at [244, 290] on label "Toradol" at bounding box center [250, 295] width 63 height 10
click at [235, 277] on label "Zofran" at bounding box center [250, 282] width 63 height 10
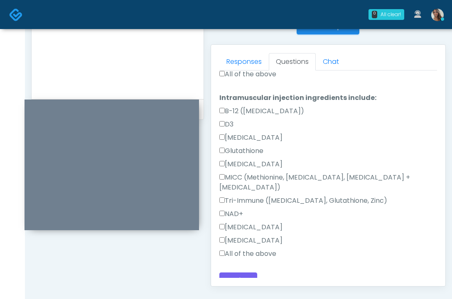
scroll to position [348, 0]
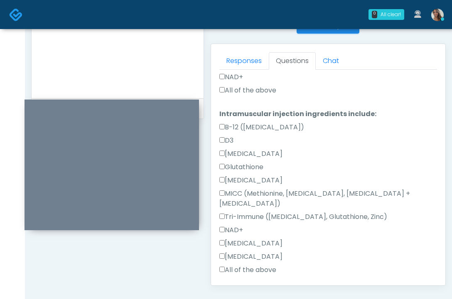
click at [251, 166] on label "Glutathione" at bounding box center [241, 167] width 44 height 10
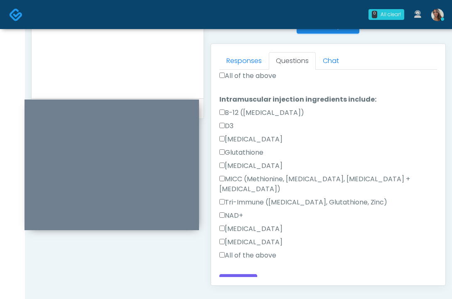
scroll to position [420, 0]
click at [241, 274] on button "Continue" at bounding box center [238, 281] width 38 height 15
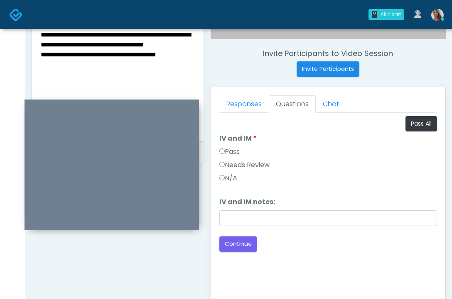
scroll to position [263, 0]
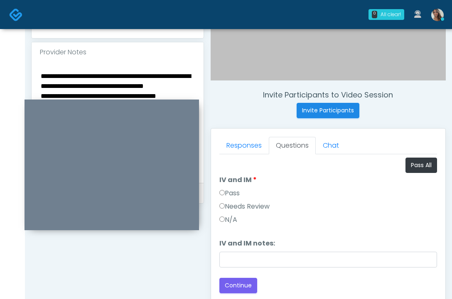
click at [238, 191] on label "Pass" at bounding box center [229, 194] width 20 height 10
click at [127, 86] on textarea "**********" at bounding box center [117, 121] width 155 height 101
click at [92, 74] on textarea "**********" at bounding box center [117, 121] width 155 height 101
click at [99, 76] on textarea "**********" at bounding box center [117, 121] width 155 height 101
drag, startPoint x: 96, startPoint y: 75, endPoint x: 34, endPoint y: 75, distance: 61.9
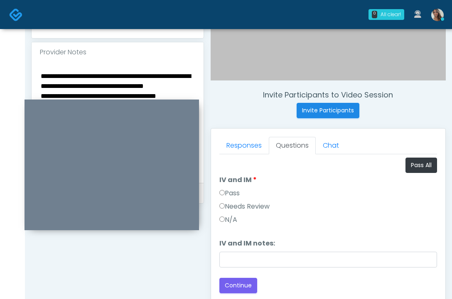
click at [34, 75] on div "**********" at bounding box center [118, 122] width 172 height 121
click at [47, 75] on textarea "**********" at bounding box center [117, 121] width 155 height 101
click at [38, 75] on div "**********" at bounding box center [118, 122] width 172 height 121
click at [40, 76] on textarea "**********" at bounding box center [117, 121] width 155 height 101
click at [126, 76] on textarea "**********" at bounding box center [117, 121] width 155 height 101
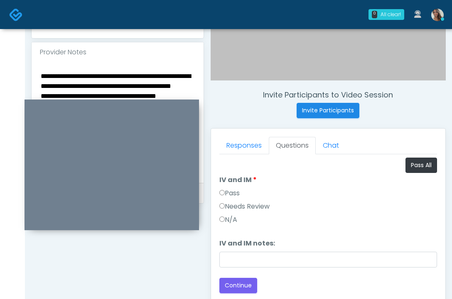
click at [183, 76] on textarea "**********" at bounding box center [117, 121] width 155 height 101
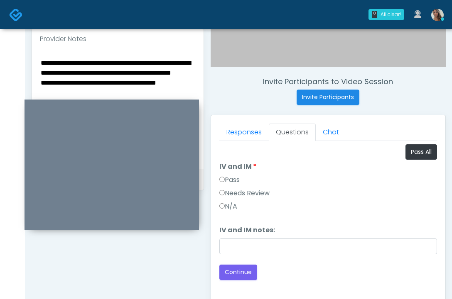
scroll to position [277, 0]
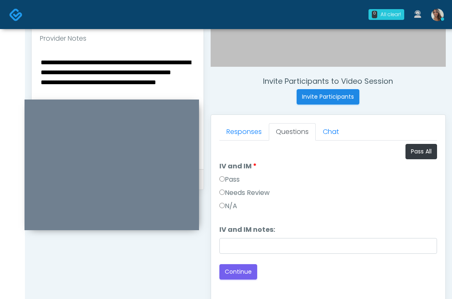
click at [166, 83] on textarea "**********" at bounding box center [117, 107] width 155 height 101
click at [41, 60] on textarea "**********" at bounding box center [117, 107] width 155 height 101
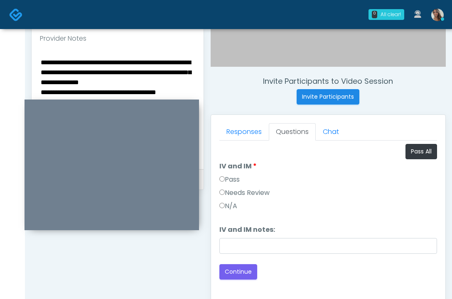
click at [73, 63] on textarea "**********" at bounding box center [117, 107] width 155 height 101
click at [112, 62] on textarea "**********" at bounding box center [117, 107] width 155 height 101
click at [124, 80] on textarea "**********" at bounding box center [117, 107] width 155 height 101
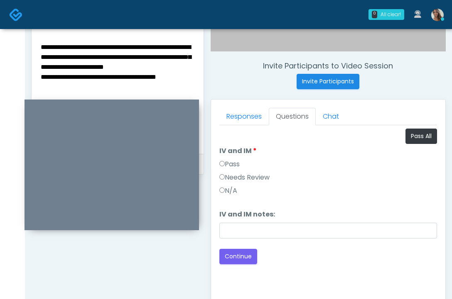
scroll to position [295, 0]
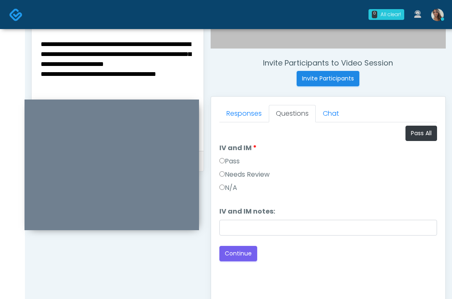
click at [109, 81] on textarea "**********" at bounding box center [117, 89] width 155 height 101
click at [194, 86] on textarea "**********" at bounding box center [117, 89] width 155 height 101
type textarea "**********"
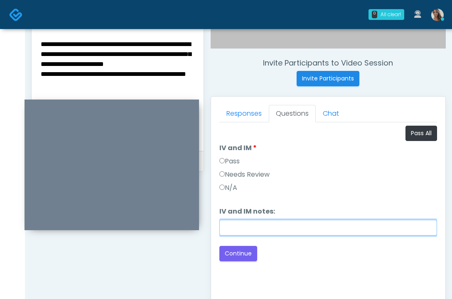
click at [298, 229] on input "IV and IM notes:" at bounding box center [328, 228] width 218 height 16
paste input "**********"
drag, startPoint x: 279, startPoint y: 227, endPoint x: 192, endPoint y: 228, distance: 87.6
click at [204, 117] on div "Invite Participants to Video Session Invite Participants Responses Questions Ch…" at bounding box center [325, 87] width 242 height 633
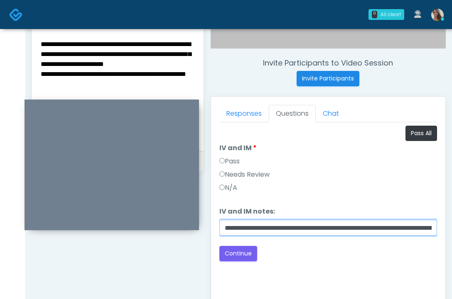
type input "**********"
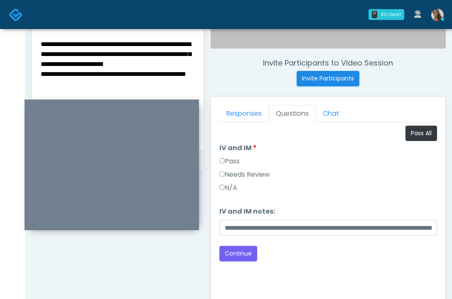
click at [274, 238] on div "Loading... Connecting to your agent... Please wait while we prepare your person…" at bounding box center [328, 194] width 218 height 136
click at [248, 254] on button "Continue" at bounding box center [238, 253] width 38 height 15
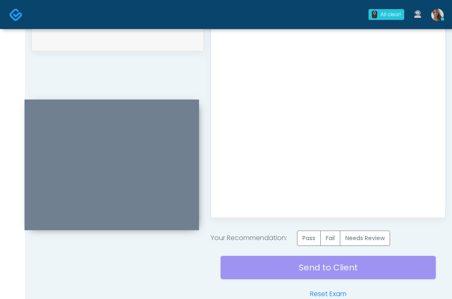
scroll to position [417, 0]
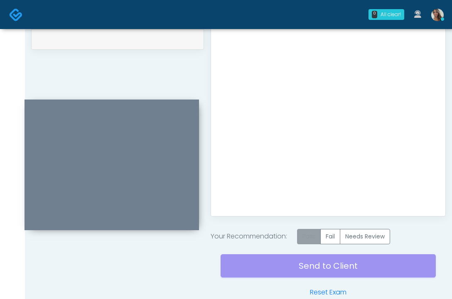
click at [312, 234] on label "Pass" at bounding box center [309, 236] width 24 height 15
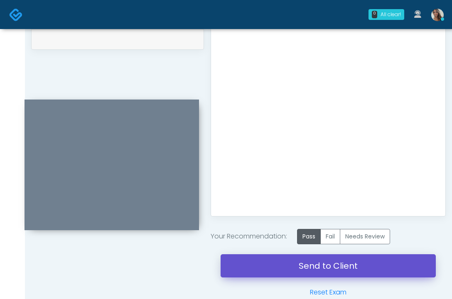
click at [286, 270] on link "Send to Client" at bounding box center [328, 266] width 215 height 23
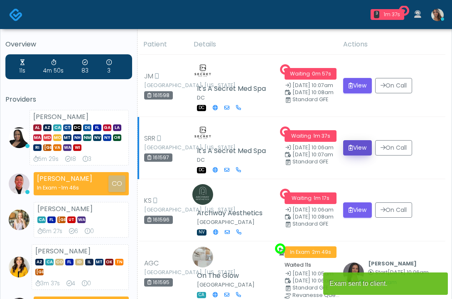
click at [361, 152] on button "View" at bounding box center [357, 147] width 29 height 15
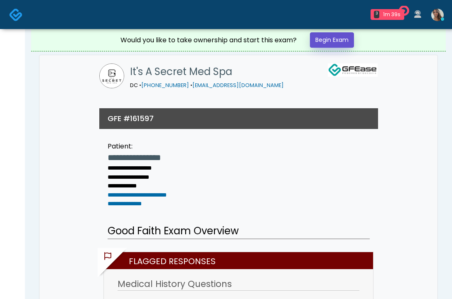
click at [324, 43] on link "Begin Exam" at bounding box center [332, 39] width 44 height 15
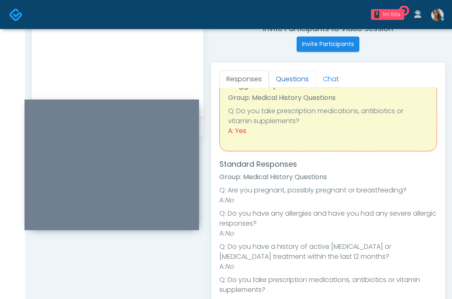
scroll to position [16, 0]
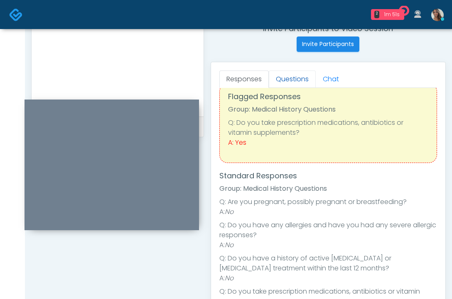
click at [295, 77] on link "Questions" at bounding box center [292, 79] width 47 height 17
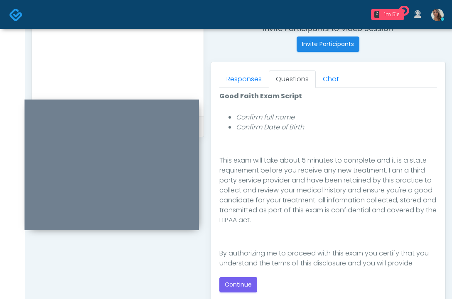
scroll to position [136, 0]
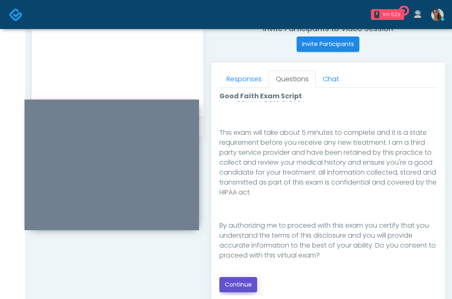
click at [239, 282] on button "Continue" at bounding box center [238, 284] width 38 height 15
click at [134, 270] on div "**********" at bounding box center [117, 53] width 173 height 633
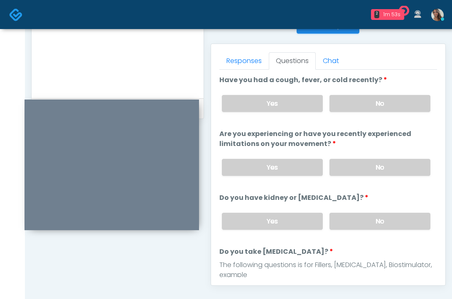
scroll to position [265, 0]
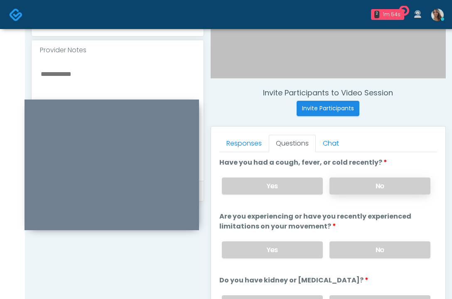
click at [362, 182] on label "No" at bounding box center [379, 186] width 101 height 17
click at [370, 258] on label "No" at bounding box center [379, 250] width 101 height 17
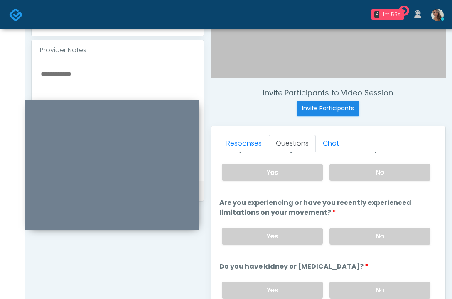
scroll to position [15, 0]
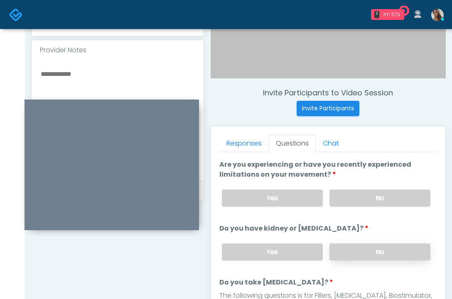
drag, startPoint x: 377, startPoint y: 248, endPoint x: 379, endPoint y: 243, distance: 4.7
click at [377, 248] on label "No" at bounding box center [379, 252] width 101 height 17
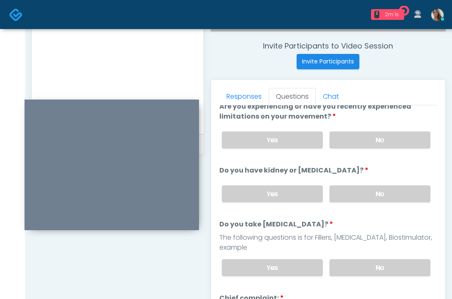
scroll to position [379, 0]
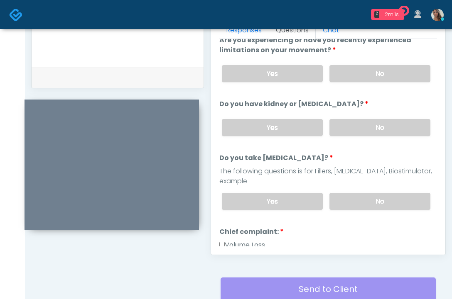
click at [359, 188] on div "Yes No" at bounding box center [326, 201] width 222 height 30
click at [358, 193] on div "Yes No" at bounding box center [326, 201] width 222 height 30
click at [357, 202] on label "No" at bounding box center [379, 201] width 101 height 17
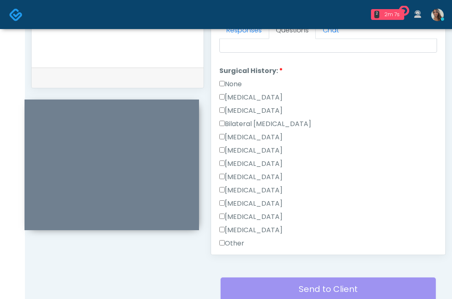
scroll to position [471, 0]
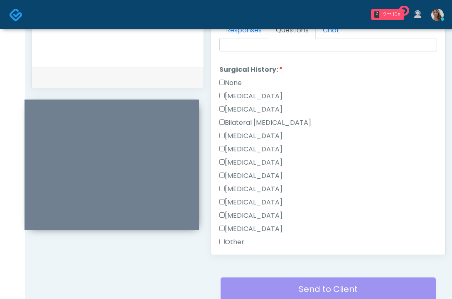
click at [252, 229] on label "Tonsillectomy" at bounding box center [250, 229] width 63 height 10
drag, startPoint x: 241, startPoint y: 245, endPoint x: 275, endPoint y: 209, distance: 49.9
click at [241, 245] on label "Other" at bounding box center [231, 243] width 25 height 10
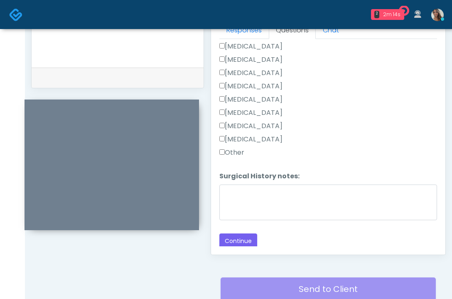
scroll to position [563, 0]
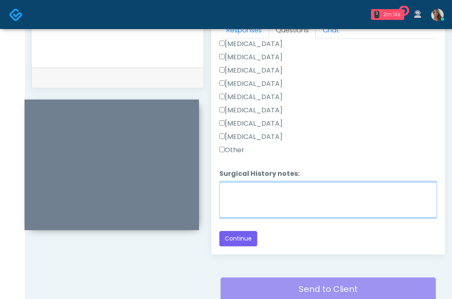
click at [270, 210] on textarea "Surgical History notes:" at bounding box center [328, 200] width 218 height 36
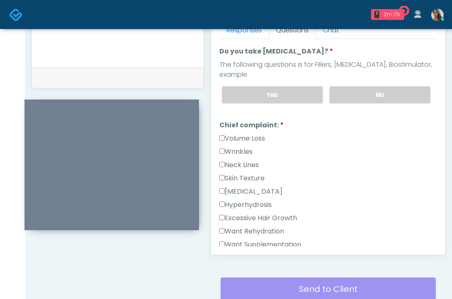
type textarea "*****"
click at [244, 152] on label "Wrinkles" at bounding box center [235, 152] width 33 height 10
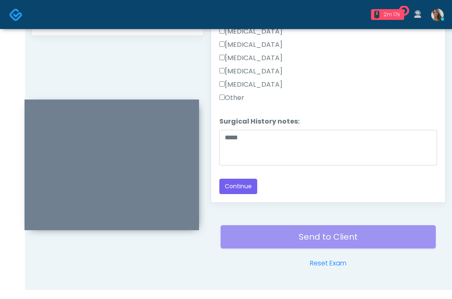
scroll to position [446, 0]
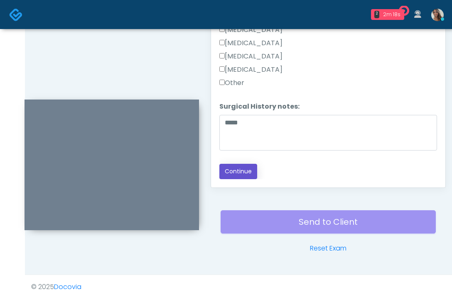
click at [250, 169] on button "Continue" at bounding box center [238, 171] width 38 height 15
drag, startPoint x: 160, startPoint y: 68, endPoint x: 167, endPoint y: 70, distance: 7.8
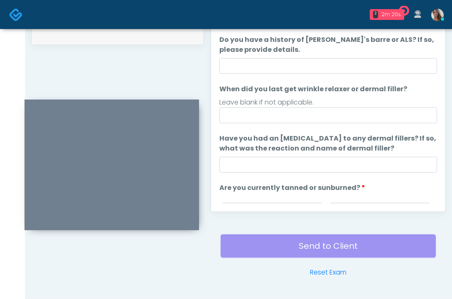
scroll to position [356, 0]
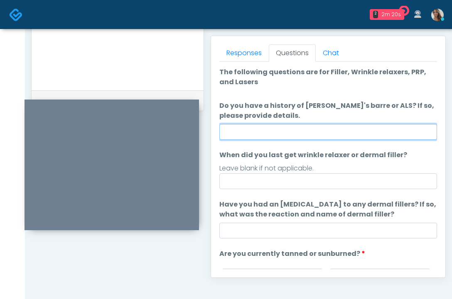
click at [292, 132] on input "Do you have a history of [PERSON_NAME]'s barre or ALS? If so, please provide de…" at bounding box center [328, 132] width 218 height 16
type input "*"
type input "**"
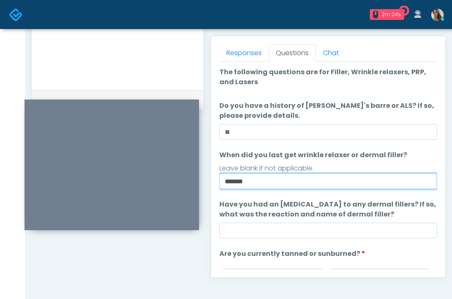
type input "*******"
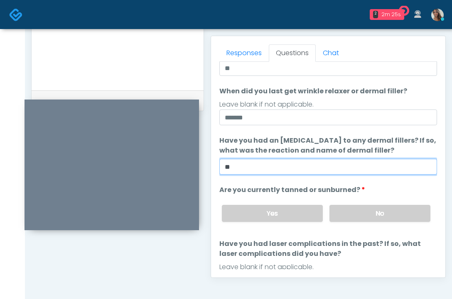
scroll to position [92, 0]
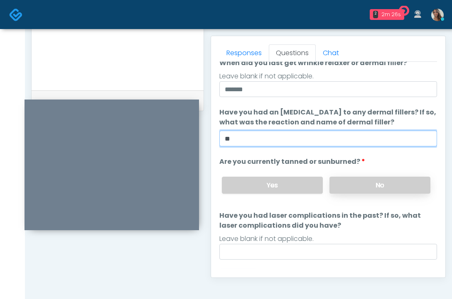
type input "**"
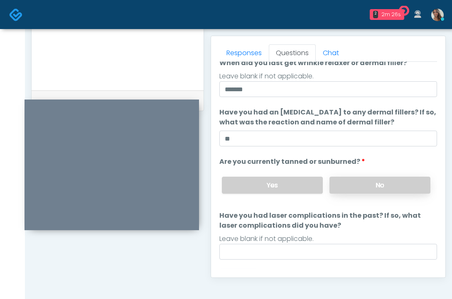
click at [356, 182] on label "No" at bounding box center [379, 185] width 101 height 17
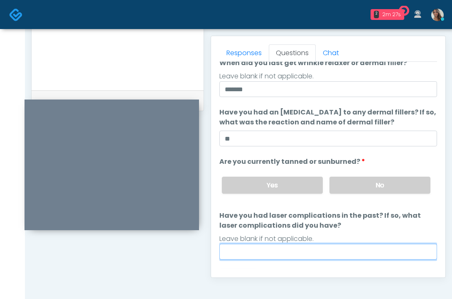
click at [297, 252] on input "Have you had laser complications in the past? If so, what laser complications d…" at bounding box center [328, 252] width 218 height 16
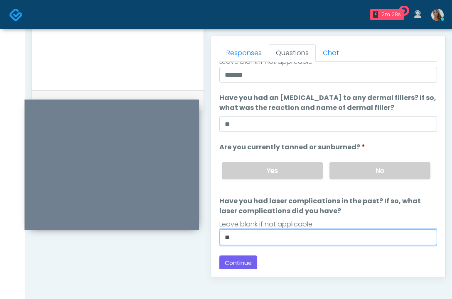
scroll to position [108, 0]
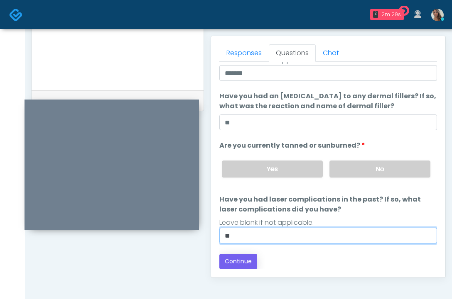
type input "**"
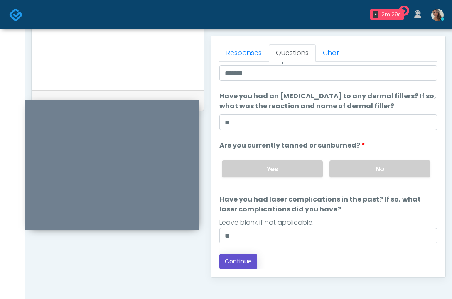
click at [245, 262] on button "Continue" at bounding box center [238, 261] width 38 height 15
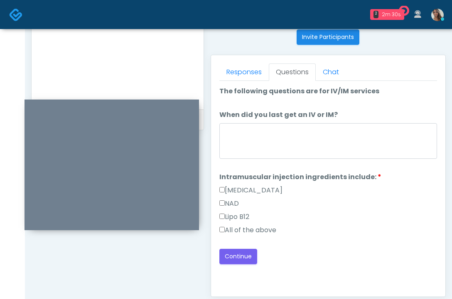
scroll to position [333, 0]
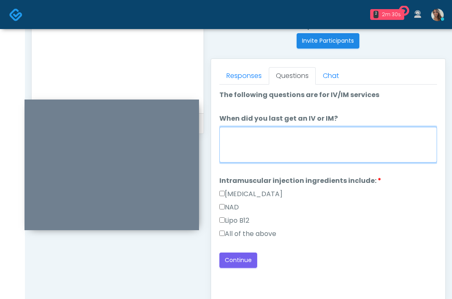
click at [321, 140] on textarea "When did you last get an IV or IM?" at bounding box center [328, 145] width 218 height 36
type textarea "*"
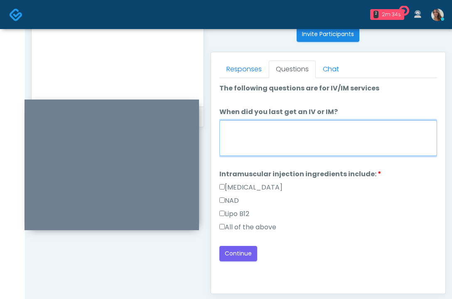
scroll to position [343, 0]
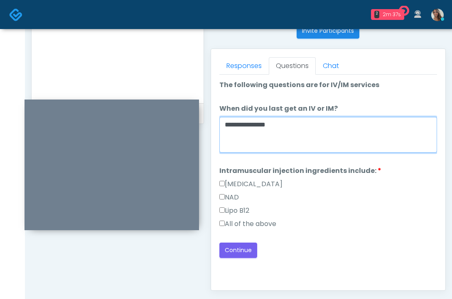
type textarea "**********"
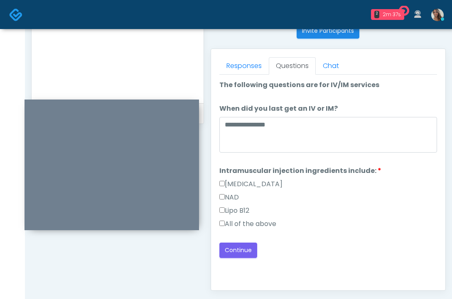
click at [259, 227] on label "All of the above" at bounding box center [247, 224] width 57 height 10
click at [353, 217] on div "Lipo B12" at bounding box center [328, 212] width 218 height 13
click at [252, 251] on button "Continue" at bounding box center [238, 250] width 38 height 15
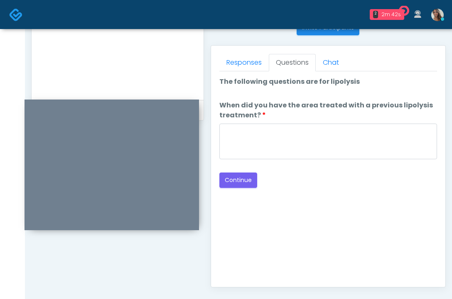
scroll to position [322, 0]
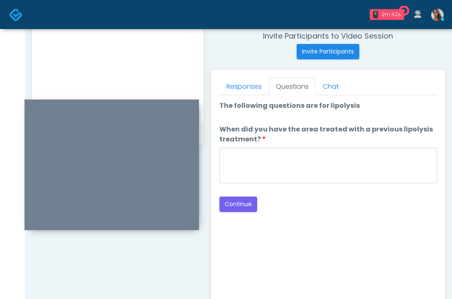
click at [270, 187] on div "Loading... Connecting to your agent... Please wait while we prepare your person…" at bounding box center [328, 156] width 218 height 111
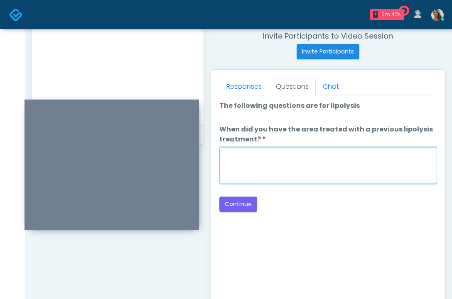
click at [251, 165] on textarea "When did you have the area treated with a previous lipolysis treatment?" at bounding box center [328, 166] width 218 height 36
paste textarea "**********"
type textarea "**********"
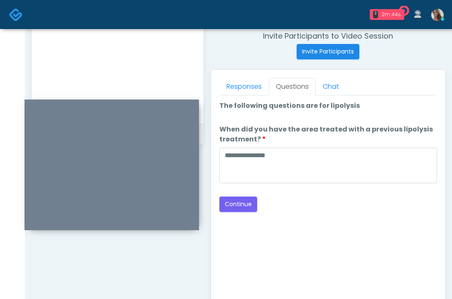
click at [318, 218] on div "Good Faith Exam Script Good Faith Exam Script INTRODUCTION Hello, my name is un…" at bounding box center [328, 200] width 218 height 208
click at [247, 203] on button "Continue" at bounding box center [238, 204] width 38 height 15
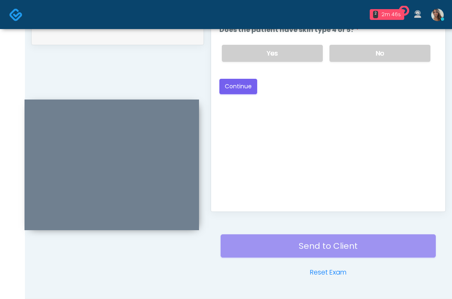
scroll to position [357, 0]
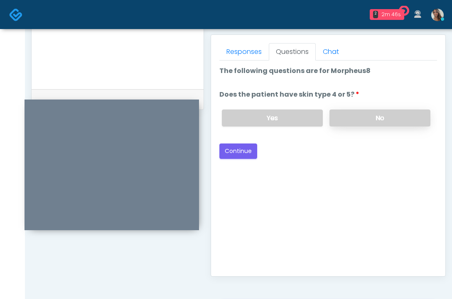
click at [376, 126] on label "No" at bounding box center [379, 118] width 101 height 17
click at [250, 147] on button "Continue" at bounding box center [238, 151] width 38 height 15
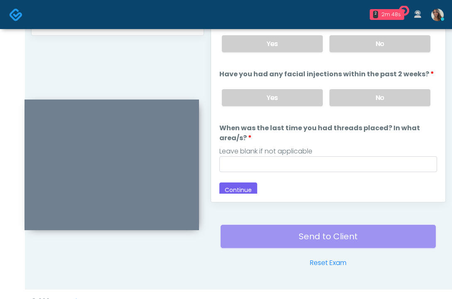
scroll to position [430, 0]
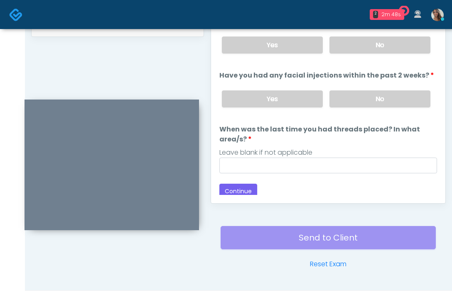
click at [355, 100] on label "No" at bounding box center [379, 99] width 101 height 17
click at [363, 43] on label "No" at bounding box center [379, 45] width 101 height 17
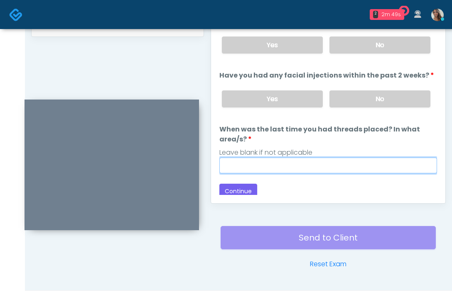
click at [271, 163] on input "When was the last time you had threads placed? In what area/s?" at bounding box center [328, 166] width 218 height 16
paste input "**********"
type input "**********"
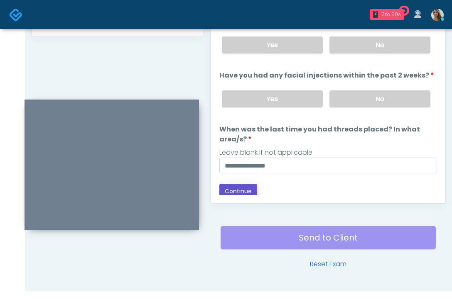
click at [238, 188] on button "Continue" at bounding box center [238, 191] width 38 height 15
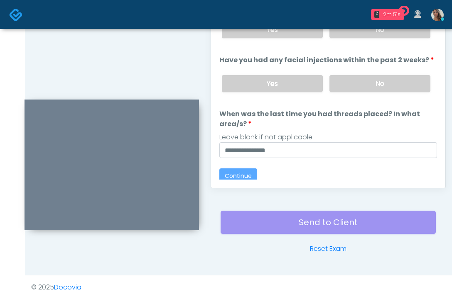
scroll to position [444, 0]
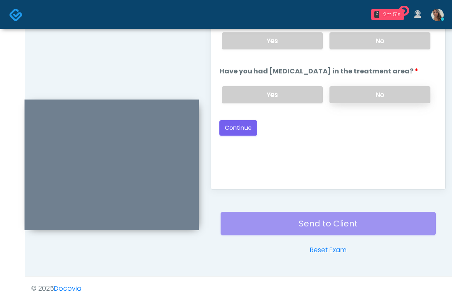
click at [382, 103] on label "No" at bounding box center [379, 94] width 101 height 17
click at [396, 45] on label "No" at bounding box center [379, 40] width 101 height 17
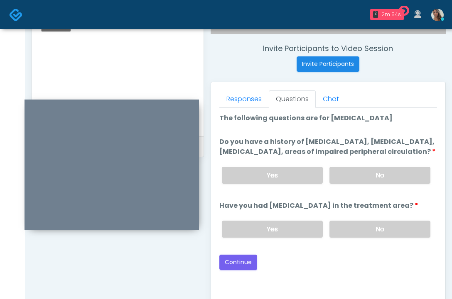
scroll to position [333, 0]
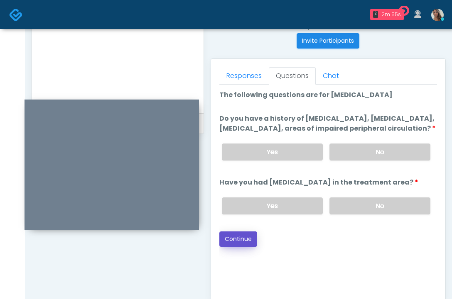
click at [250, 247] on button "Continue" at bounding box center [238, 239] width 38 height 15
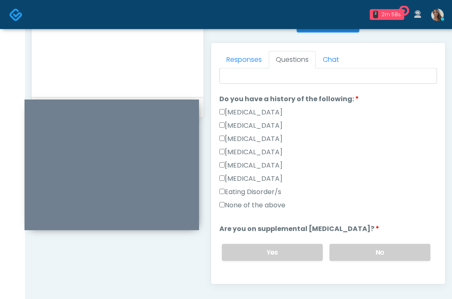
scroll to position [199, 0]
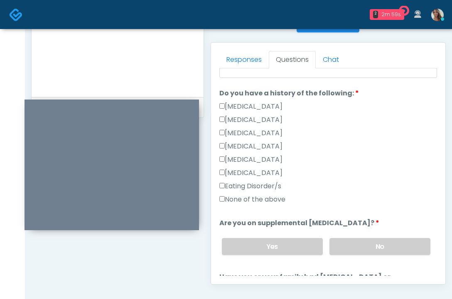
click at [255, 201] on label "None of the above" at bounding box center [252, 200] width 66 height 10
click at [371, 243] on label "No" at bounding box center [379, 246] width 101 height 17
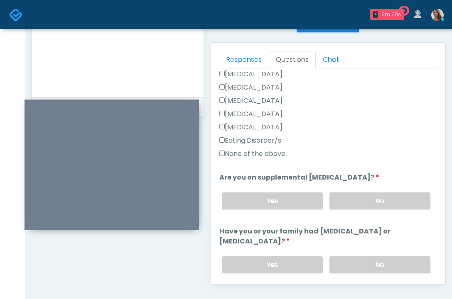
scroll to position [313, 0]
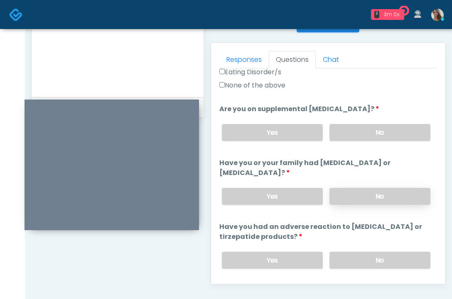
click at [370, 193] on label "No" at bounding box center [379, 196] width 101 height 17
click at [363, 250] on div "Yes No" at bounding box center [326, 260] width 222 height 30
click at [363, 255] on label "No" at bounding box center [379, 260] width 101 height 17
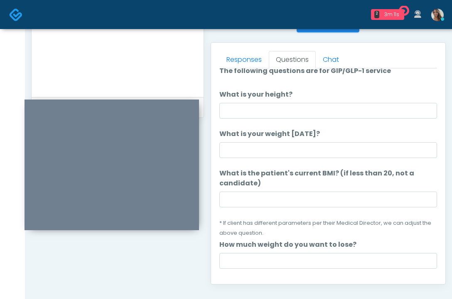
scroll to position [0, 0]
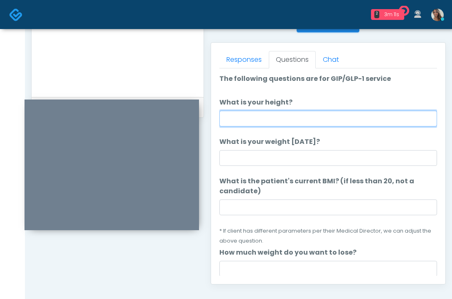
click at [282, 123] on input "What is your height?" at bounding box center [328, 119] width 218 height 16
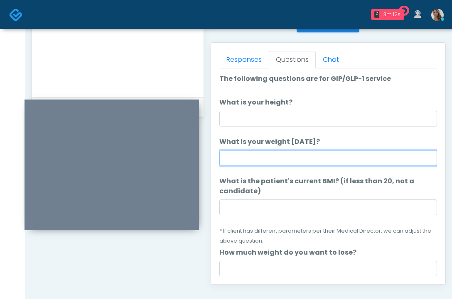
drag, startPoint x: 295, startPoint y: 165, endPoint x: 299, endPoint y: 135, distance: 30.7
click at [295, 163] on input "What is your weight today?" at bounding box center [328, 158] width 218 height 16
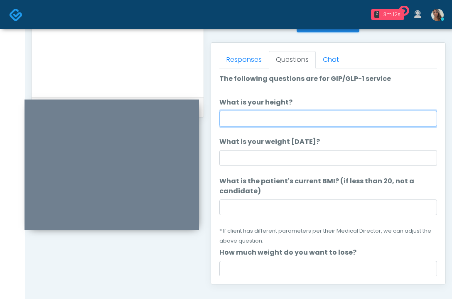
click at [301, 126] on input "What is your height?" at bounding box center [328, 119] width 218 height 16
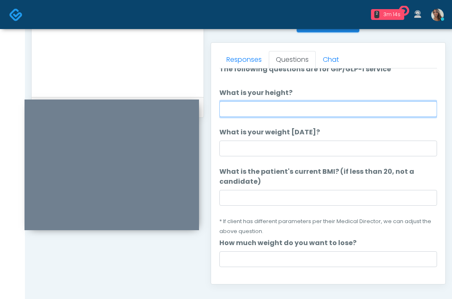
scroll to position [22, 0]
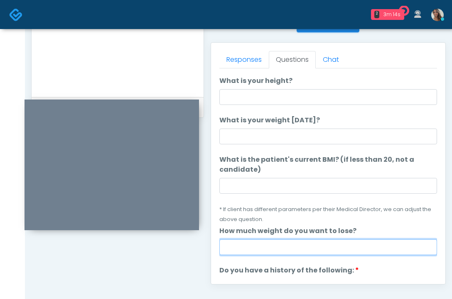
click at [291, 243] on input "How much weight do you want to lose?" at bounding box center [328, 248] width 218 height 16
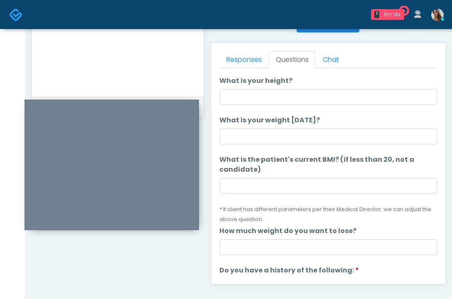
click at [299, 205] on li "What is the patient's current BMI? (if less than 20, not a candidate) What is t…" at bounding box center [328, 189] width 218 height 69
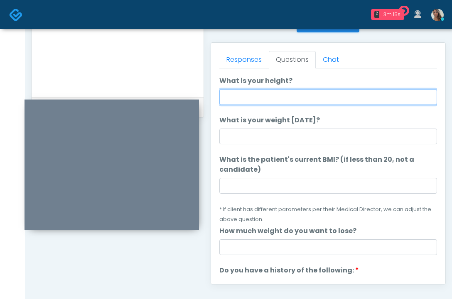
click at [293, 98] on input "What is your height?" at bounding box center [328, 97] width 218 height 16
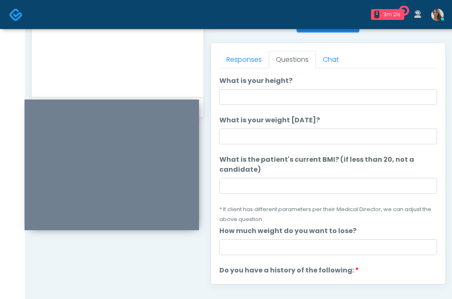
click at [171, 77] on textarea at bounding box center [117, 35] width 155 height 101
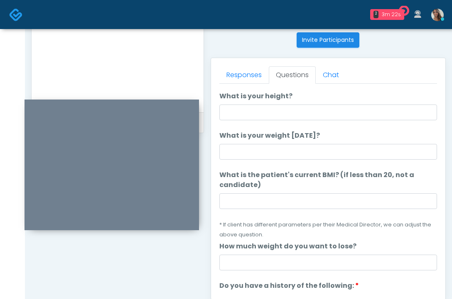
click at [88, 66] on textarea at bounding box center [117, 50] width 155 height 101
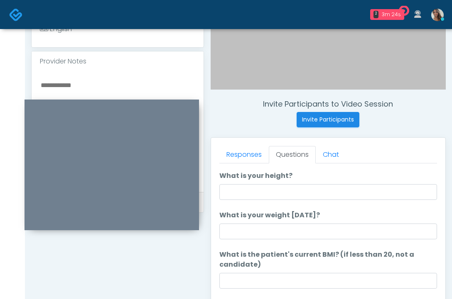
scroll to position [267, 0]
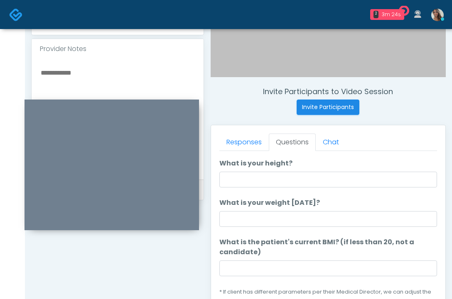
click at [93, 85] on textarea at bounding box center [117, 117] width 155 height 101
click at [128, 86] on textarea at bounding box center [117, 117] width 155 height 101
type textarea "*******"
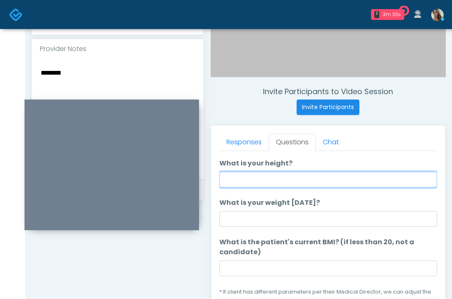
click at [260, 178] on input "What is your height?" at bounding box center [328, 180] width 218 height 16
type input "*****"
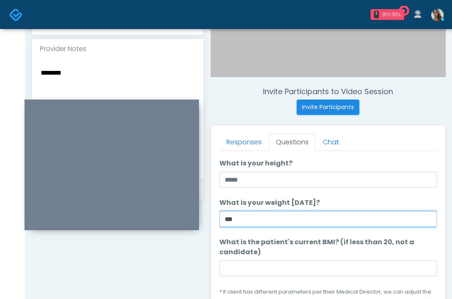
type input "***"
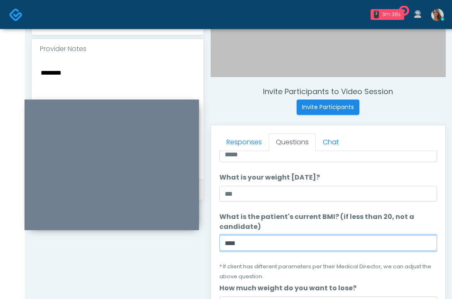
scroll to position [78, 0]
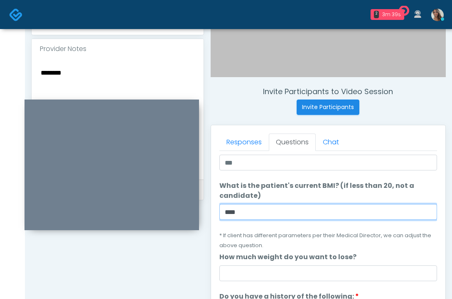
type input "****"
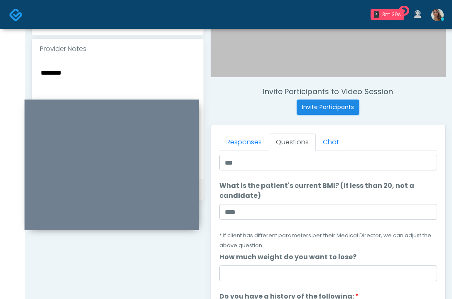
click at [115, 82] on textarea "*******" at bounding box center [117, 117] width 155 height 101
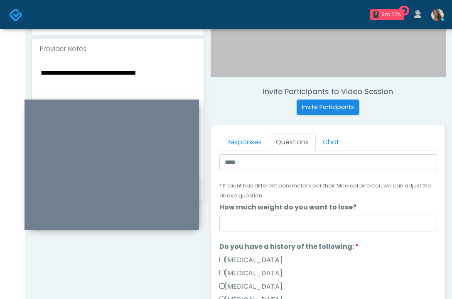
scroll to position [510, 0]
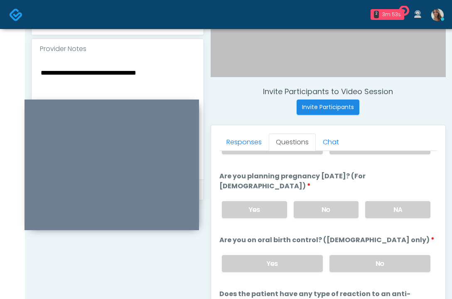
click at [189, 85] on textarea "**********" at bounding box center [117, 117] width 155 height 101
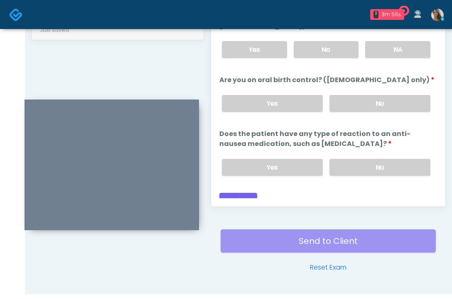
scroll to position [353, 0]
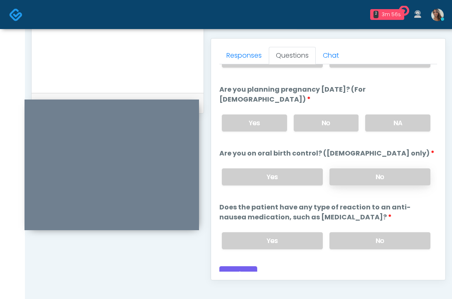
type textarea "**********"
drag, startPoint x: 380, startPoint y: 170, endPoint x: 379, endPoint y: 177, distance: 6.8
click at [380, 170] on label "No" at bounding box center [379, 177] width 101 height 17
click at [366, 233] on label "No" at bounding box center [379, 241] width 101 height 17
click at [402, 115] on label "NA" at bounding box center [397, 123] width 65 height 17
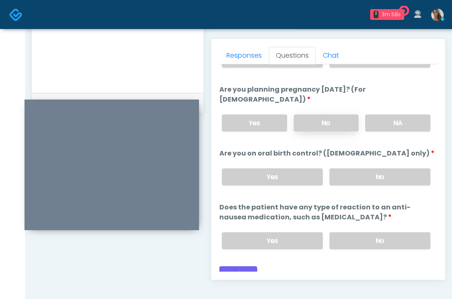
click at [332, 115] on label "No" at bounding box center [326, 123] width 65 height 17
click at [386, 115] on label "NA" at bounding box center [397, 123] width 65 height 17
click at [245, 267] on button "Continue" at bounding box center [238, 274] width 38 height 15
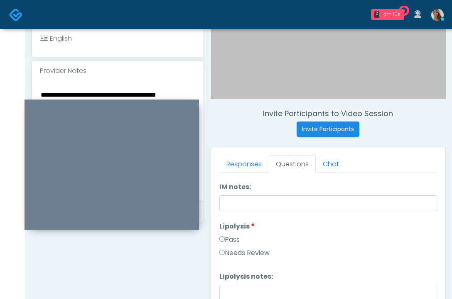
scroll to position [256, 0]
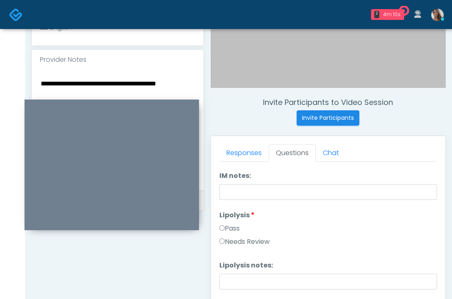
click at [138, 85] on textarea "**********" at bounding box center [117, 128] width 155 height 101
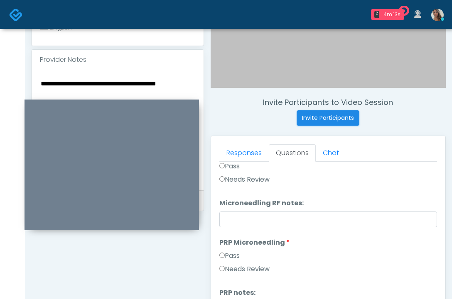
scroll to position [0, 0]
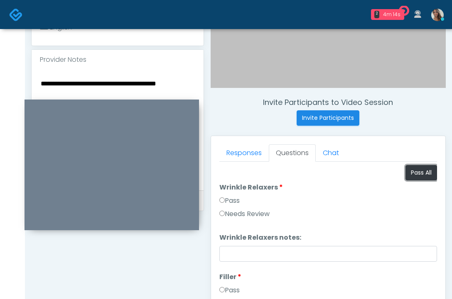
drag, startPoint x: 412, startPoint y: 178, endPoint x: 387, endPoint y: 183, distance: 24.6
click at [412, 178] on button "Pass All" at bounding box center [421, 172] width 32 height 15
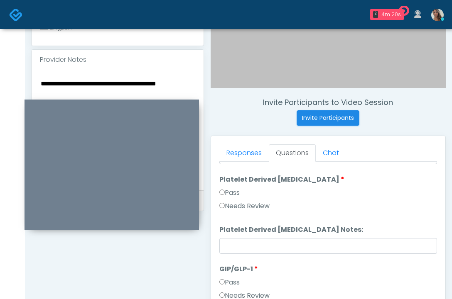
scroll to position [446, 0]
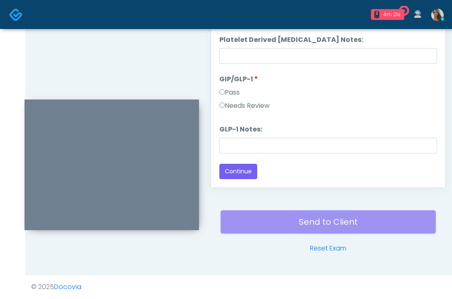
drag, startPoint x: 255, startPoint y: 108, endPoint x: 254, endPoint y: 127, distance: 18.7
click at [255, 108] on label "Needs Review" at bounding box center [244, 106] width 50 height 10
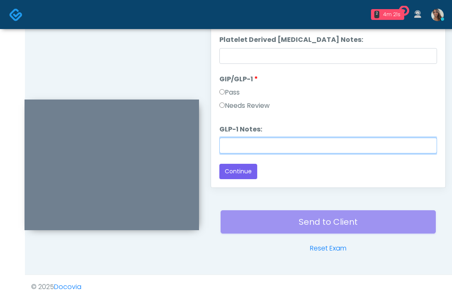
click at [255, 145] on input "GLP-1 Notes:" at bounding box center [328, 146] width 218 height 16
paste input "**********"
type input "**********"
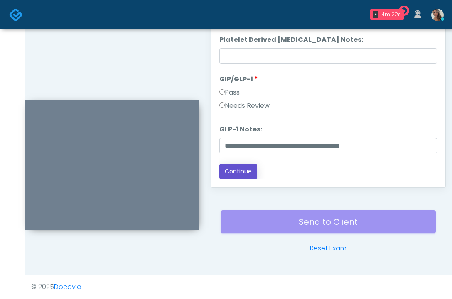
click at [245, 169] on button "Continue" at bounding box center [238, 171] width 38 height 15
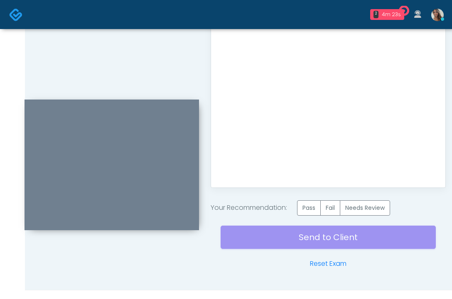
scroll to position [0, 0]
click at [311, 212] on label "Pass" at bounding box center [309, 208] width 24 height 15
click at [8, 11] on div at bounding box center [15, 14] width 25 height 27
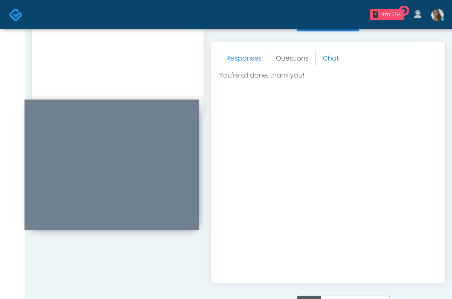
scroll to position [276, 0]
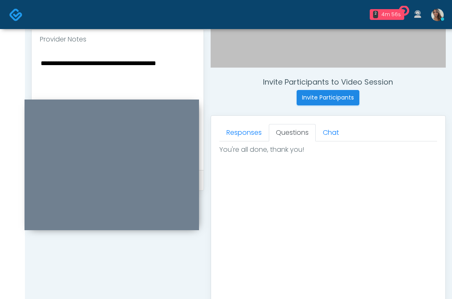
drag, startPoint x: 24, startPoint y: 15, endPoint x: 18, endPoint y: 15, distance: 5.4
click at [24, 15] on div at bounding box center [15, 14] width 25 height 27
click at [17, 15] on img at bounding box center [16, 15] width 14 height 14
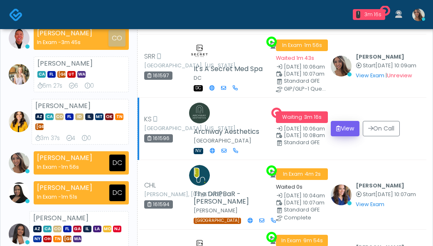
scroll to position [86, 0]
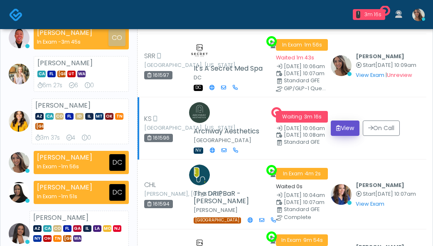
click at [355, 128] on button "View" at bounding box center [345, 127] width 29 height 15
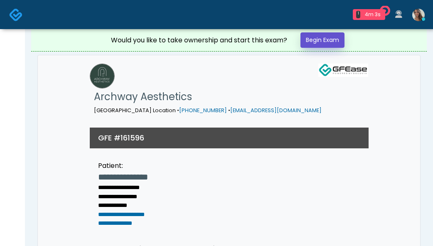
click at [321, 37] on link "Begin Exam" at bounding box center [322, 39] width 44 height 15
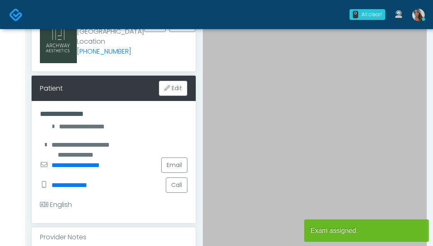
scroll to position [80, 0]
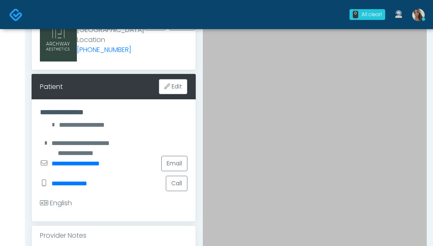
click at [163, 130] on div "**********" at bounding box center [113, 125] width 147 height 10
click at [134, 140] on div "**********" at bounding box center [114, 160] width 164 height 122
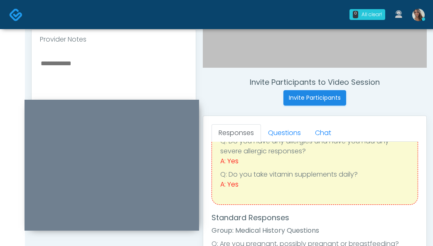
scroll to position [276, 0]
click at [85, 82] on textarea at bounding box center [113, 108] width 147 height 101
click at [40, 73] on textarea "******" at bounding box center [113, 108] width 147 height 101
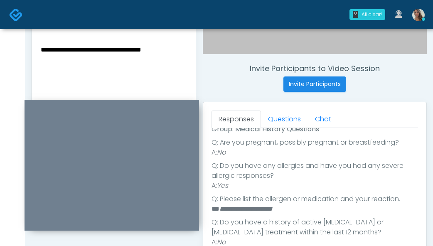
scroll to position [147, 0]
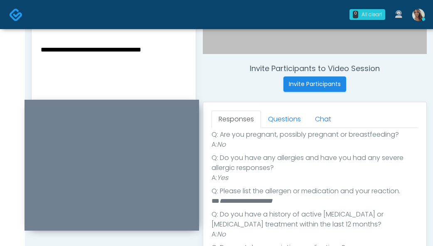
drag, startPoint x: 303, startPoint y: 206, endPoint x: 237, endPoint y: 201, distance: 65.8
click at [238, 201] on em "**********" at bounding box center [245, 201] width 53 height 6
click at [185, 68] on textarea "**********" at bounding box center [113, 94] width 147 height 101
type textarea "**********"
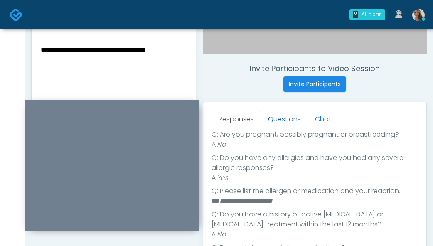
click at [293, 120] on link "Questions" at bounding box center [284, 118] width 47 height 17
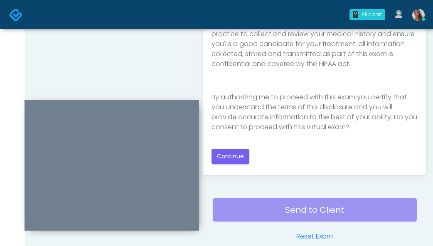
scroll to position [500, 0]
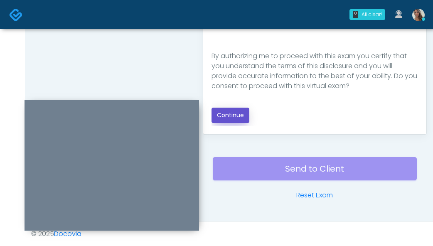
drag, startPoint x: 230, startPoint y: 114, endPoint x: 210, endPoint y: 98, distance: 26.6
click at [230, 114] on button "Continue" at bounding box center [230, 115] width 38 height 15
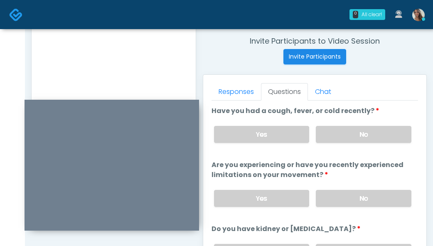
scroll to position [314, 0]
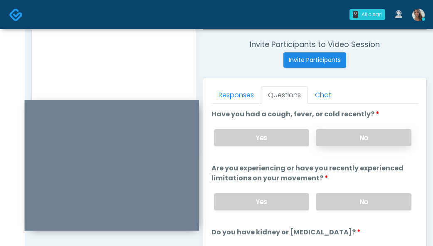
click at [363, 133] on label "No" at bounding box center [364, 137] width 96 height 17
click at [356, 203] on label "No" at bounding box center [364, 201] width 96 height 17
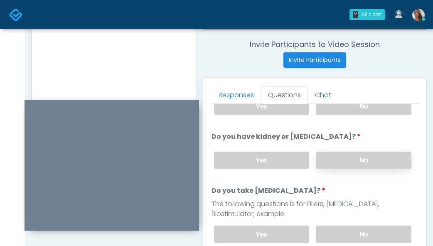
scroll to position [96, 0]
click at [370, 159] on label "No" at bounding box center [364, 159] width 96 height 17
drag, startPoint x: 346, startPoint y: 229, endPoint x: 422, endPoint y: 209, distance: 77.9
click at [346, 229] on label "No" at bounding box center [364, 233] width 96 height 17
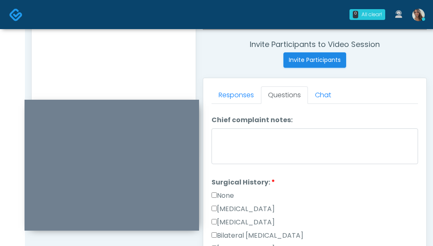
click at [225, 196] on label "None" at bounding box center [222, 196] width 22 height 10
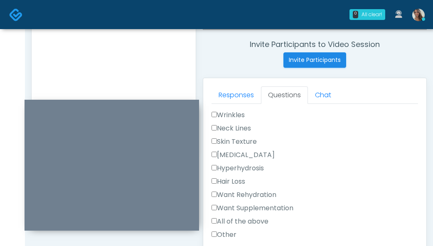
scroll to position [262, 0]
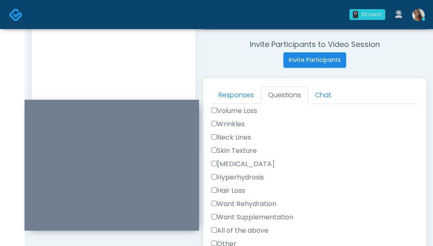
click at [236, 105] on li "Chief complaint: Chief complaint: Volume Loss Wrinkles Neck Lines Skin Texture …" at bounding box center [314, 172] width 206 height 159
click at [235, 108] on label "Volume Loss" at bounding box center [234, 111] width 46 height 10
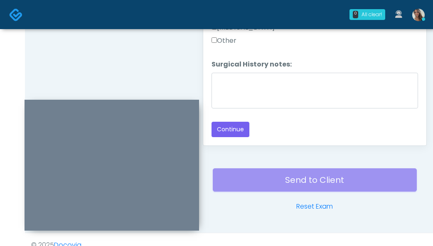
scroll to position [500, 0]
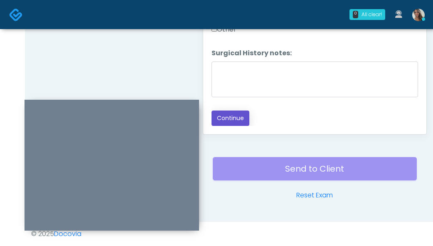
click at [232, 122] on button "Continue" at bounding box center [230, 117] width 38 height 15
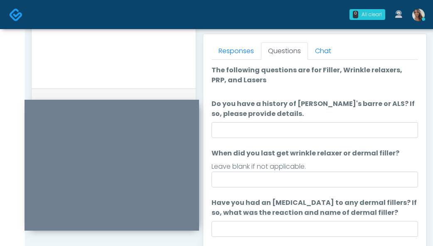
scroll to position [359, 0]
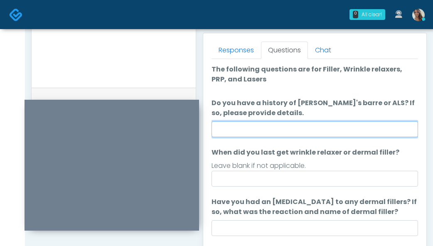
click at [292, 130] on input "Do you have a history of Guillain's barre or ALS? If so, please provide details." at bounding box center [314, 129] width 206 height 16
type input "**"
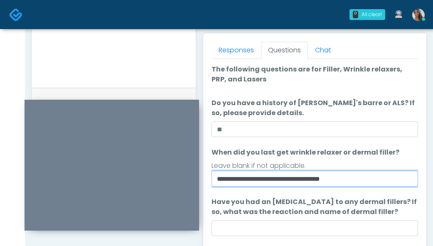
type input "**********"
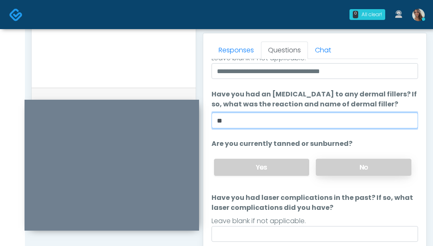
scroll to position [108, 0]
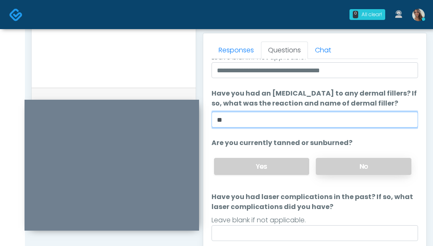
type input "**"
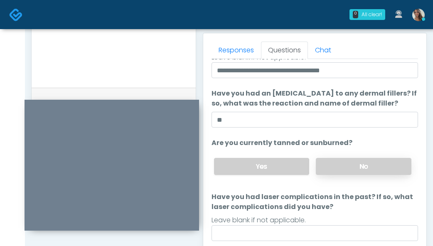
click at [333, 160] on label "No" at bounding box center [364, 166] width 96 height 17
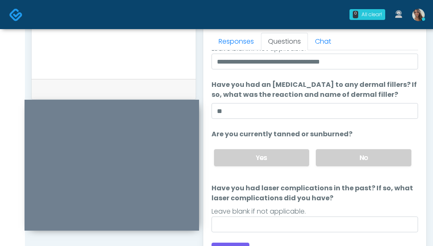
scroll to position [379, 0]
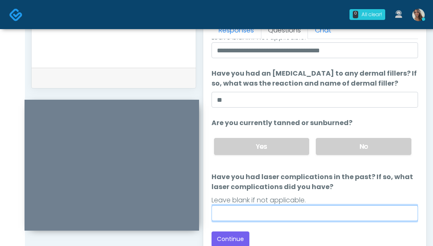
click at [266, 218] on input "Have you had laser complications in the past? If so, what laser complications d…" at bounding box center [314, 213] width 206 height 16
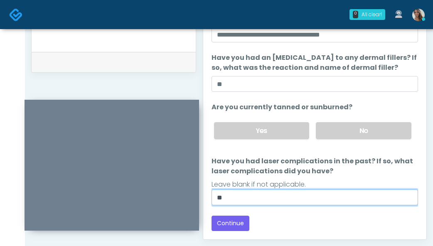
scroll to position [395, 0]
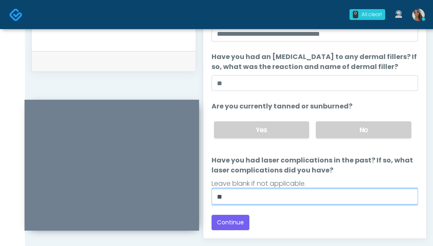
type input "**"
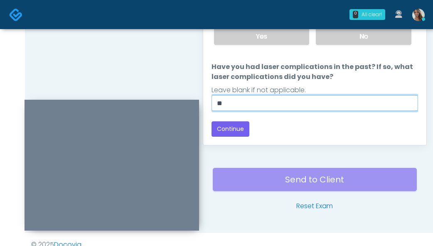
scroll to position [500, 0]
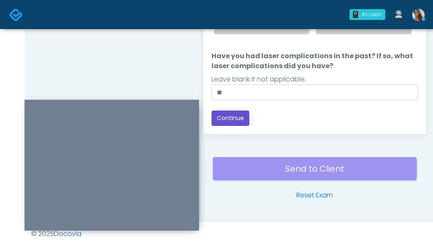
click at [229, 124] on button "Continue" at bounding box center [230, 117] width 38 height 15
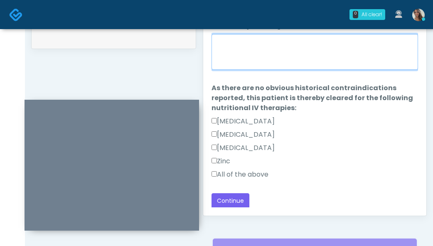
scroll to position [7, 0]
click at [289, 49] on textarea "When did you last get an IV ?" at bounding box center [314, 52] width 206 height 36
type textarea "**********"
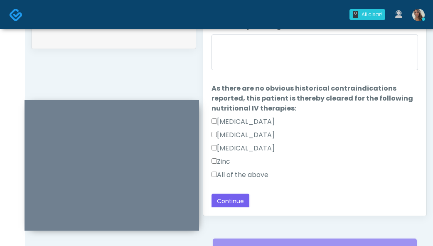
click at [247, 173] on label "All of the above" at bounding box center [239, 175] width 57 height 10
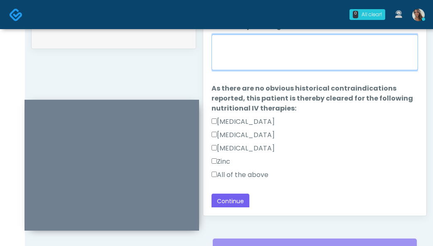
click at [301, 51] on textarea "When did you last get an IV ?" at bounding box center [314, 52] width 206 height 36
type textarea "*"
type textarea "**********"
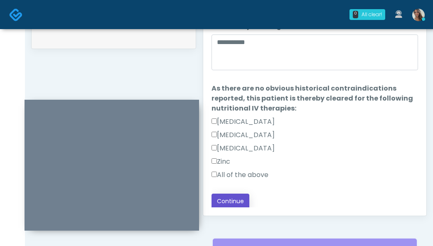
click at [234, 199] on button "Continue" at bounding box center [230, 201] width 38 height 15
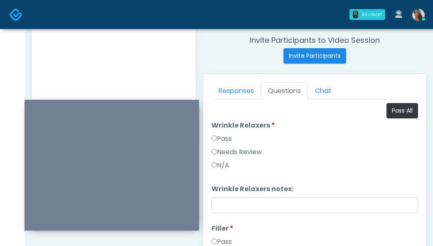
scroll to position [313, 0]
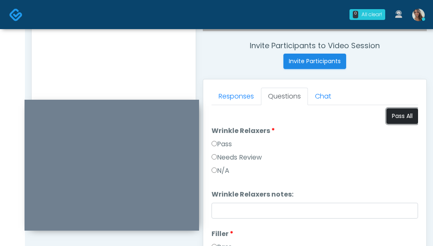
click at [405, 120] on button "Pass All" at bounding box center [402, 115] width 32 height 15
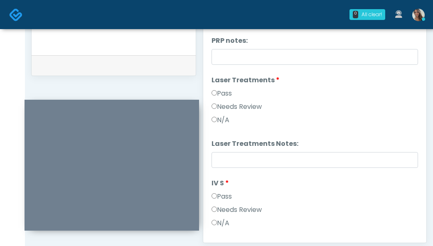
scroll to position [311, 0]
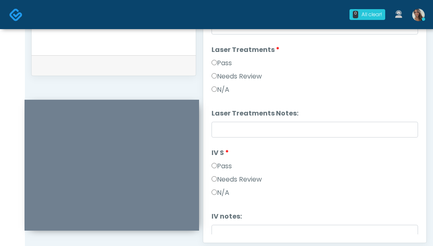
click at [254, 74] on label "Needs Review" at bounding box center [236, 76] width 50 height 10
click at [247, 119] on li "Laser Treatments Notes: Laser Treatments Notes:" at bounding box center [314, 122] width 206 height 29
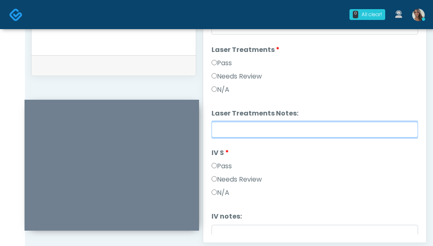
click at [248, 123] on input "Laser Treatments Notes:" at bounding box center [314, 130] width 206 height 16
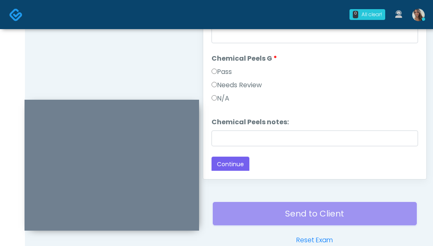
scroll to position [445, 0]
click at [249, 91] on div "Needs Review" at bounding box center [314, 87] width 206 height 13
drag, startPoint x: 243, startPoint y: 88, endPoint x: 237, endPoint y: 86, distance: 6.4
click at [243, 88] on label "Needs Review" at bounding box center [236, 86] width 50 height 10
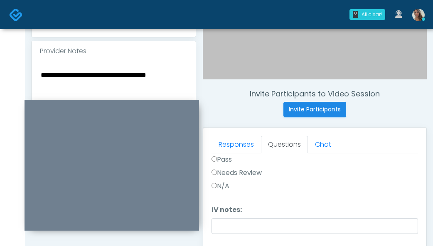
click at [136, 81] on textarea "**********" at bounding box center [113, 119] width 147 height 101
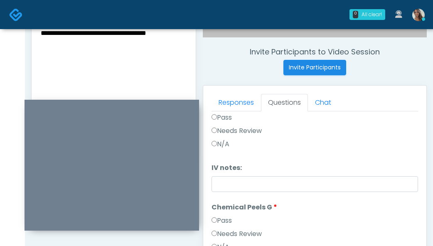
scroll to position [460, 0]
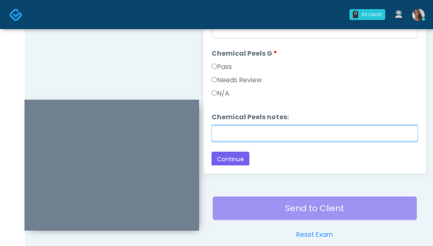
click at [282, 140] on input "Chemical Peels notes:" at bounding box center [314, 133] width 206 height 16
paste input "**********"
drag, startPoint x: 354, startPoint y: 136, endPoint x: 332, endPoint y: 135, distance: 21.6
click at [332, 135] on input "**********" at bounding box center [314, 133] width 206 height 16
click at [255, 134] on input "**********" at bounding box center [314, 133] width 206 height 16
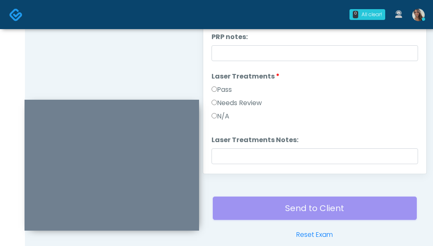
type input "**********"
click at [247, 148] on li "Laser Treatments Notes: Laser Treatments Notes:" at bounding box center [314, 149] width 206 height 29
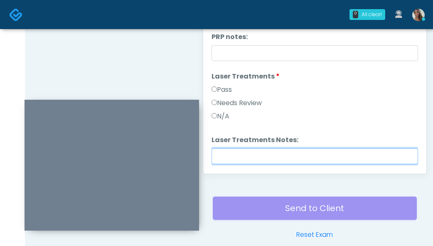
click at [249, 153] on input "Laser Treatments Notes:" at bounding box center [314, 156] width 206 height 16
paste input "**********"
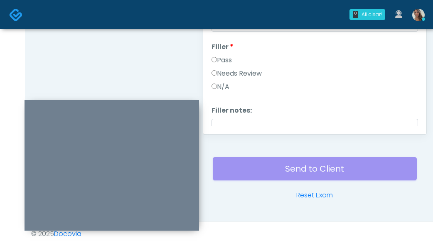
scroll to position [446, 0]
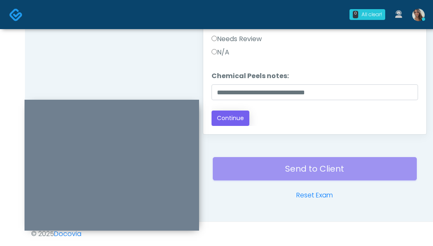
type input "**********"
click at [242, 116] on button "Continue" at bounding box center [230, 117] width 38 height 15
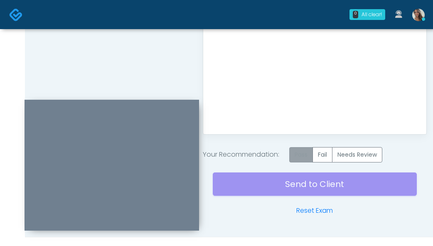
click at [307, 158] on label "Pass" at bounding box center [301, 154] width 24 height 15
click at [15, 10] on img at bounding box center [16, 15] width 14 height 14
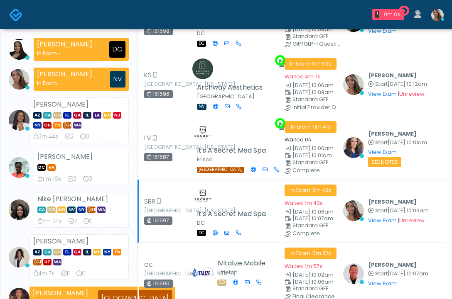
scroll to position [199, 0]
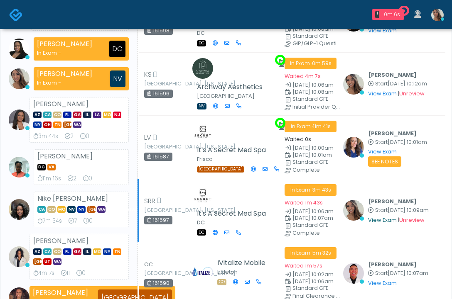
drag, startPoint x: 372, startPoint y: 220, endPoint x: 367, endPoint y: 221, distance: 5.1
click at [372, 220] on link "View Exam" at bounding box center [382, 220] width 29 height 7
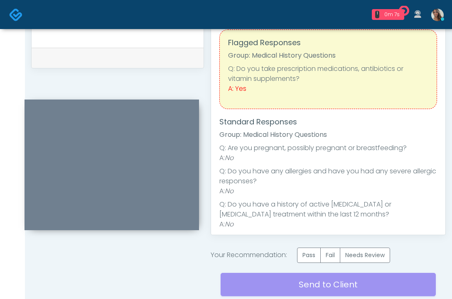
scroll to position [2, 0]
click at [307, 254] on label "Pass" at bounding box center [309, 255] width 24 height 15
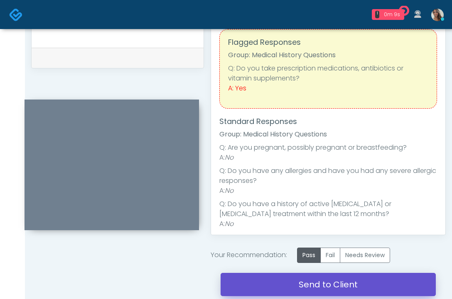
click at [287, 290] on link "Send to Client" at bounding box center [328, 284] width 215 height 23
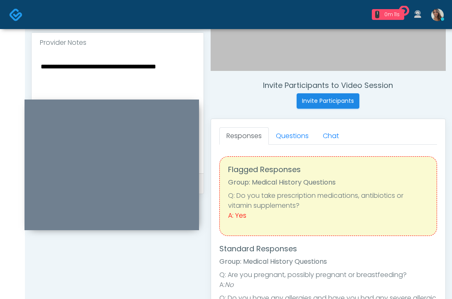
scroll to position [272, 0]
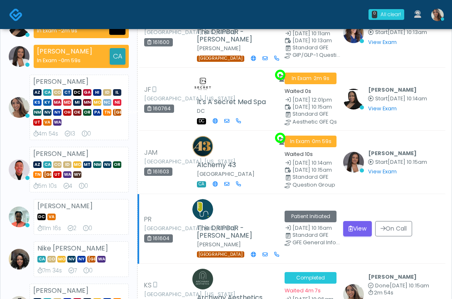
scroll to position [204, 0]
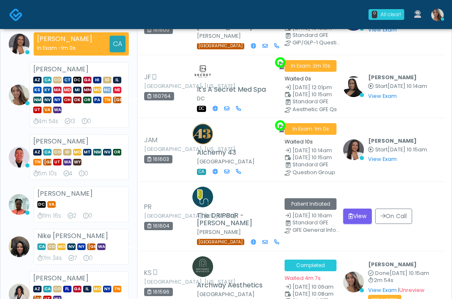
drag, startPoint x: 69, startPoint y: 125, endPoint x: 54, endPoint y: 100, distance: 28.9
click at [54, 100] on div "AZ CA CO CT DC GA HI ID IL KS KY MA MD MI MN MO NC NE NM NV NY OH OK OR PA TN T…" at bounding box center [79, 94] width 92 height 40
drag, startPoint x: 63, startPoint y: 123, endPoint x: 42, endPoint y: 100, distance: 31.5
click at [43, 100] on div "AZ CA CO CT DC GA HI ID IL KS KY MA MD MI MN MO NC NE NM NV NY OH OK OR PA TN T…" at bounding box center [79, 94] width 92 height 40
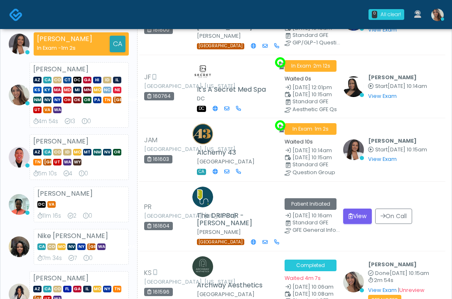
click at [43, 100] on div "AZ CA CO CT DC GA HI ID IL KS KY MA MD MI MN MO NC NE NM NV NY OH OK OR PA TN T…" at bounding box center [79, 94] width 92 height 40
drag, startPoint x: 70, startPoint y: 125, endPoint x: 58, endPoint y: 130, distance: 13.2
click at [58, 114] on div "AZ CA CO CT DC GA HI ID IL KS KY MA MD MI MN MO NC NE NM NV NY OH OK OR PA TN T…" at bounding box center [79, 94] width 92 height 40
click at [58, 128] on div "Samantha Ly AZ CA CO CT DC GA HI ID IL KS KY MA MD MI MN MO NC NE NM NV NY OH O…" at bounding box center [78, 95] width 99 height 66
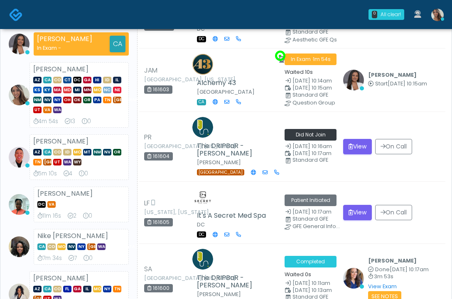
drag, startPoint x: 117, startPoint y: 116, endPoint x: 59, endPoint y: 100, distance: 60.2
drag, startPoint x: 65, startPoint y: 110, endPoint x: 71, endPoint y: 115, distance: 8.3
click at [71, 114] on div "AZ CA CO CT DC GA HI ID IL KS KY MA MD MI MN MO NC NE NM NV NY OH OK OR PA TN T…" at bounding box center [79, 94] width 92 height 40
click at [72, 114] on div "AZ CA CO CT DC GA HI ID IL KS KY MA MD MI MN MO NC NE NM NV NY OH OK OR PA TN T…" at bounding box center [79, 94] width 92 height 40
drag, startPoint x: 60, startPoint y: 125, endPoint x: 45, endPoint y: 111, distance: 20.0
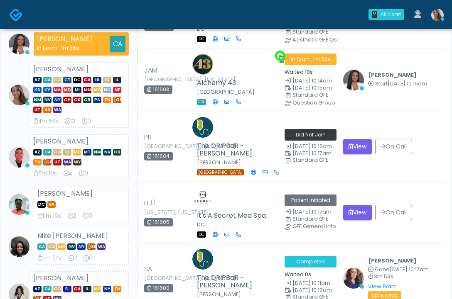
click at [46, 112] on div "AZ CA CO CT DC GA HI ID IL KS KY MA MD MI MN MO NC NE NM NV NY OH OK OR PA TN T…" at bounding box center [79, 94] width 92 height 40
click at [45, 111] on div "AZ CA CO CT DC GA HI ID IL KS KY MA MD MI MN MO NC NE NM NV NY OH OK OR PA TN T…" at bounding box center [79, 94] width 92 height 40
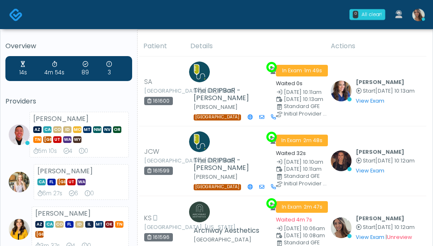
scroll to position [113, 0]
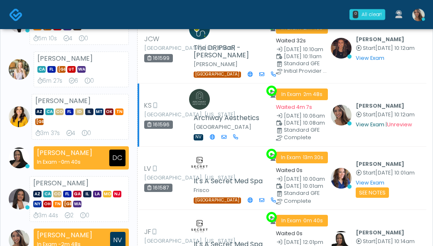
click at [362, 126] on link "View Exam" at bounding box center [369, 124] width 29 height 7
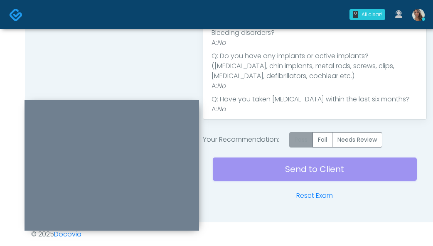
scroll to position [515, 0]
click at [298, 140] on label "Pass" at bounding box center [301, 139] width 24 height 15
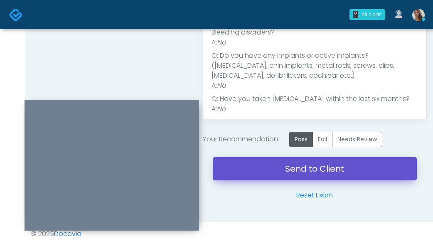
click at [290, 166] on link "Send to Client" at bounding box center [315, 168] width 204 height 23
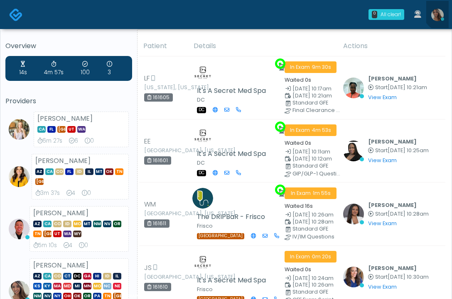
click at [444, 10] on link at bounding box center [437, 14] width 22 height 27
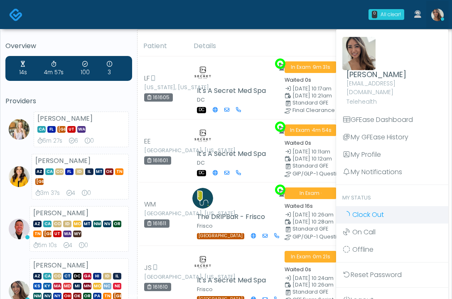
click at [379, 211] on link "Clock Out" at bounding box center [392, 214] width 112 height 17
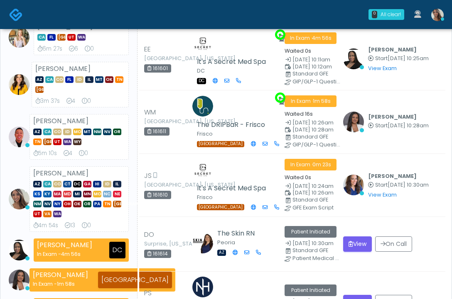
scroll to position [93, 0]
